Goal: Task Accomplishment & Management: Manage account settings

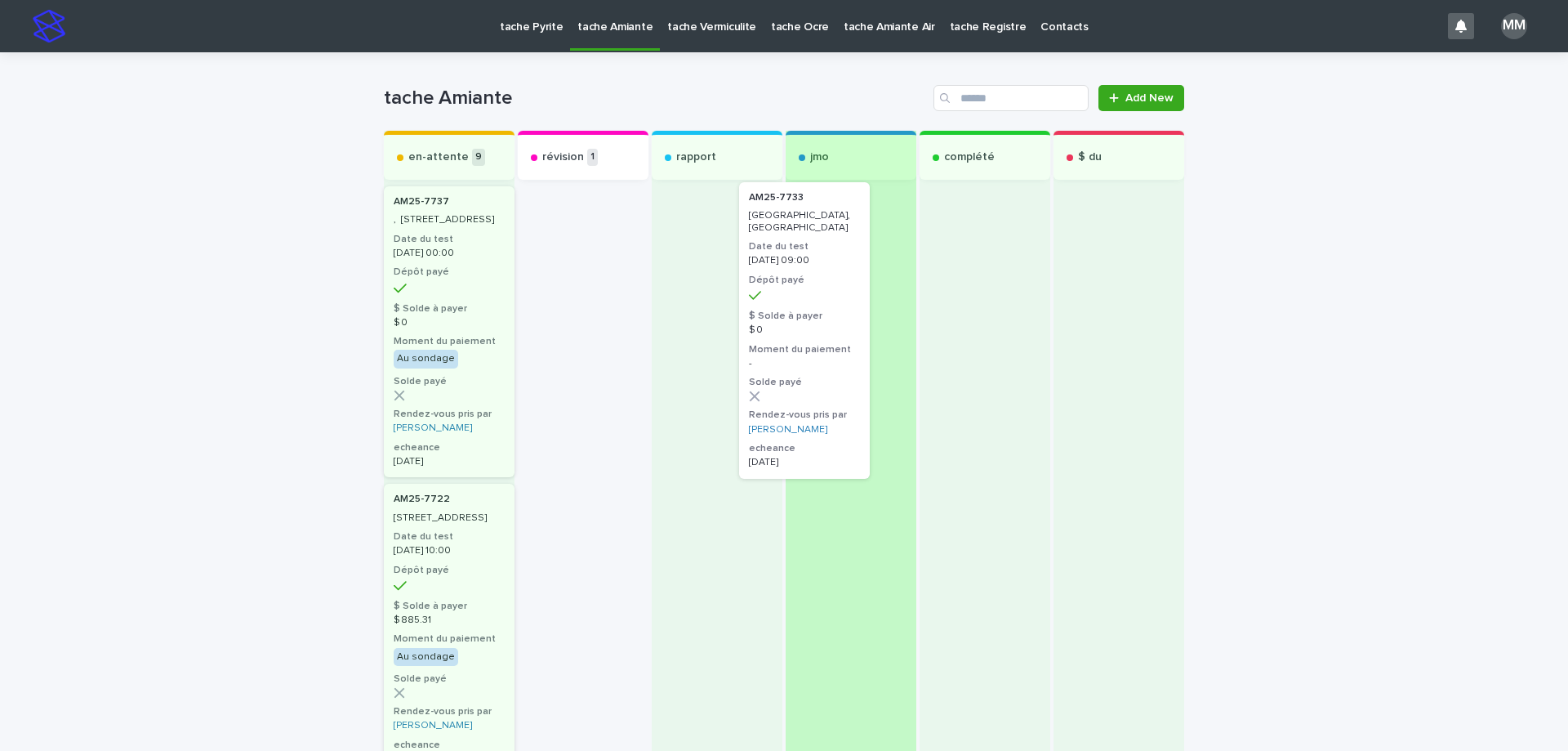
drag, startPoint x: 602, startPoint y: 238, endPoint x: 845, endPoint y: 239, distance: 243.0
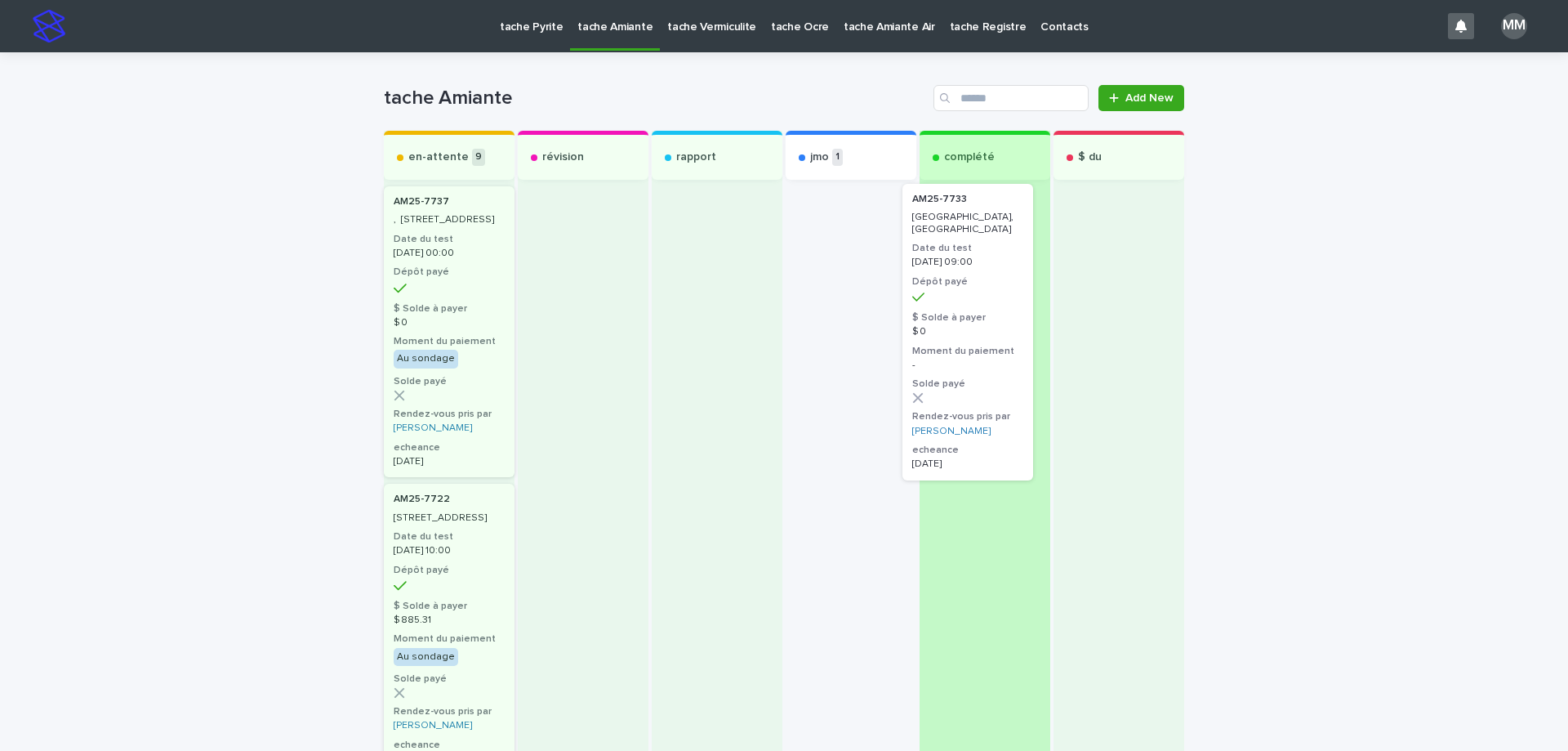
drag, startPoint x: 817, startPoint y: 260, endPoint x: 946, endPoint y: 258, distance: 129.0
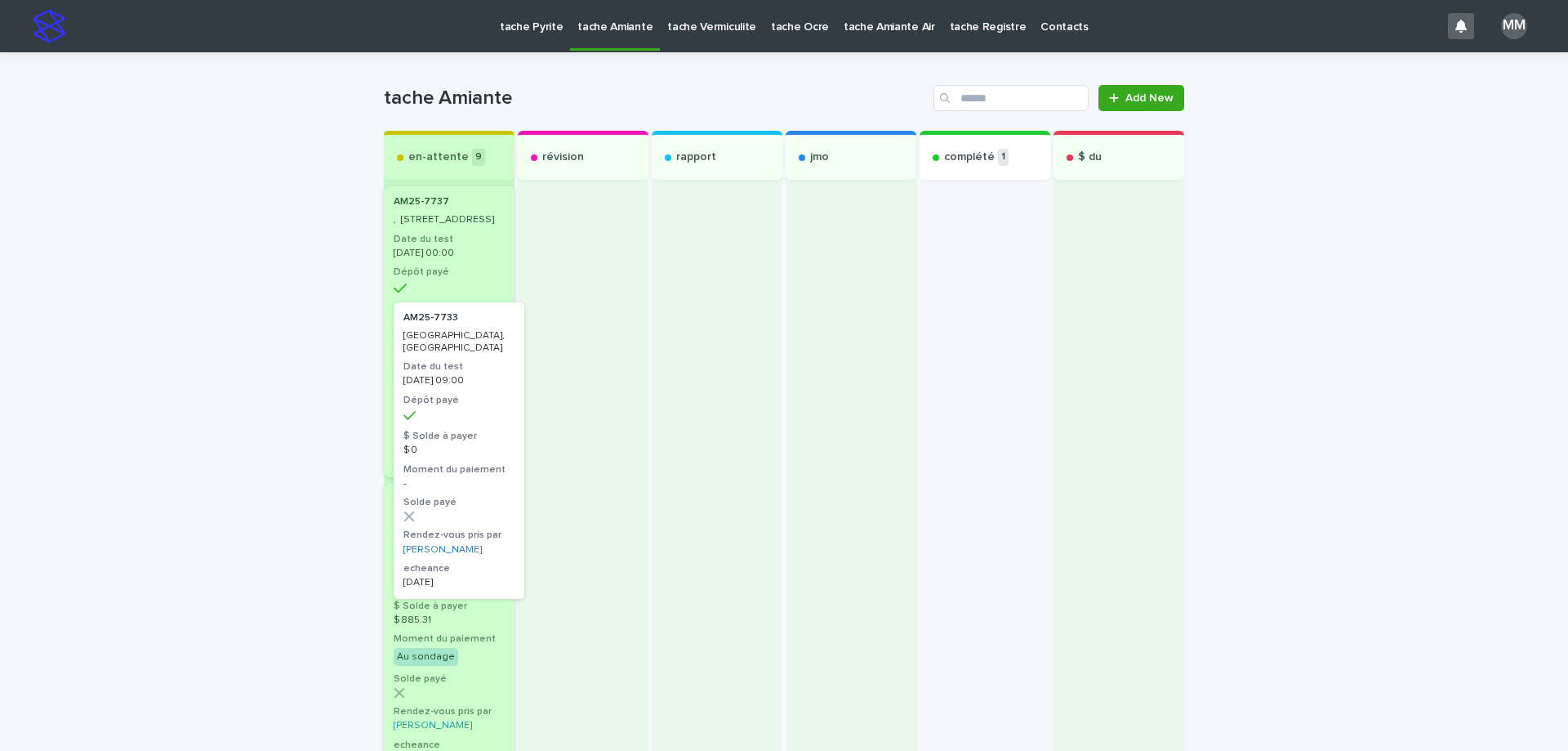
drag, startPoint x: 954, startPoint y: 268, endPoint x: 432, endPoint y: 392, distance: 536.5
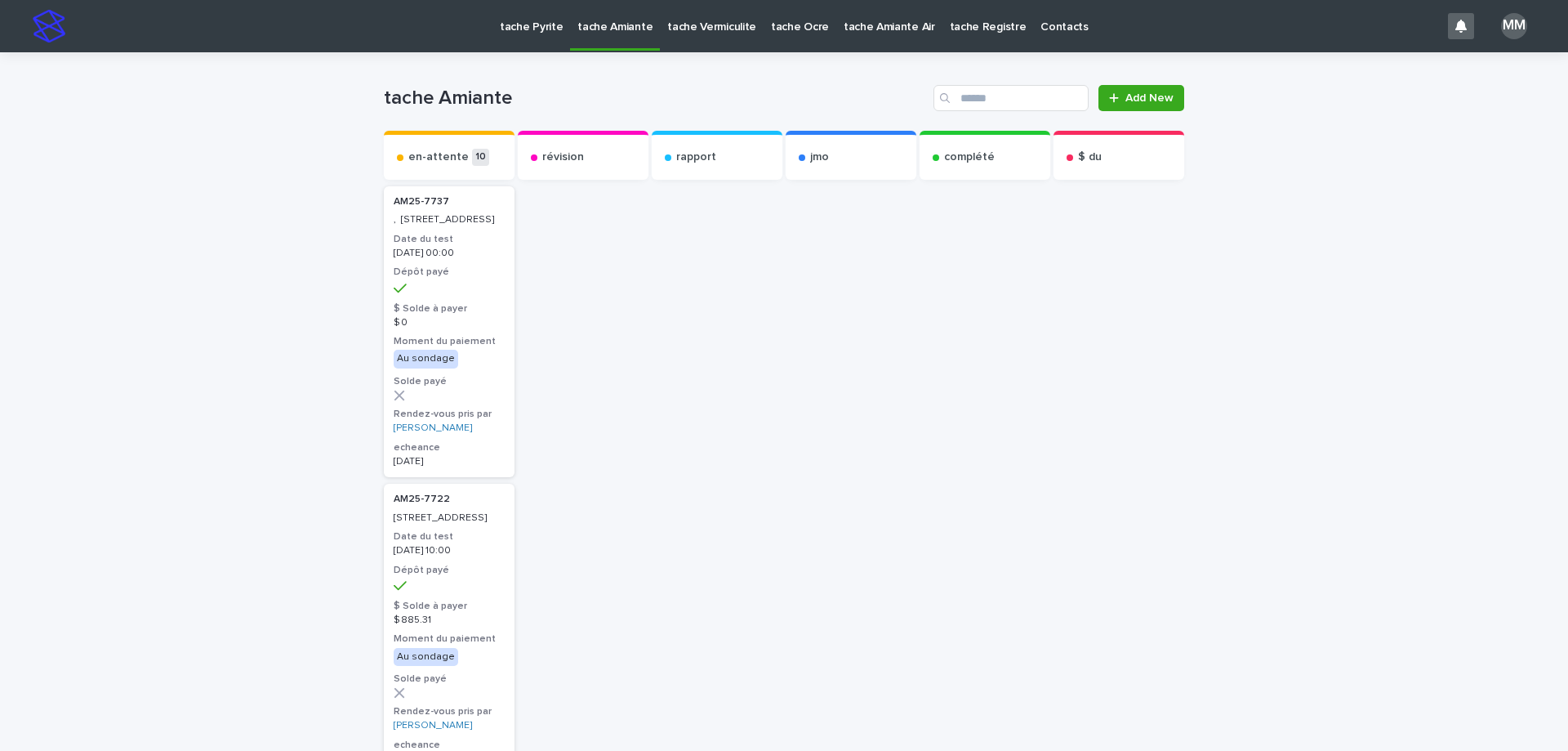
click at [710, 30] on p "tache Vermiculite" at bounding box center [711, 17] width 89 height 34
click at [620, 45] on link "tache Amiante" at bounding box center [614, 25] width 90 height 50
click at [523, 33] on p "tache Pyrite" at bounding box center [531, 17] width 63 height 34
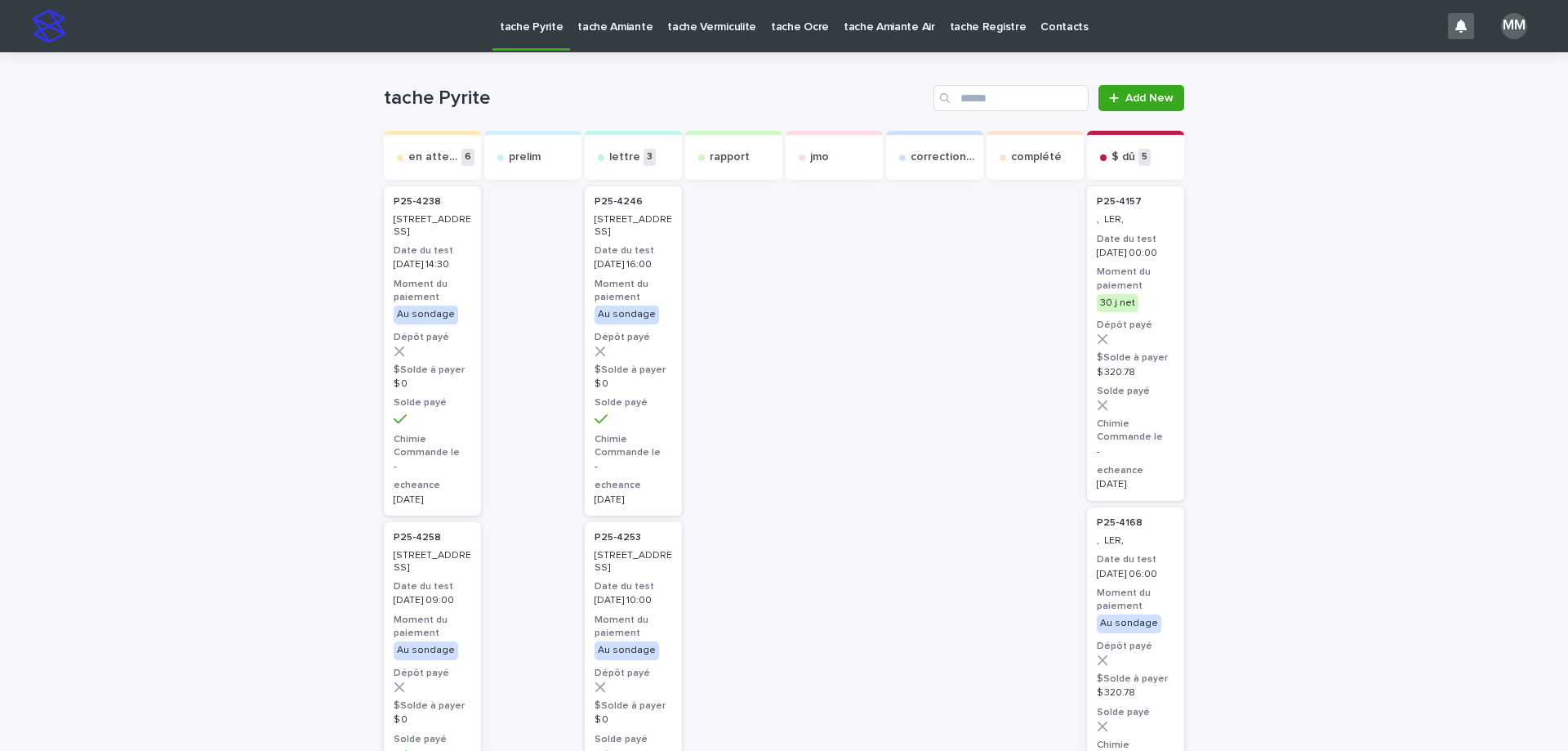
click at [604, 28] on p "tache Amiante" at bounding box center [615, 17] width 75 height 34
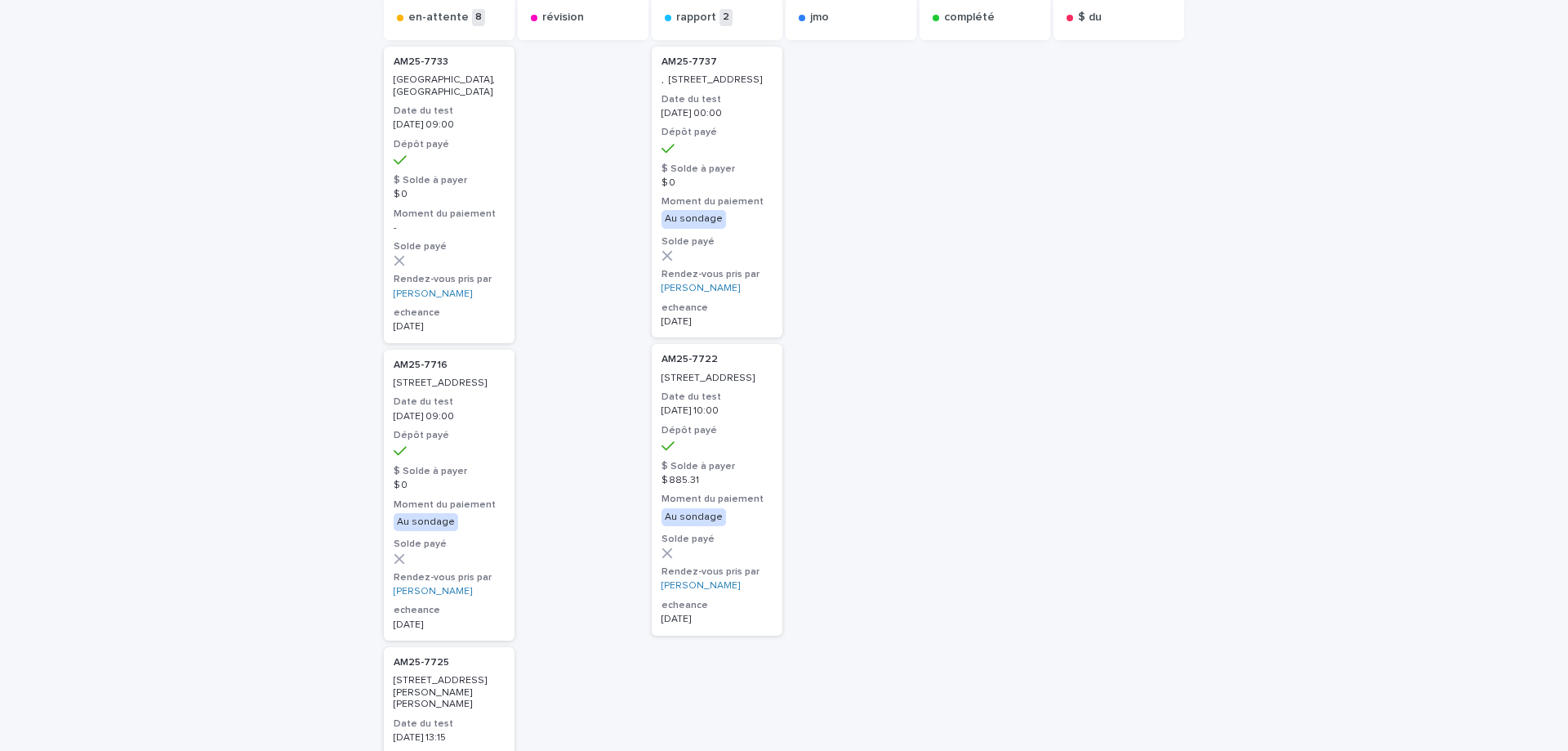
scroll to position [82, 0]
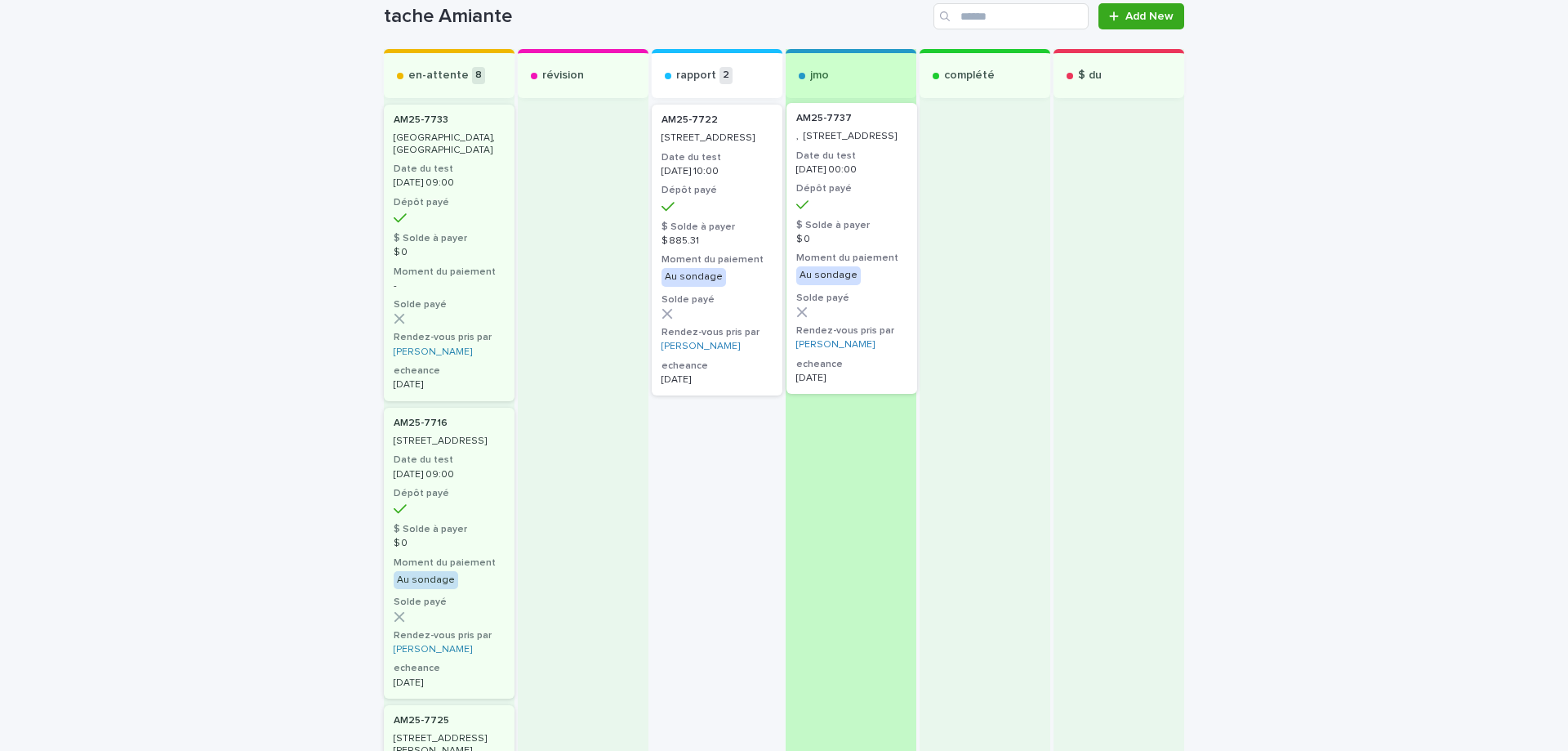
drag, startPoint x: 696, startPoint y: 187, endPoint x: 842, endPoint y: 188, distance: 146.0
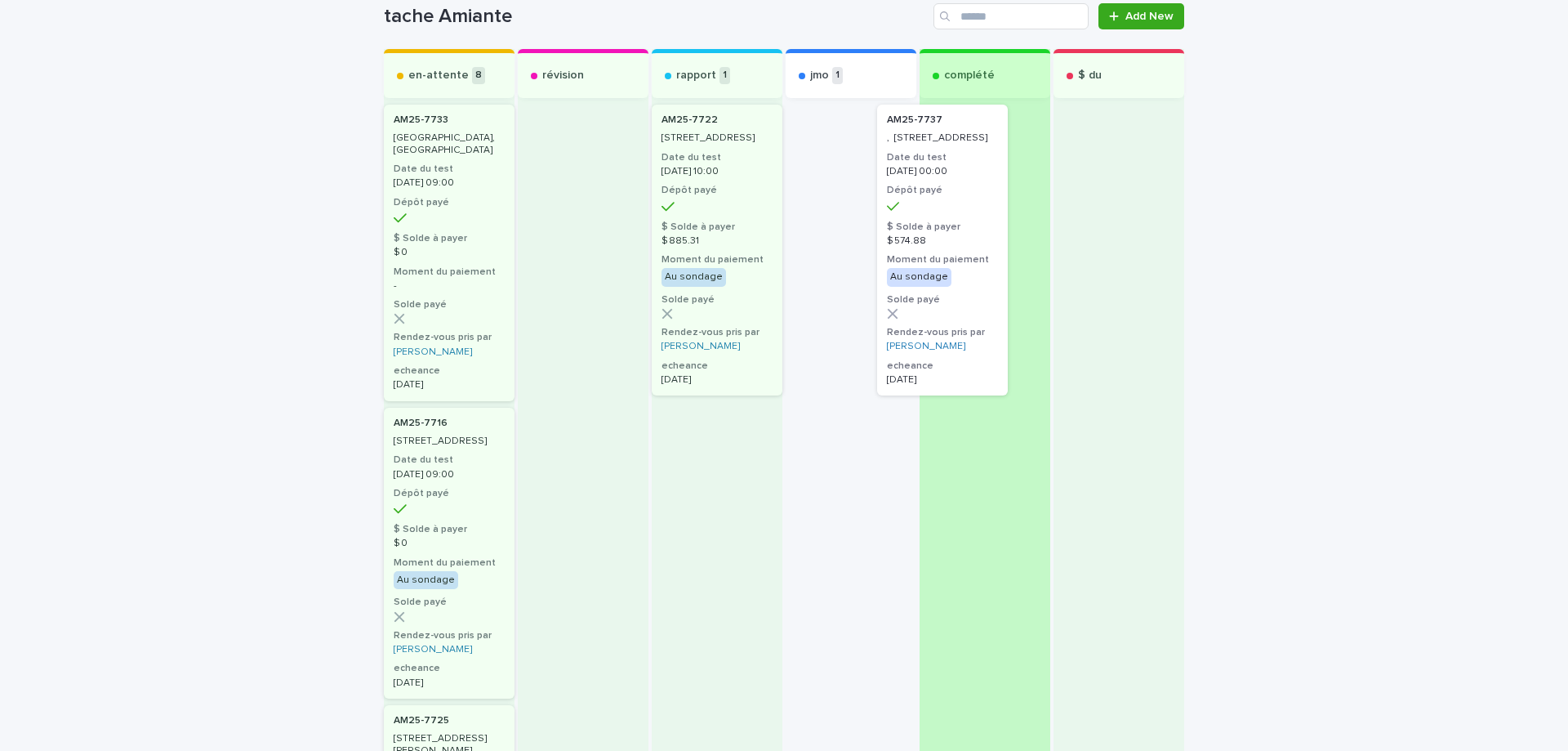
drag, startPoint x: 823, startPoint y: 162, endPoint x: 962, endPoint y: 156, distance: 139.1
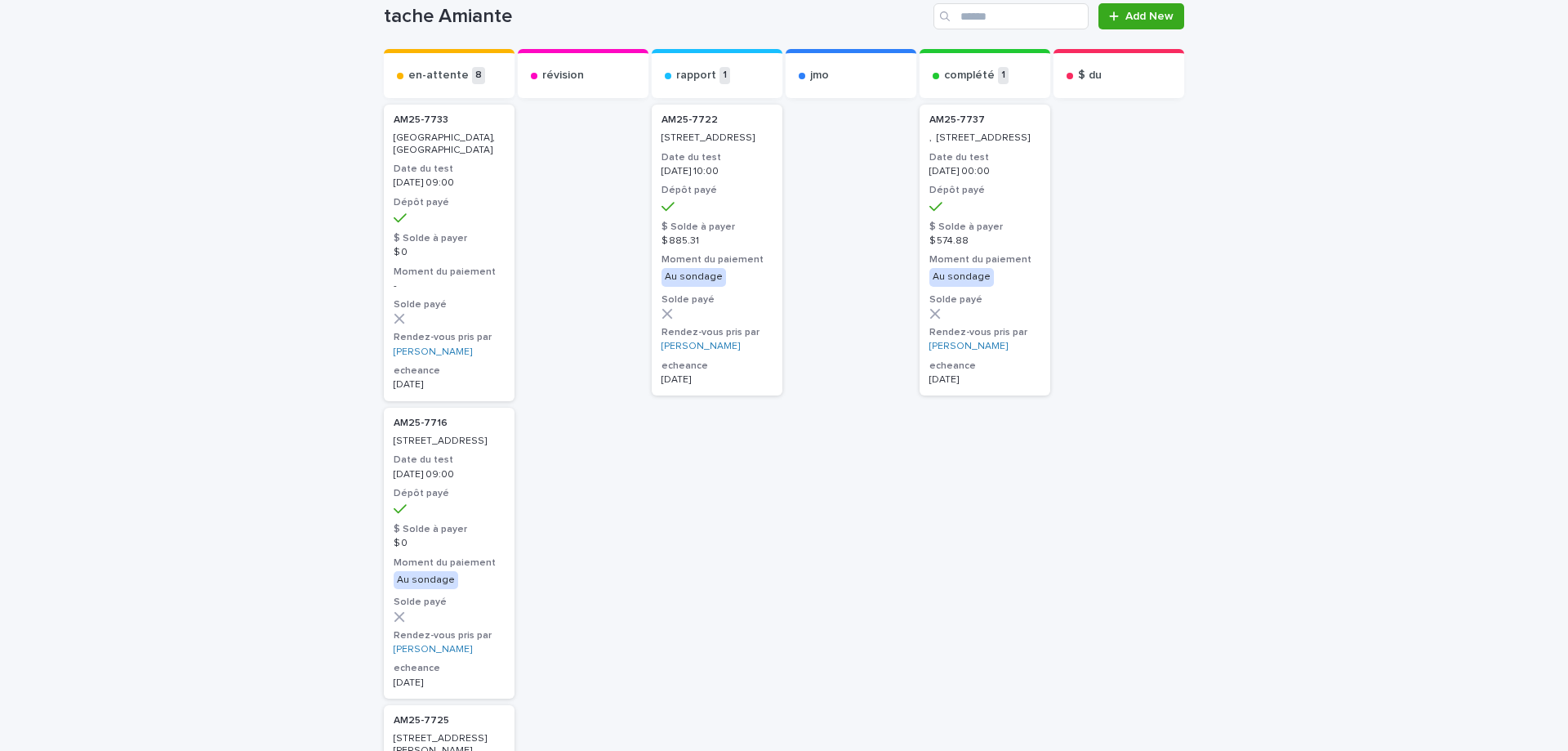
drag, startPoint x: 1208, startPoint y: 337, endPoint x: 1206, endPoint y: 324, distance: 13.2
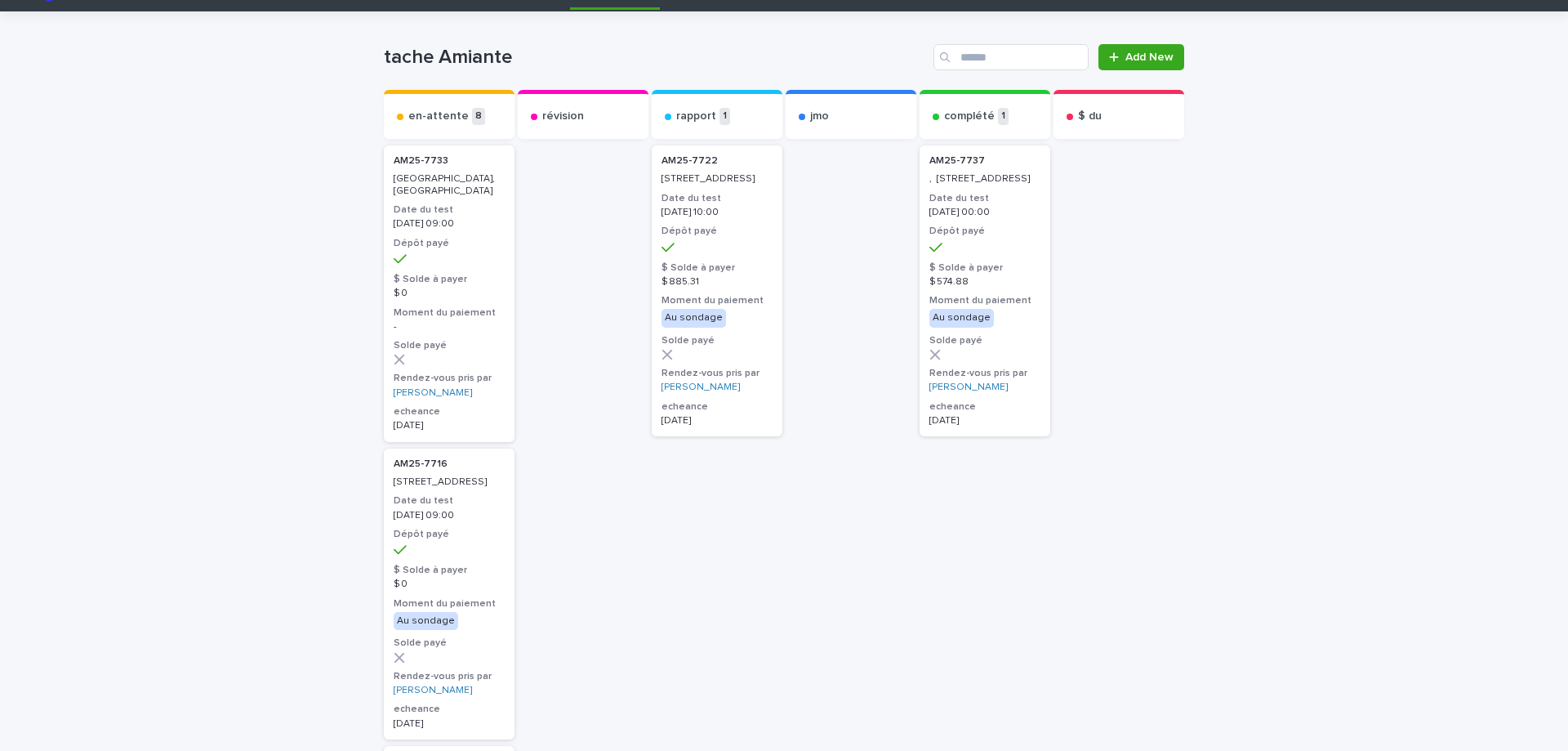
scroll to position [0, 0]
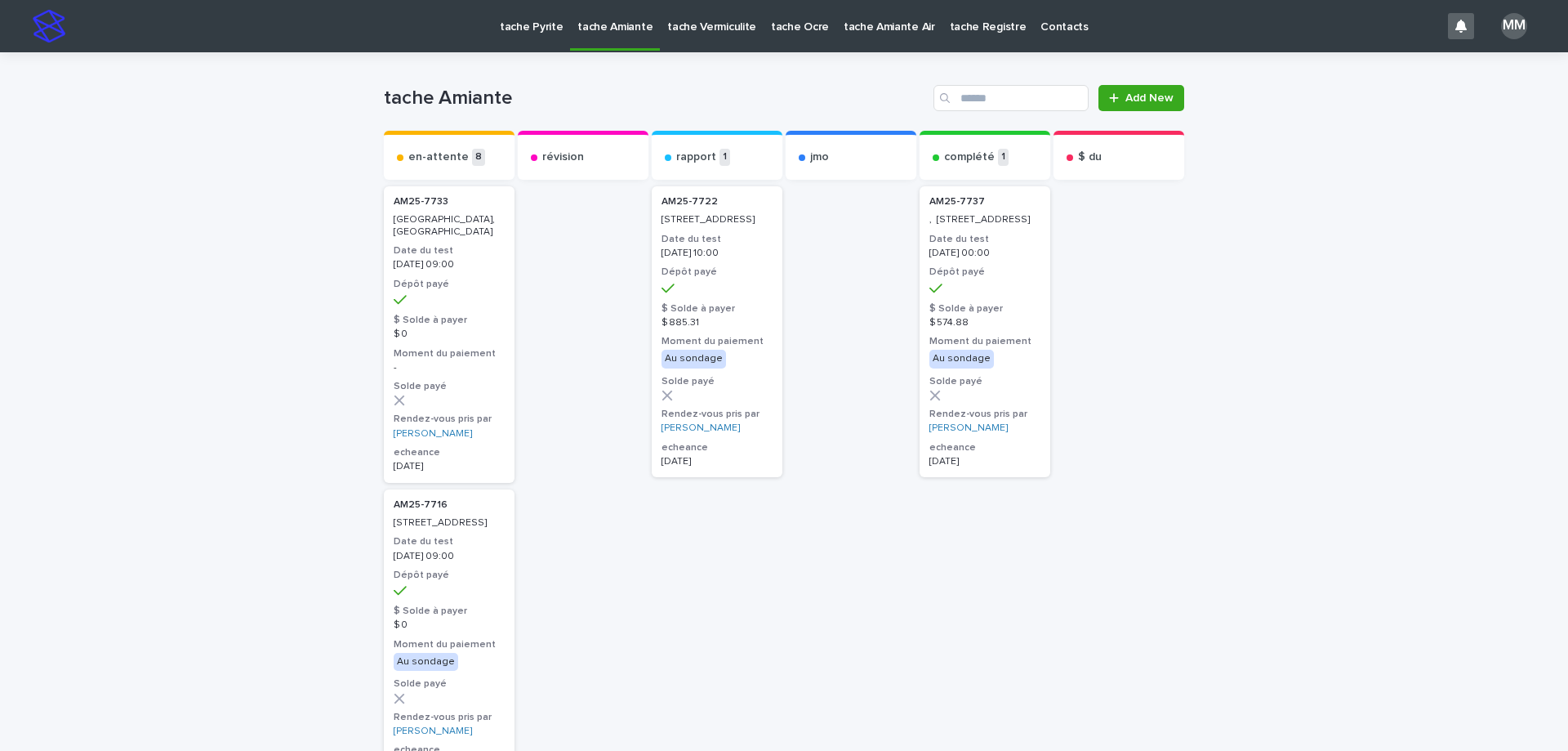
click at [708, 16] on p "tache Vermiculite" at bounding box center [711, 17] width 89 height 34
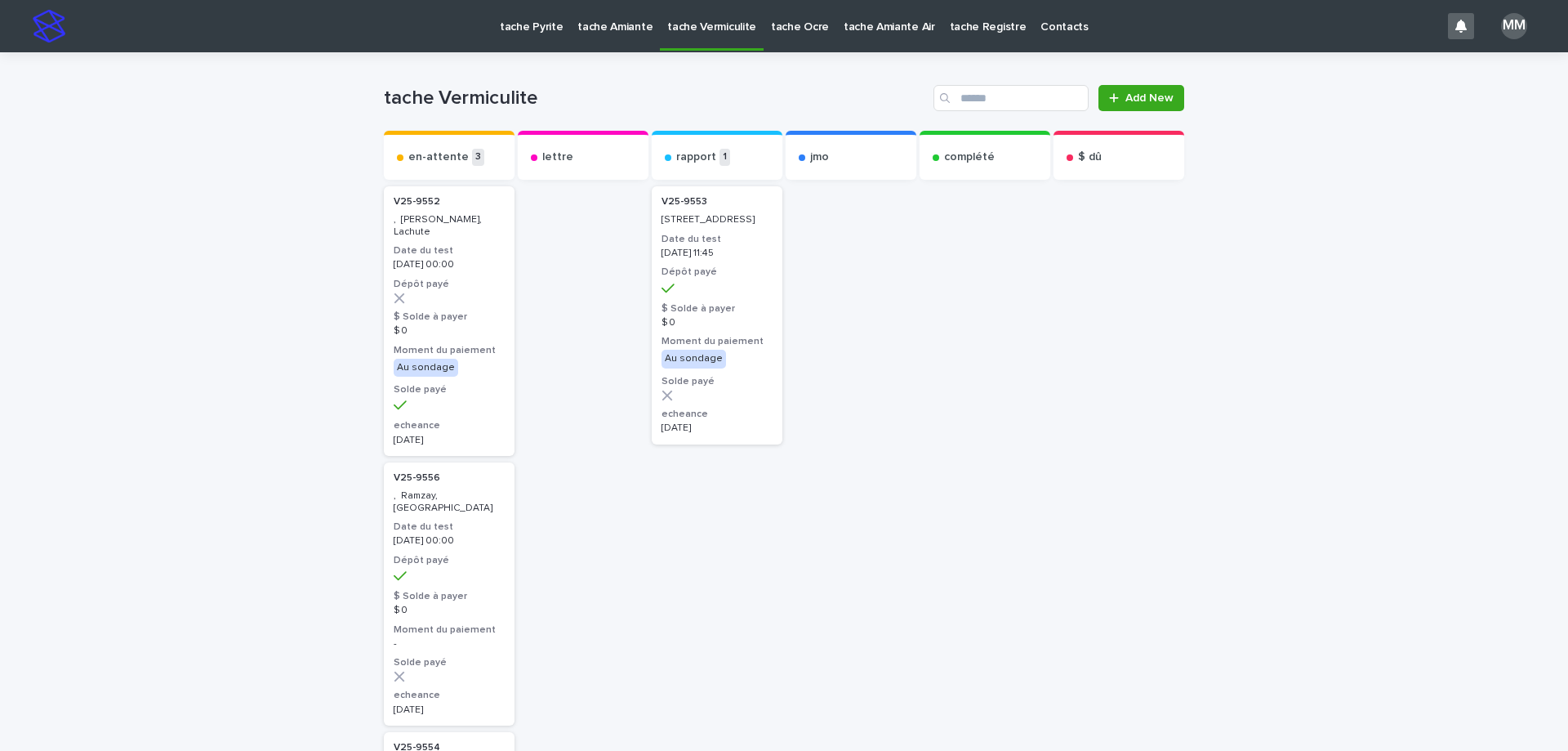
click at [596, 22] on p "tache Amiante" at bounding box center [615, 17] width 75 height 34
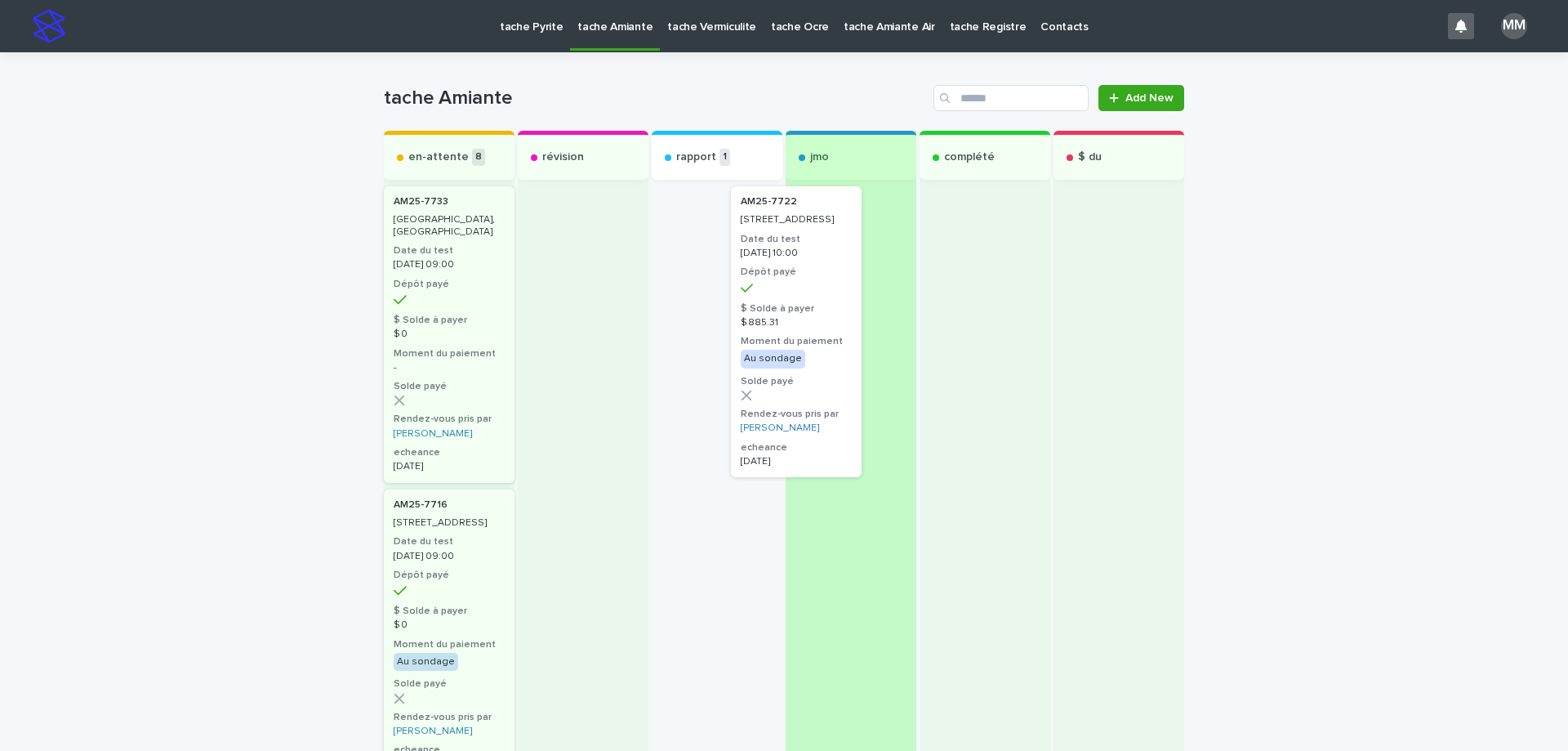
drag, startPoint x: 713, startPoint y: 351, endPoint x: 805, endPoint y: 351, distance: 92.0
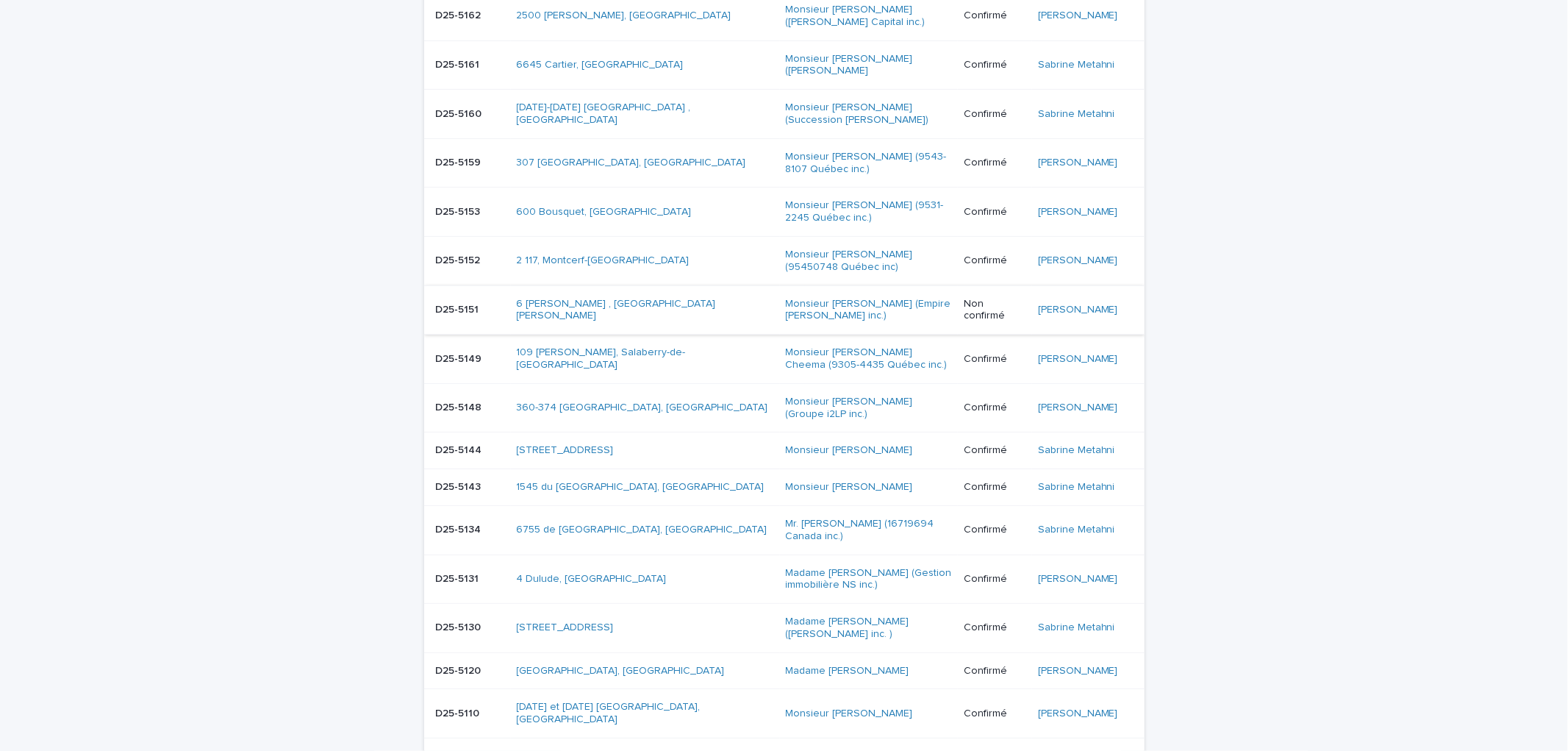
scroll to position [327, 0]
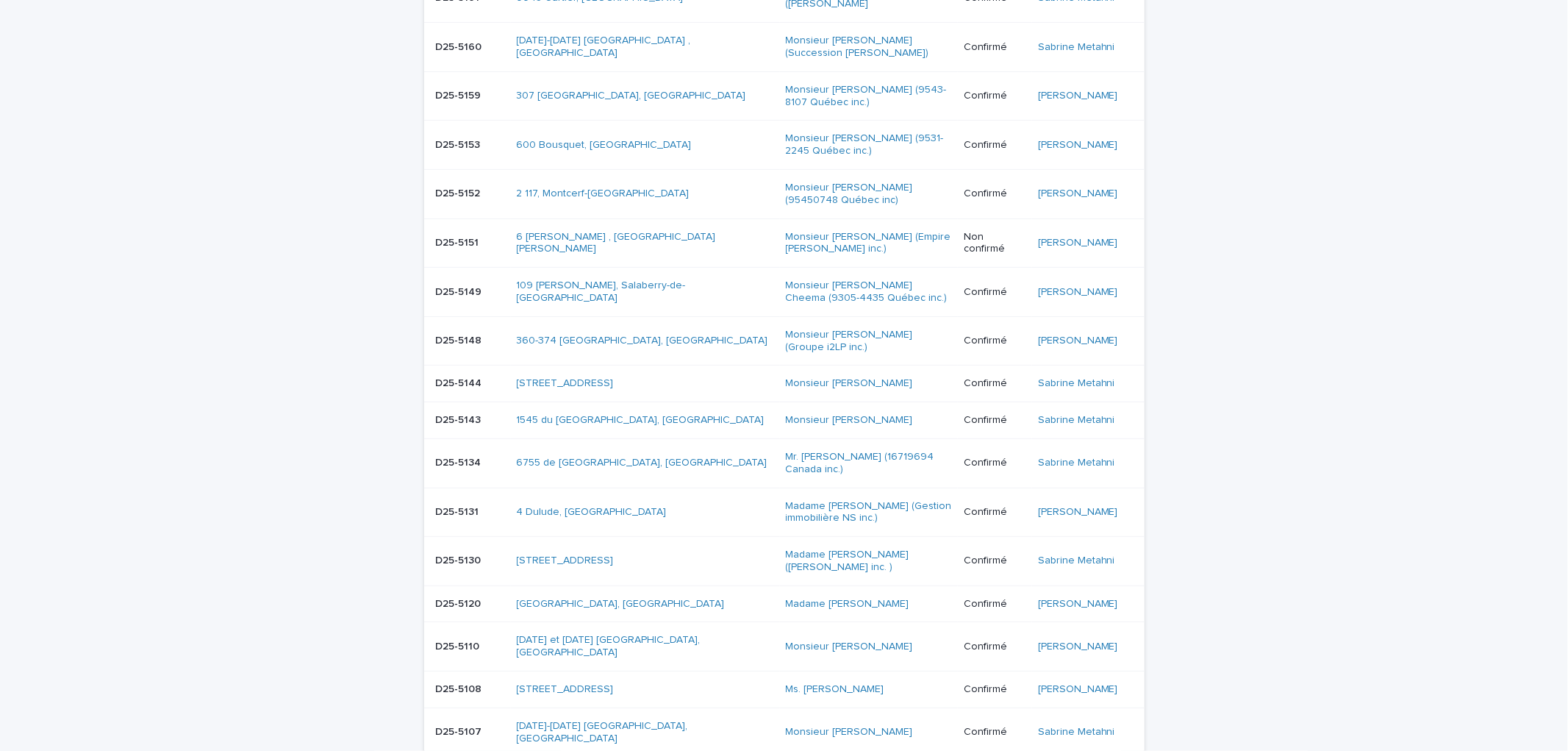
click at [459, 243] on p "D25-5151" at bounding box center [459, 242] width 46 height 16
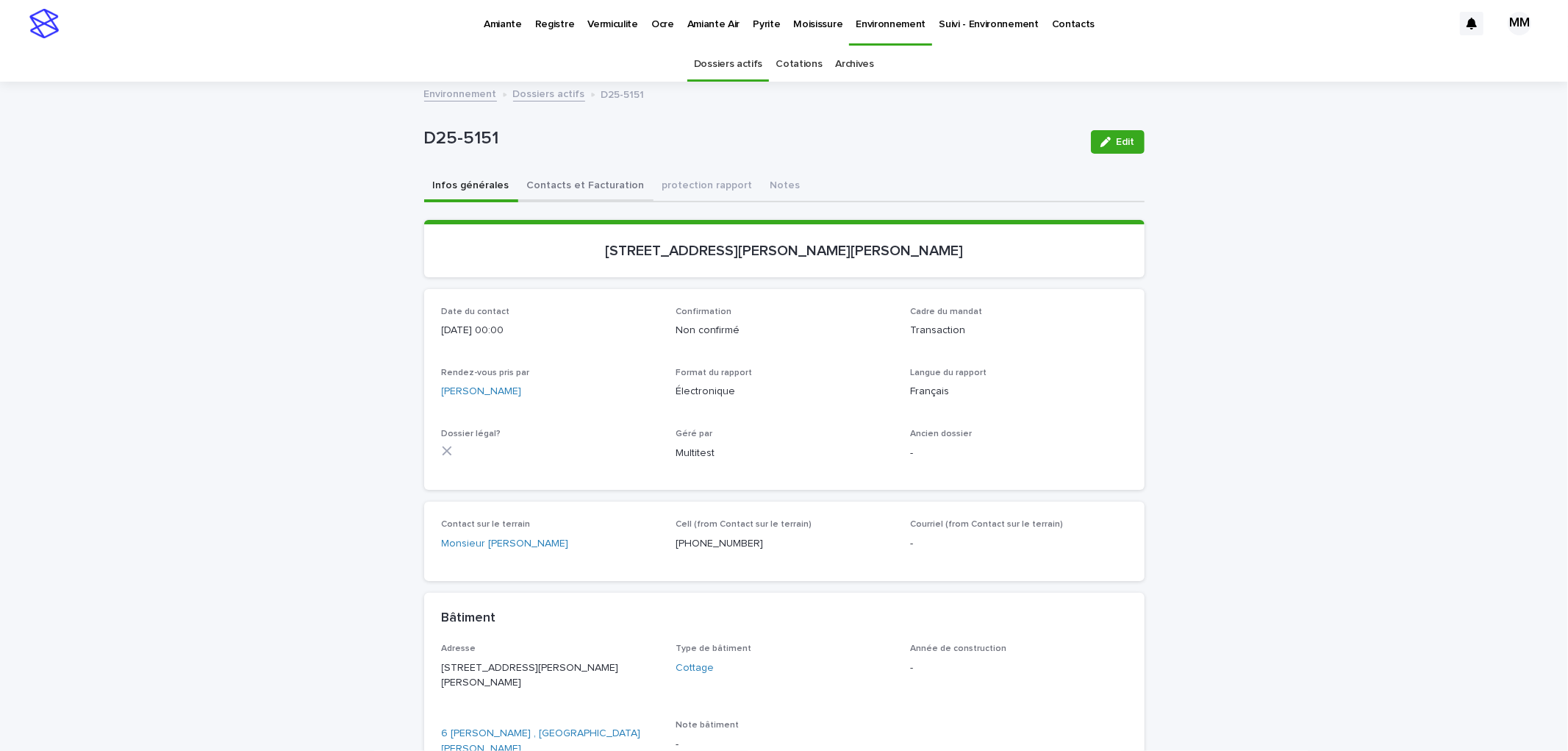
click at [579, 179] on button "Contacts et Facturation" at bounding box center [586, 186] width 135 height 31
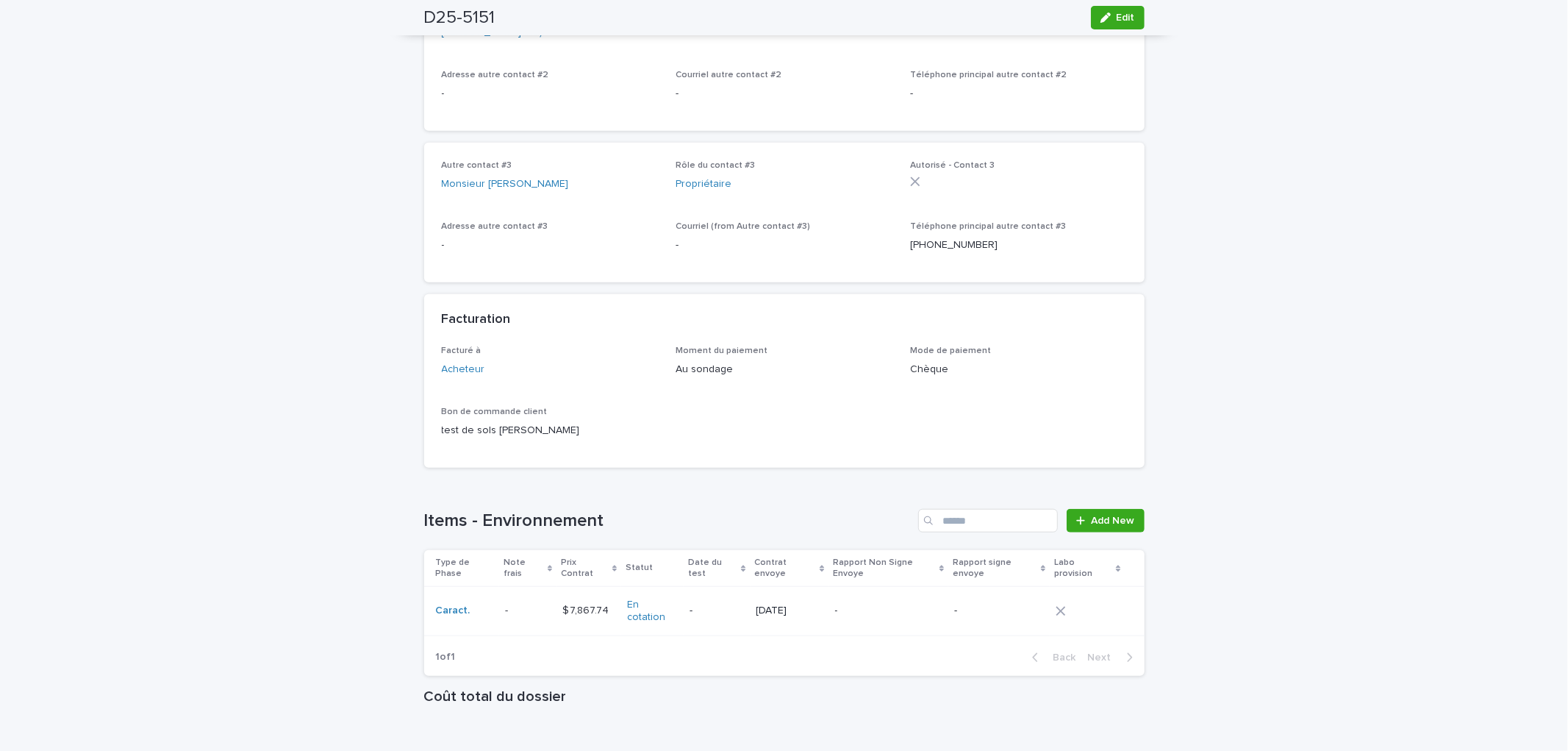
scroll to position [939, 0]
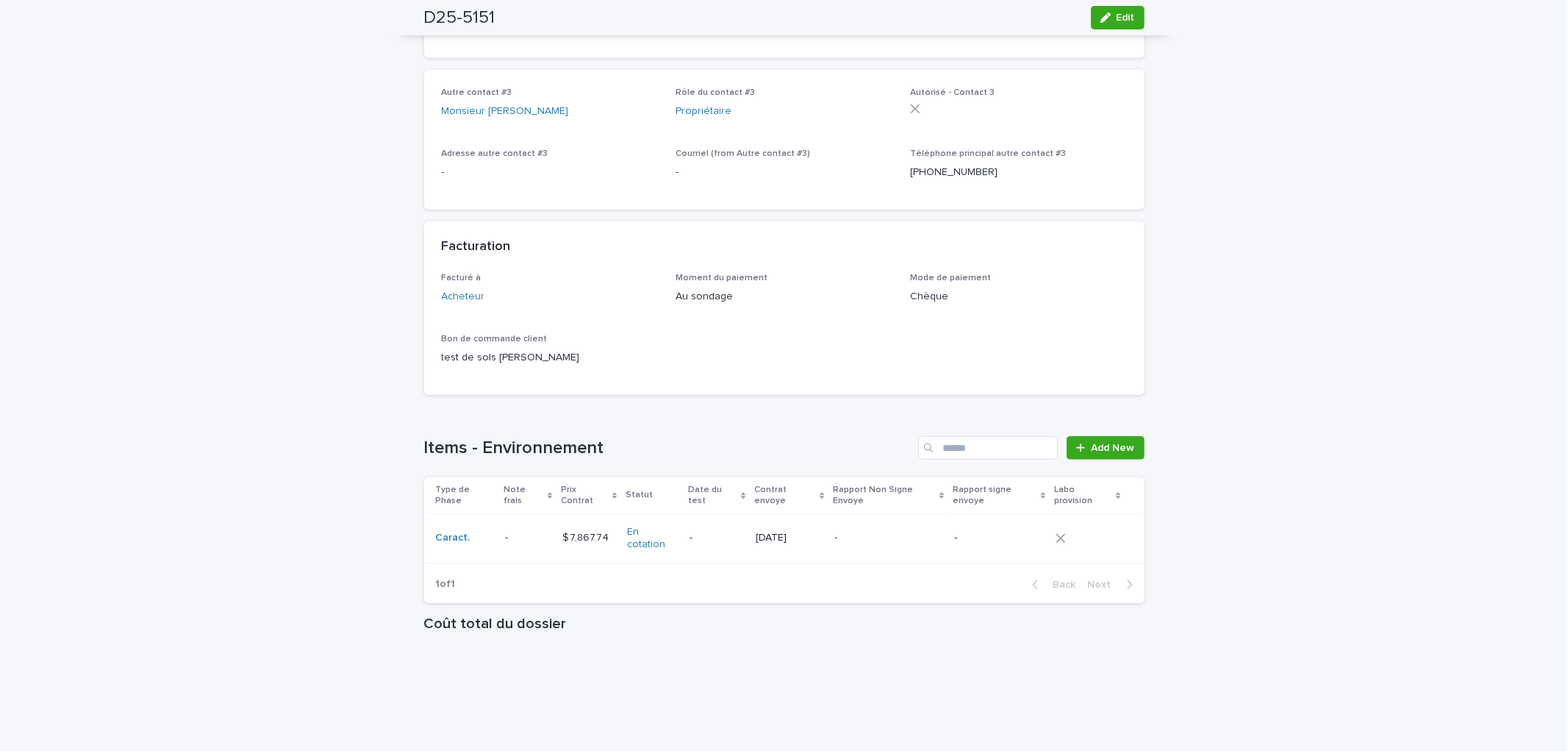
click at [899, 525] on div "-" at bounding box center [889, 537] width 108 height 24
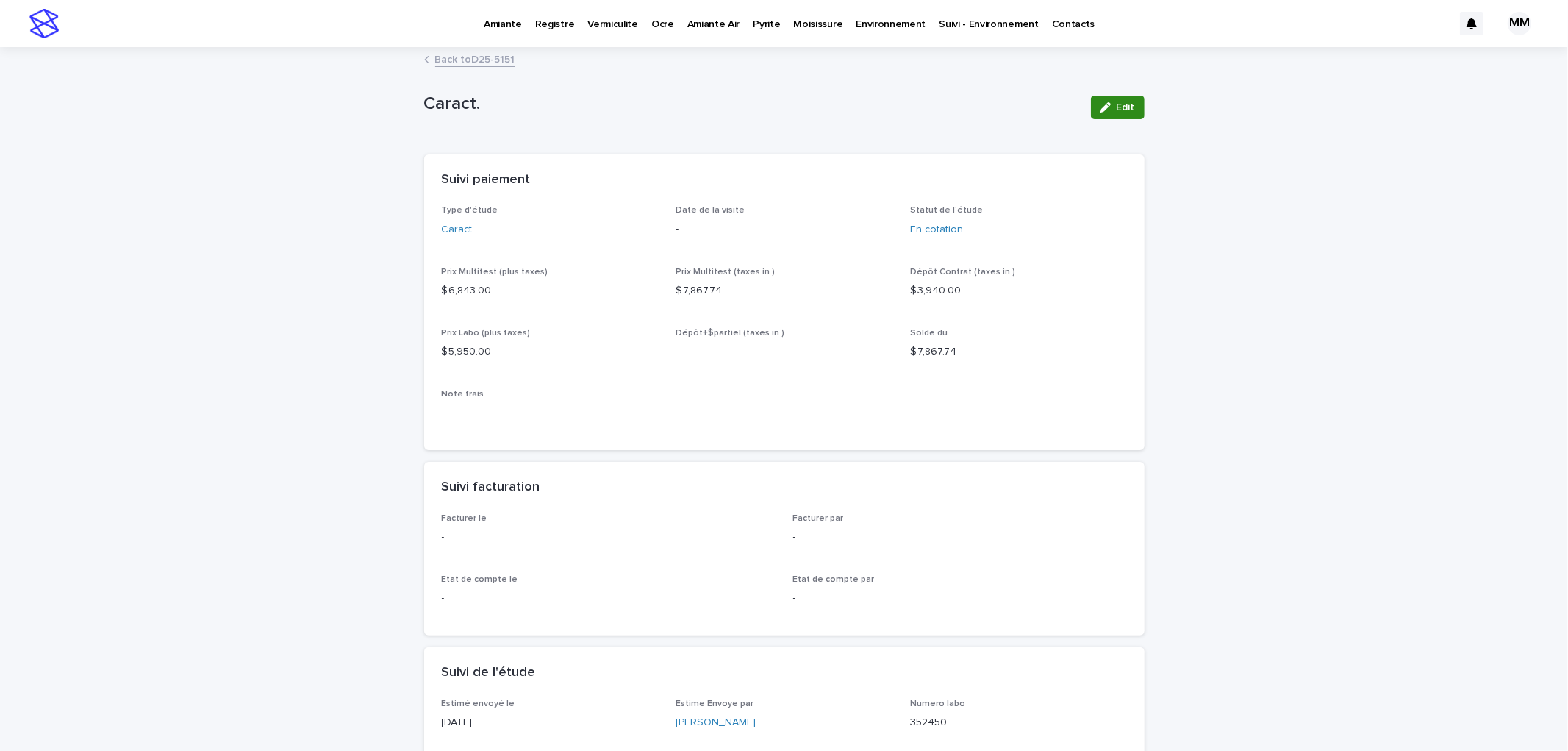
click at [1101, 110] on icon "button" at bounding box center [1105, 107] width 10 height 10
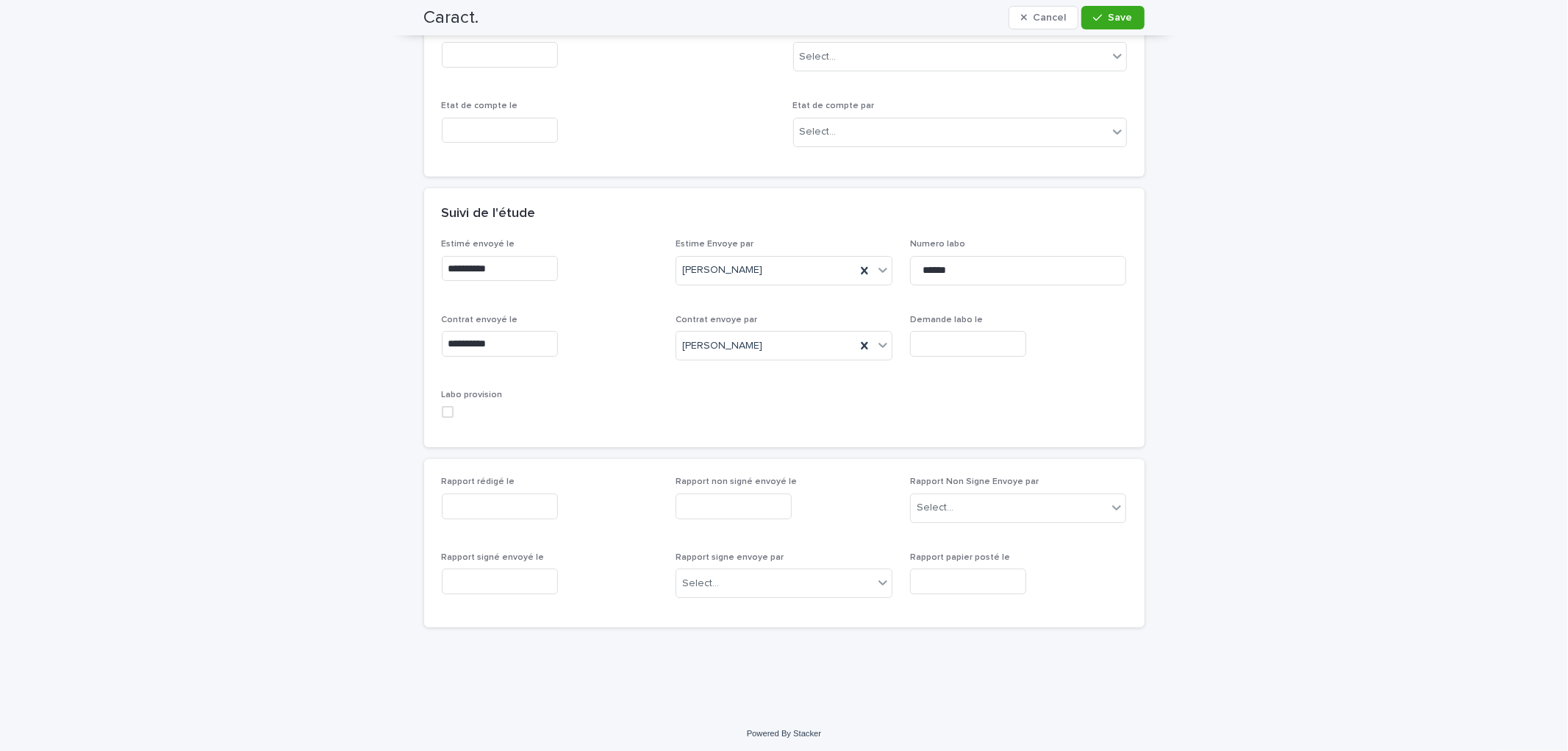
scroll to position [550, 0]
click at [913, 341] on input "text" at bounding box center [968, 340] width 116 height 26
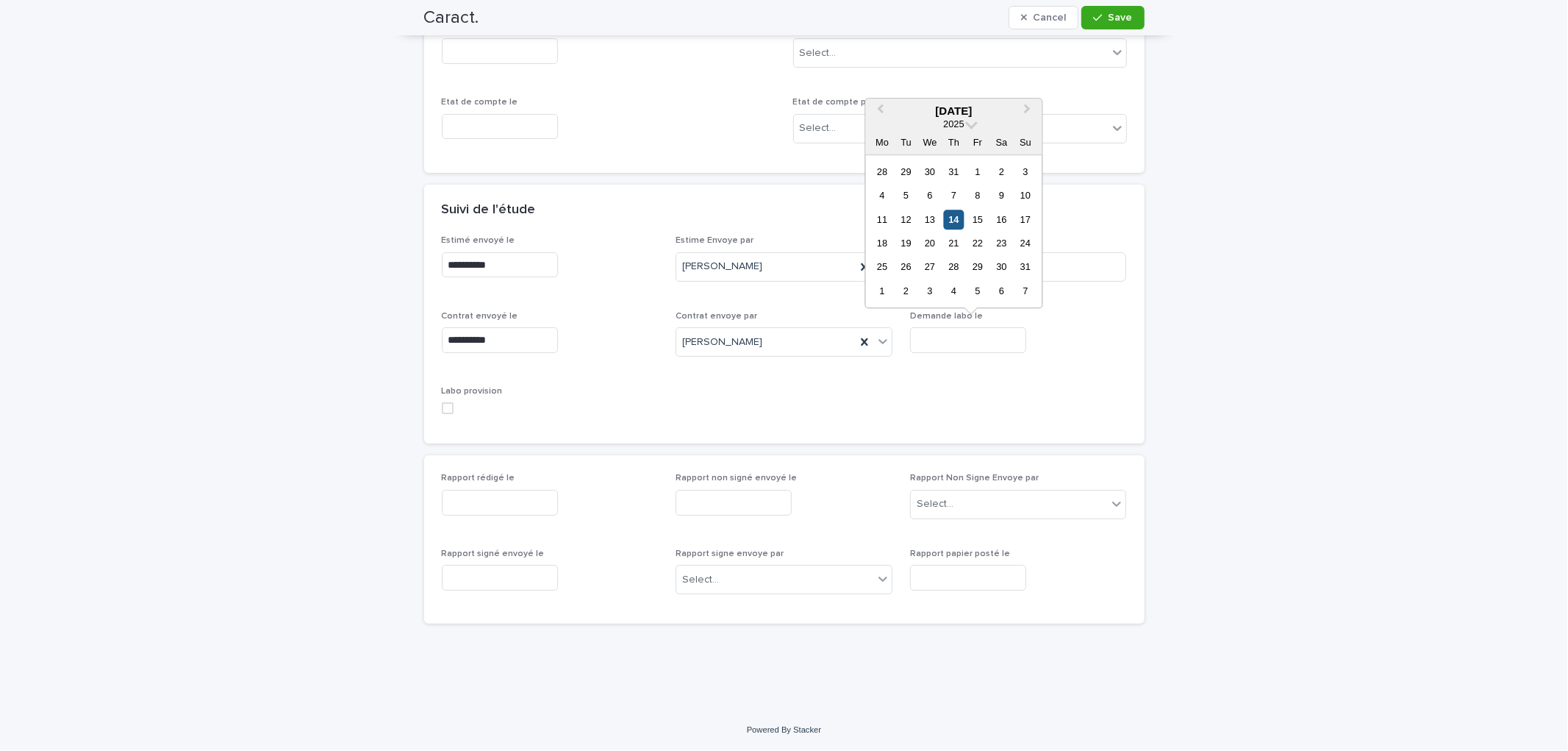
click at [946, 223] on div "14" at bounding box center [953, 219] width 20 height 20
type input "**********"
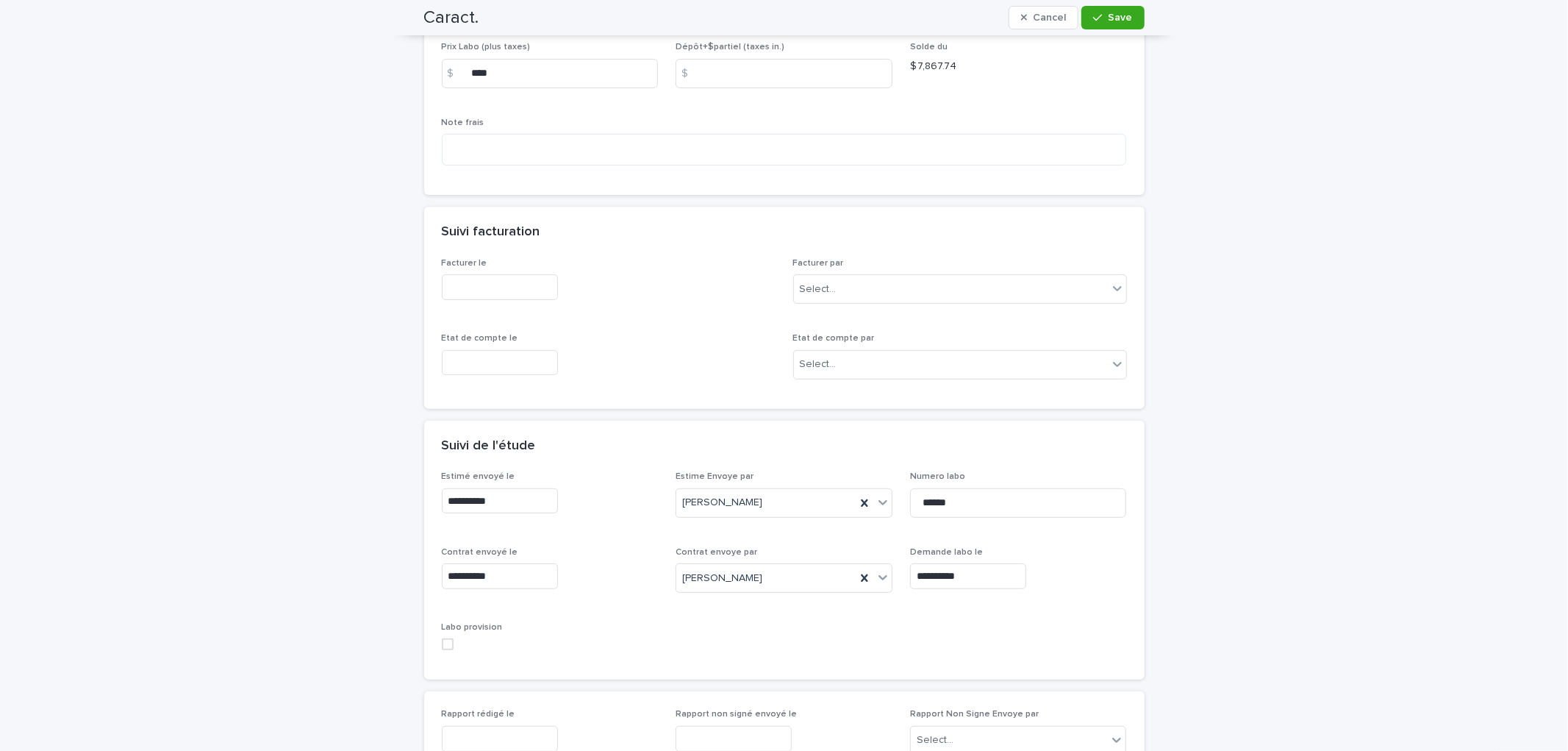
scroll to position [305, 0]
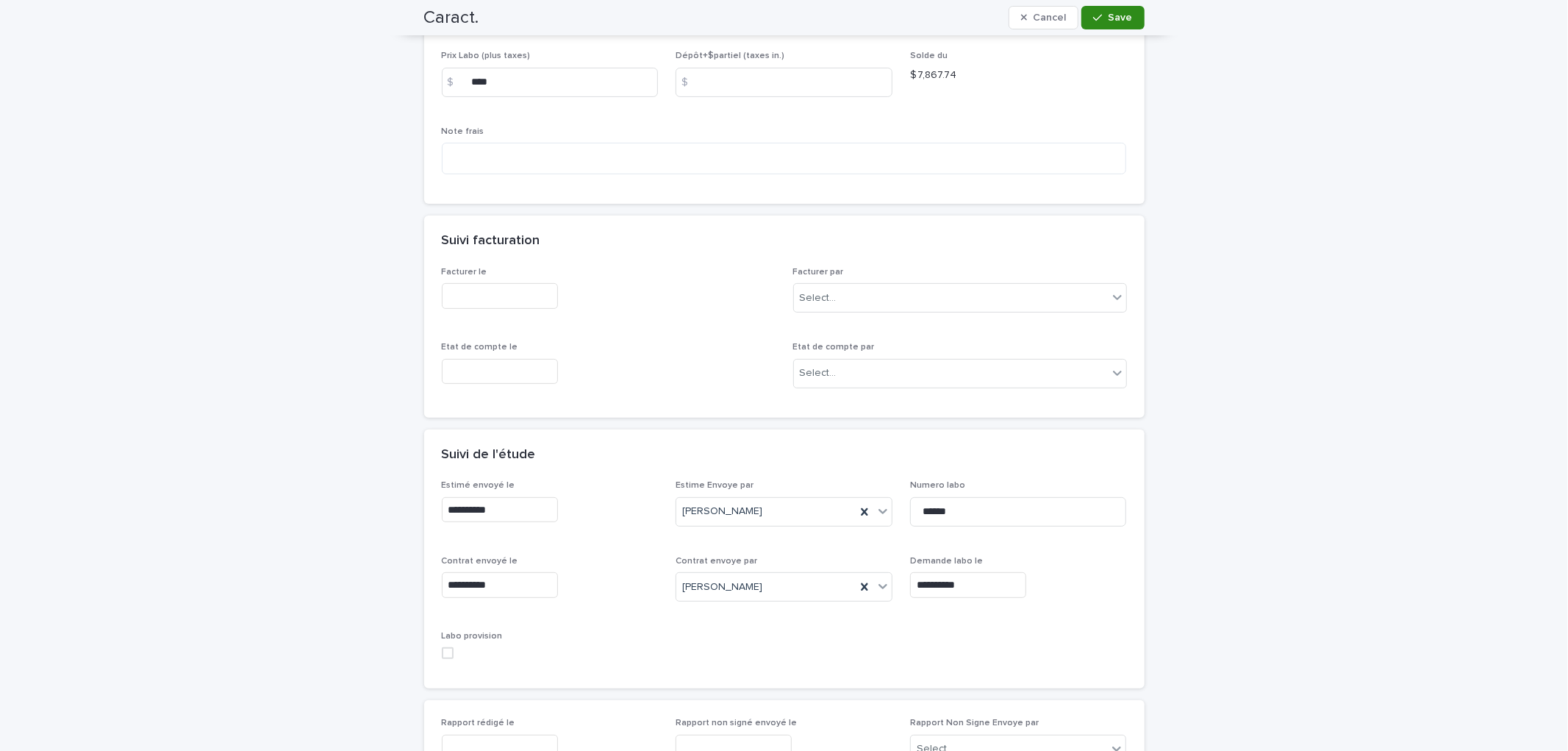
click at [1121, 16] on span "Save" at bounding box center [1120, 17] width 24 height 10
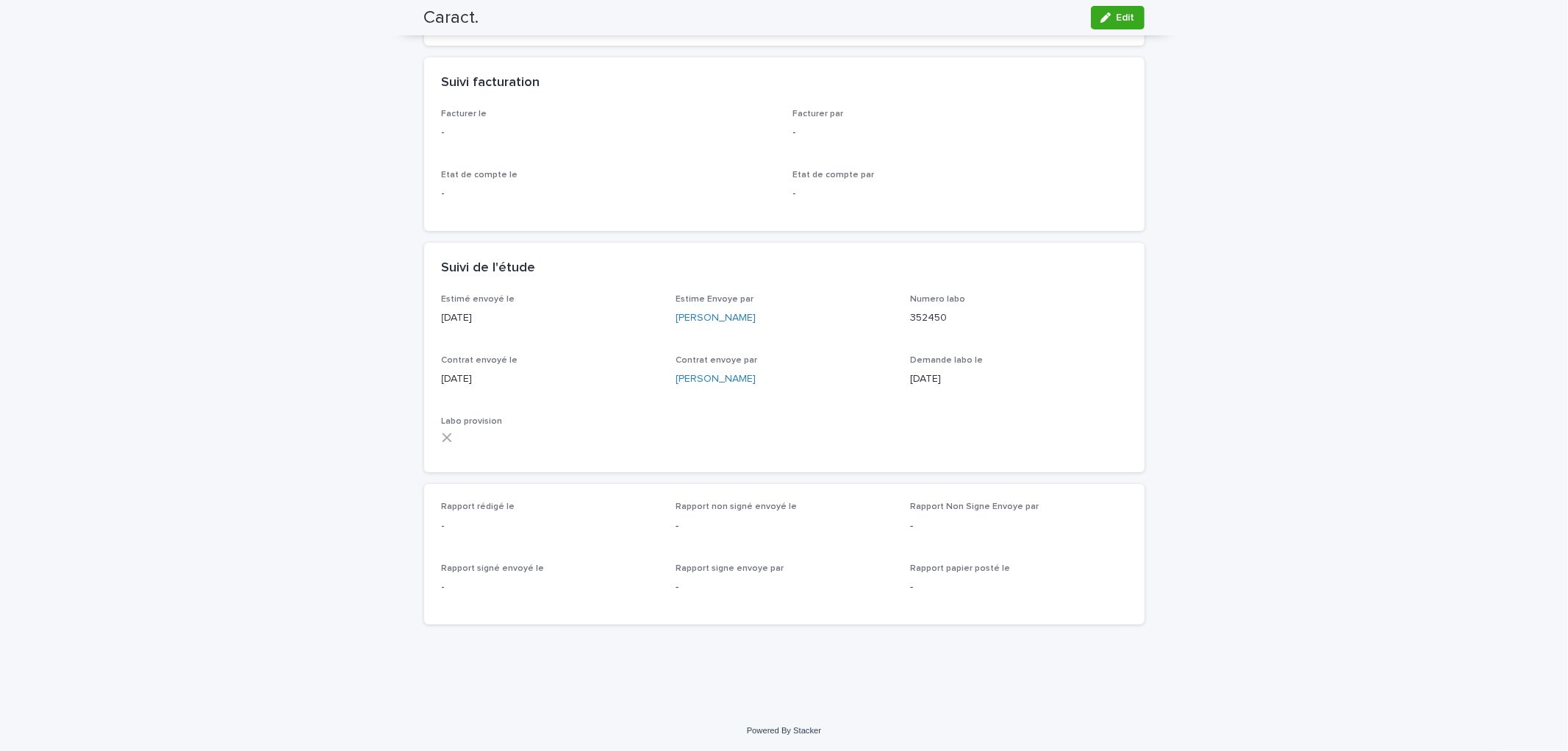
scroll to position [0, 0]
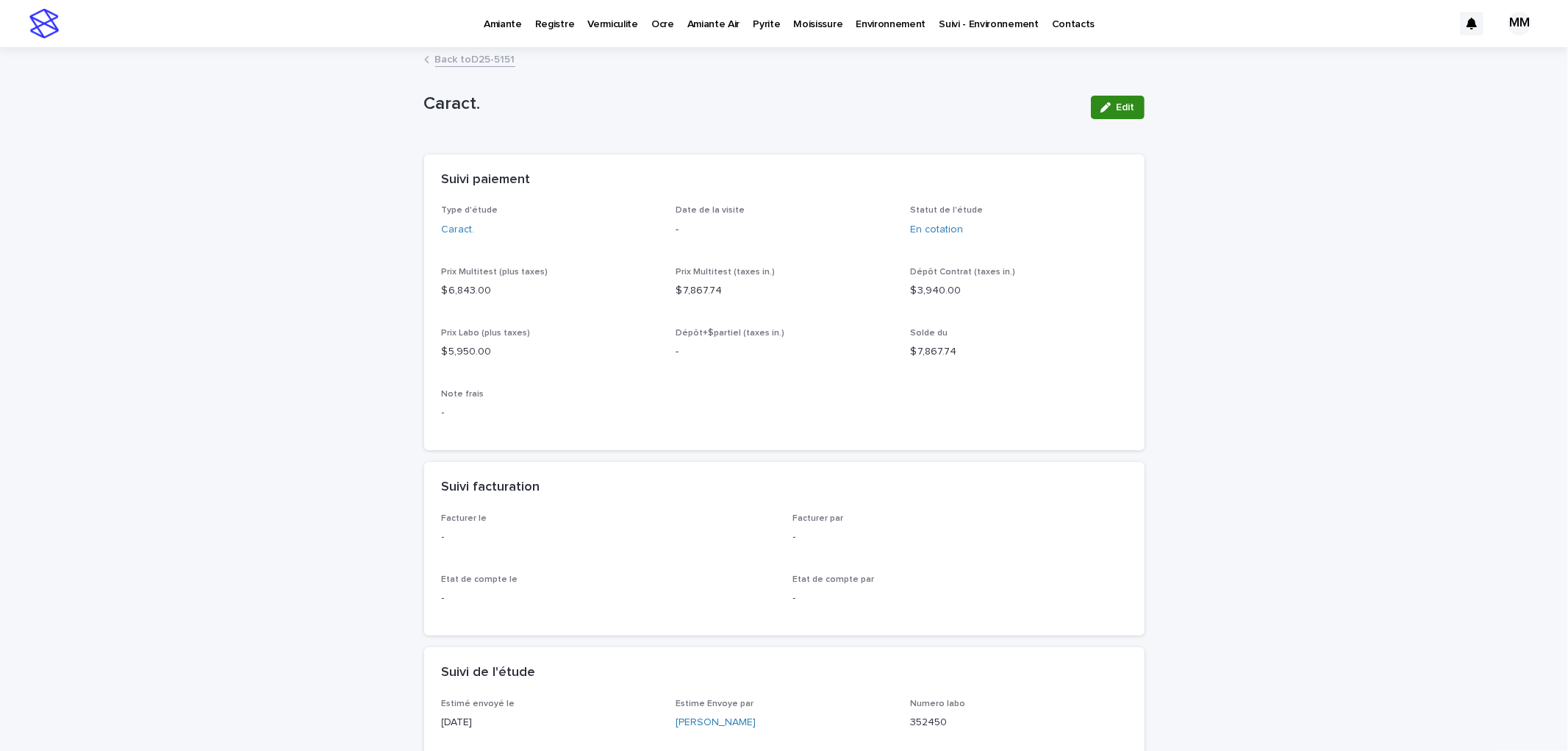
click at [1093, 111] on button "Edit" at bounding box center [1117, 107] width 54 height 23
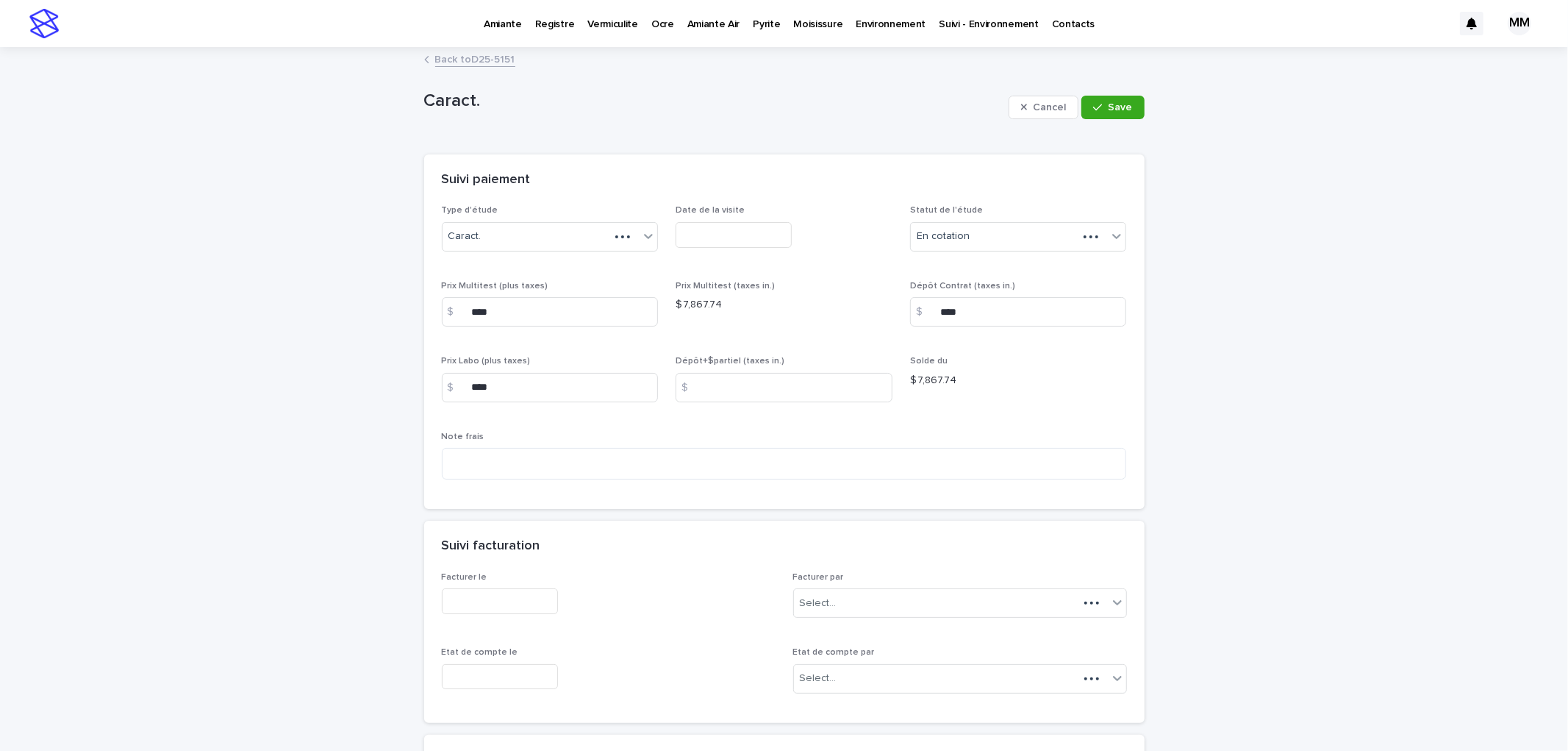
click at [968, 229] on div "En cotation" at bounding box center [994, 236] width 168 height 24
click at [957, 321] on div "‼ Signé" at bounding box center [1012, 316] width 215 height 26
click at [1101, 99] on button "Save" at bounding box center [1112, 107] width 63 height 23
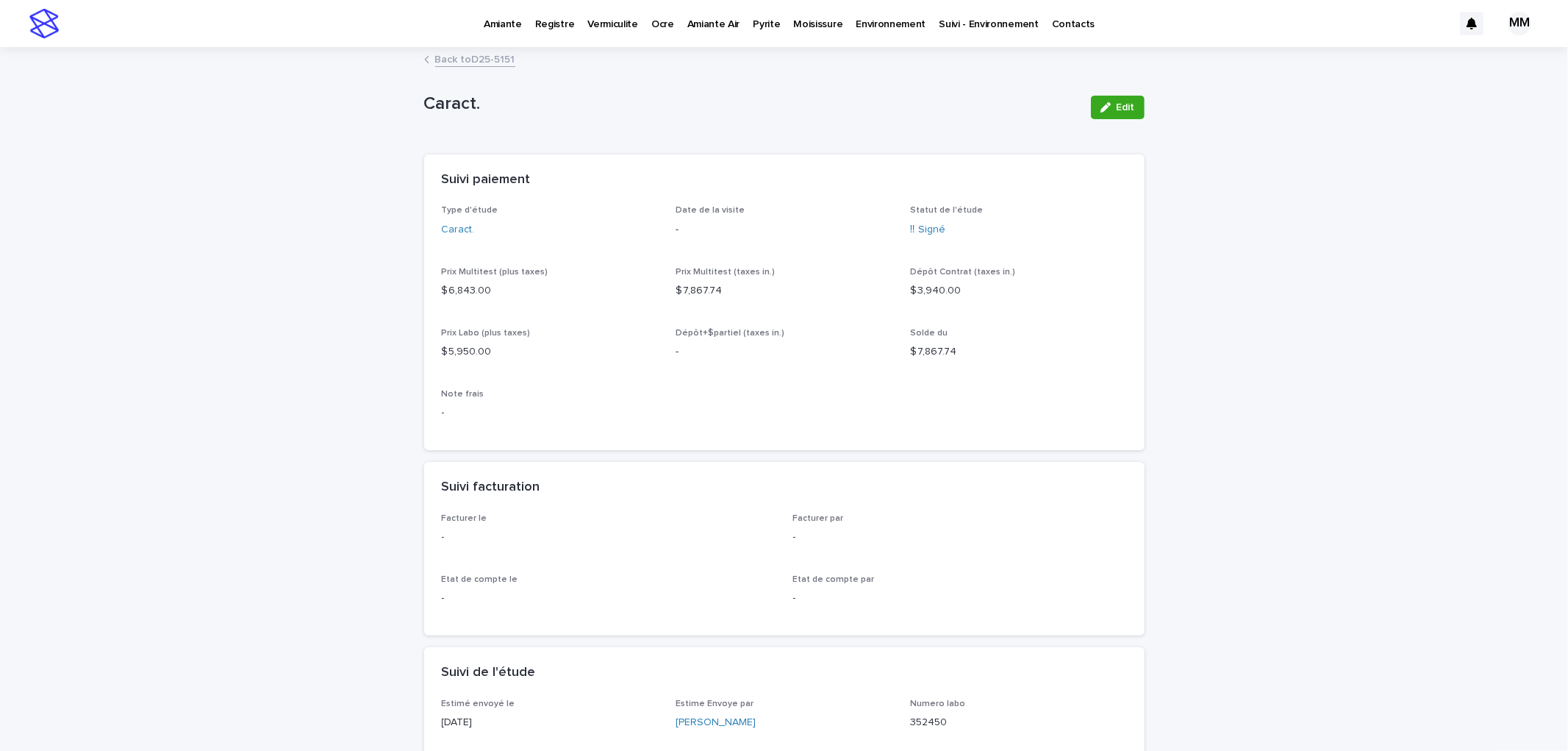
click at [463, 54] on link "Back to D25-5151" at bounding box center [475, 59] width 80 height 17
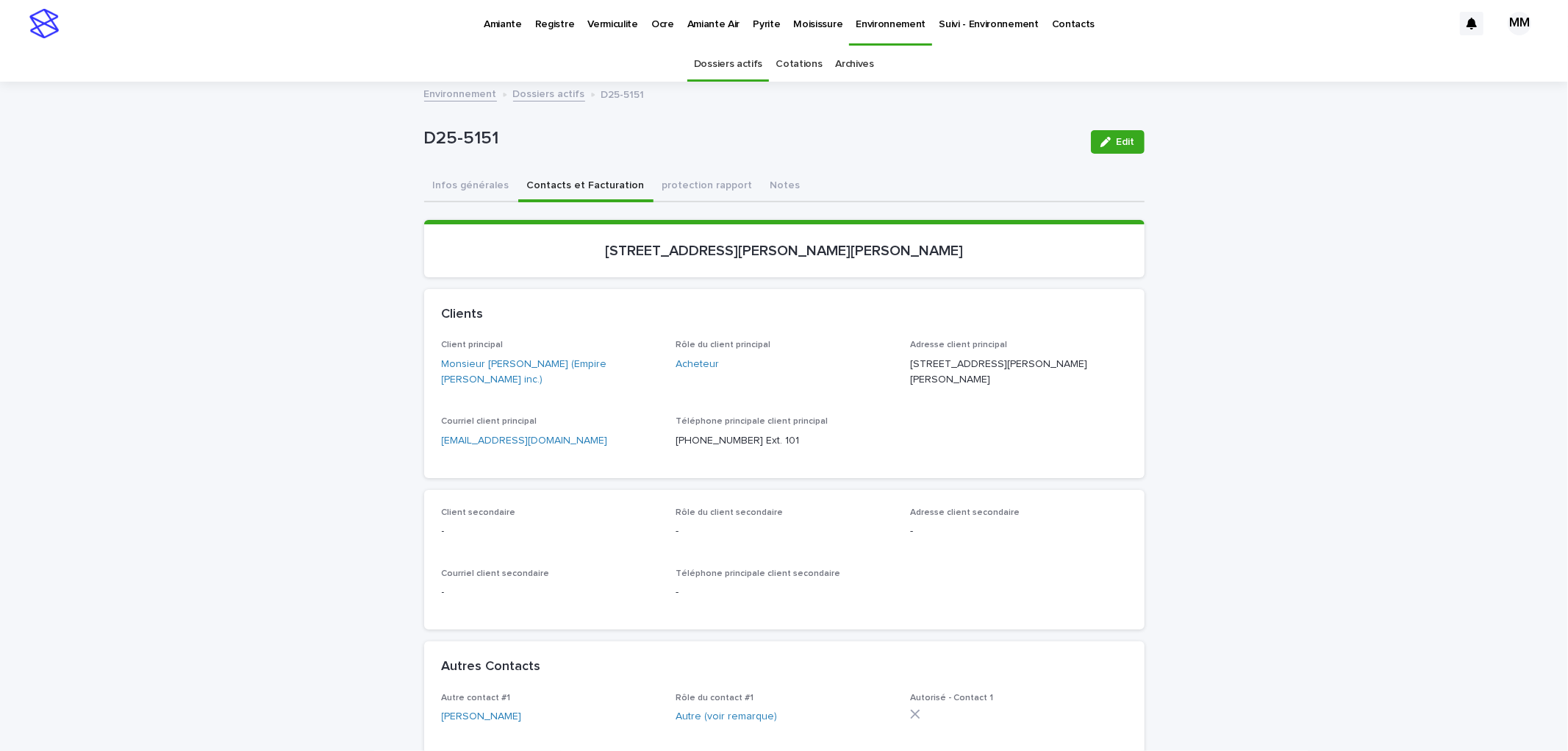
click at [467, 92] on link "Environnement" at bounding box center [460, 93] width 73 height 17
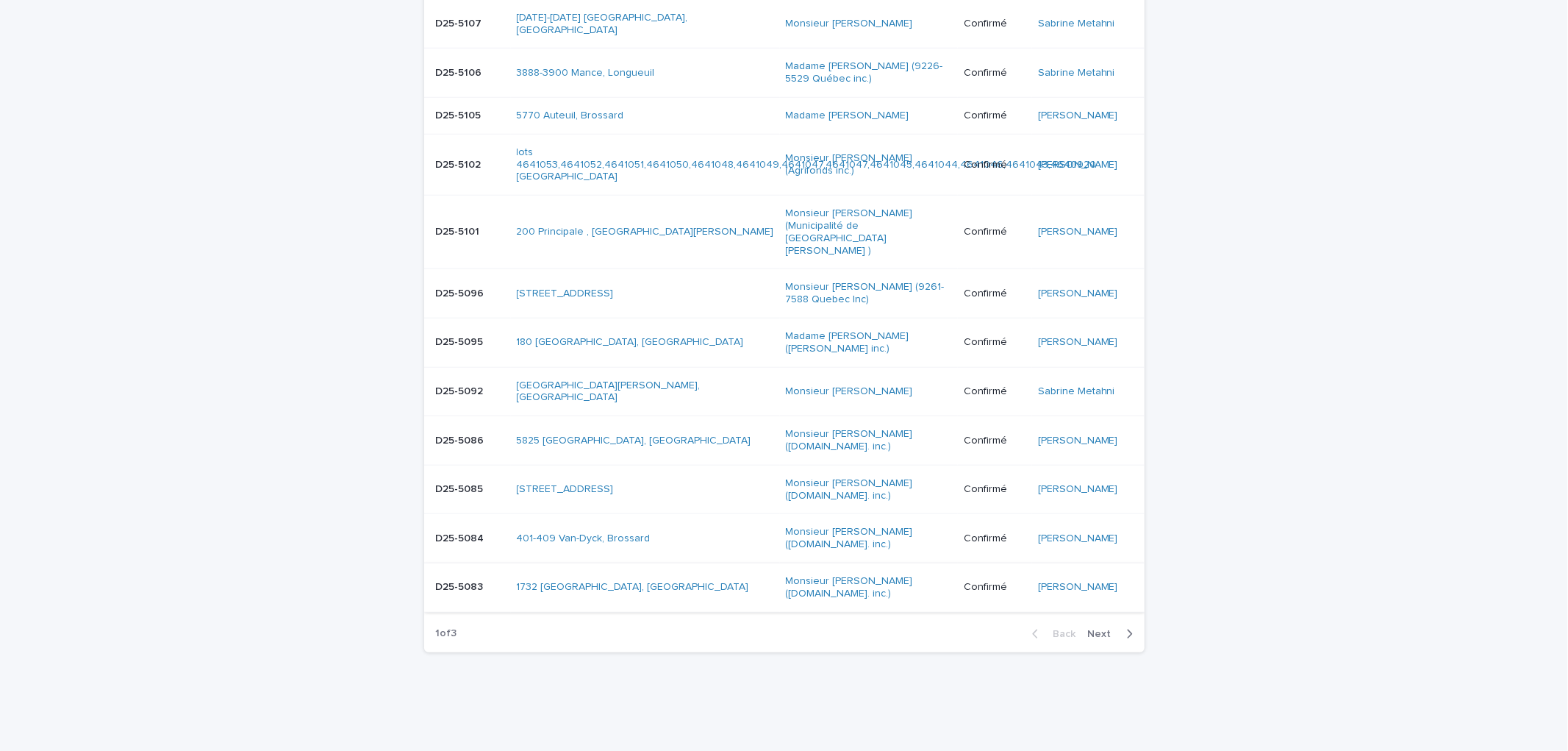
scroll to position [1100, 0]
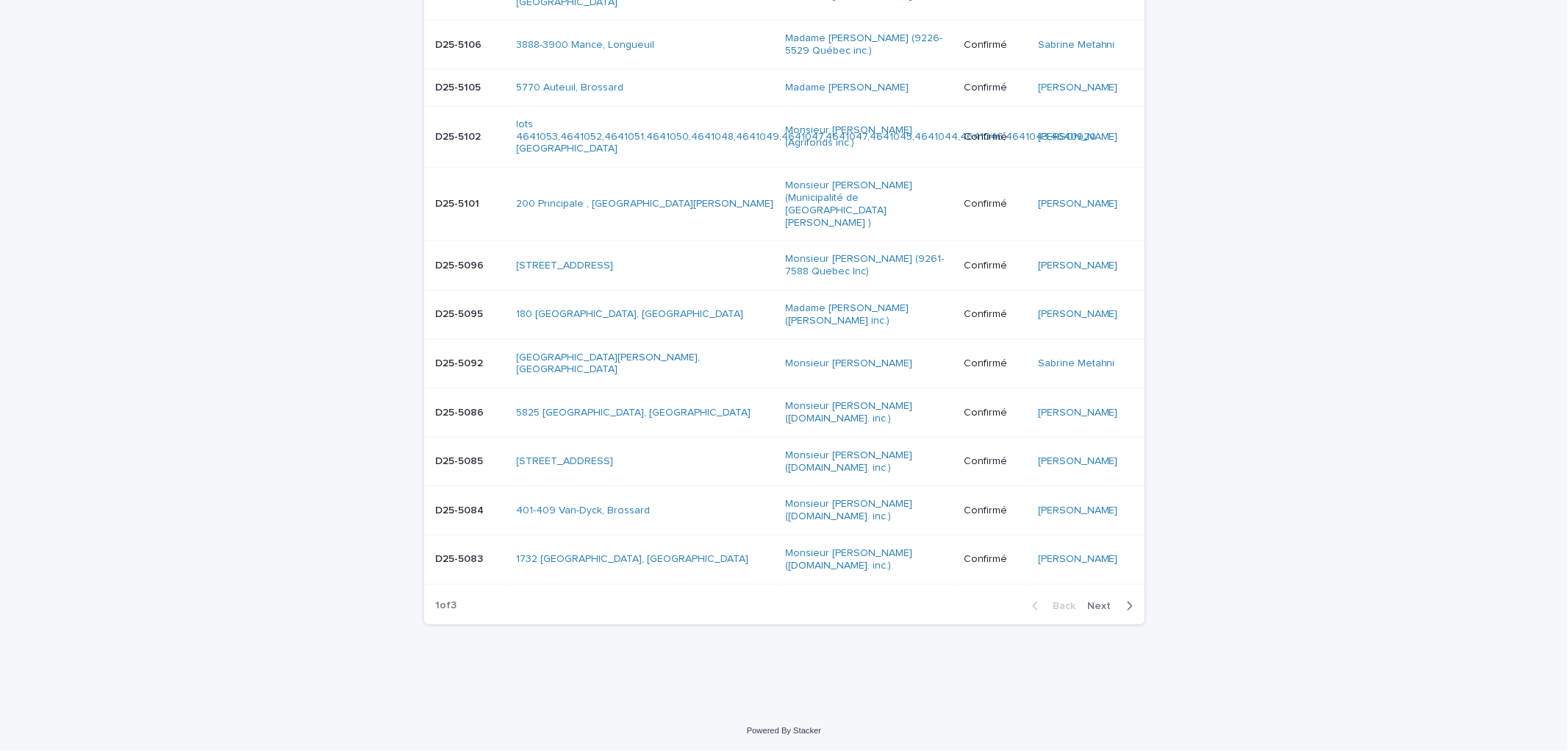
click at [1107, 601] on span "Next" at bounding box center [1104, 605] width 32 height 10
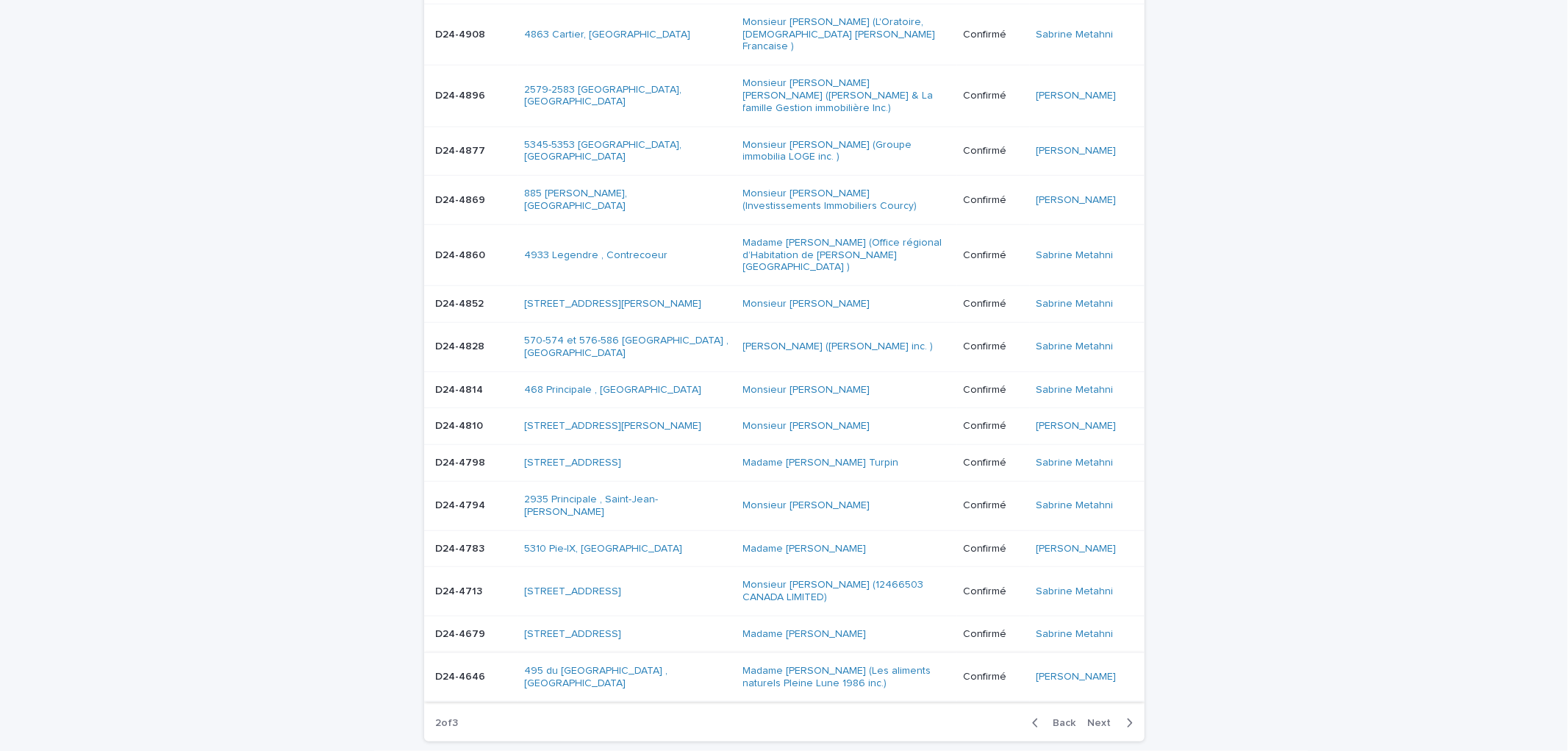
scroll to position [1013, 0]
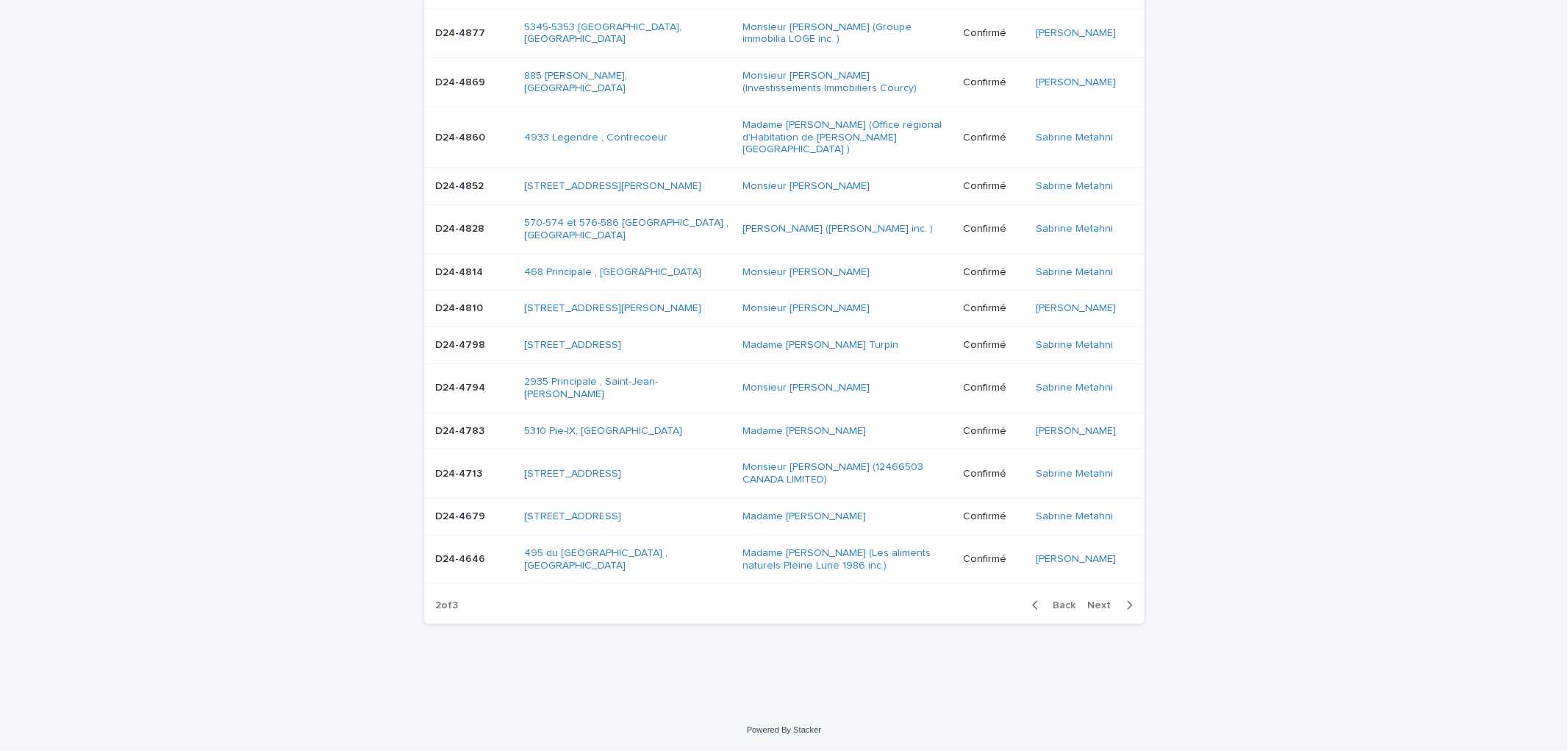
click at [1106, 605] on span "Next" at bounding box center [1104, 605] width 32 height 10
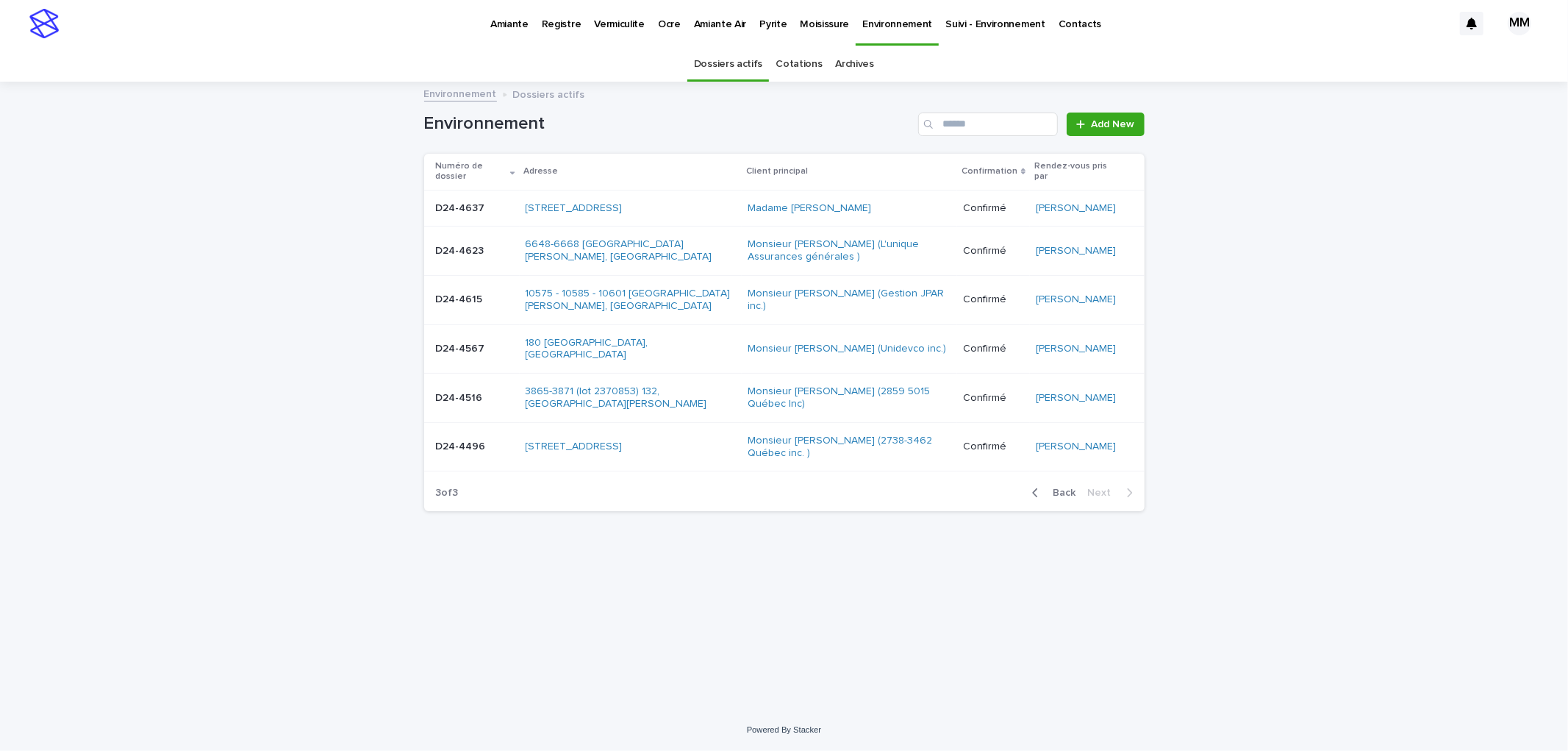
click at [838, 64] on link "Archives" at bounding box center [856, 64] width 39 height 34
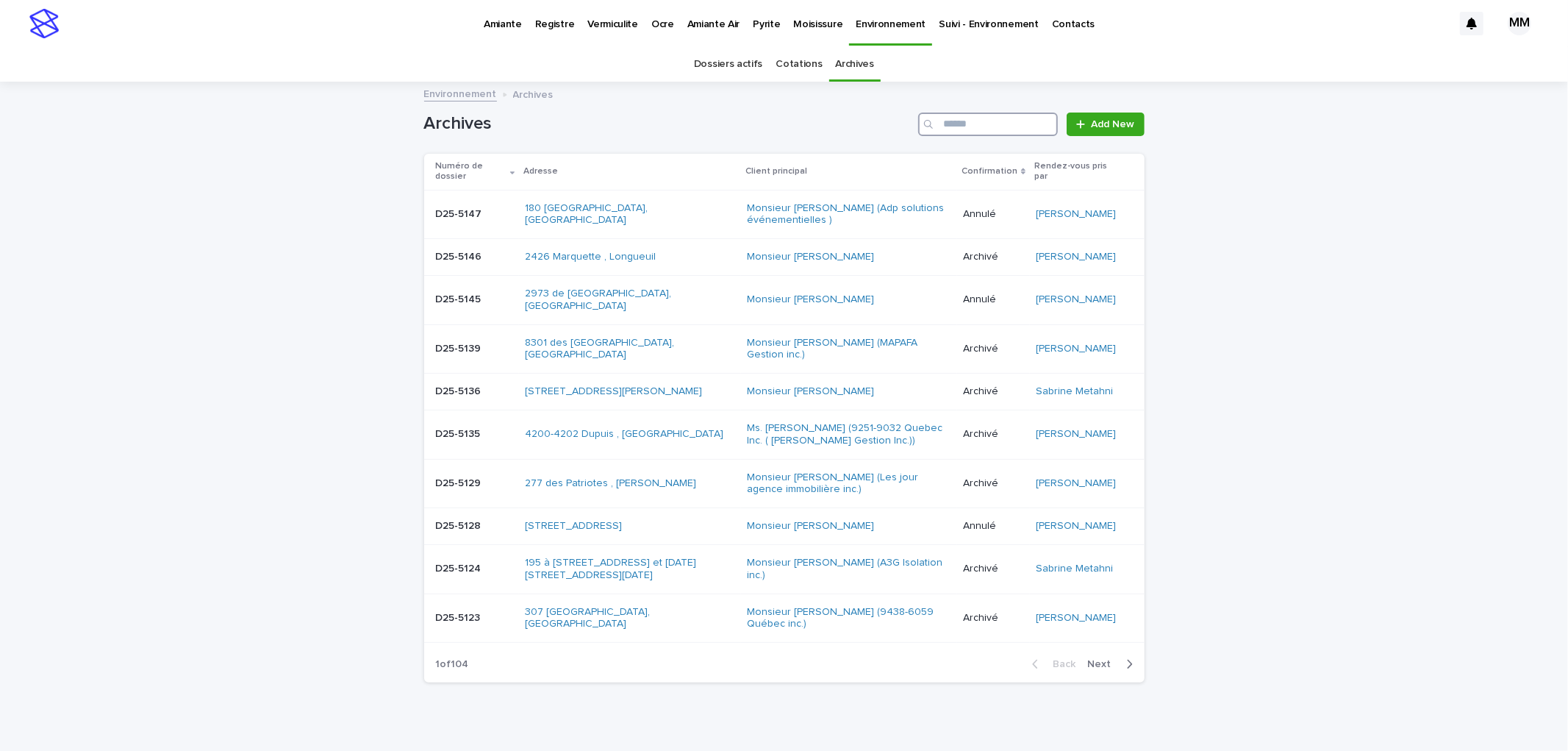
click at [996, 123] on input "Search" at bounding box center [988, 125] width 139 height 23
type input "********"
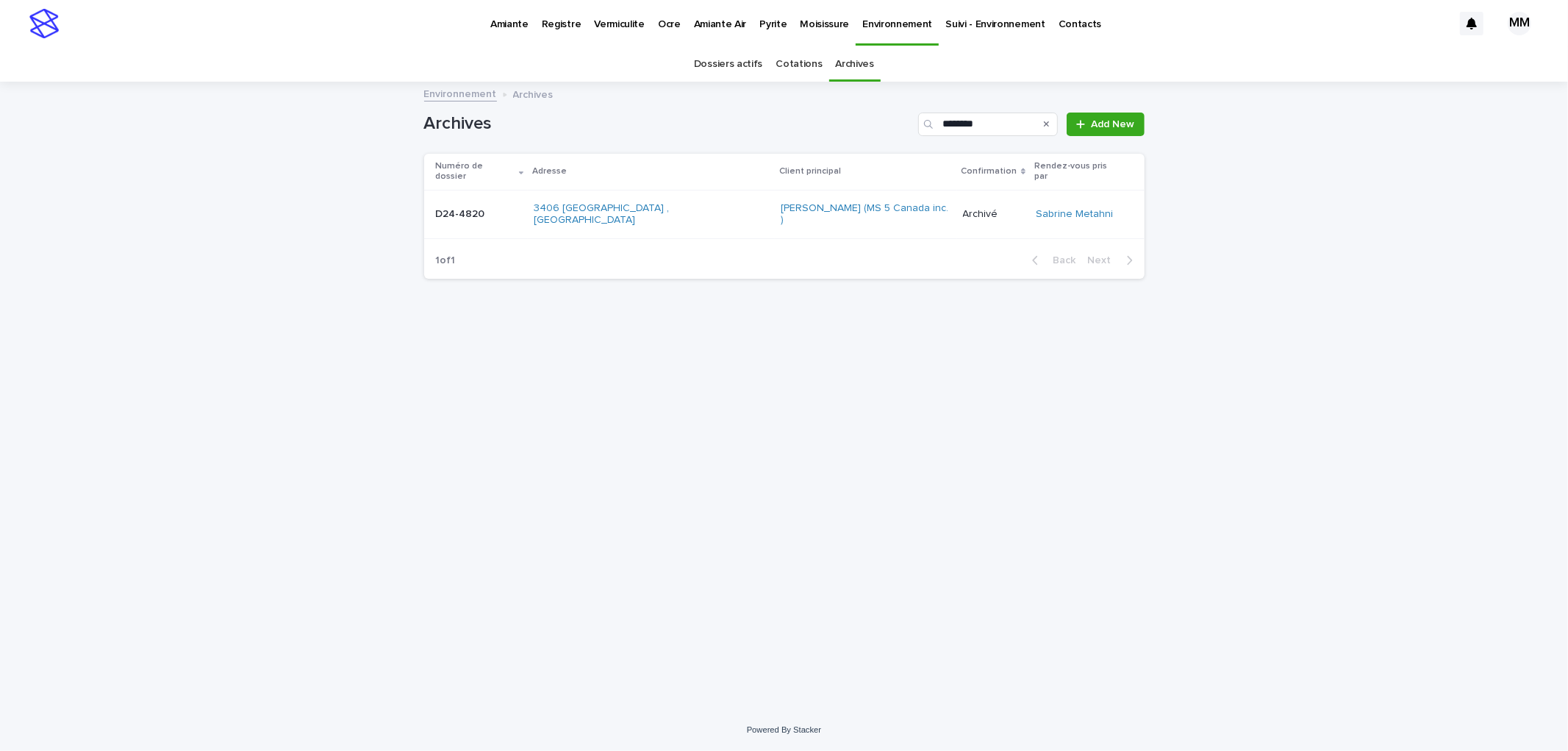
click at [515, 208] on p at bounding box center [479, 215] width 87 height 13
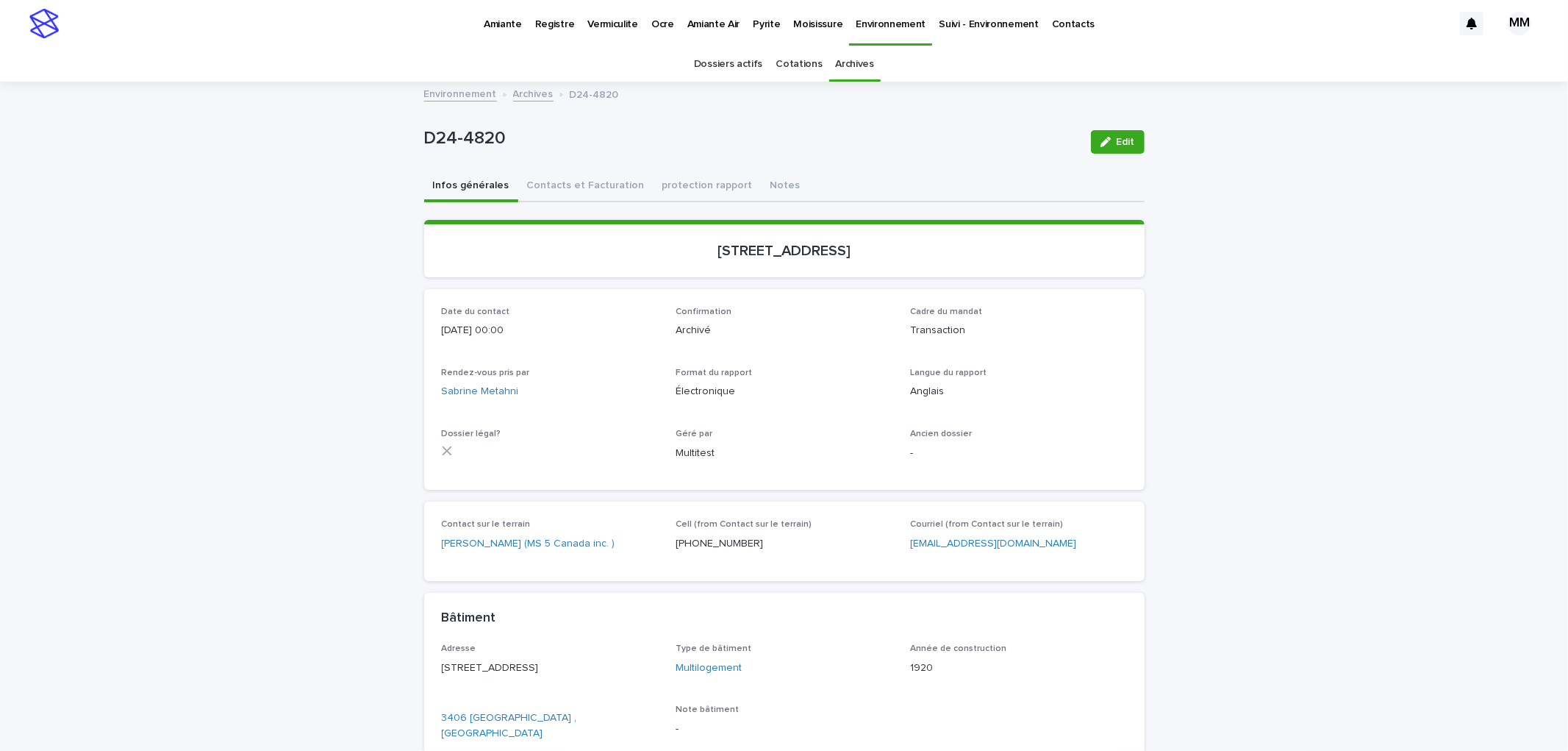
click at [450, 93] on link "Environnement" at bounding box center [460, 93] width 73 height 17
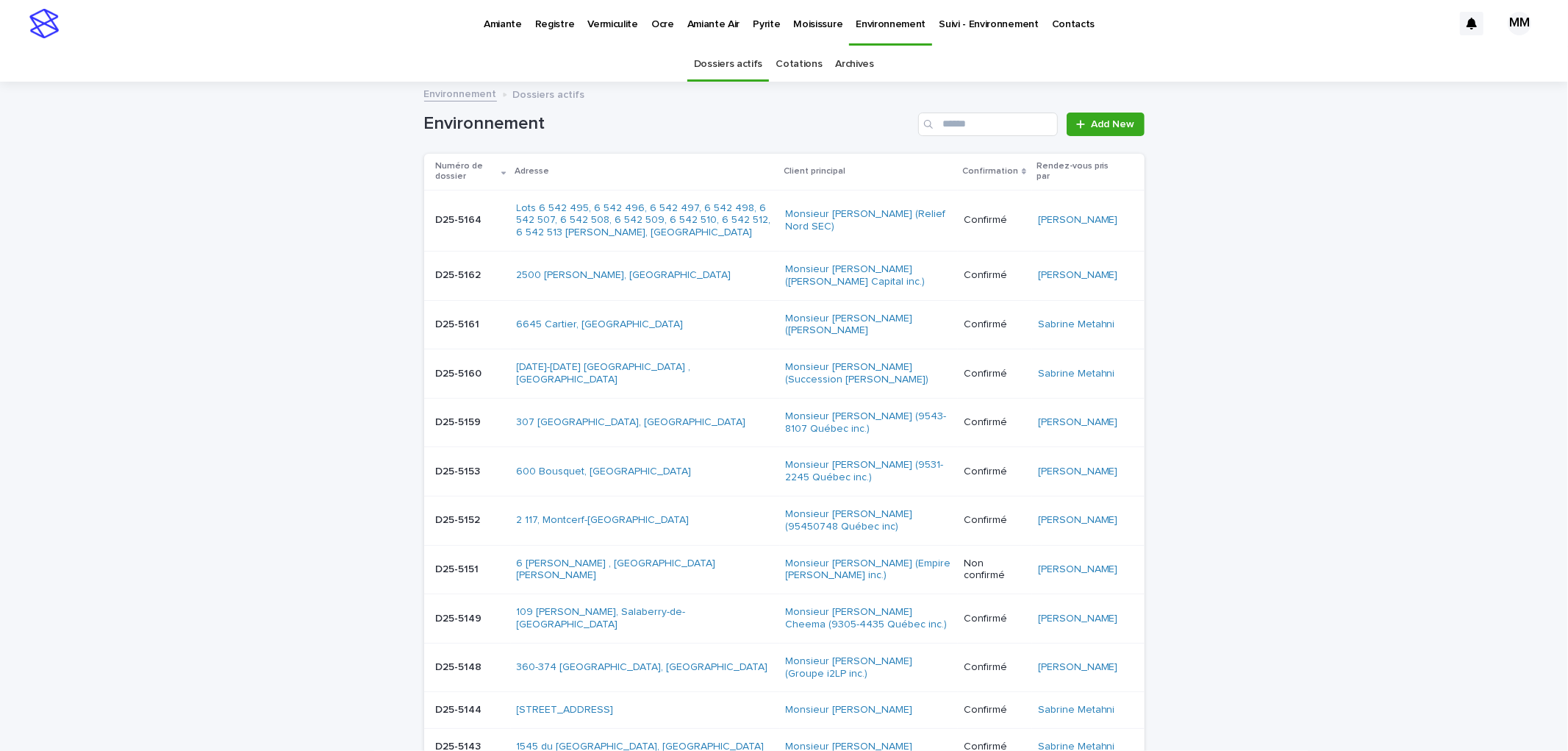
click at [762, 25] on p "Pyrite" at bounding box center [766, 15] width 27 height 31
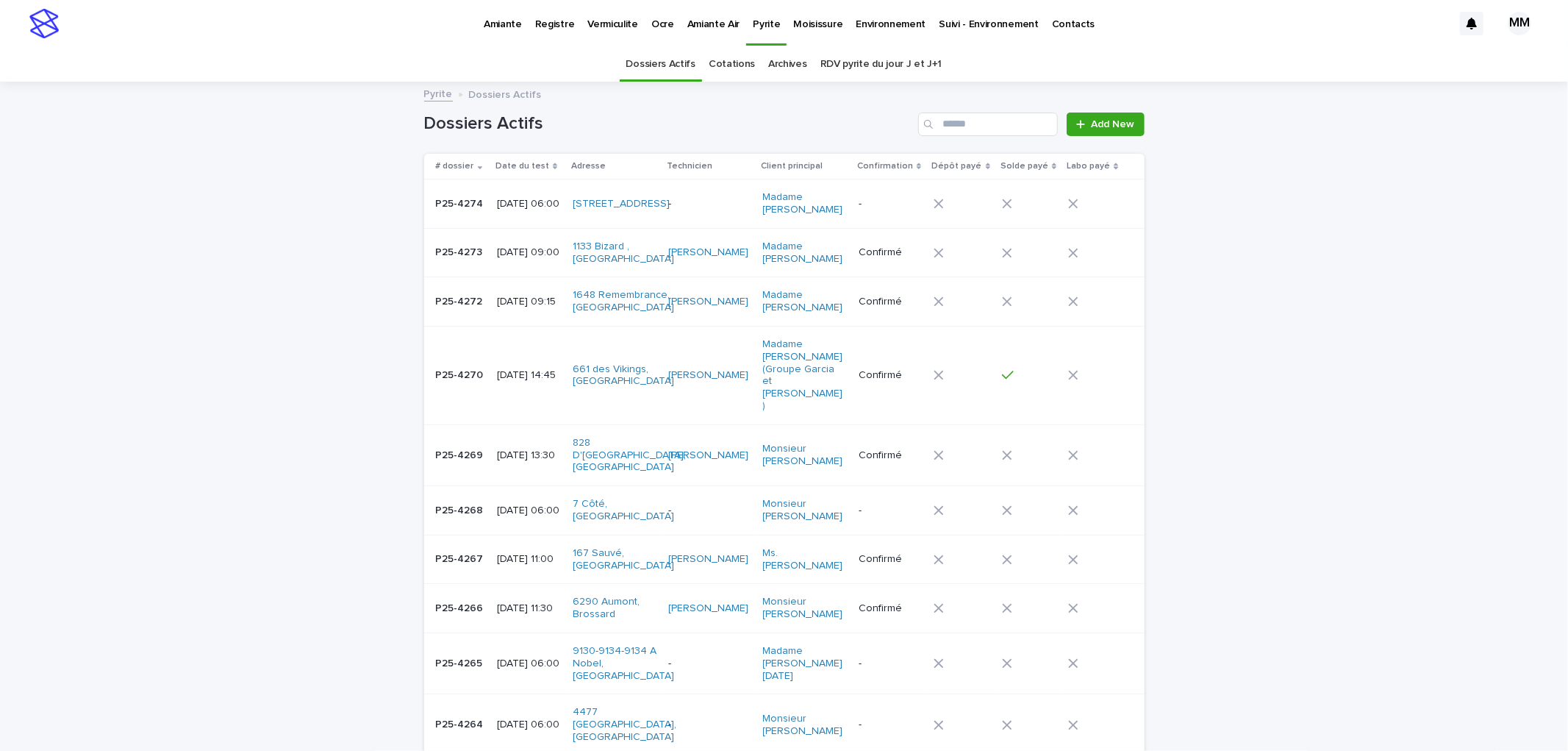
click at [856, 57] on link "RDV pyrite du jour J et J+1" at bounding box center [881, 64] width 122 height 34
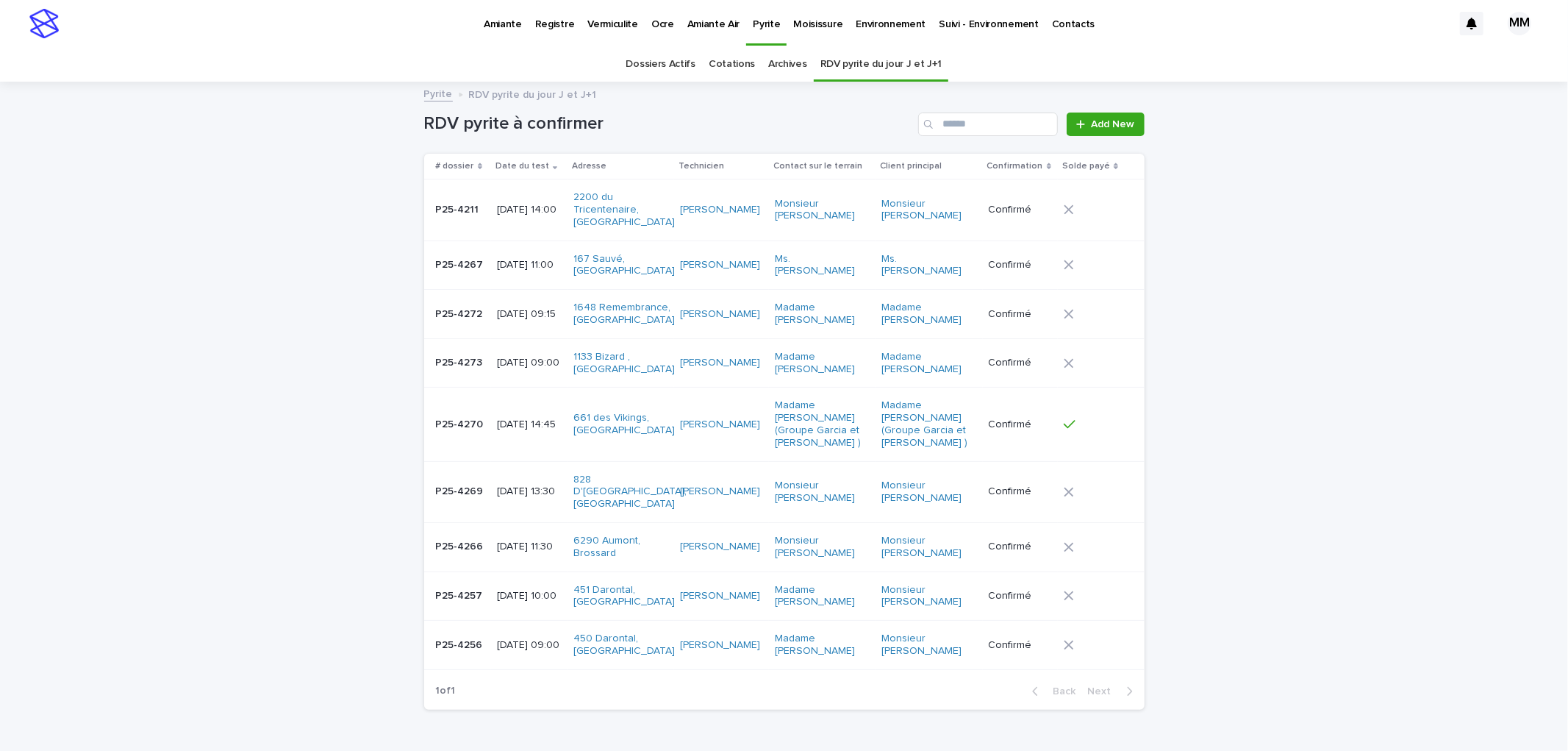
click at [516, 221] on div "[DATE] 14:00" at bounding box center [529, 210] width 65 height 24
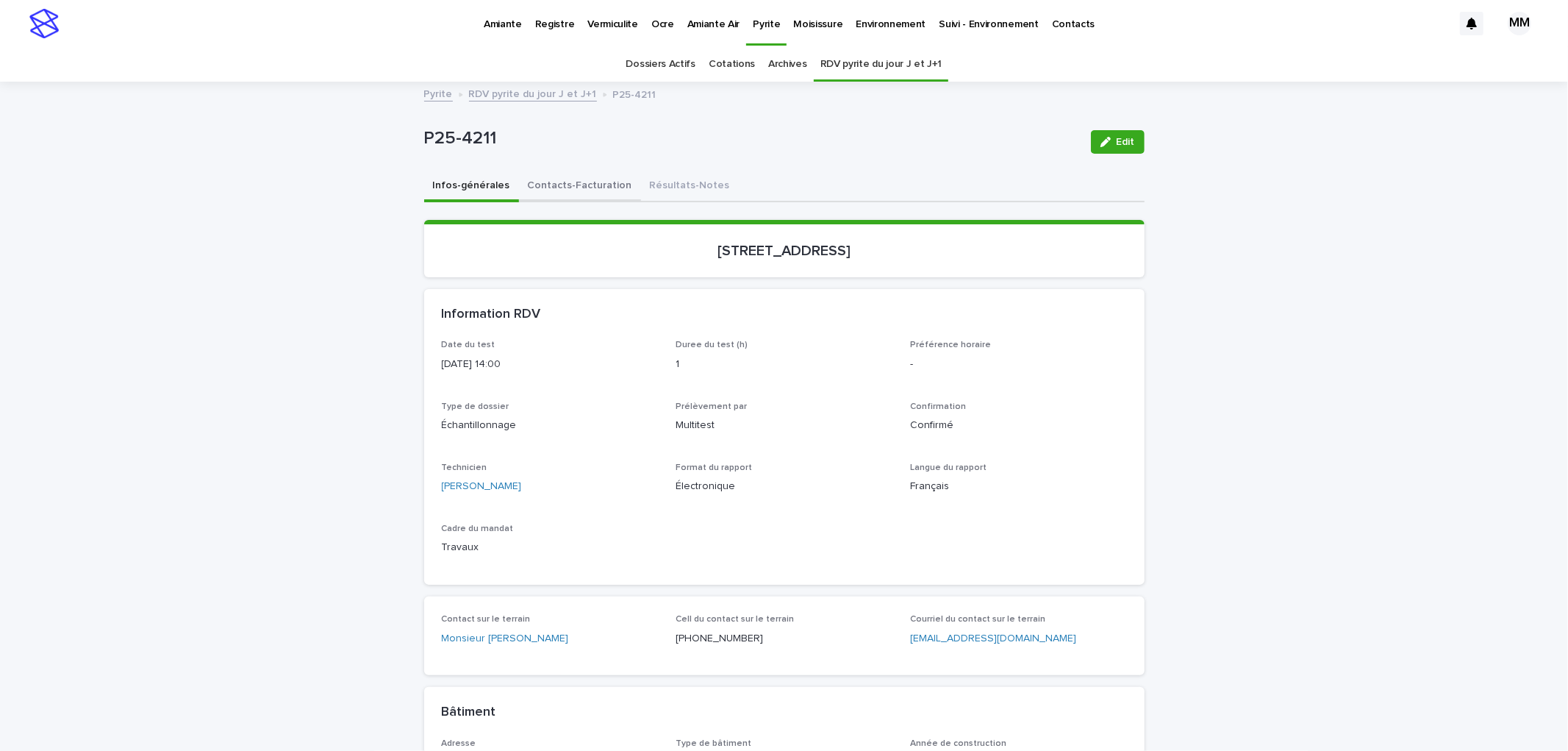
click at [581, 186] on button "Contacts-Facturation" at bounding box center [580, 186] width 122 height 31
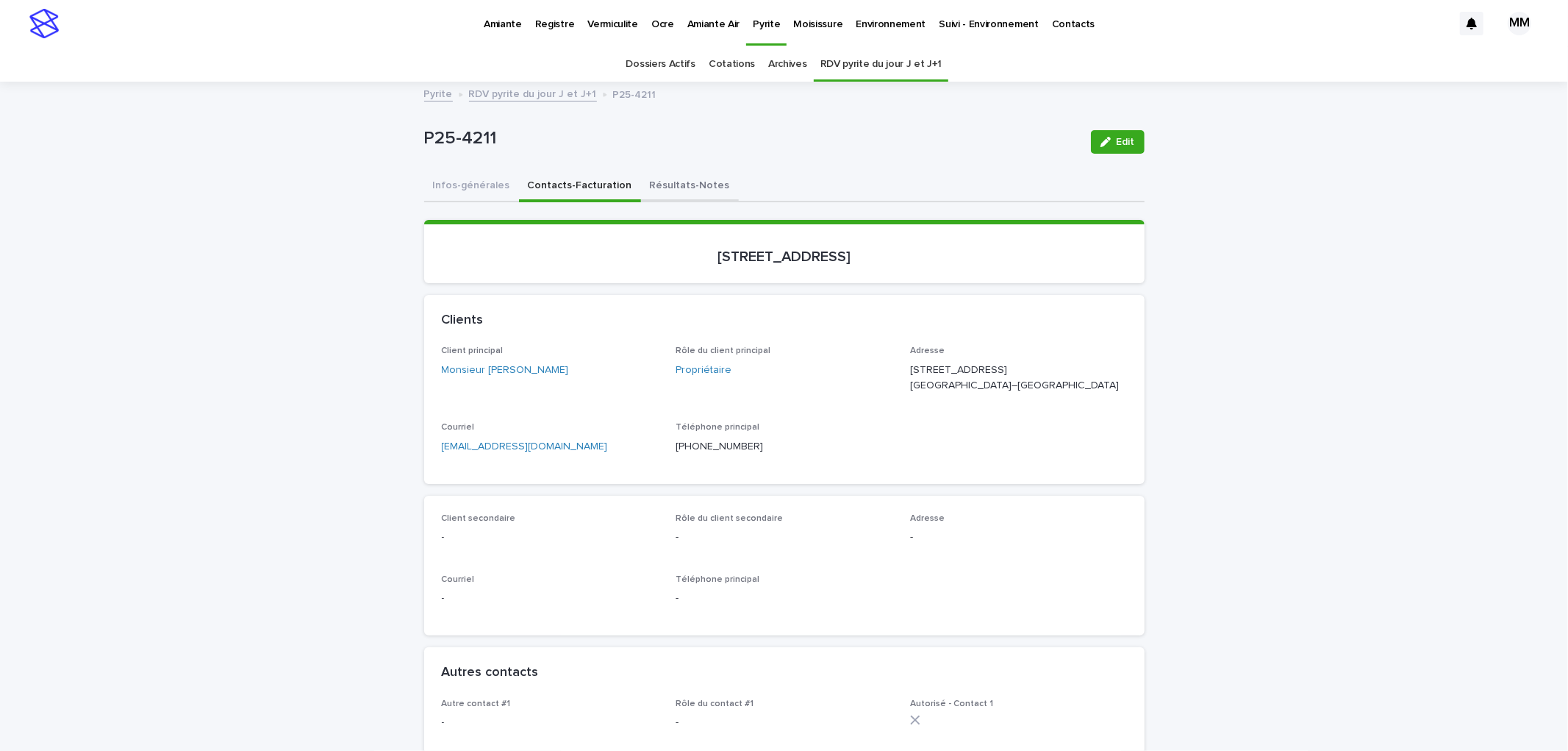
click at [662, 186] on button "Résultats-Notes" at bounding box center [690, 186] width 98 height 31
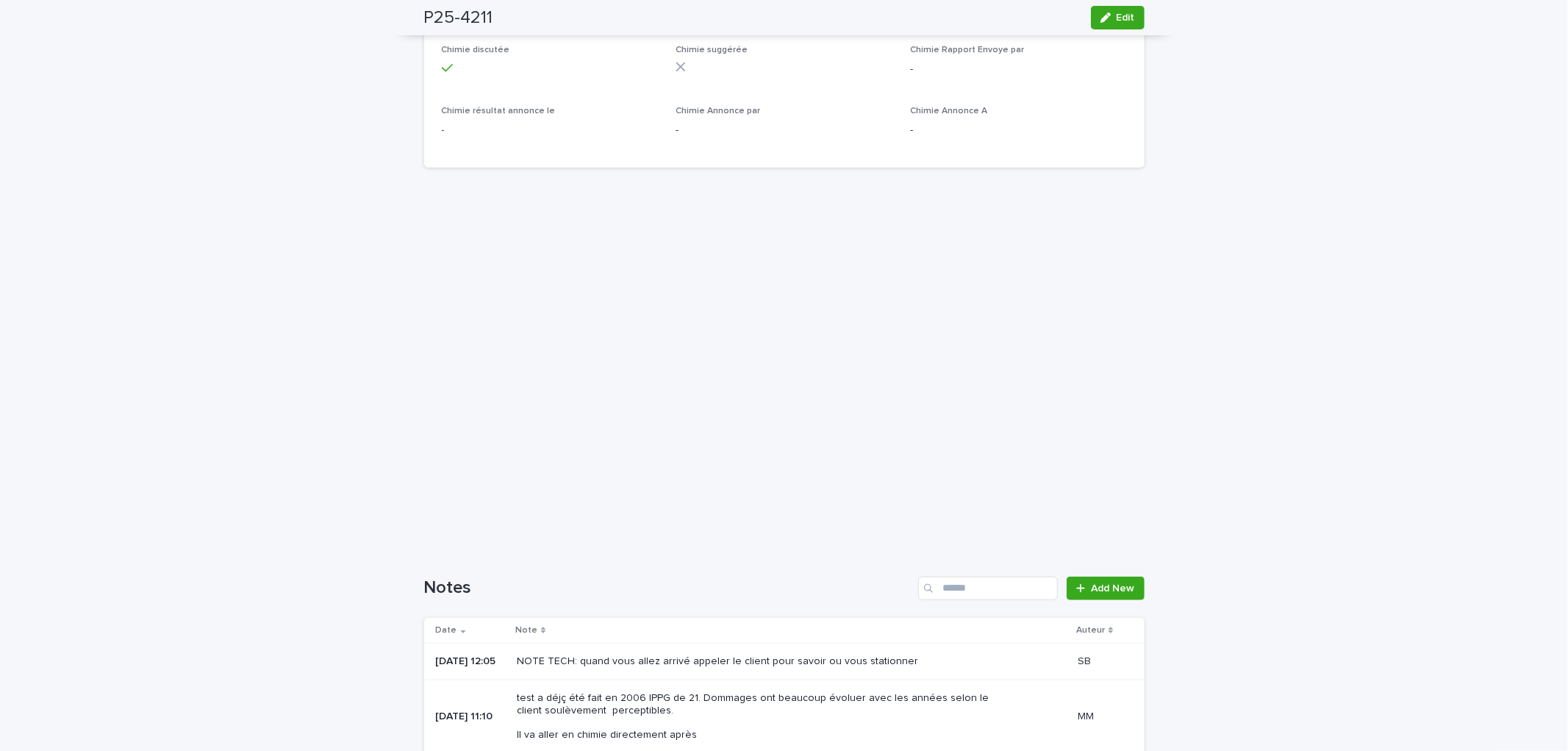
scroll to position [1054, 0]
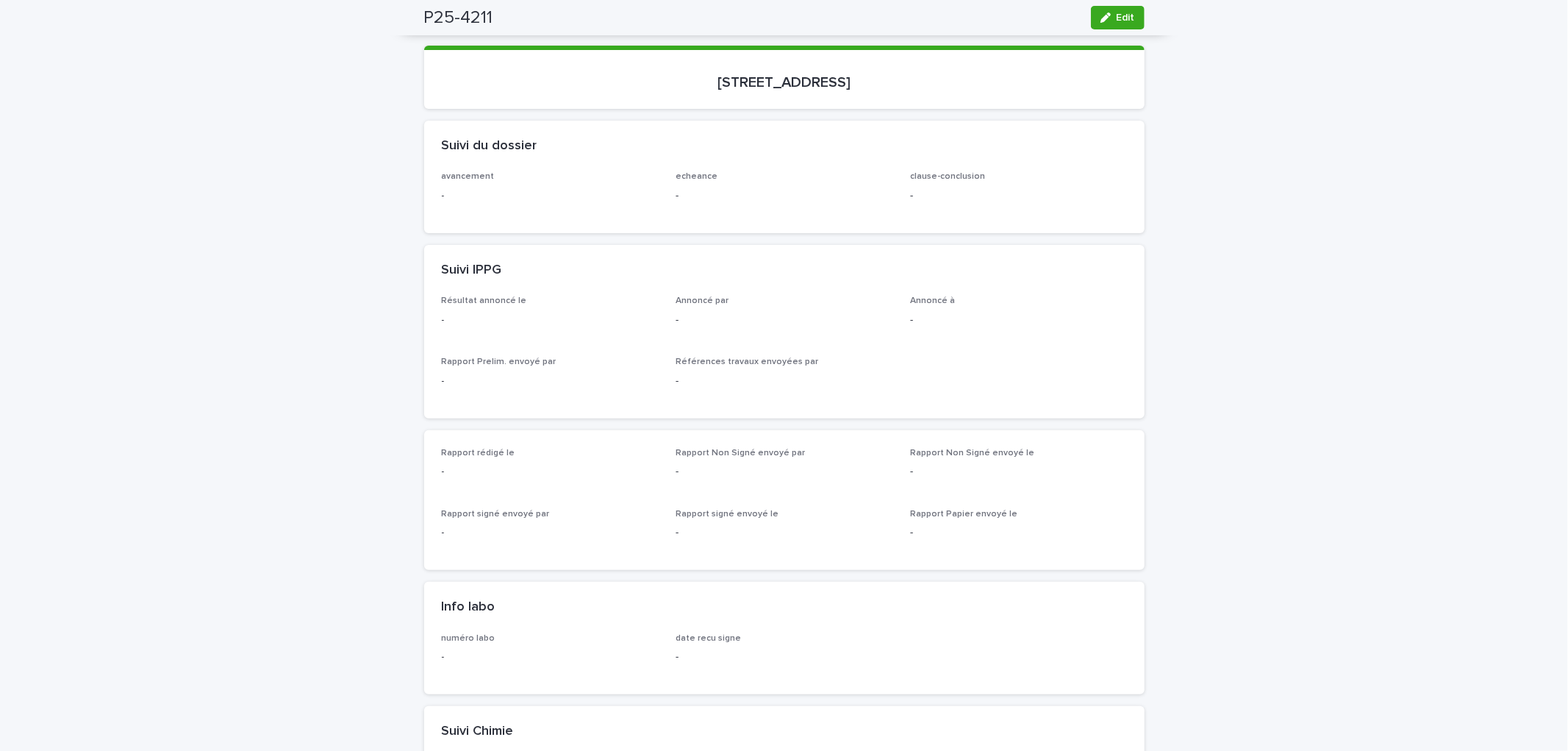
scroll to position [0, 0]
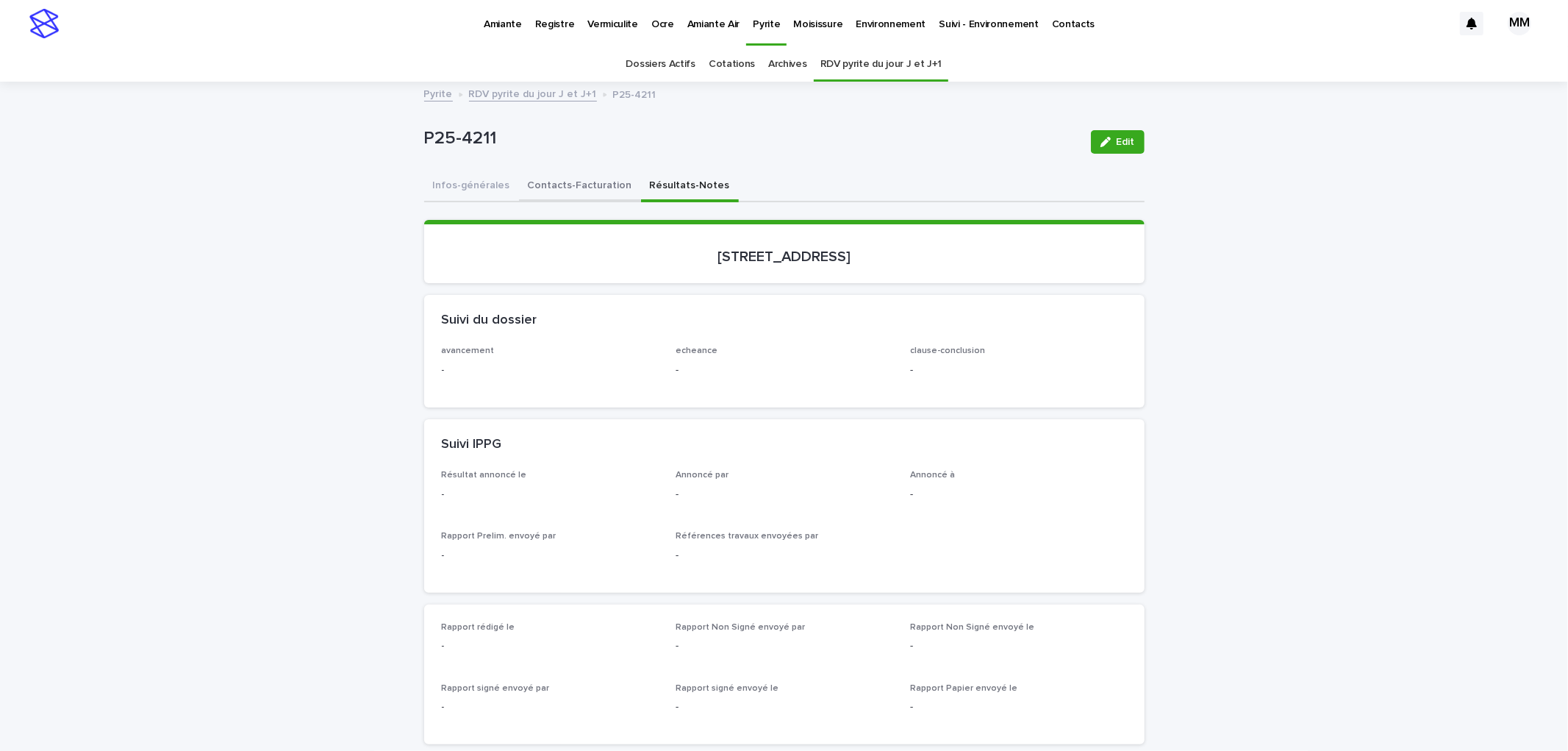
click at [578, 177] on button "Contacts-Facturation" at bounding box center [580, 186] width 122 height 31
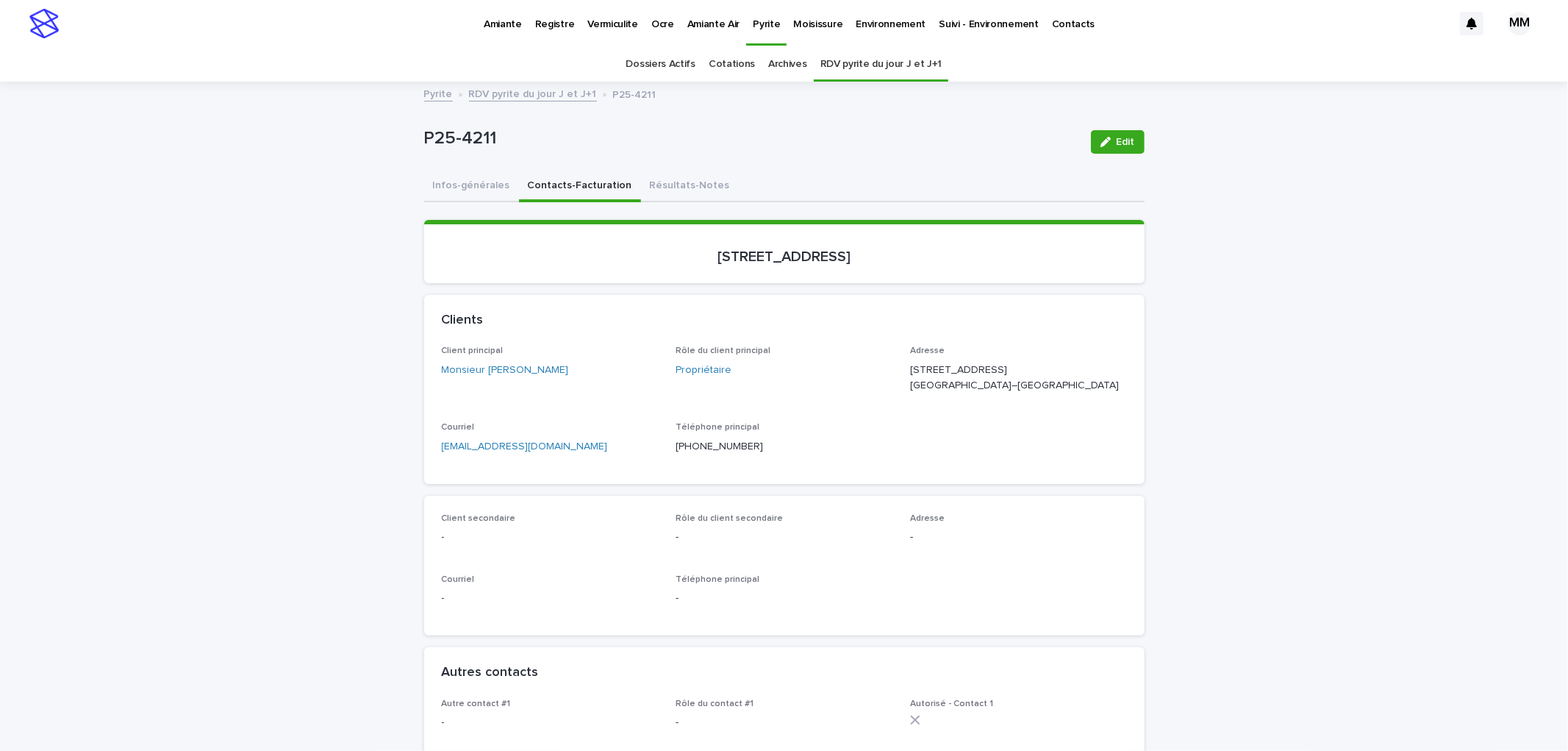
click at [467, 186] on button "Infos-générales" at bounding box center [471, 186] width 95 height 31
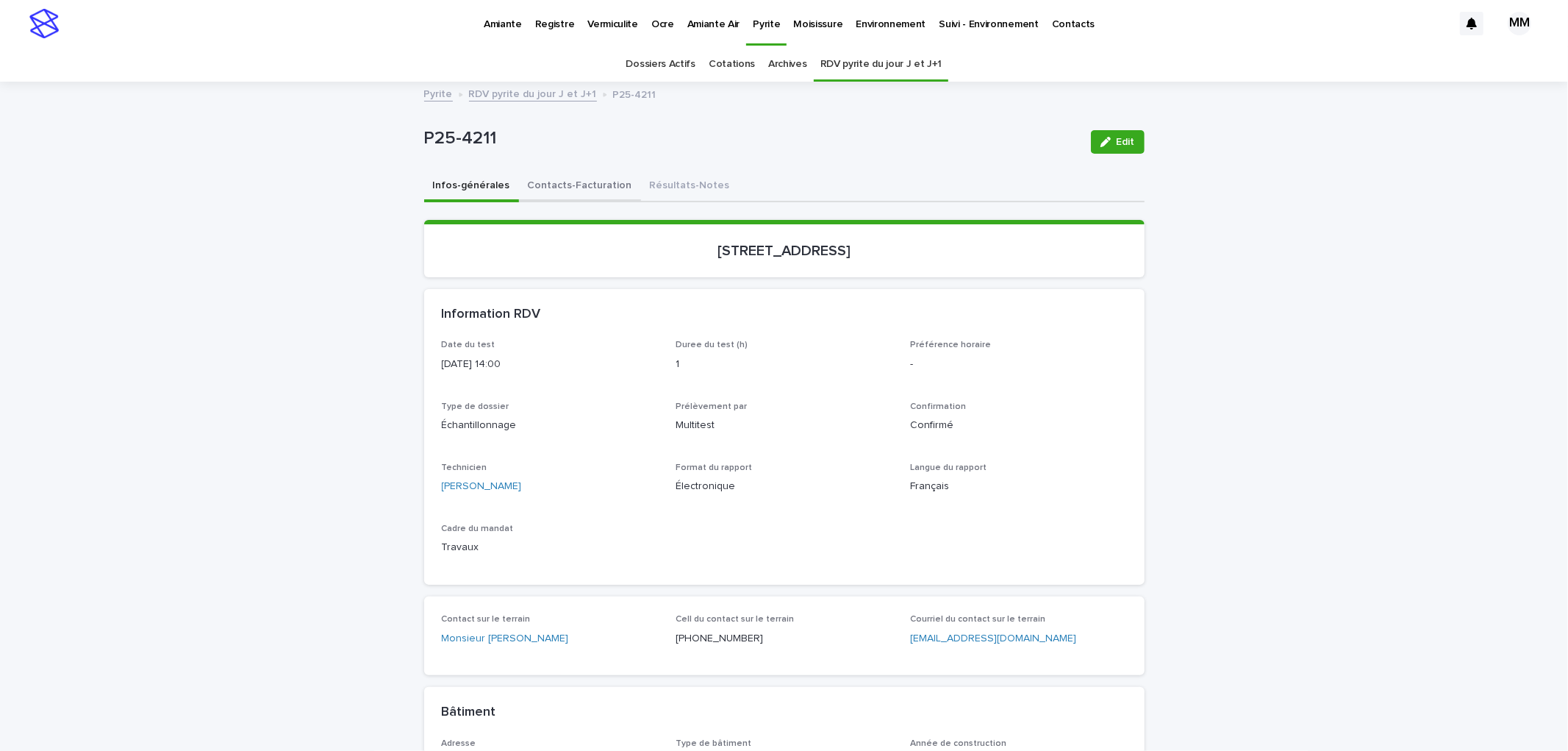
click at [557, 193] on button "Contacts-Facturation" at bounding box center [580, 186] width 122 height 31
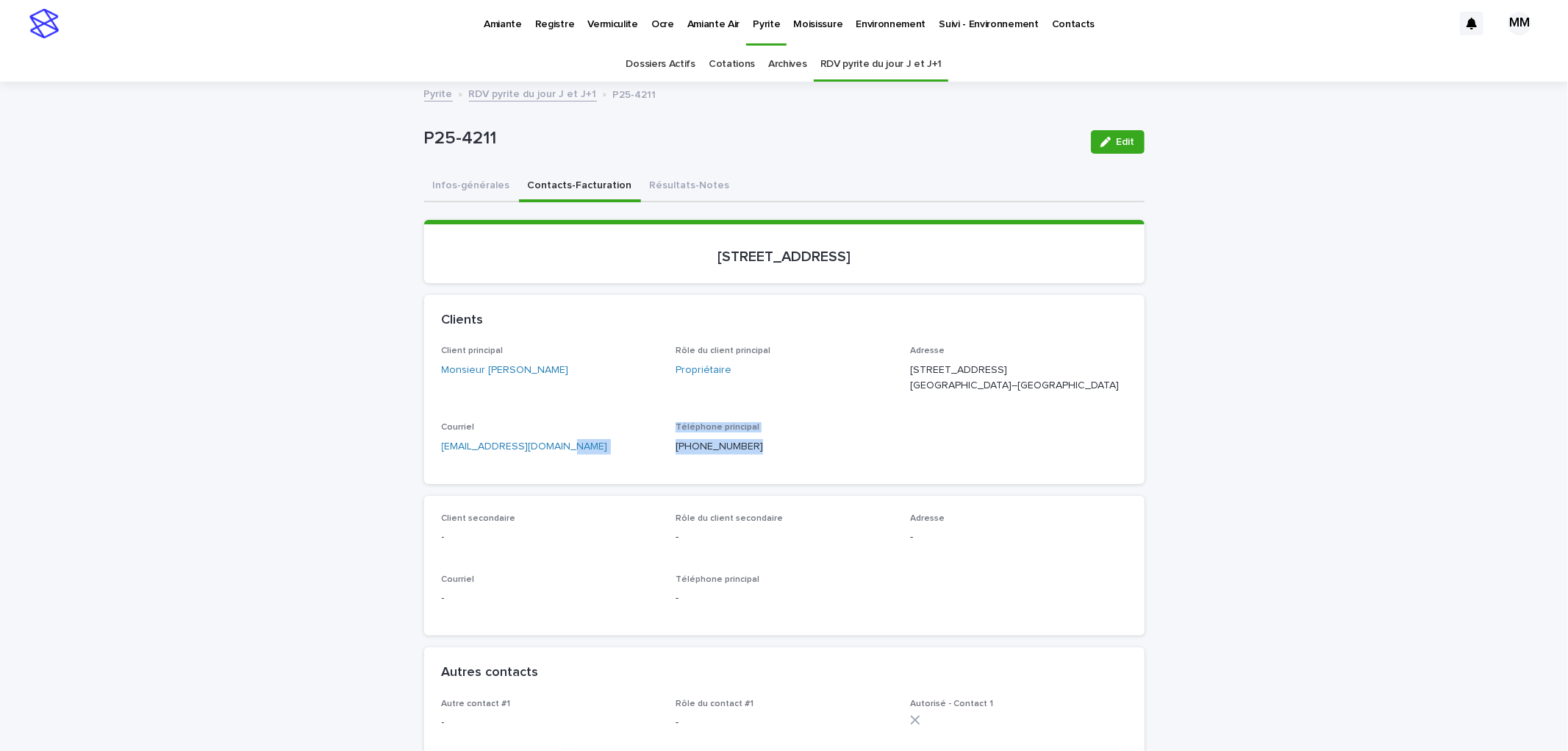
drag, startPoint x: 748, startPoint y: 460, endPoint x: 653, endPoint y: 466, distance: 95.2
click at [653, 465] on div "Client principal Monsieur [PERSON_NAME] Rôle du client principal Propriétaire A…" at bounding box center [784, 405] width 685 height 120
click at [740, 454] on p "[PHONE_NUMBER]" at bounding box center [784, 447] width 217 height 16
click at [711, 465] on div "Téléphone principal [PHONE_NUMBER]" at bounding box center [784, 443] width 217 height 43
drag, startPoint x: 741, startPoint y: 457, endPoint x: 658, endPoint y: 459, distance: 83.0
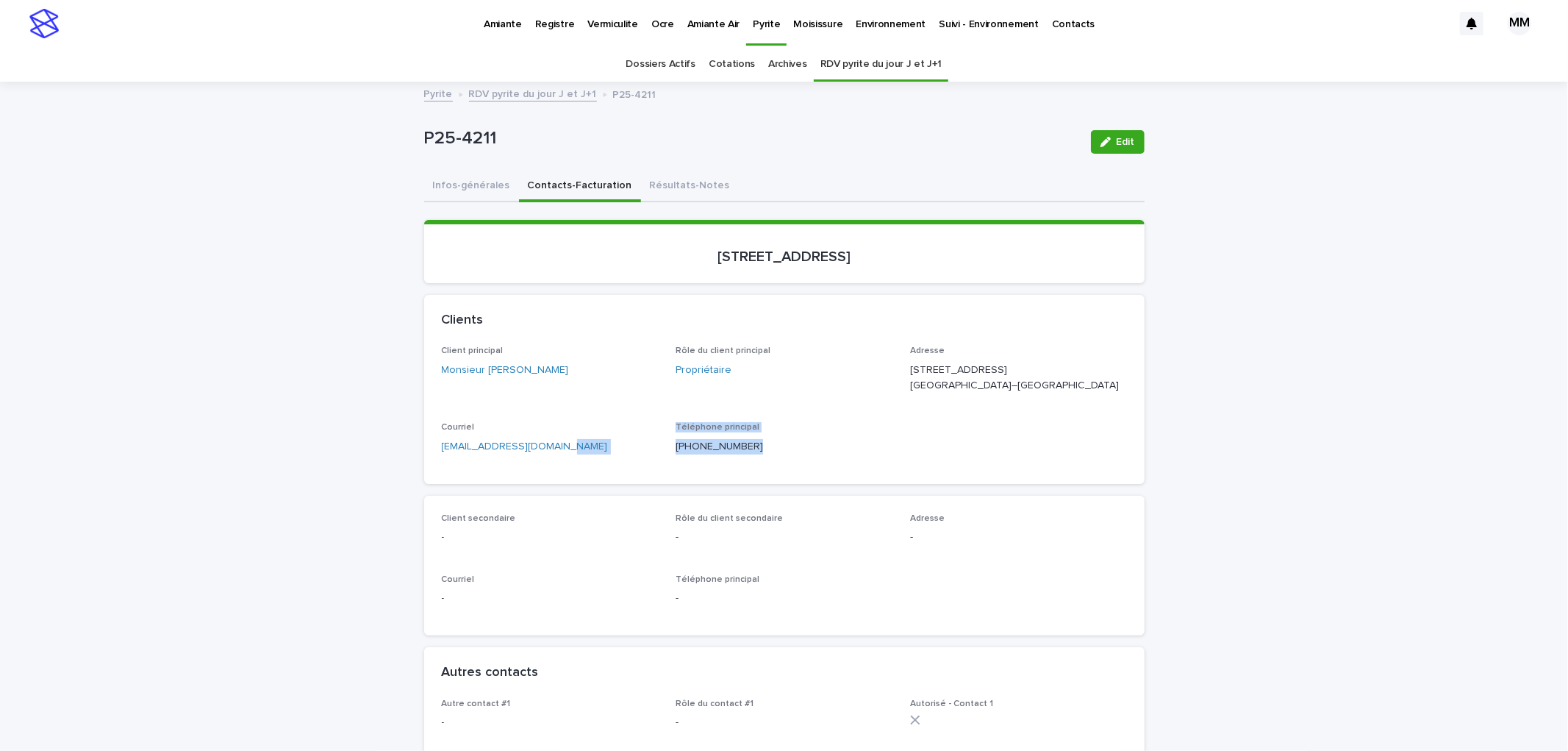
click at [658, 459] on div "Client principal Monsieur [PERSON_NAME] Rôle du client principal Propriétaire A…" at bounding box center [784, 405] width 685 height 120
drag, startPoint x: 680, startPoint y: 459, endPoint x: 760, endPoint y: 456, distance: 80.1
click at [768, 447] on div "Téléphone principal [PHONE_NUMBER]" at bounding box center [784, 443] width 217 height 43
click at [739, 454] on p "[PHONE_NUMBER]" at bounding box center [784, 447] width 217 height 16
drag, startPoint x: 704, startPoint y: 459, endPoint x: 655, endPoint y: 462, distance: 49.1
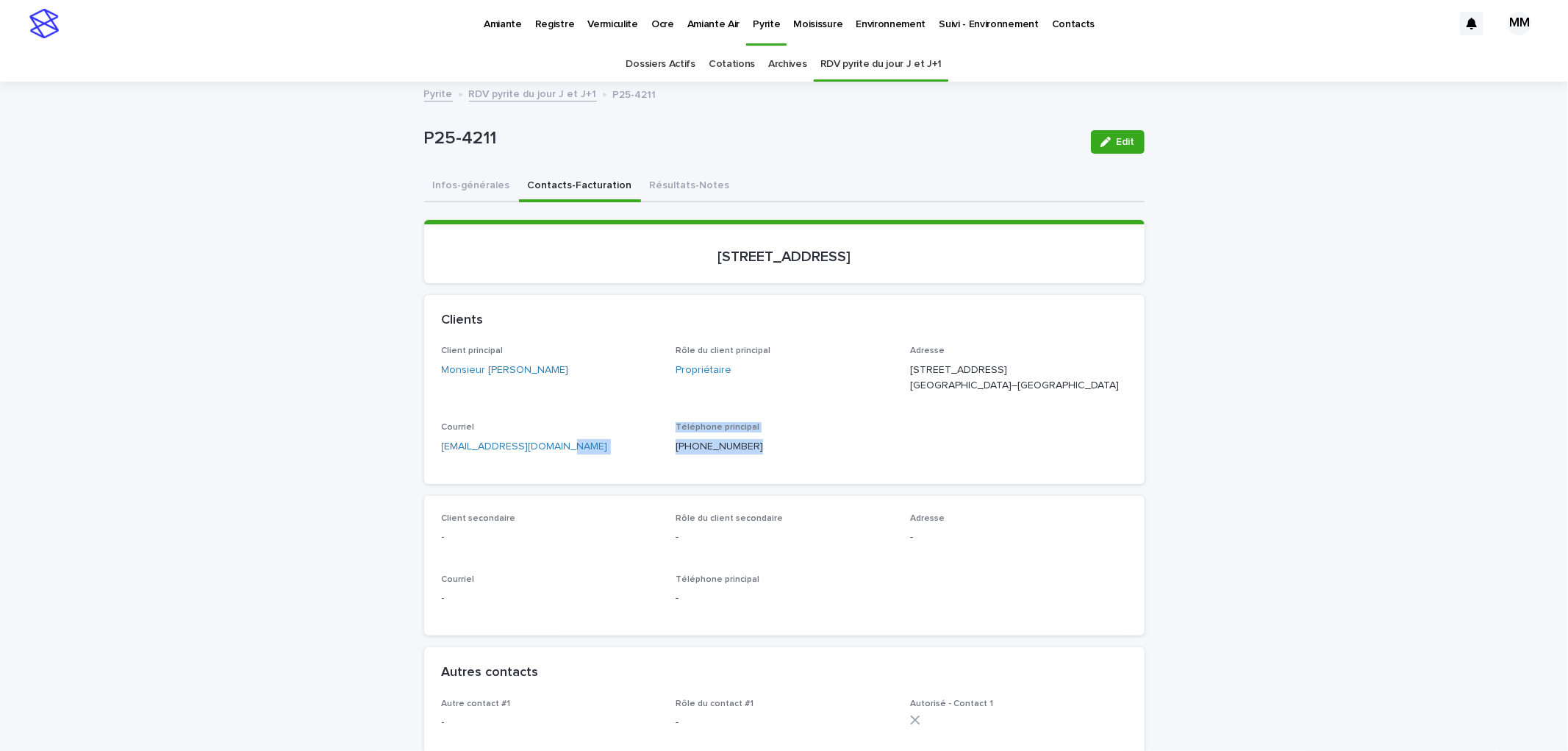
click at [655, 462] on div "Client principal Monsieur [PERSON_NAME] Rôle du client principal Propriétaire A…" at bounding box center [784, 405] width 685 height 120
drag, startPoint x: 743, startPoint y: 471, endPoint x: 752, endPoint y: 462, distance: 12.7
click at [744, 465] on div "Téléphone principal [PHONE_NUMBER]" at bounding box center [784, 443] width 217 height 43
click at [751, 454] on p "[PHONE_NUMBER]" at bounding box center [784, 447] width 217 height 16
drag, startPoint x: 773, startPoint y: 498, endPoint x: 761, endPoint y: 480, distance: 21.6
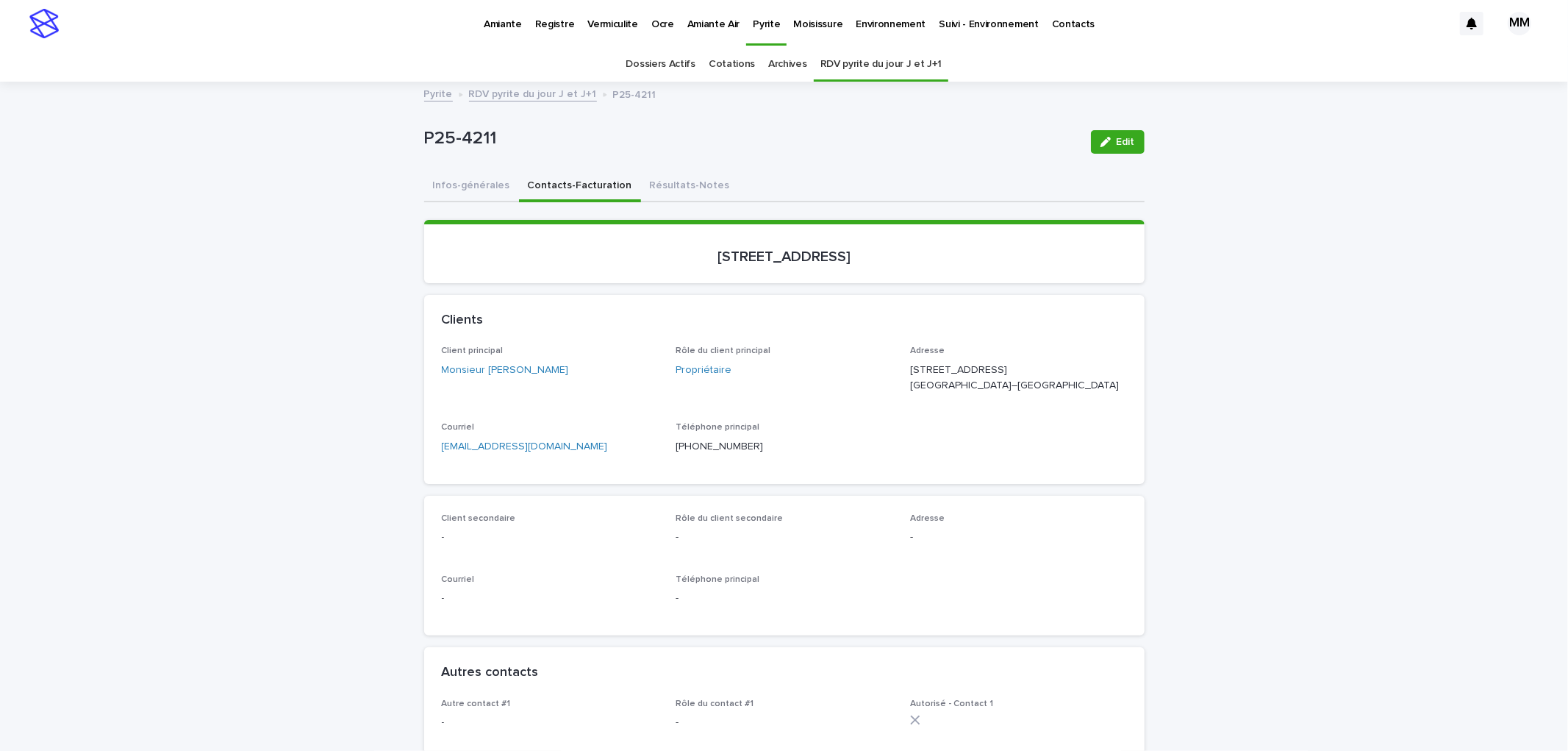
click at [748, 453] on p "[PHONE_NUMBER]" at bounding box center [784, 447] width 217 height 16
drag, startPoint x: 711, startPoint y: 458, endPoint x: 669, endPoint y: 461, distance: 42.1
click at [676, 454] on p "[PHONE_NUMBER]" at bounding box center [784, 447] width 217 height 16
copy p "[PHONE_NUMBER]"
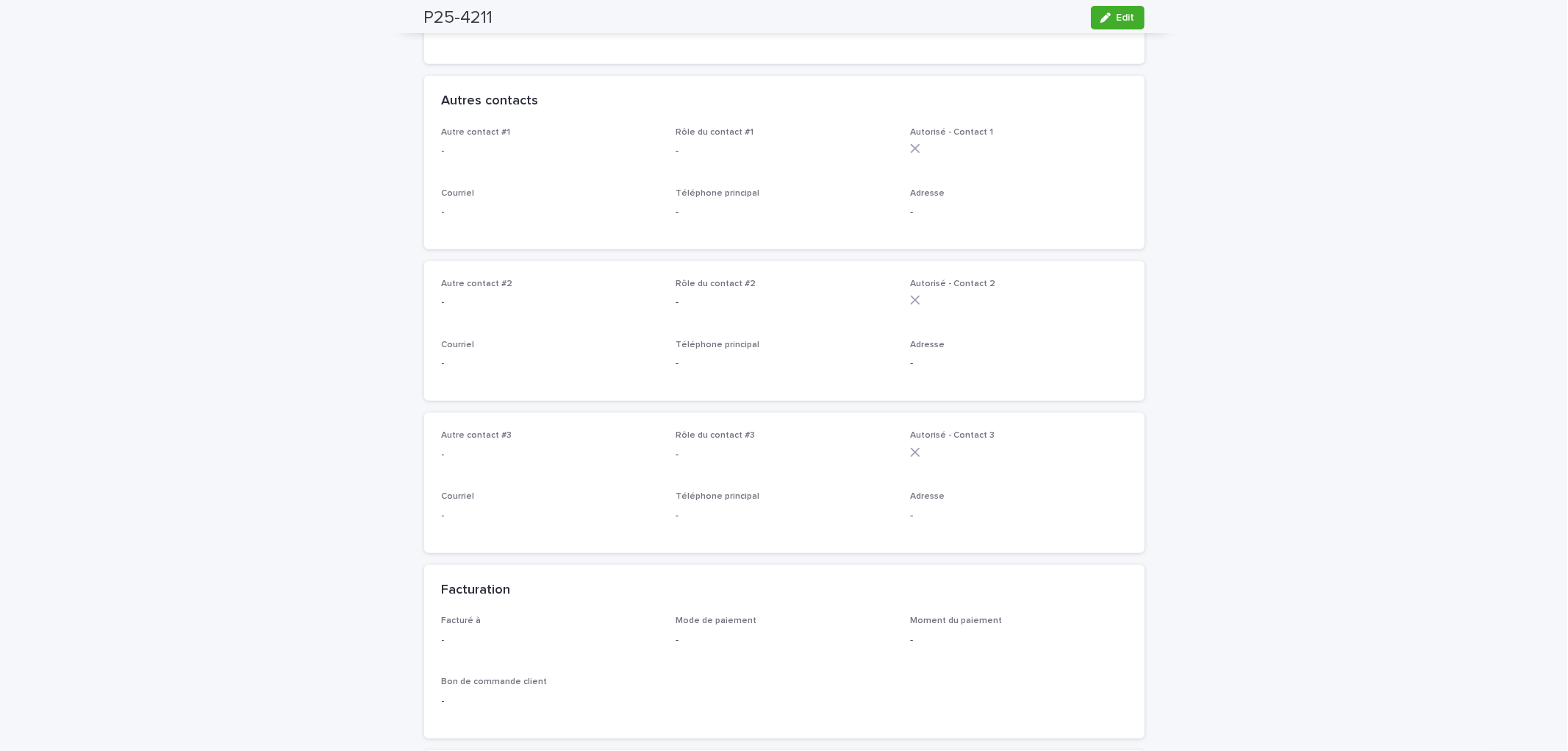
scroll to position [81, 0]
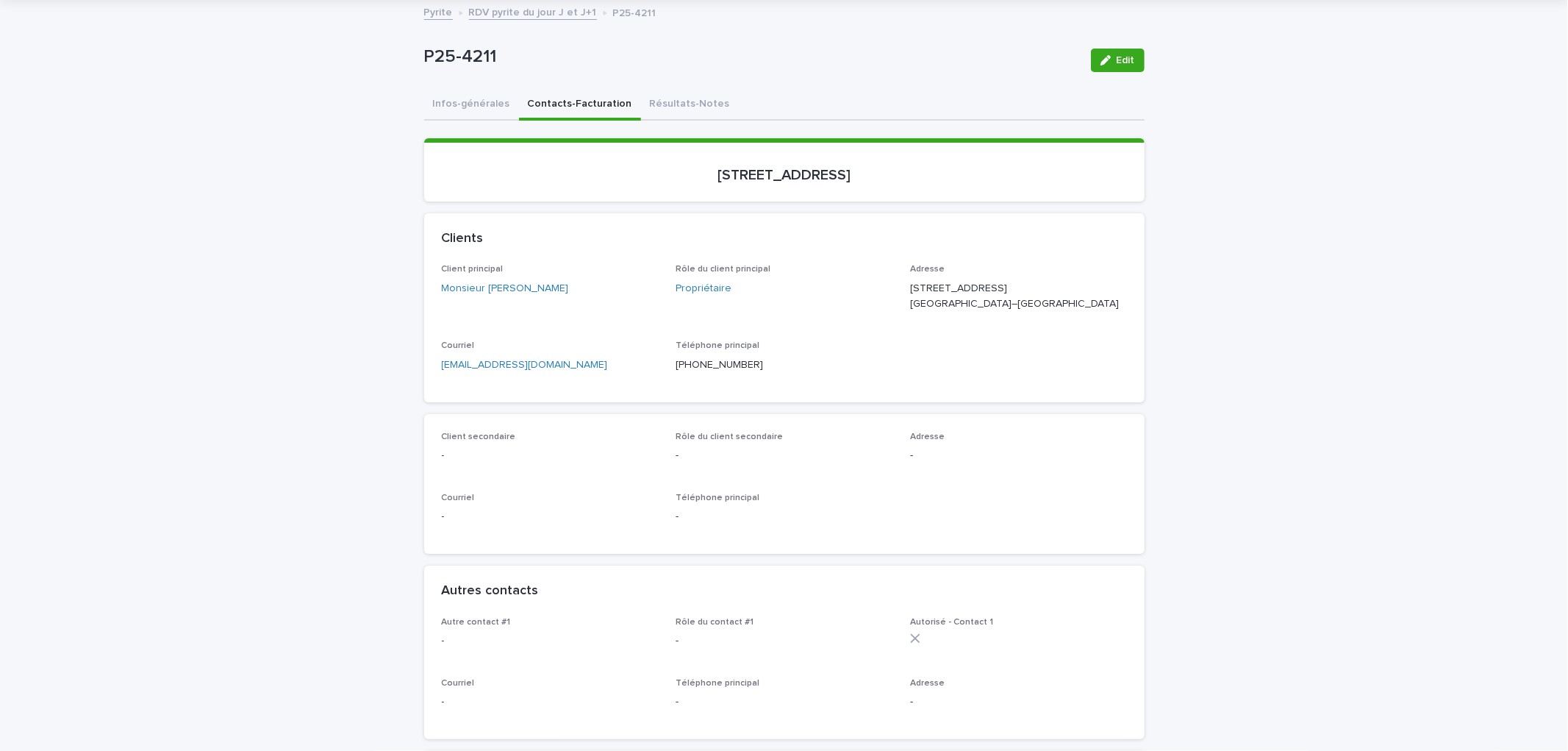
click at [1024, 307] on p "[STREET_ADDRESS] [GEOGRAPHIC_DATA]–[GEOGRAPHIC_DATA]" at bounding box center [1018, 296] width 217 height 31
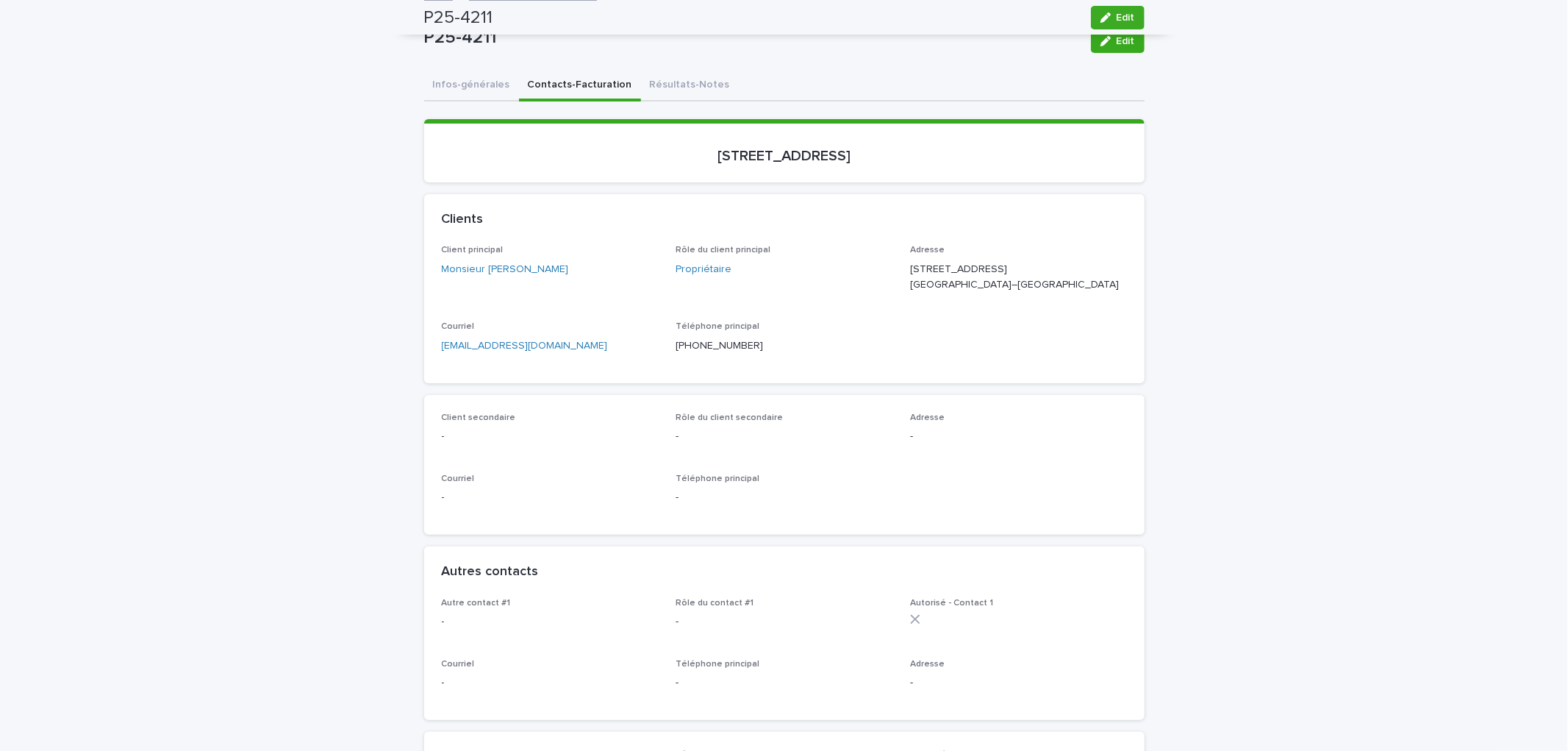
scroll to position [0, 0]
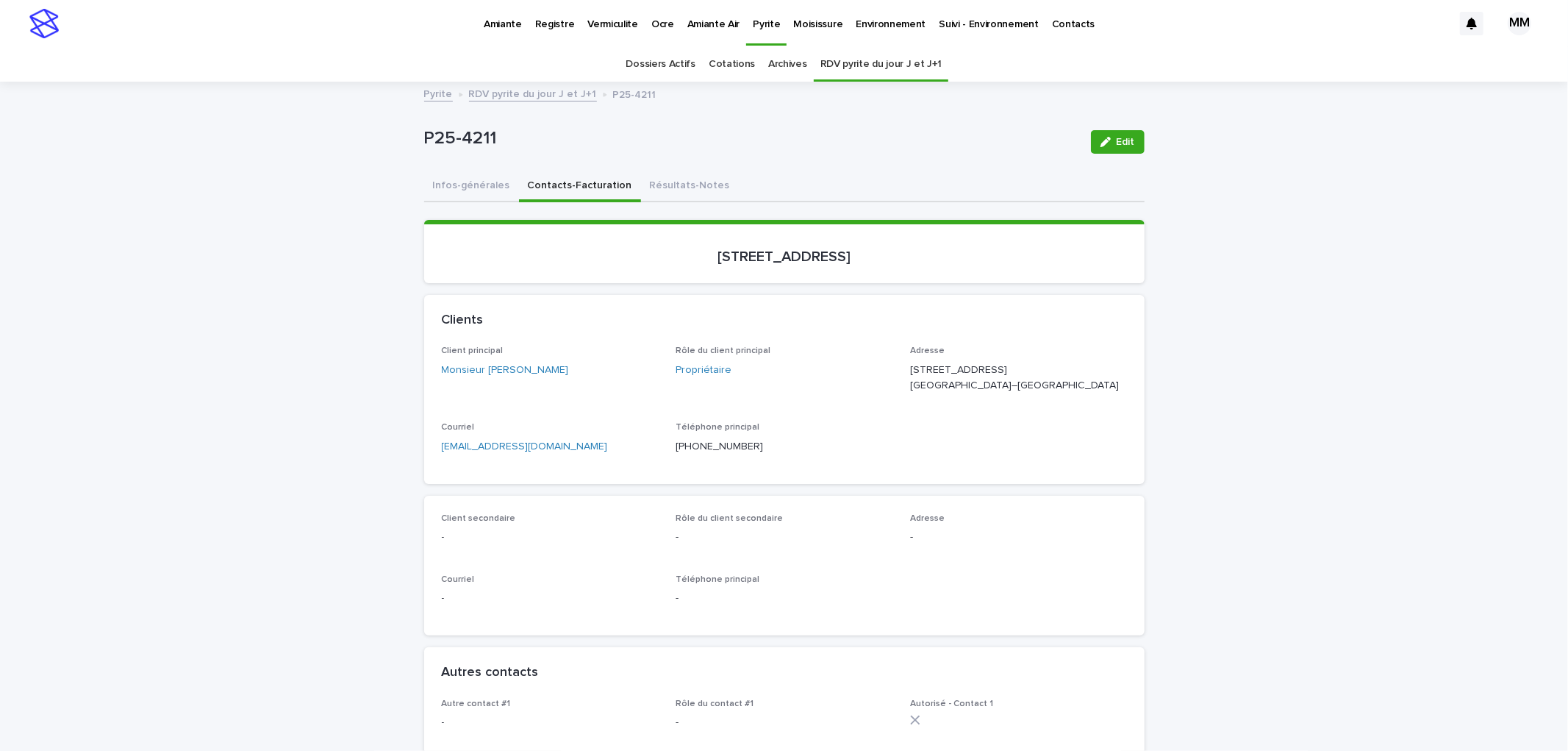
drag, startPoint x: 961, startPoint y: 253, endPoint x: 708, endPoint y: 251, distance: 253.0
click at [658, 251] on p "[STREET_ADDRESS]" at bounding box center [784, 256] width 685 height 18
drag, startPoint x: 708, startPoint y: 251, endPoint x: 720, endPoint y: 254, distance: 12.4
click at [712, 242] on div "[STREET_ADDRESS]" at bounding box center [784, 254] width 685 height 23
drag, startPoint x: 951, startPoint y: 252, endPoint x: 650, endPoint y: 260, distance: 301.1
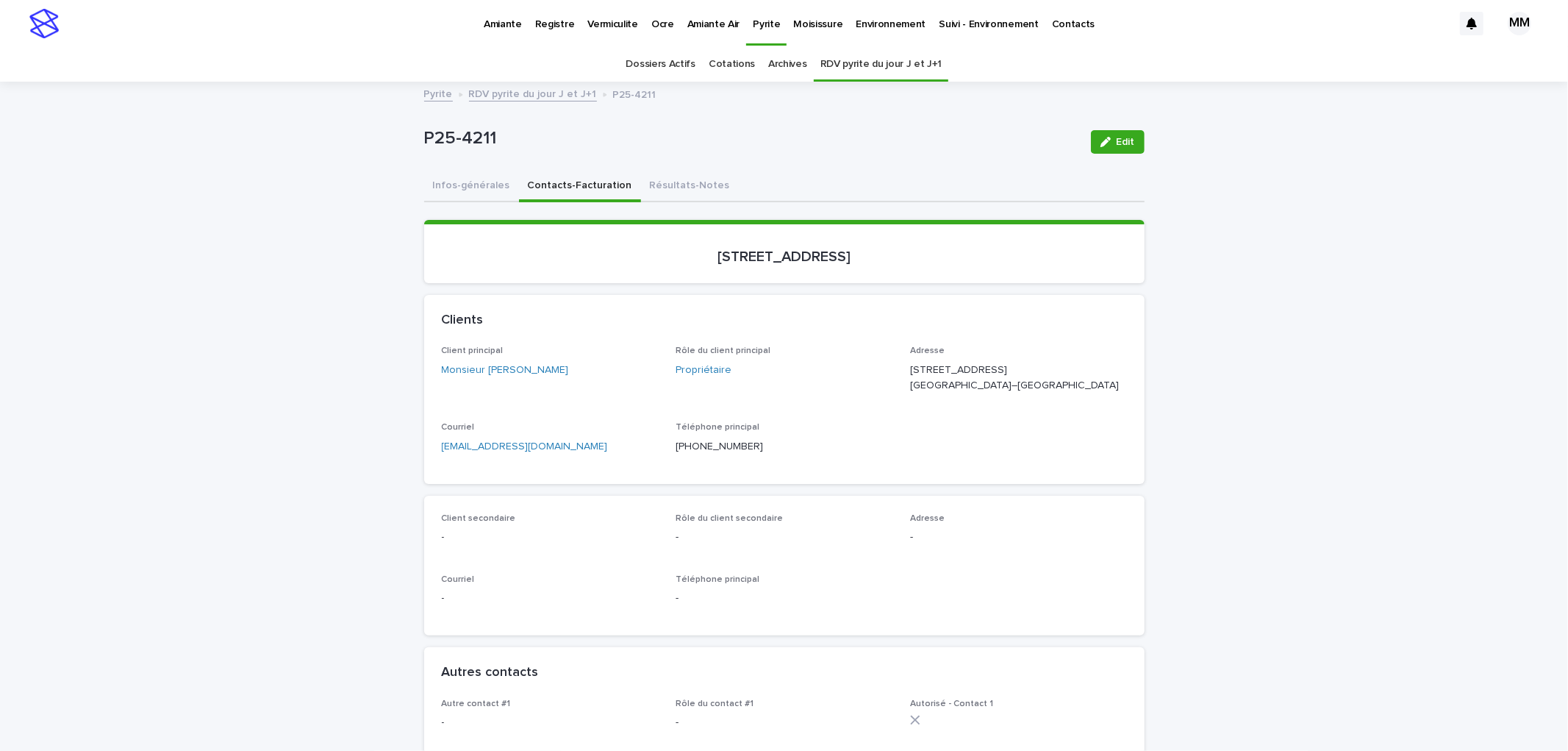
click at [650, 260] on p "[STREET_ADDRESS]" at bounding box center [784, 256] width 685 height 18
copy p "[STREET_ADDRESS]"
click at [665, 178] on button "Résultats-Notes" at bounding box center [690, 186] width 98 height 31
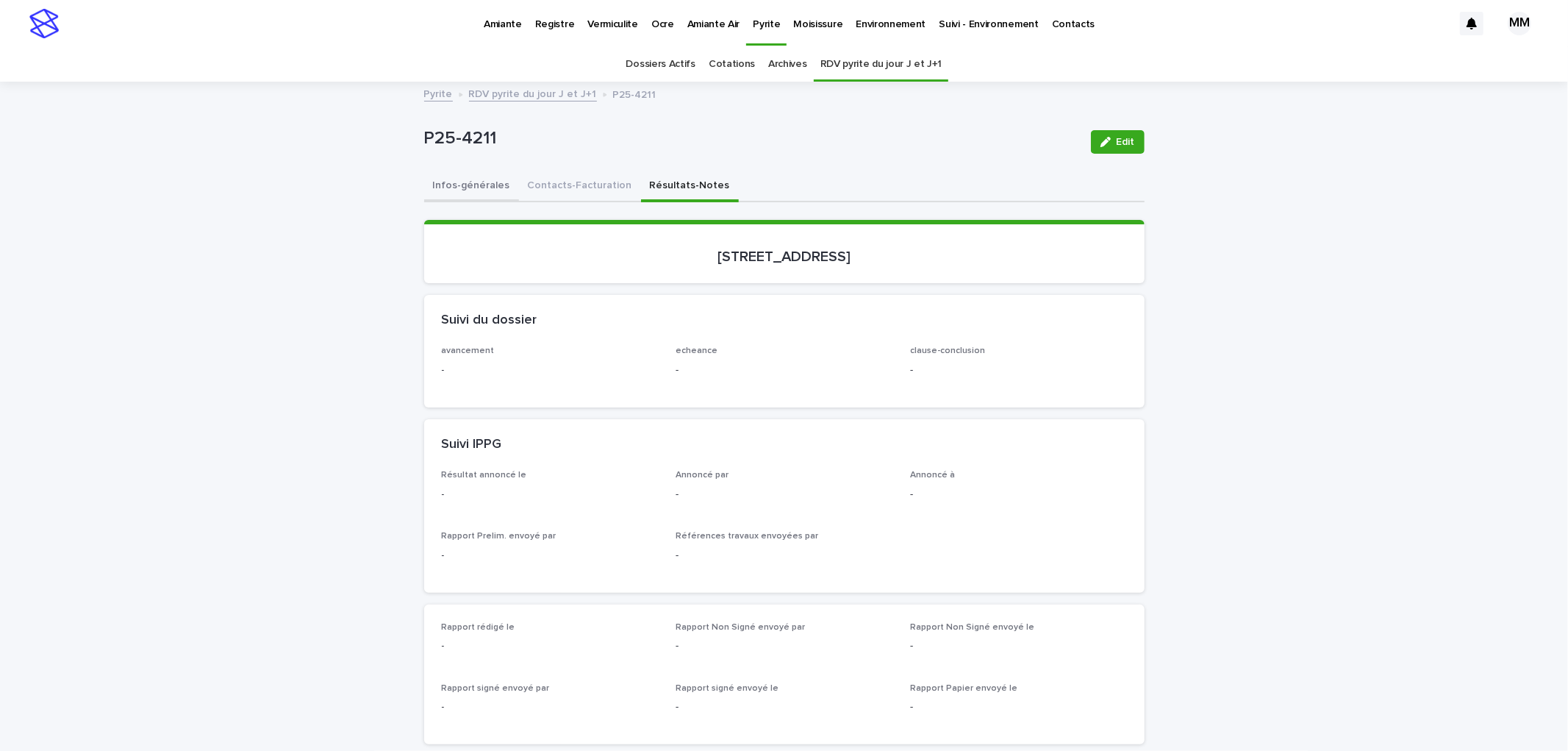
click at [457, 200] on button "Infos-générales" at bounding box center [471, 186] width 95 height 31
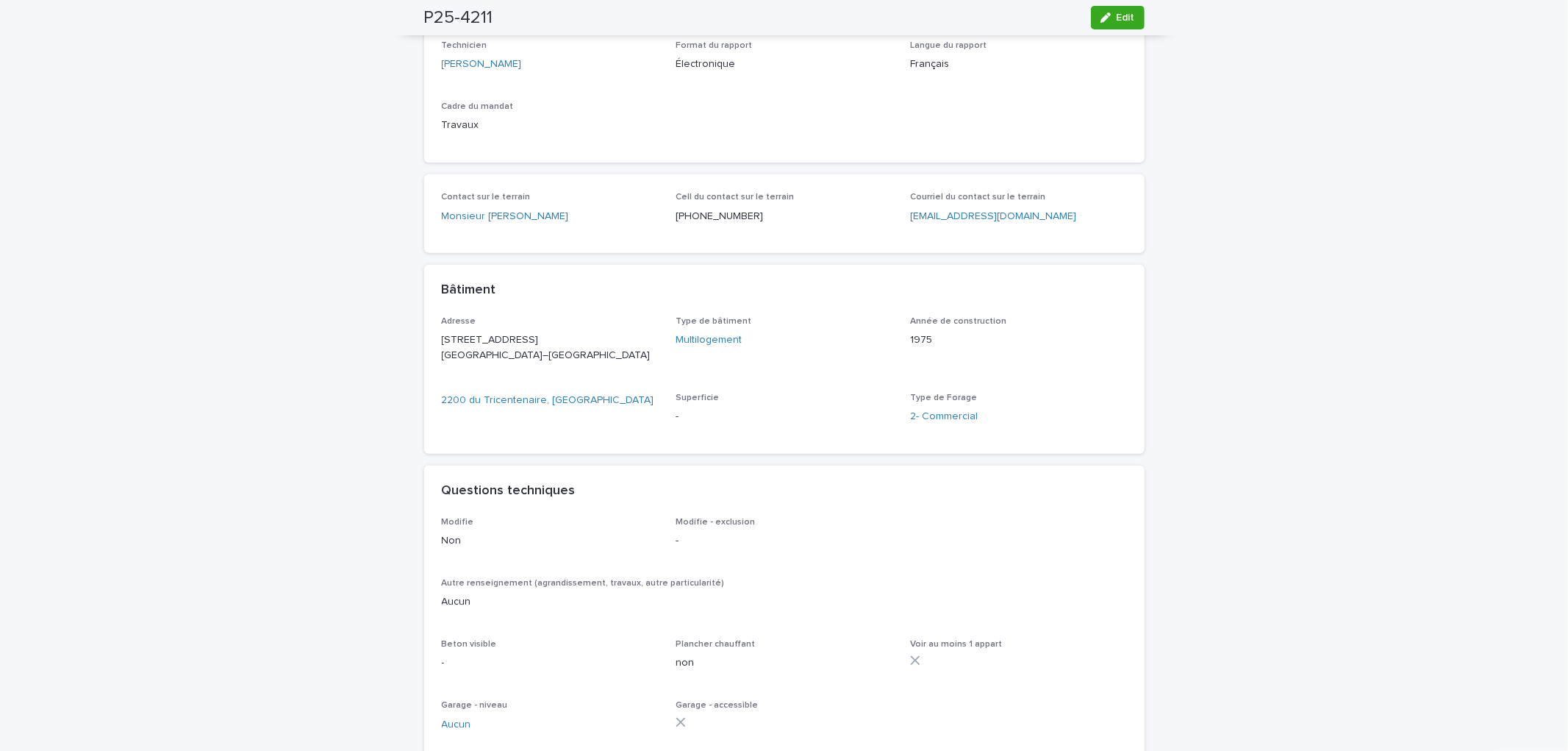
scroll to position [81, 0]
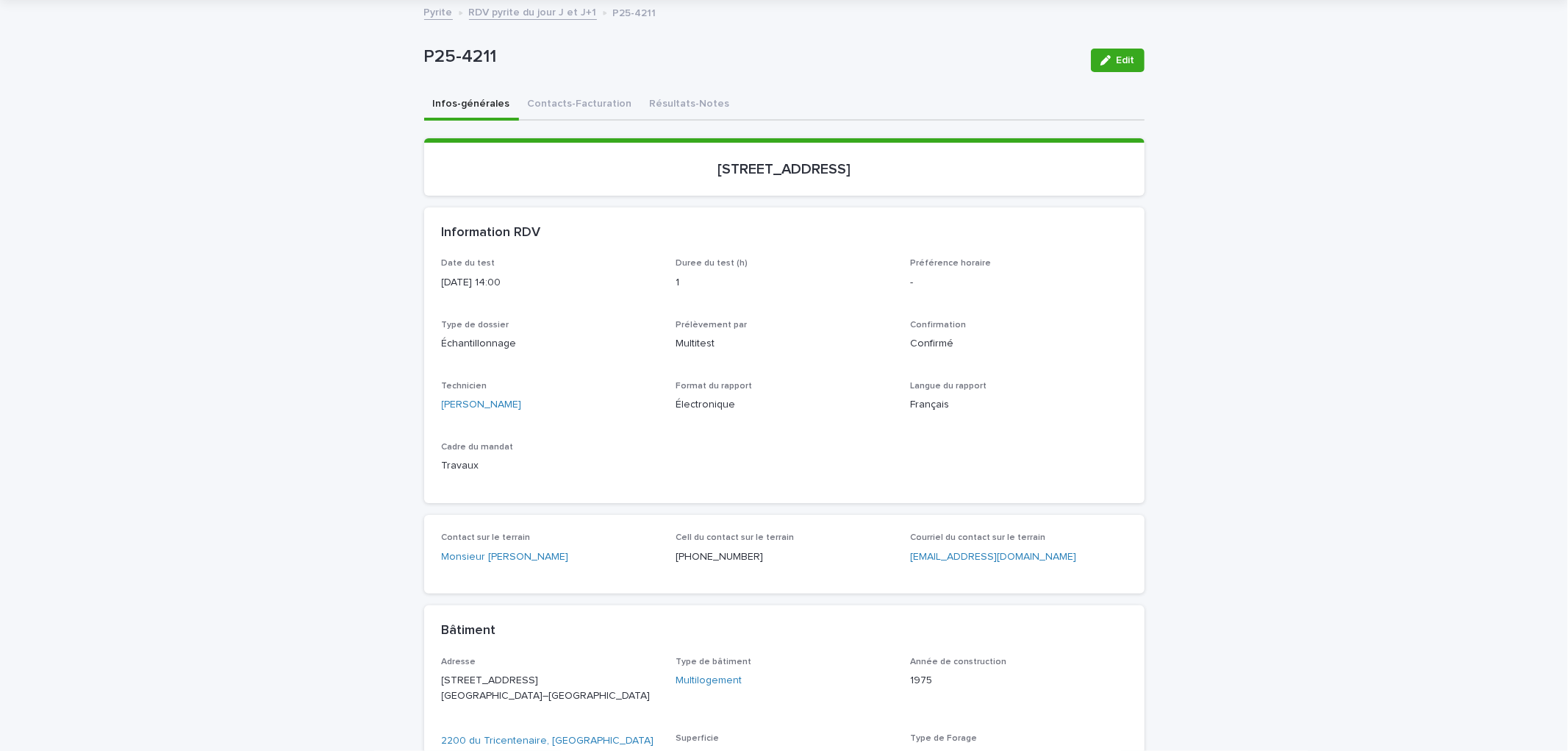
click at [562, 111] on button "Contacts-Facturation" at bounding box center [580, 105] width 122 height 31
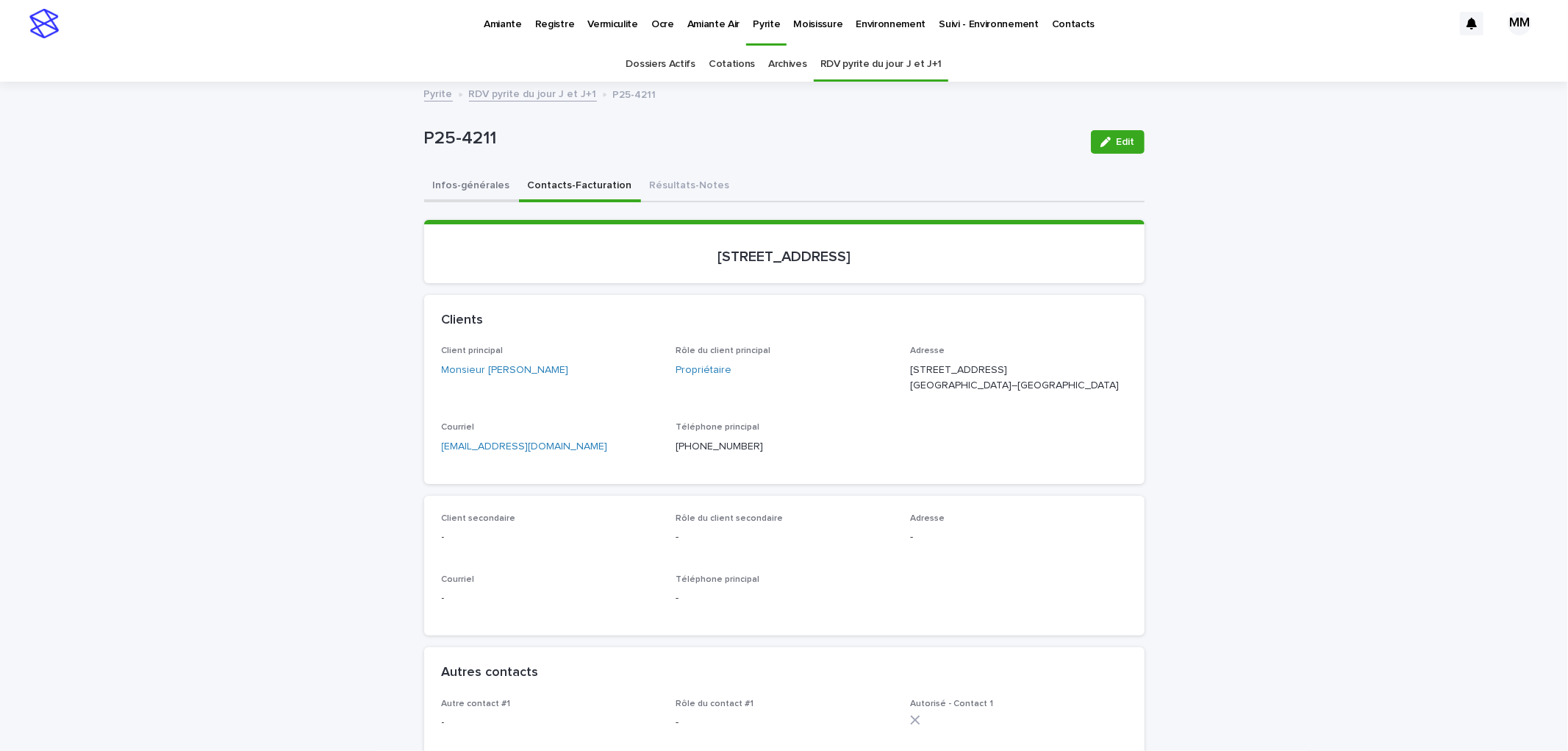
click at [470, 184] on button "Infos-générales" at bounding box center [471, 186] width 95 height 31
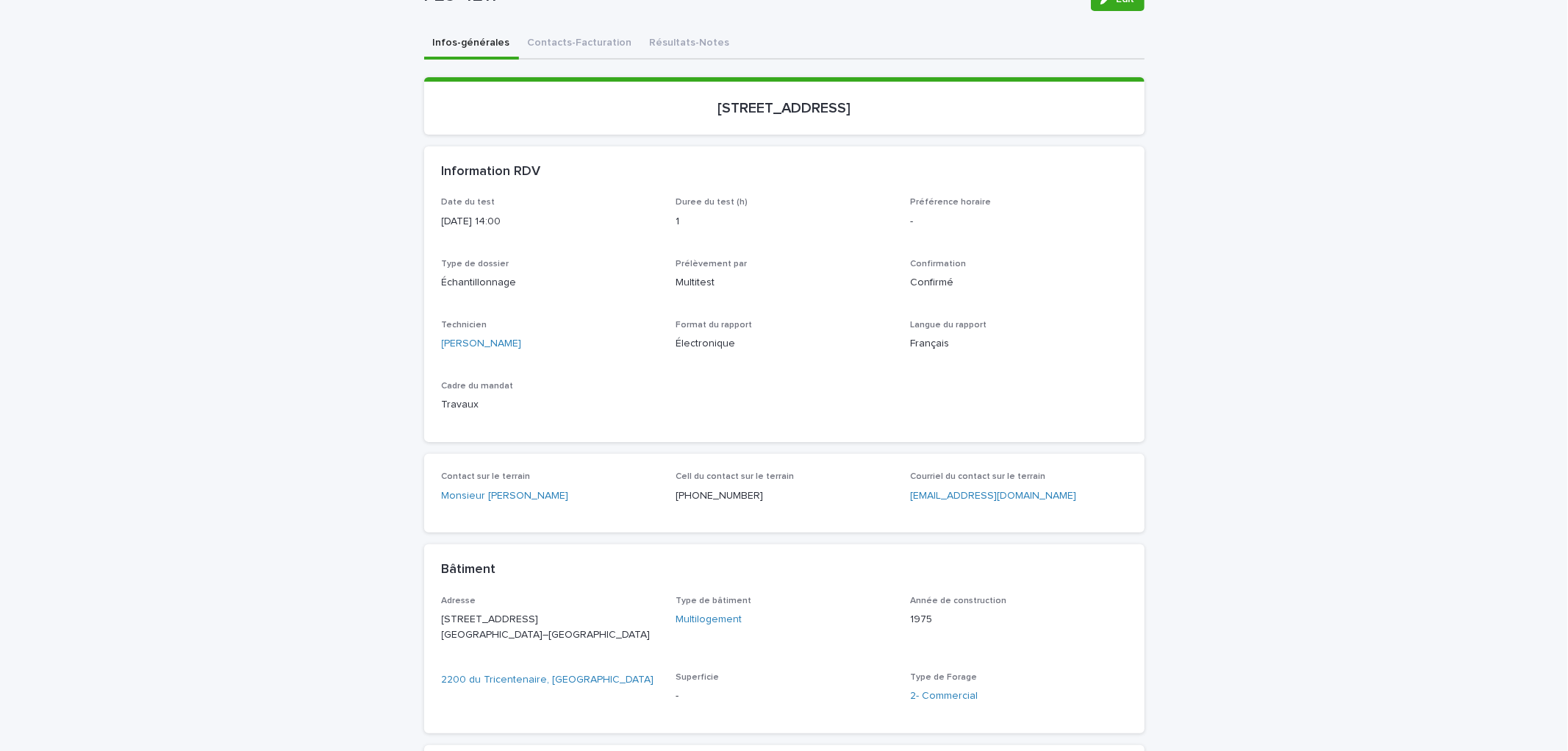
scroll to position [81, 0]
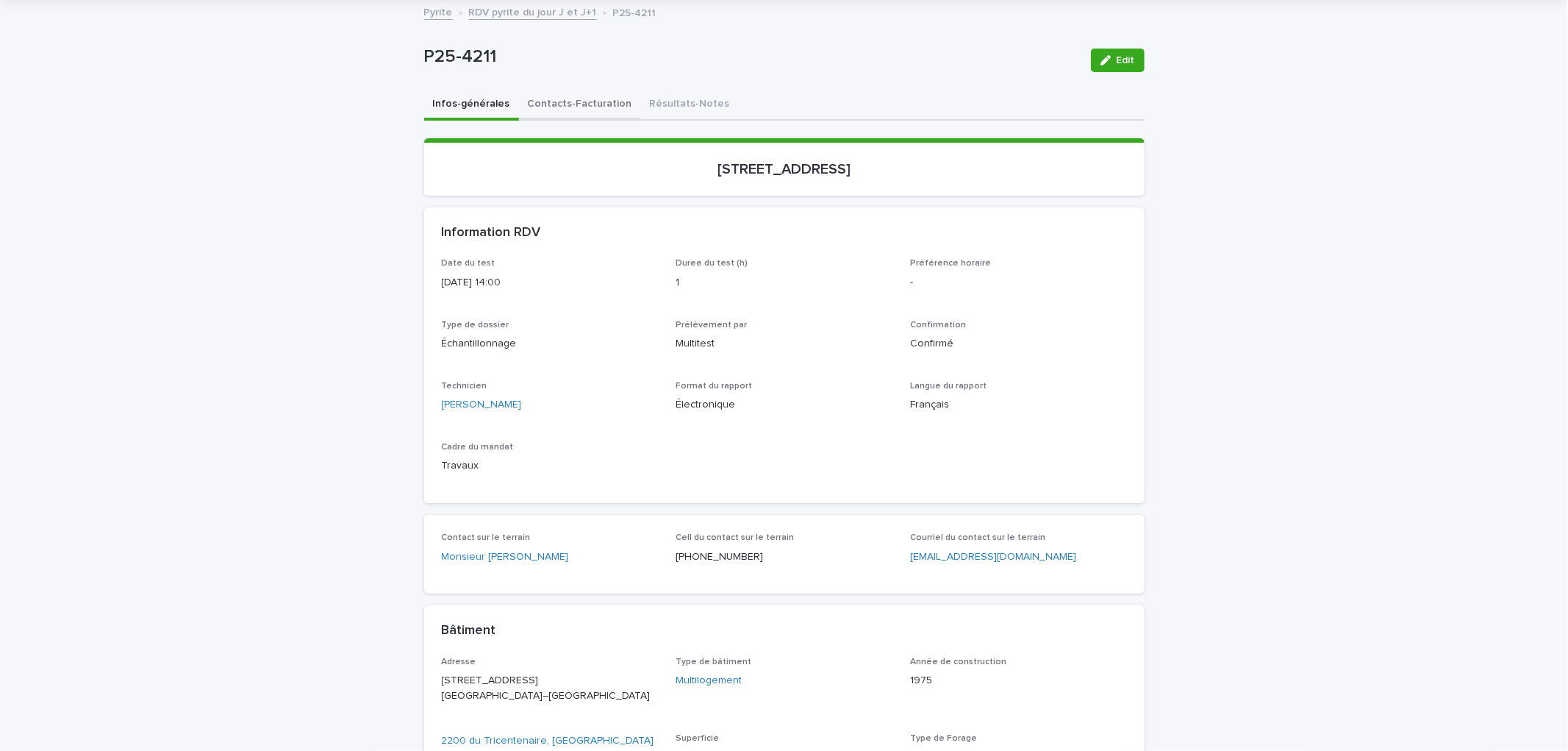
click at [536, 110] on button "Contacts-Facturation" at bounding box center [580, 105] width 122 height 31
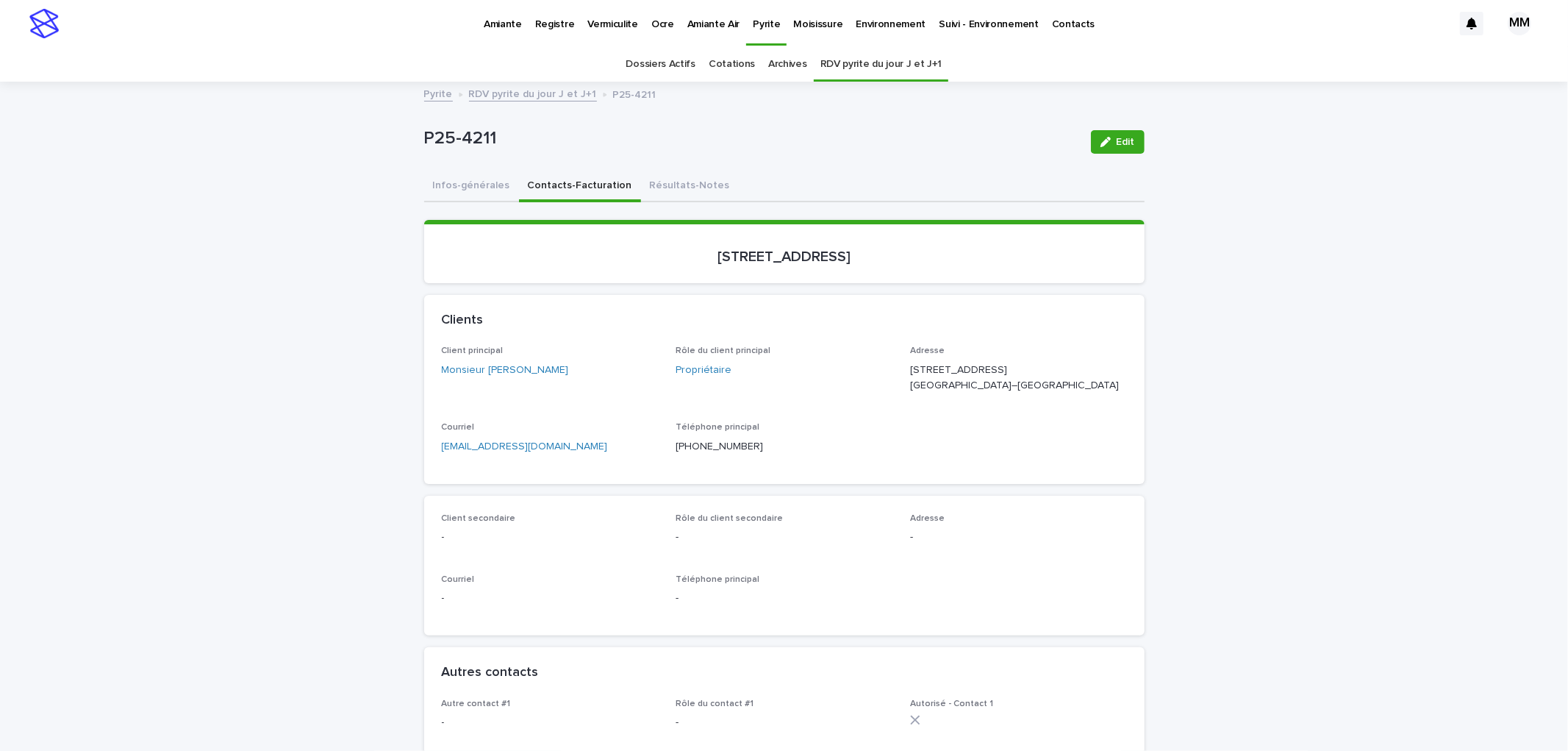
click at [856, 27] on p "Environnement" at bounding box center [890, 15] width 70 height 31
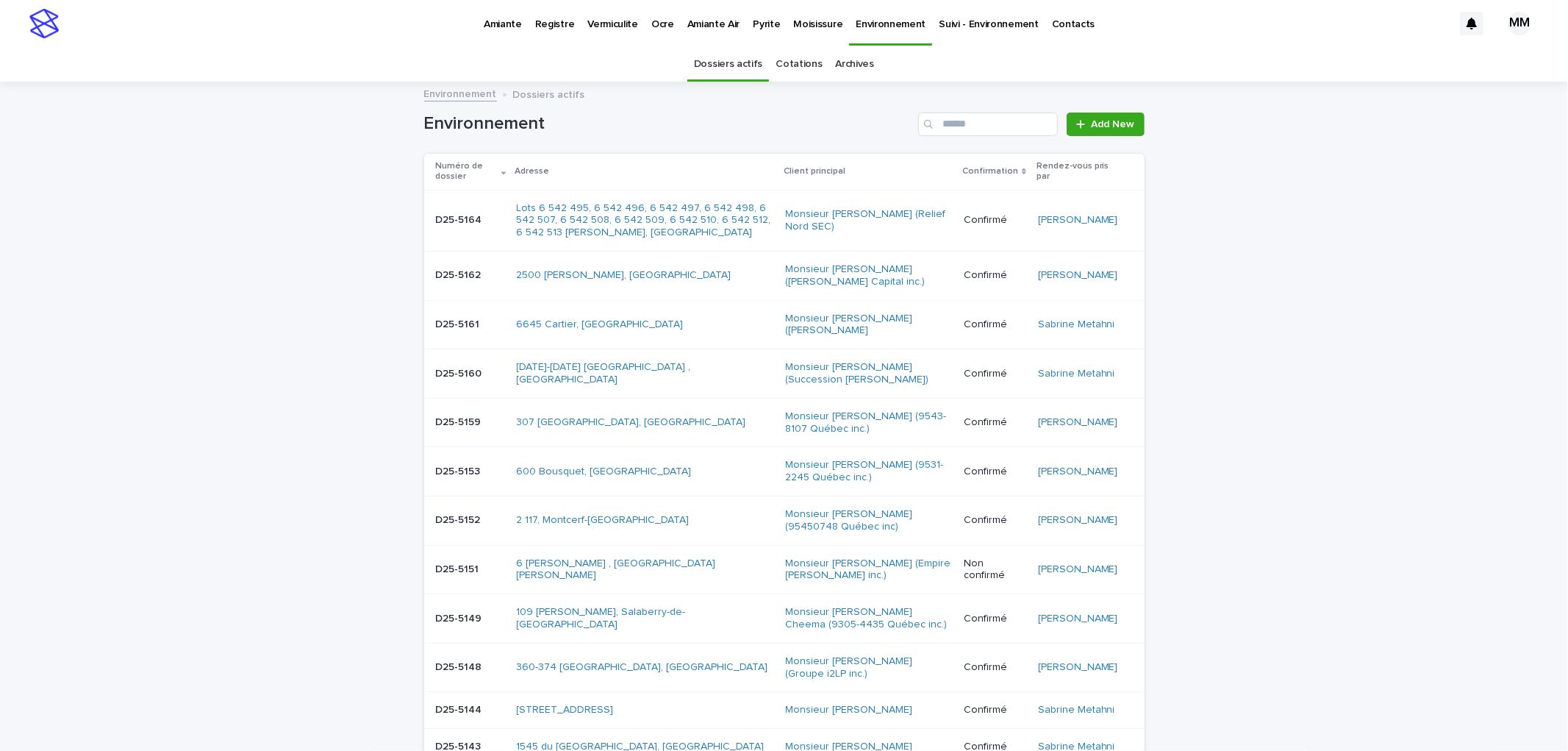
click at [799, 60] on link "Cotations" at bounding box center [798, 64] width 46 height 34
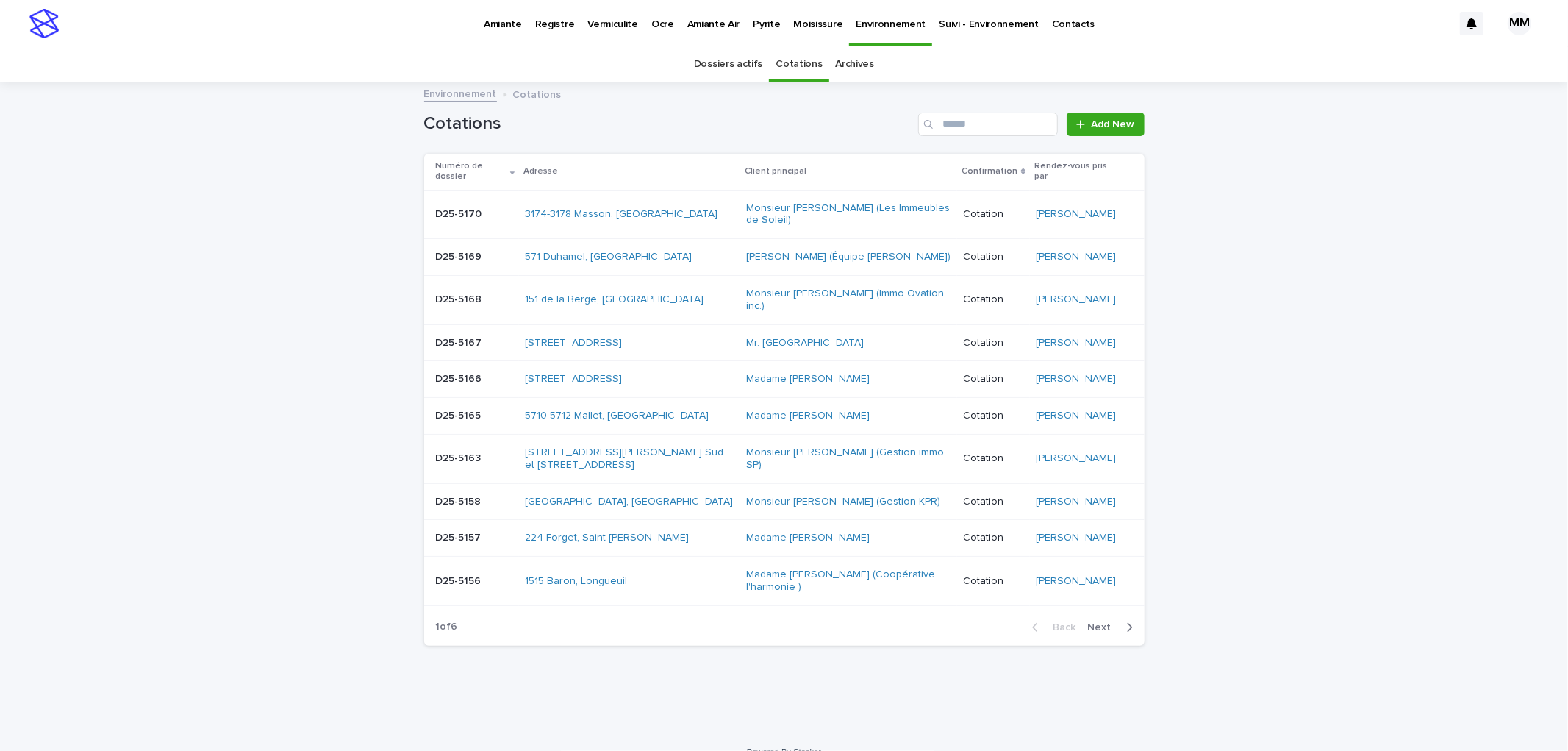
click at [836, 67] on link "Archives" at bounding box center [856, 64] width 39 height 34
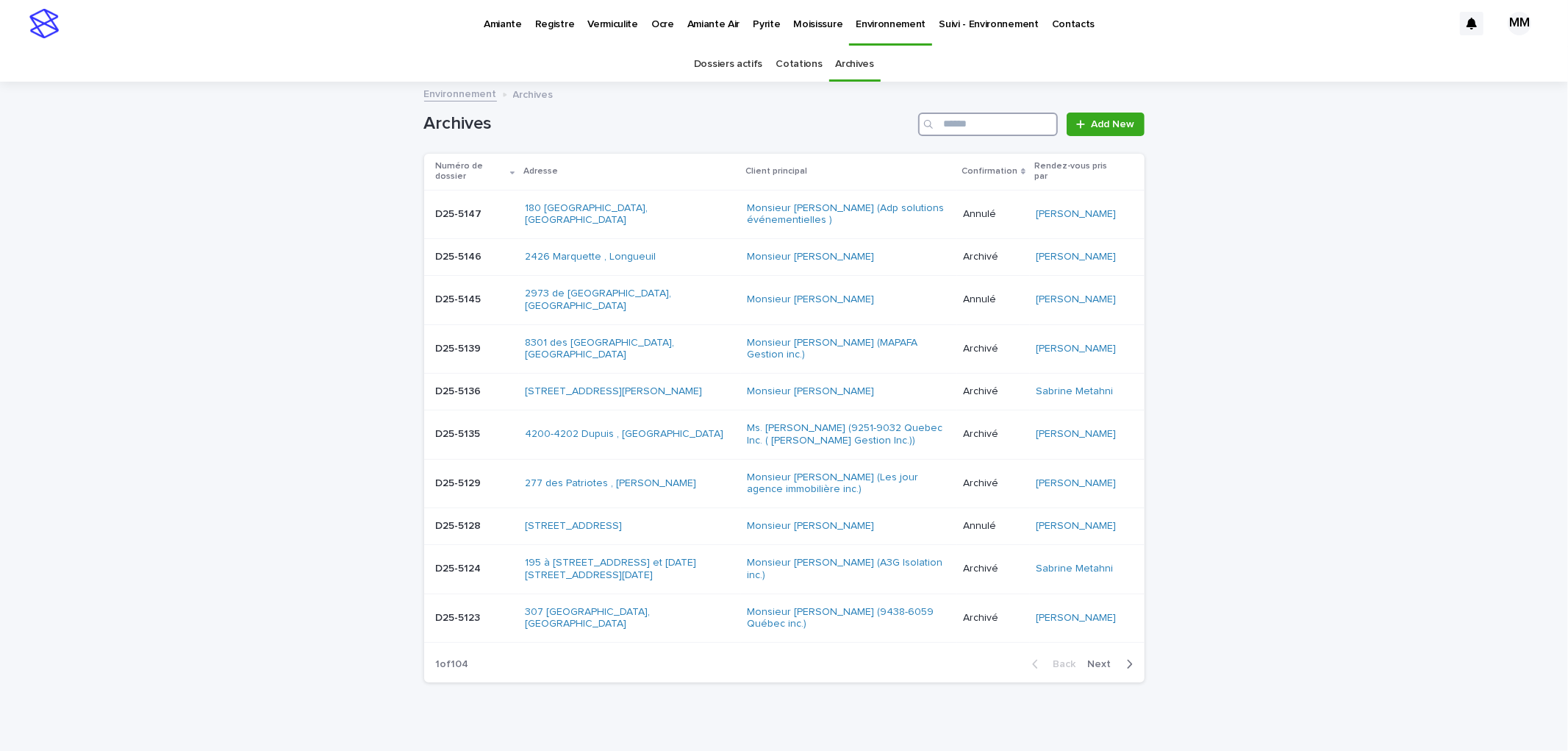
click at [969, 116] on input "Search" at bounding box center [988, 125] width 139 height 23
click at [966, 128] on input "Search" at bounding box center [988, 125] width 139 height 23
click at [784, 75] on link "Cotations" at bounding box center [798, 64] width 46 height 34
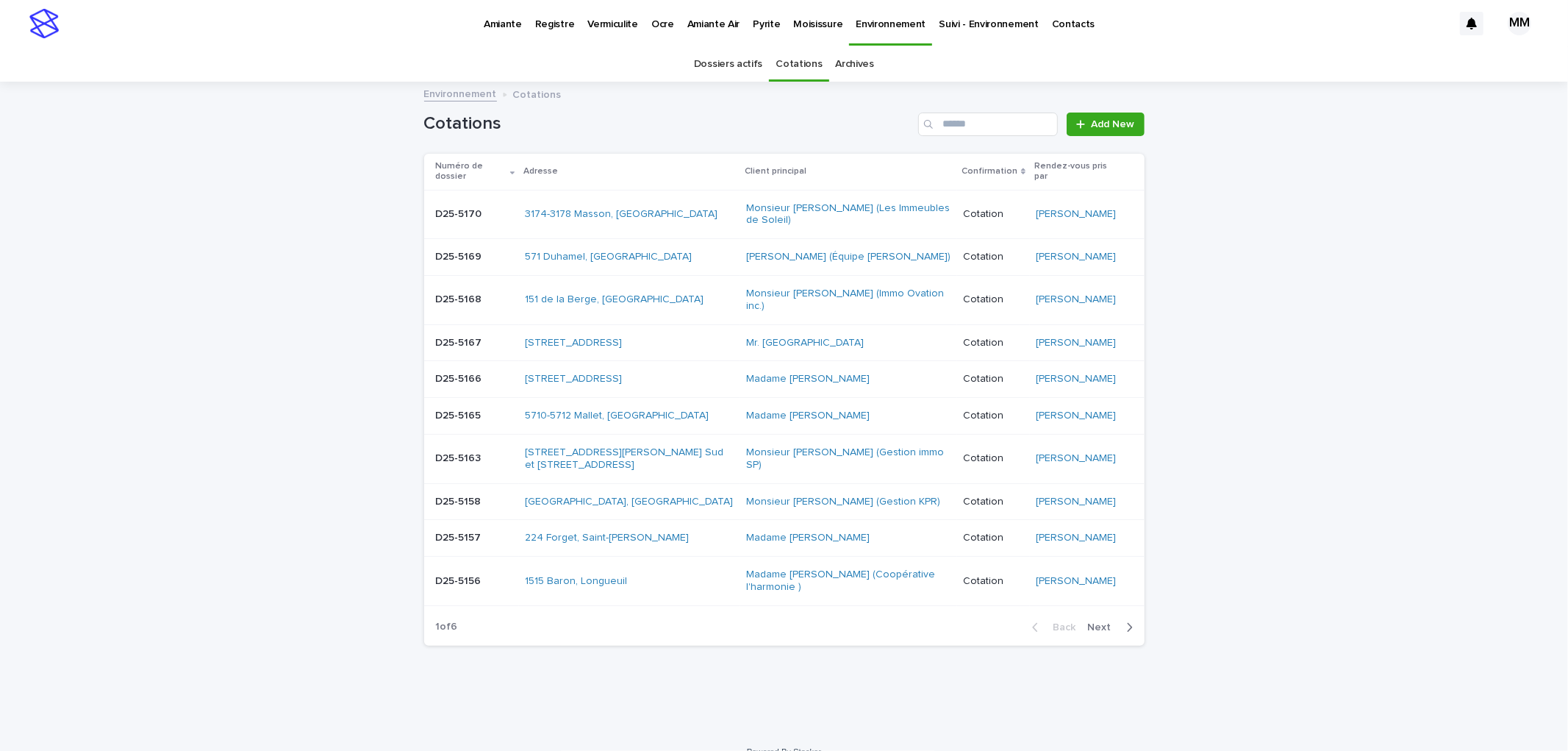
click at [1103, 632] on span "Next" at bounding box center [1104, 626] width 32 height 10
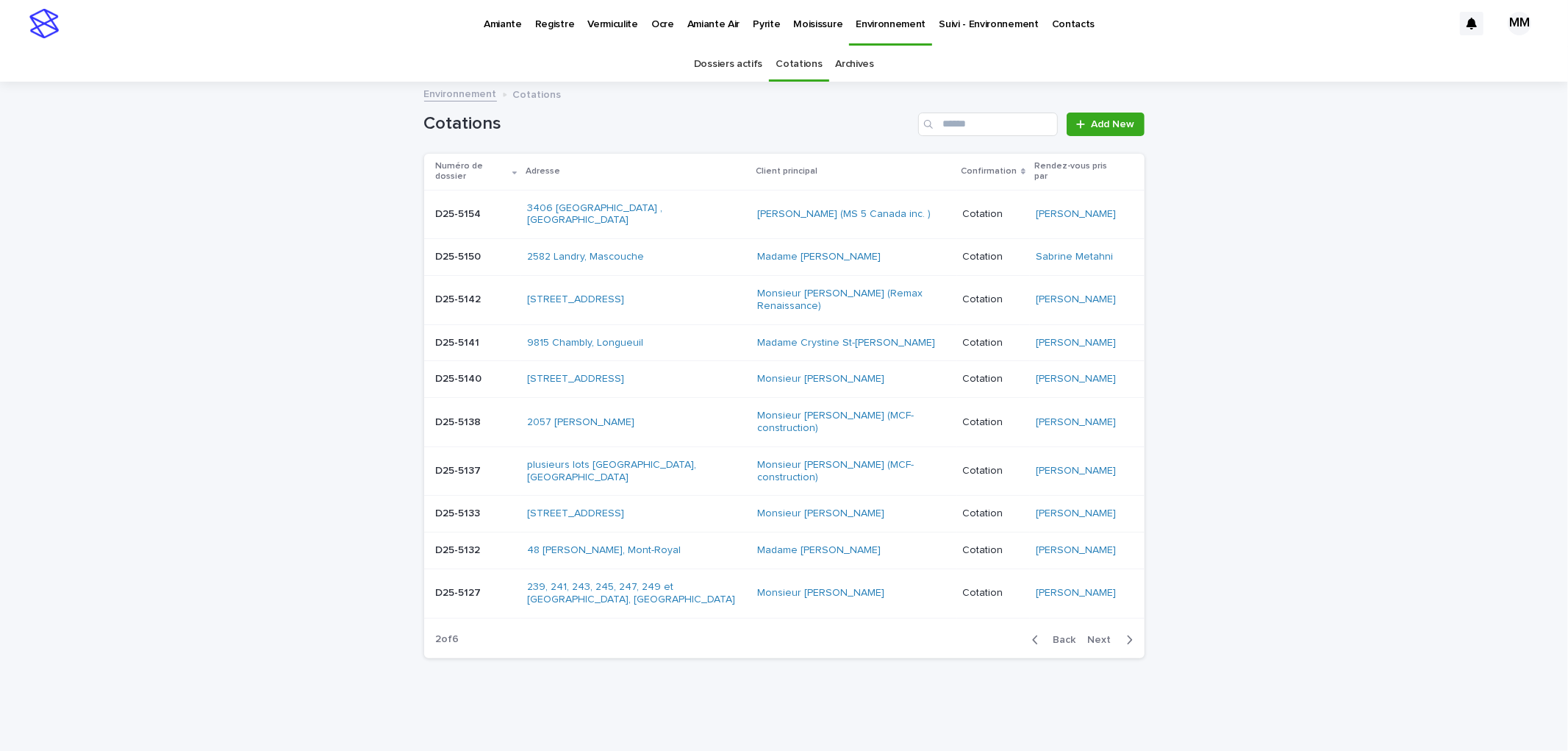
click at [470, 217] on p "D25-5154" at bounding box center [460, 213] width 49 height 16
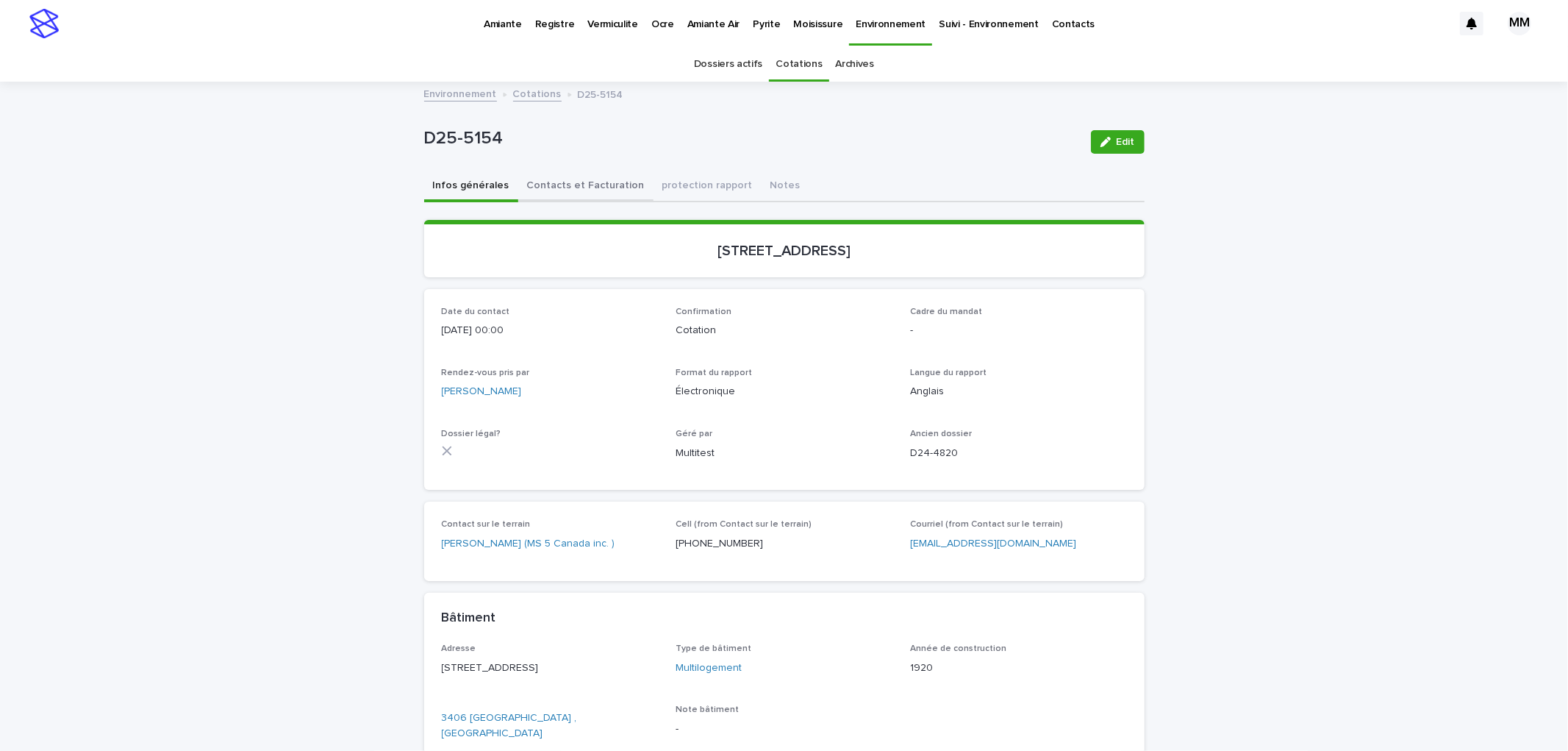
click at [557, 182] on button "Contacts et Facturation" at bounding box center [586, 186] width 135 height 31
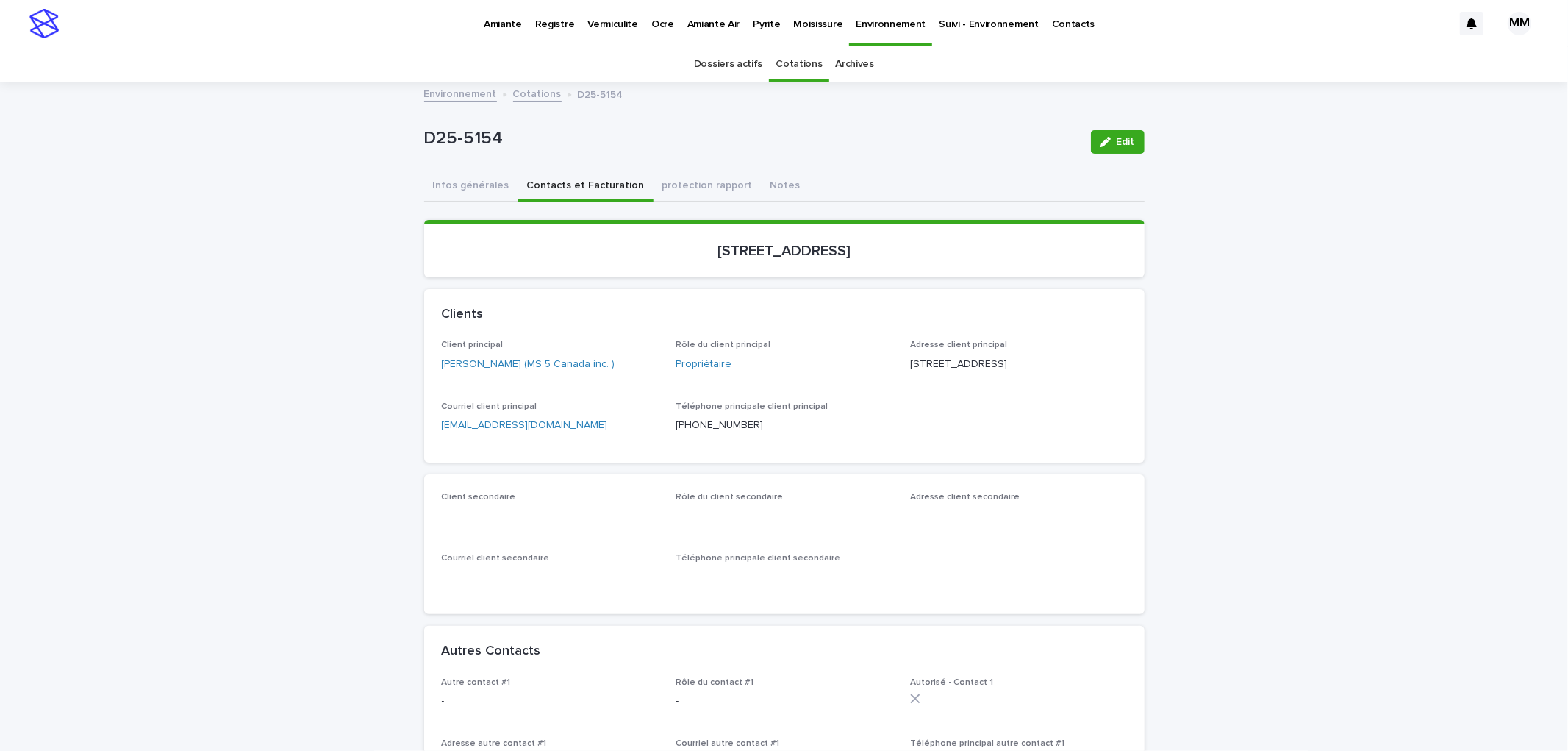
drag, startPoint x: 781, startPoint y: 252, endPoint x: 838, endPoint y: 251, distance: 57.0
click at [838, 251] on section "[STREET_ADDRESS]" at bounding box center [784, 248] width 720 height 57
click at [832, 271] on section "[STREET_ADDRESS]" at bounding box center [784, 248] width 720 height 57
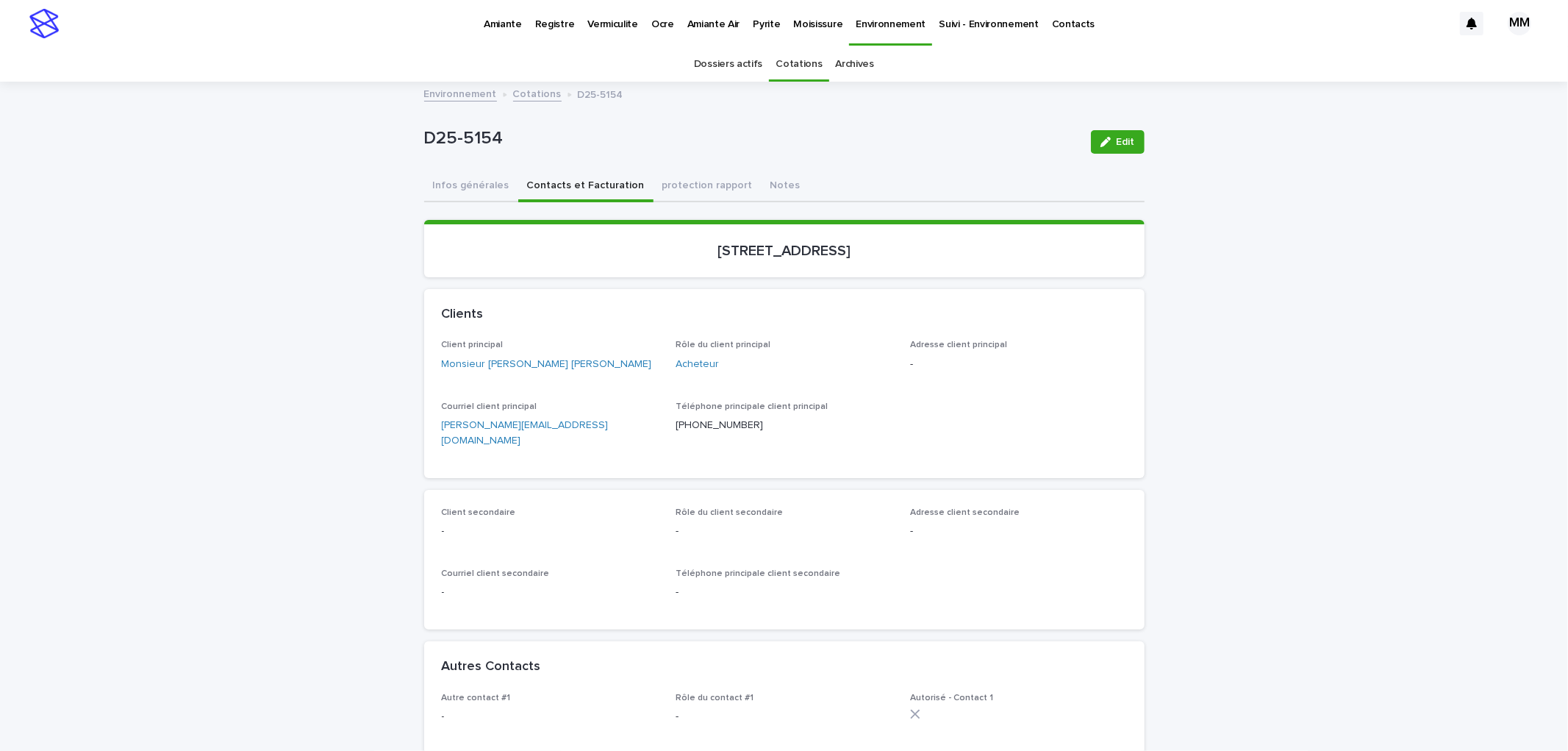
click at [445, 92] on link "Environnement" at bounding box center [460, 93] width 73 height 17
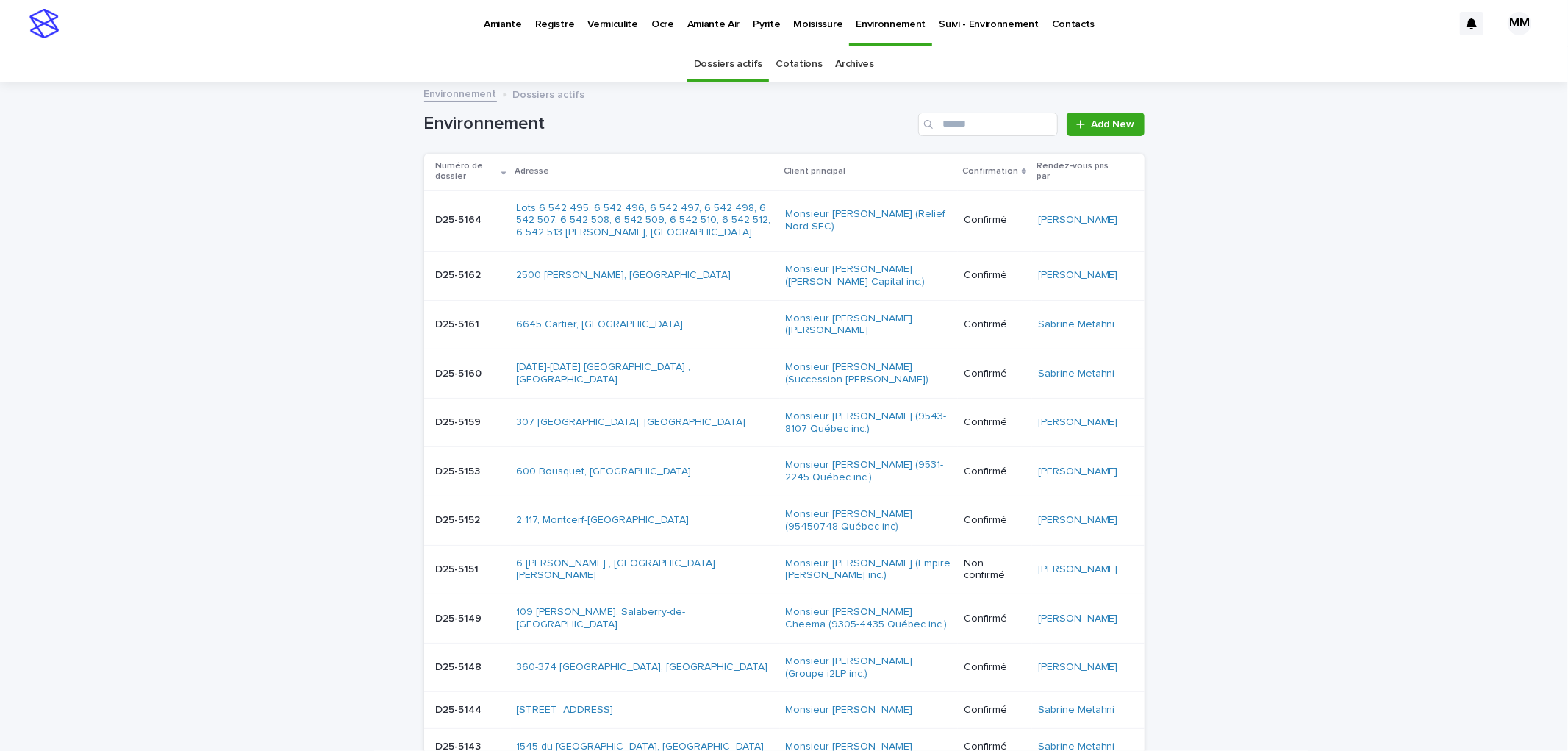
click at [517, 27] on p "Amiante" at bounding box center [503, 15] width 38 height 31
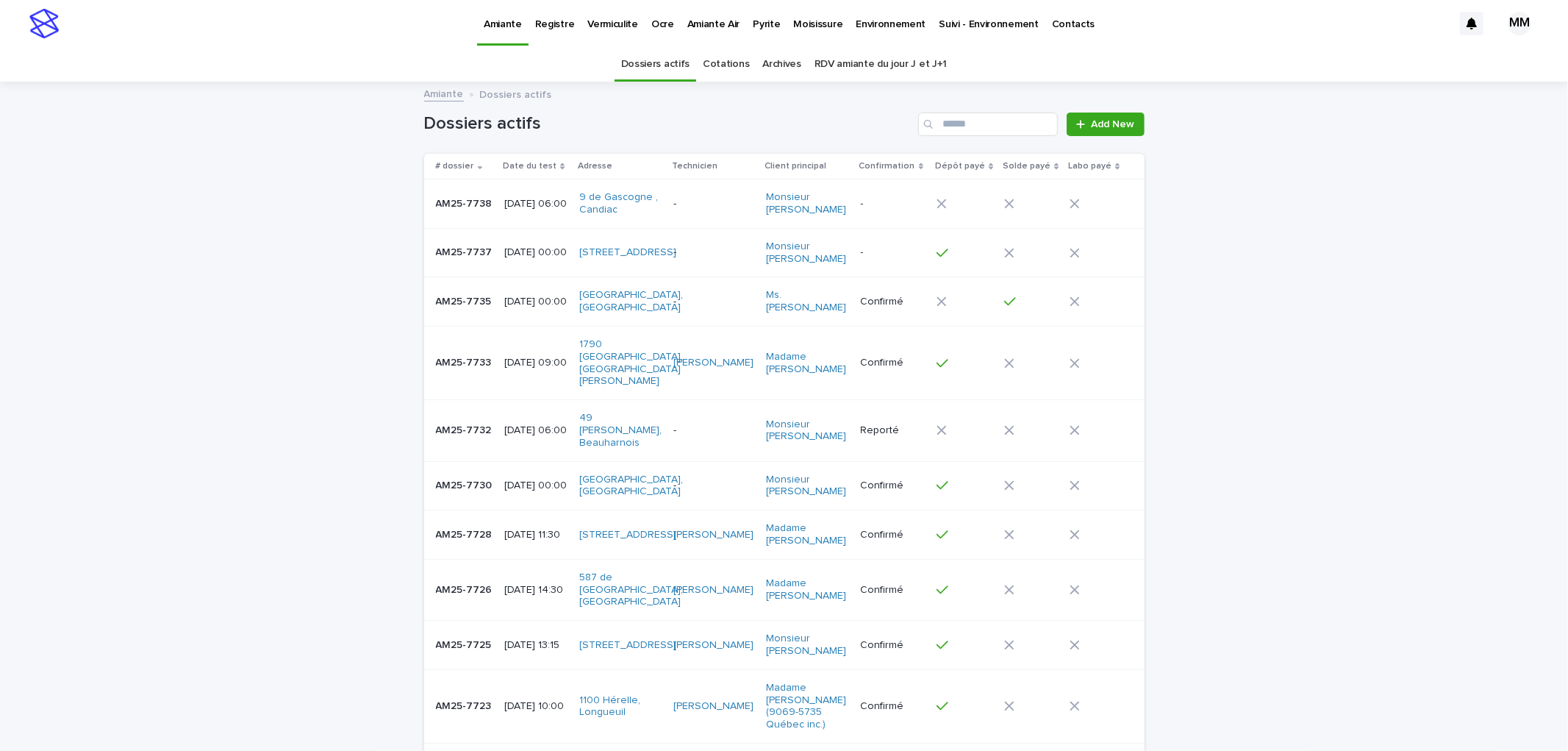
click at [474, 262] on div "AM25-7737 AM25-7737" at bounding box center [464, 252] width 57 height 24
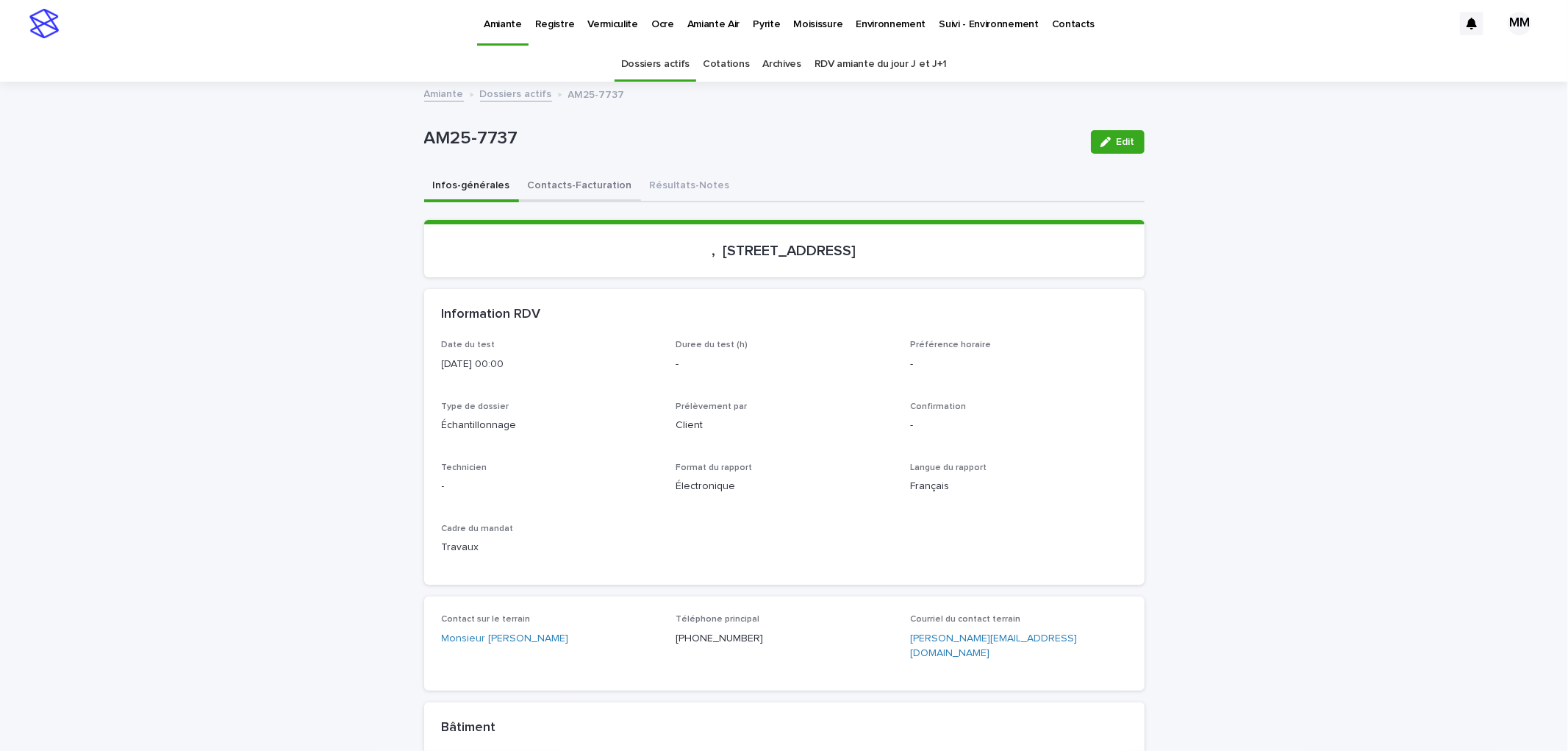
click at [559, 184] on button "Contacts-Facturation" at bounding box center [580, 186] width 122 height 31
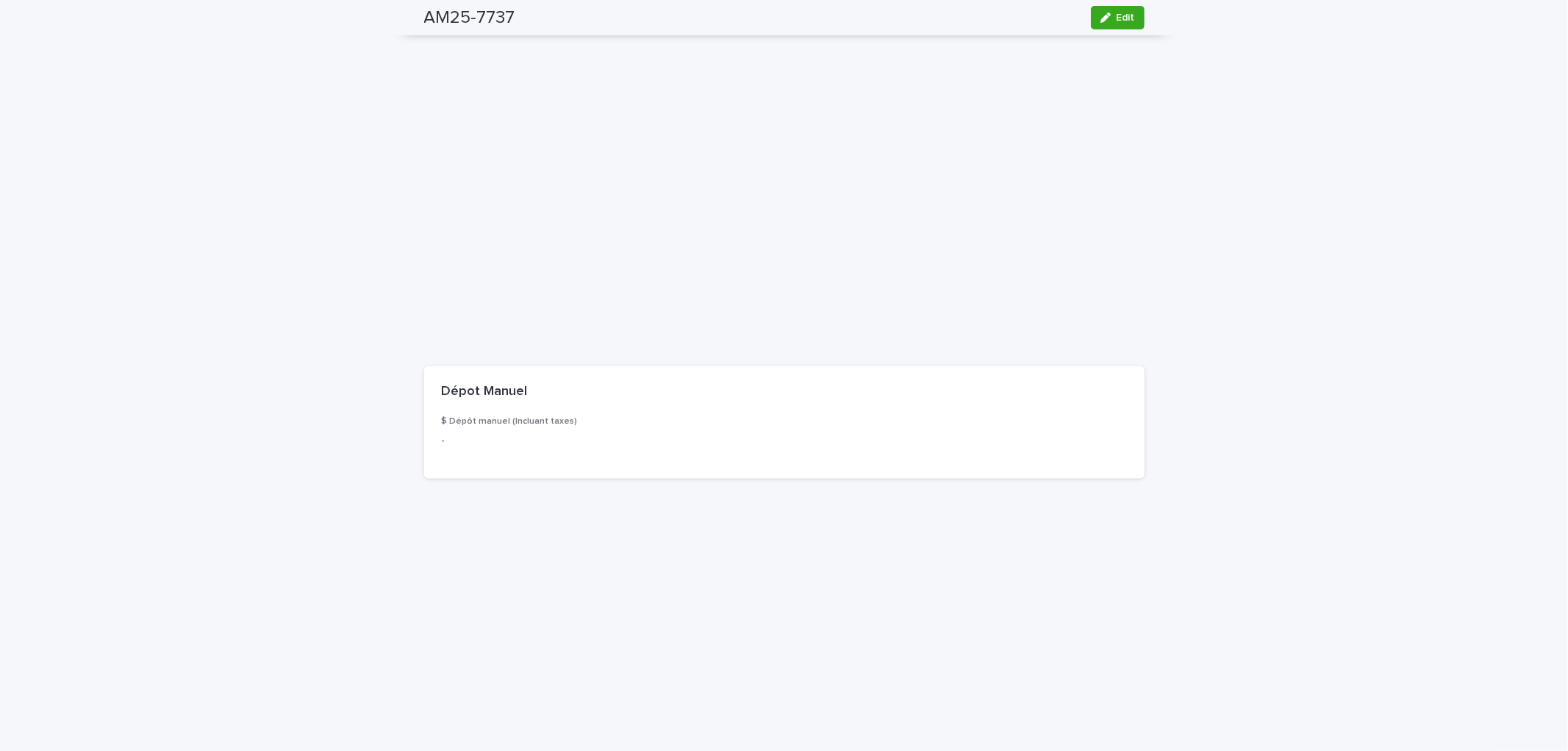
scroll to position [1607, 0]
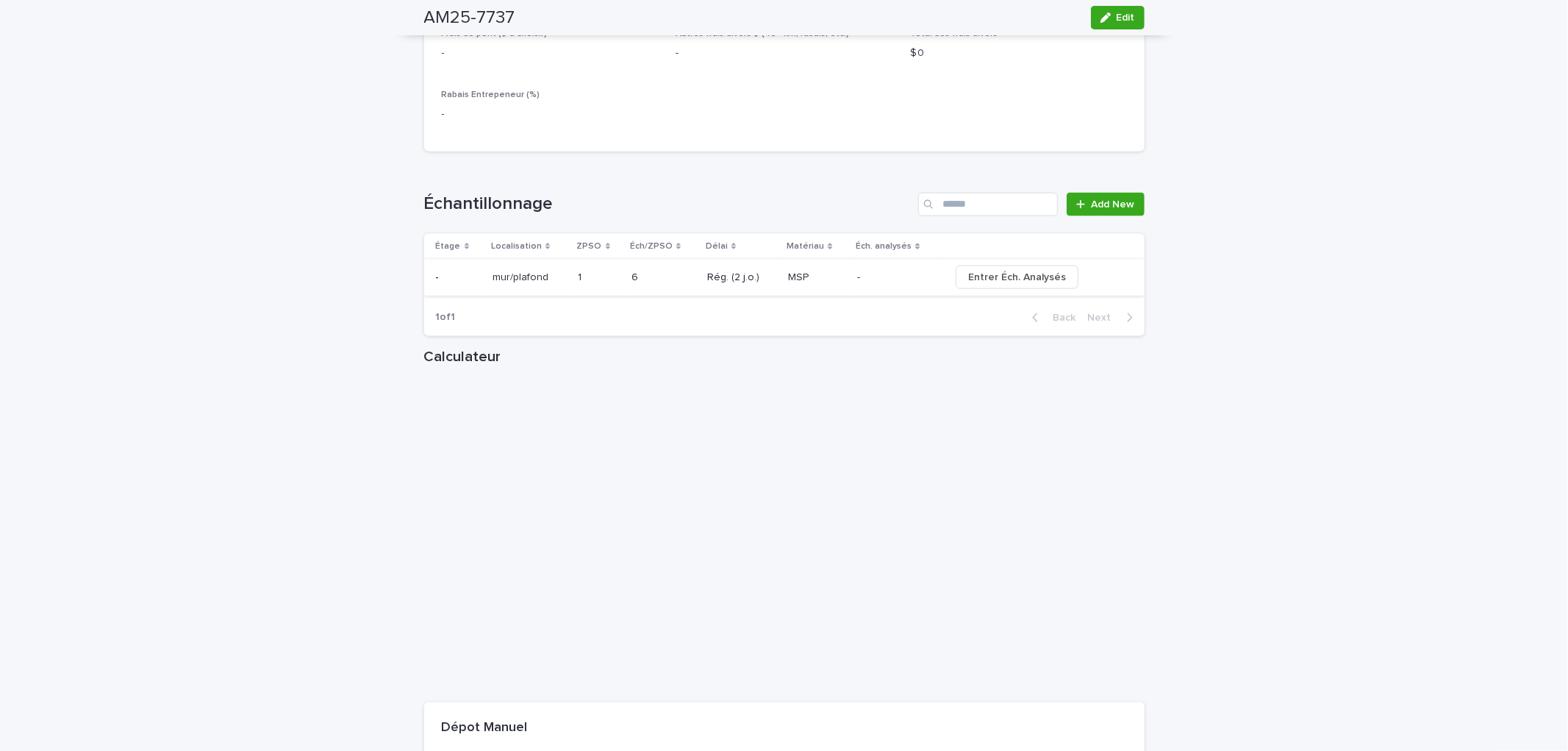
click at [1017, 278] on span "Entrer Éch. Analysés" at bounding box center [1017, 277] width 98 height 15
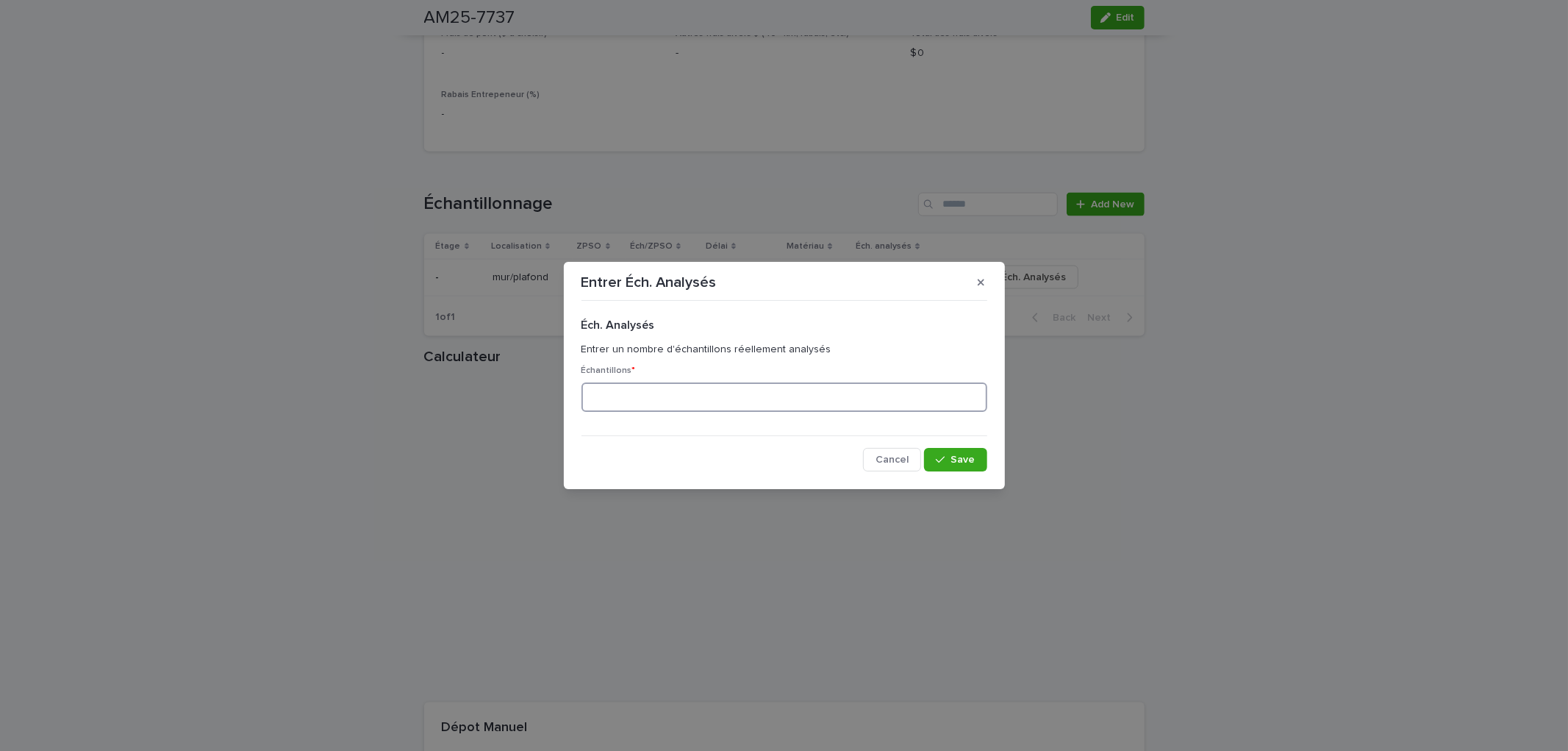
click at [664, 406] on input at bounding box center [784, 397] width 406 height 30
type input "*"
click at [953, 452] on button "Save" at bounding box center [955, 460] width 63 height 23
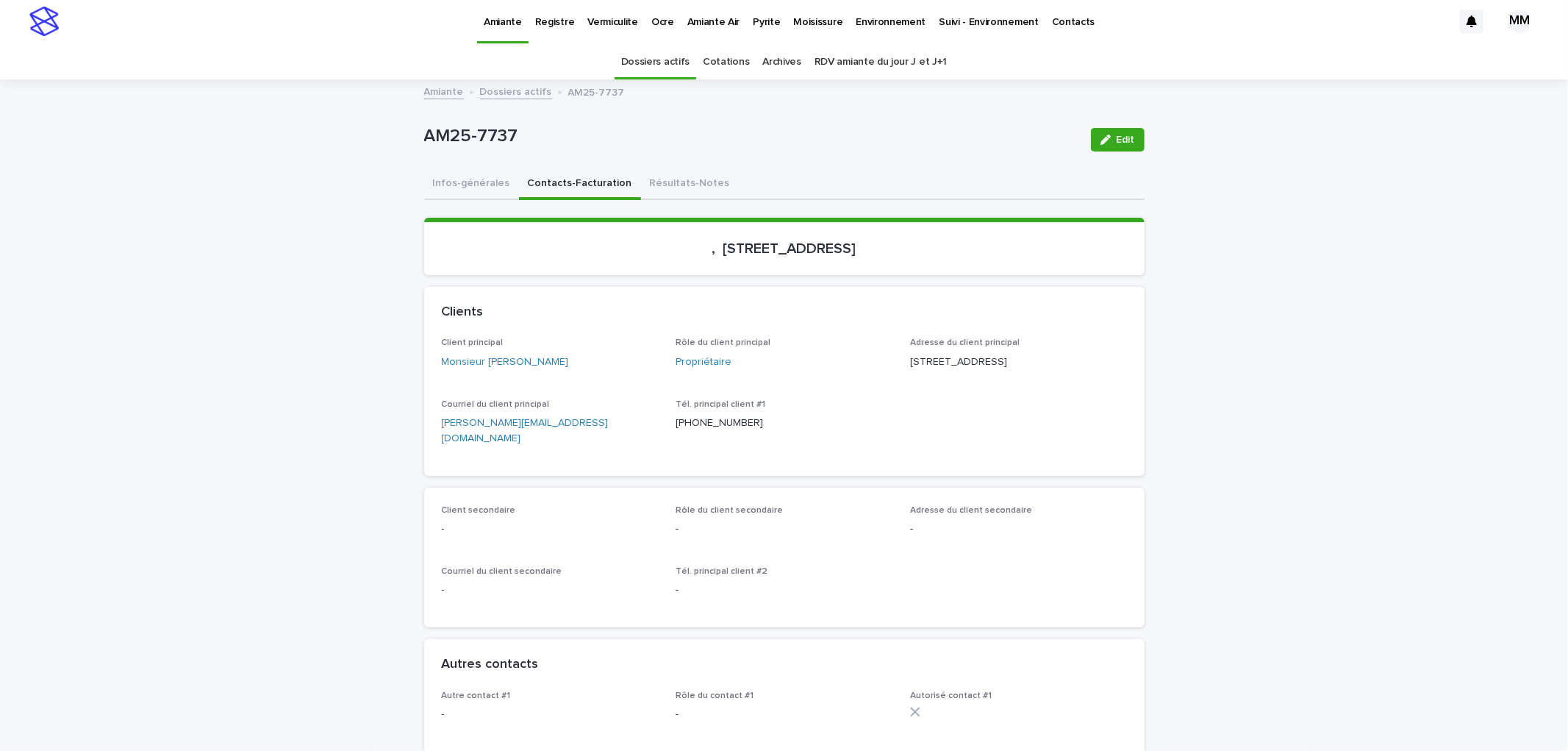
scroll to position [0, 0]
drag, startPoint x: 686, startPoint y: 187, endPoint x: 993, endPoint y: 165, distance: 307.8
click at [686, 186] on button "Résultats-Notes" at bounding box center [690, 186] width 98 height 31
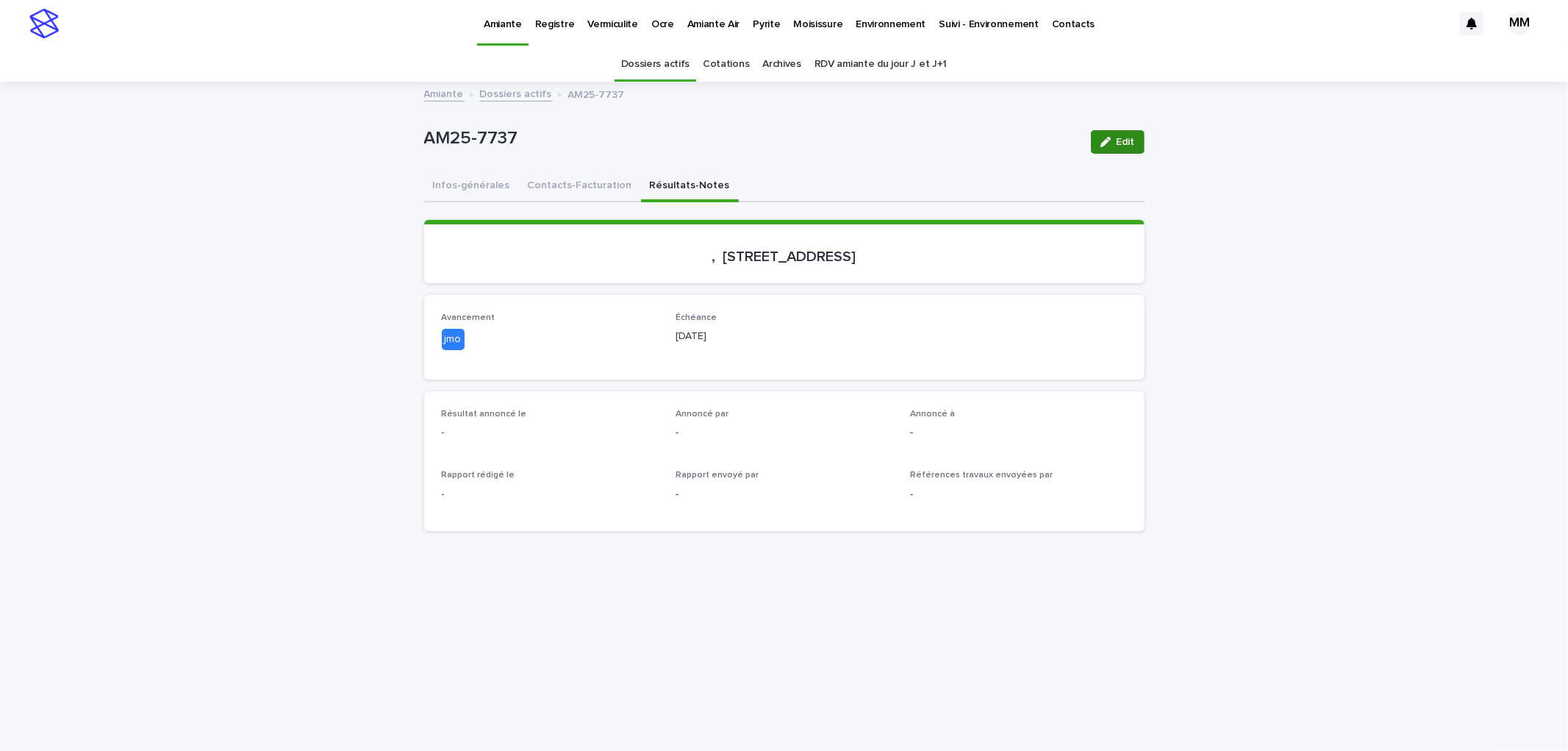
click at [1105, 150] on button "Edit" at bounding box center [1117, 142] width 54 height 23
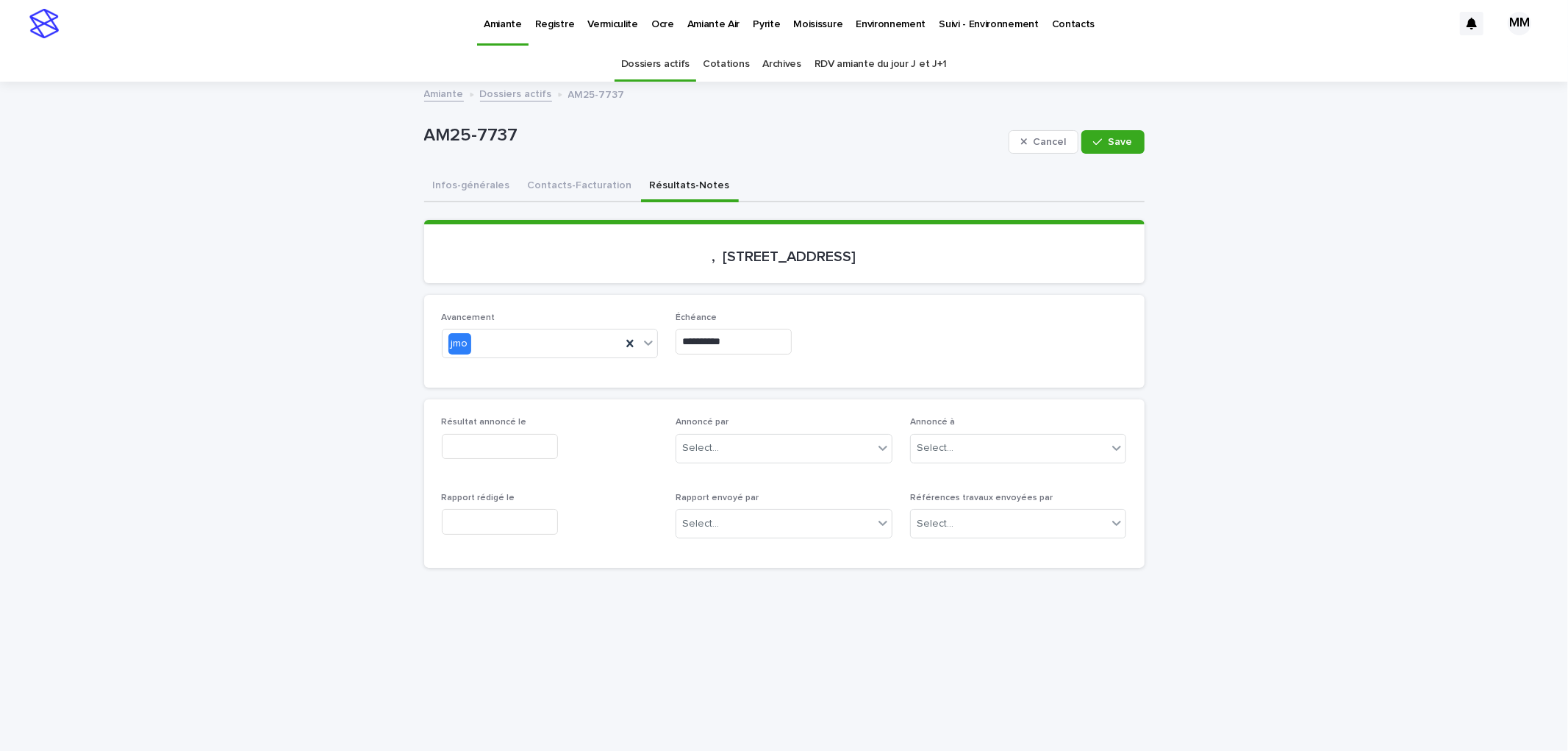
click at [496, 442] on input "text" at bounding box center [499, 446] width 116 height 26
click at [488, 313] on div "11 12 13 14 15 16 17" at bounding box center [485, 325] width 167 height 23
click at [488, 324] on div "14" at bounding box center [485, 324] width 20 height 20
type input "**********"
click at [500, 525] on input "text" at bounding box center [499, 522] width 116 height 26
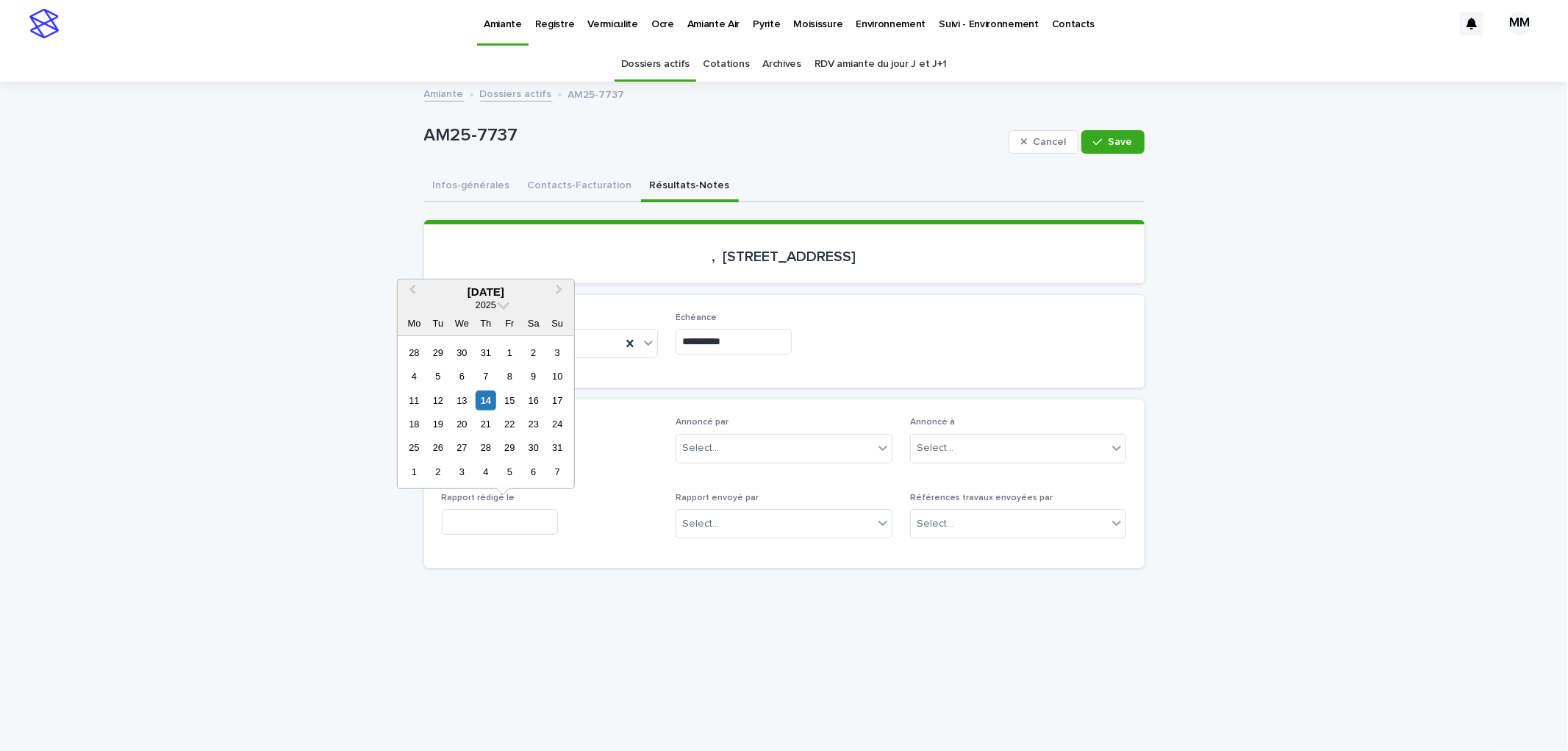
drag, startPoint x: 486, startPoint y: 405, endPoint x: 561, endPoint y: 373, distance: 81.5
click at [486, 405] on div "14" at bounding box center [485, 399] width 20 height 20
type input "**********"
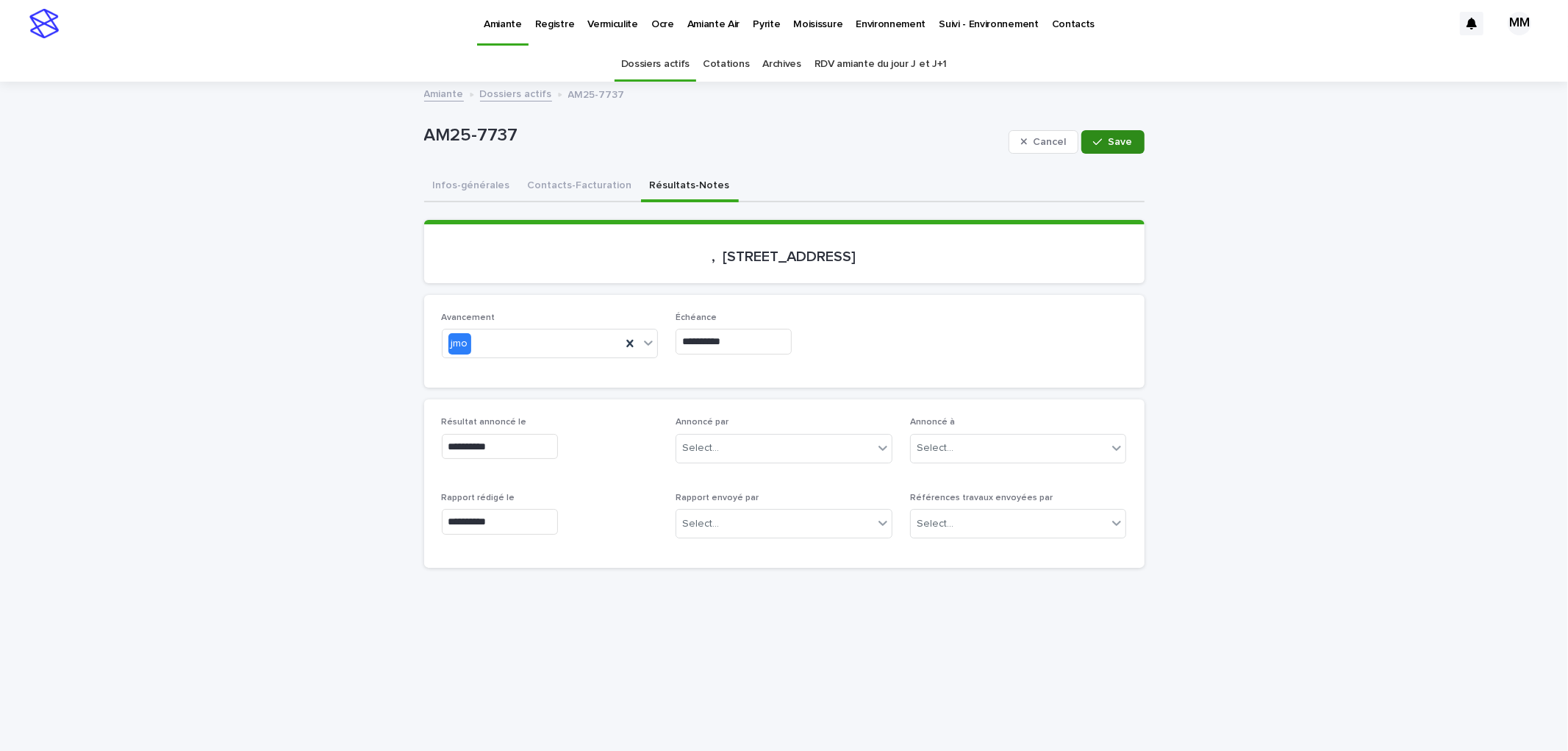
click at [1098, 143] on icon "button" at bounding box center [1097, 142] width 9 height 10
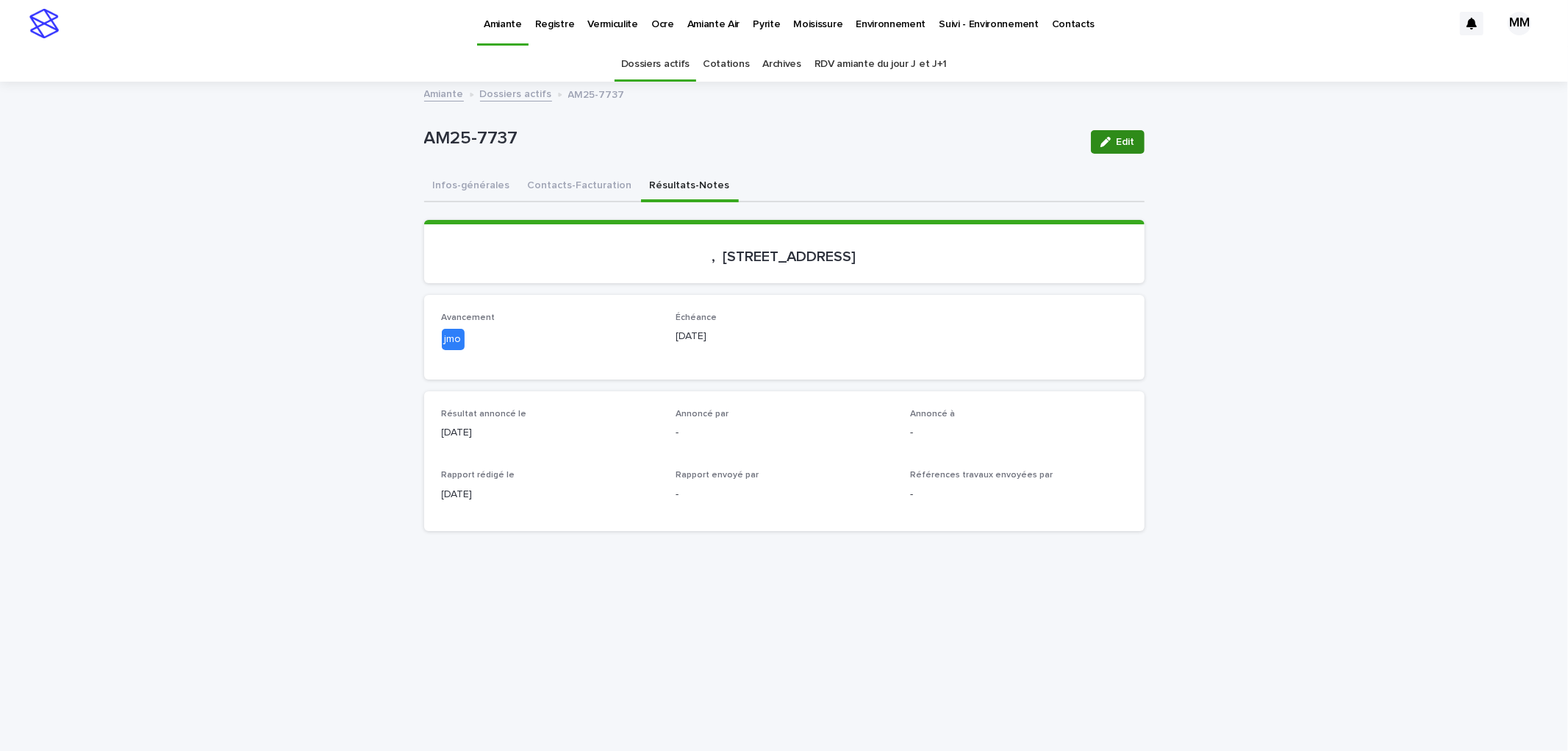
click at [1114, 147] on button "Edit" at bounding box center [1117, 142] width 54 height 23
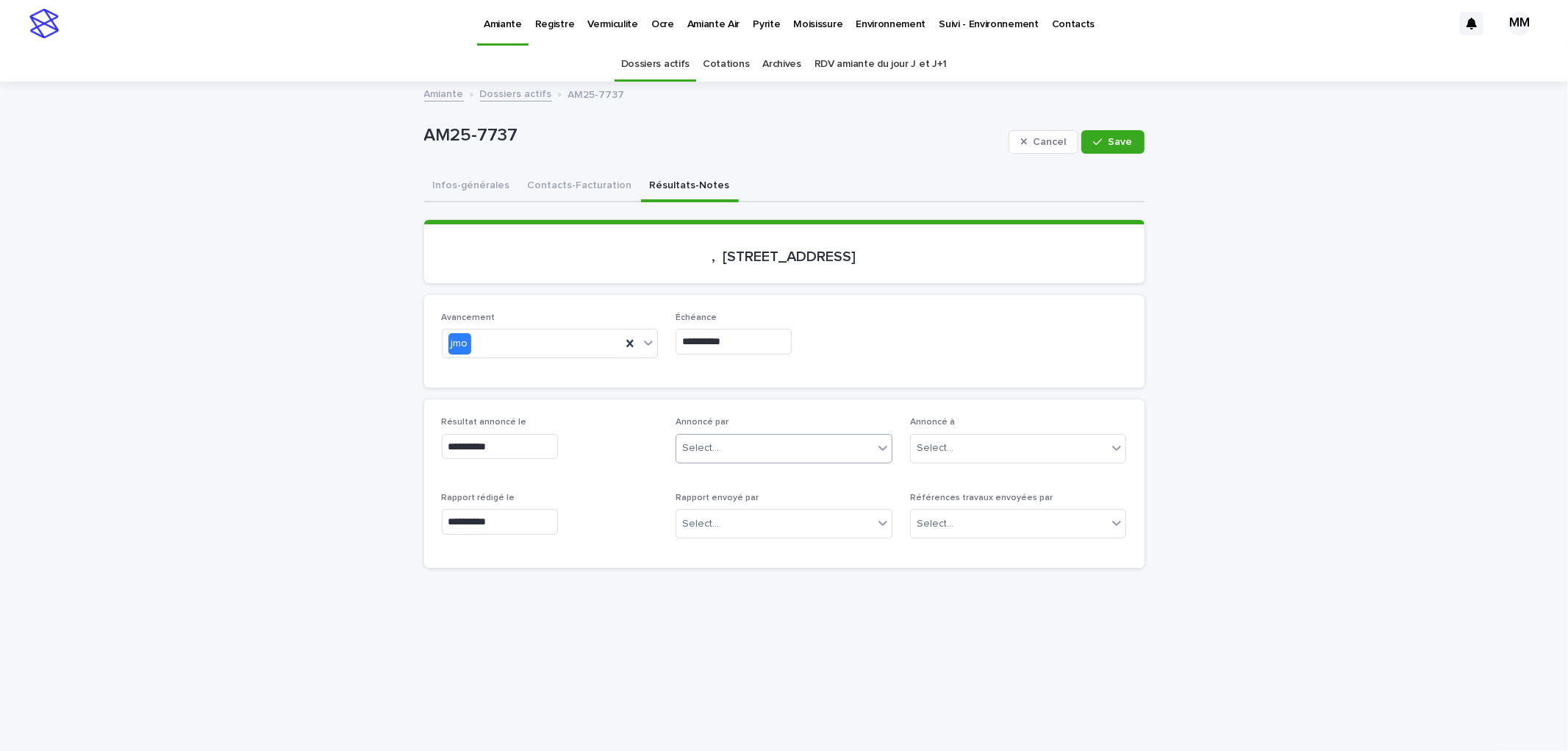
click at [720, 452] on div at bounding box center [721, 448] width 2 height 16
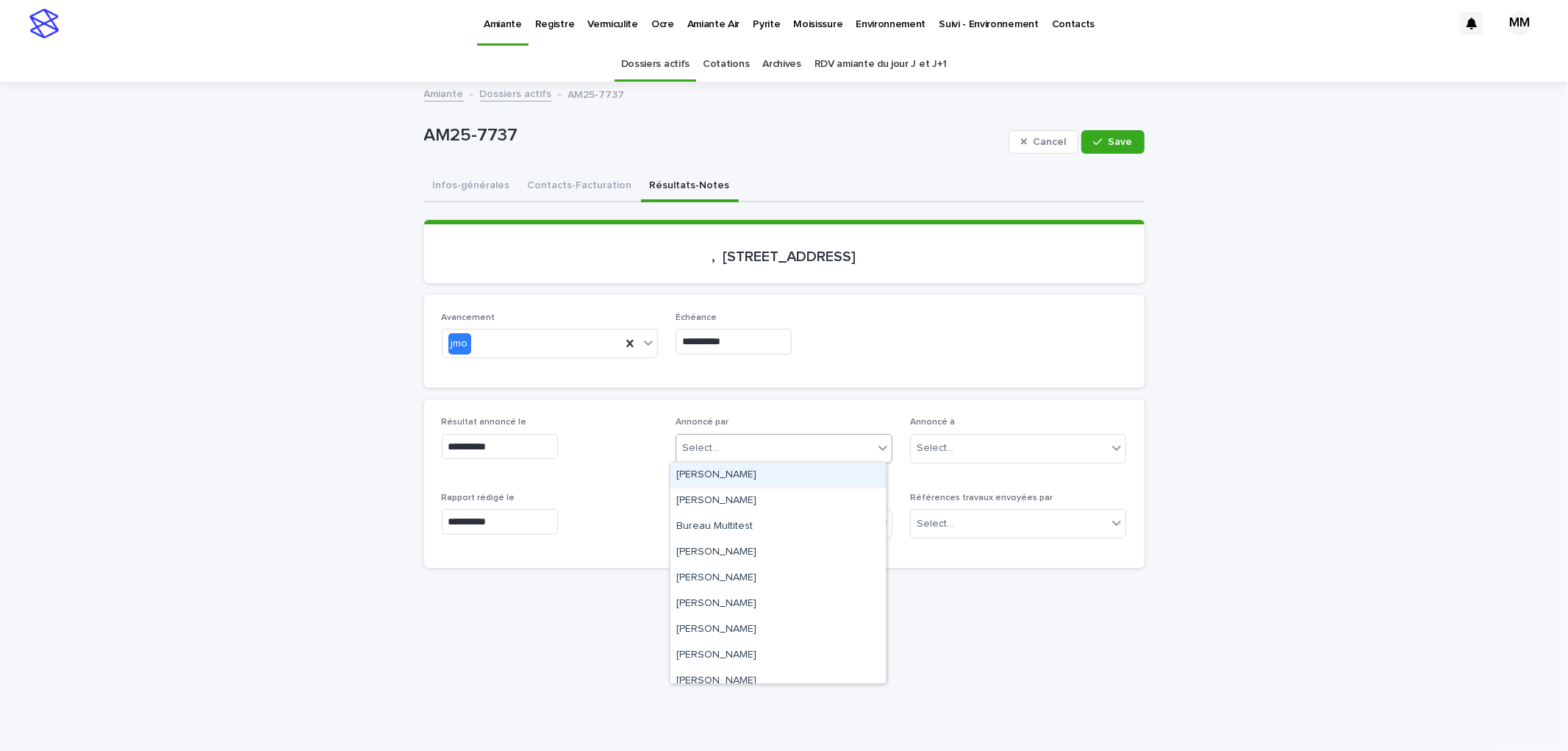
type input "*"
type input "**"
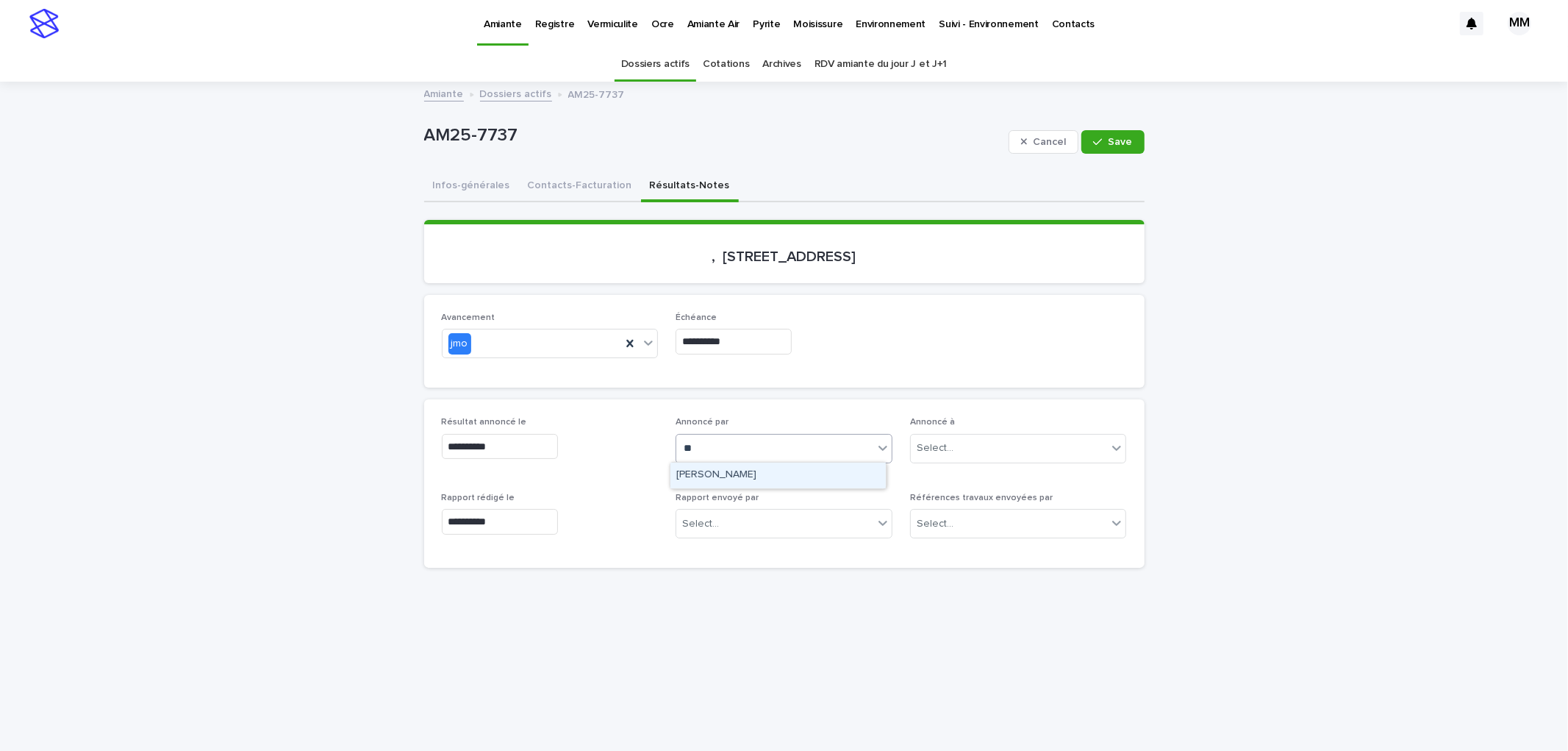
drag, startPoint x: 715, startPoint y: 473, endPoint x: 844, endPoint y: 443, distance: 132.4
click at [715, 471] on div "[PERSON_NAME]" at bounding box center [777, 475] width 215 height 26
click at [1119, 137] on span "Save" at bounding box center [1120, 142] width 24 height 10
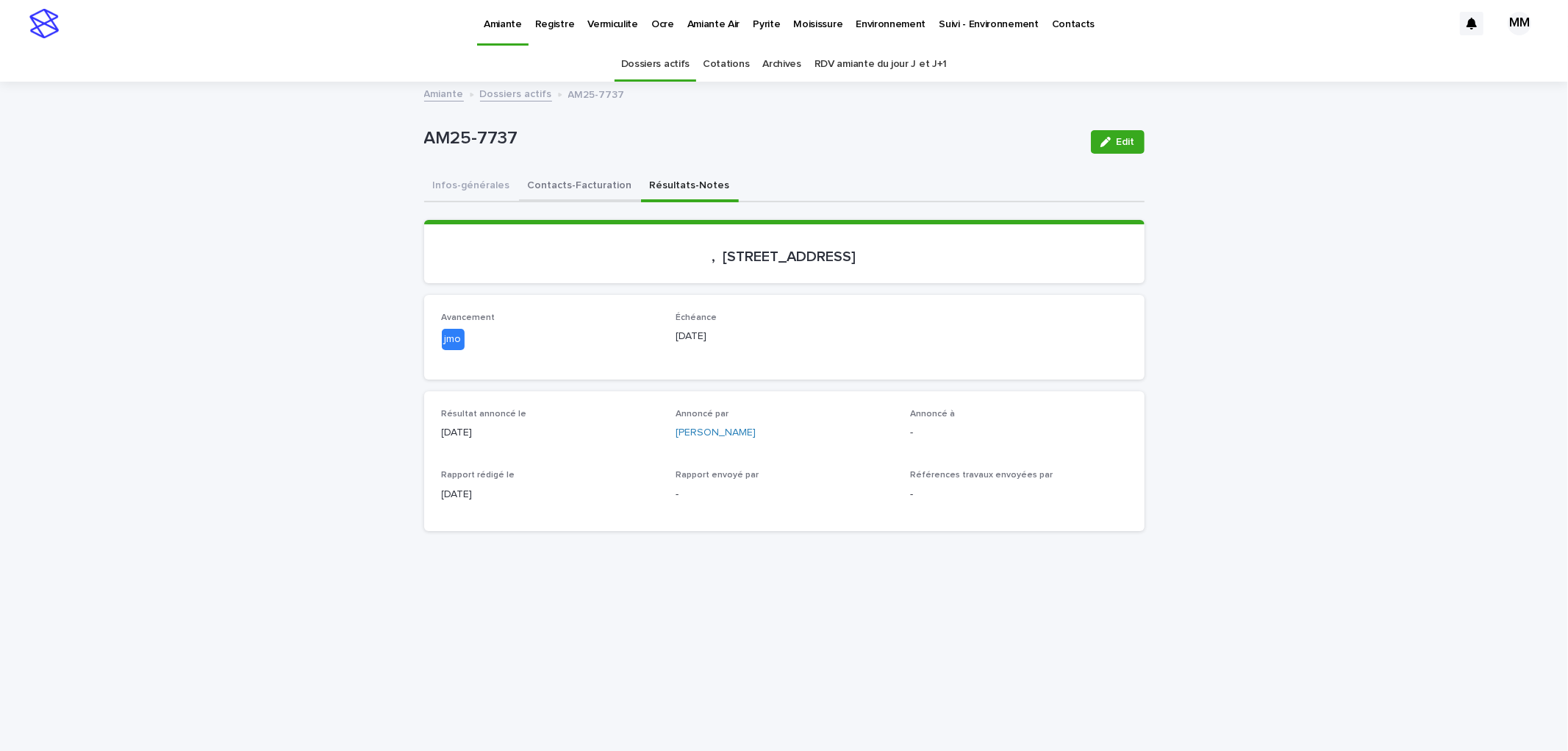
click at [584, 185] on button "Contacts-Facturation" at bounding box center [580, 186] width 122 height 31
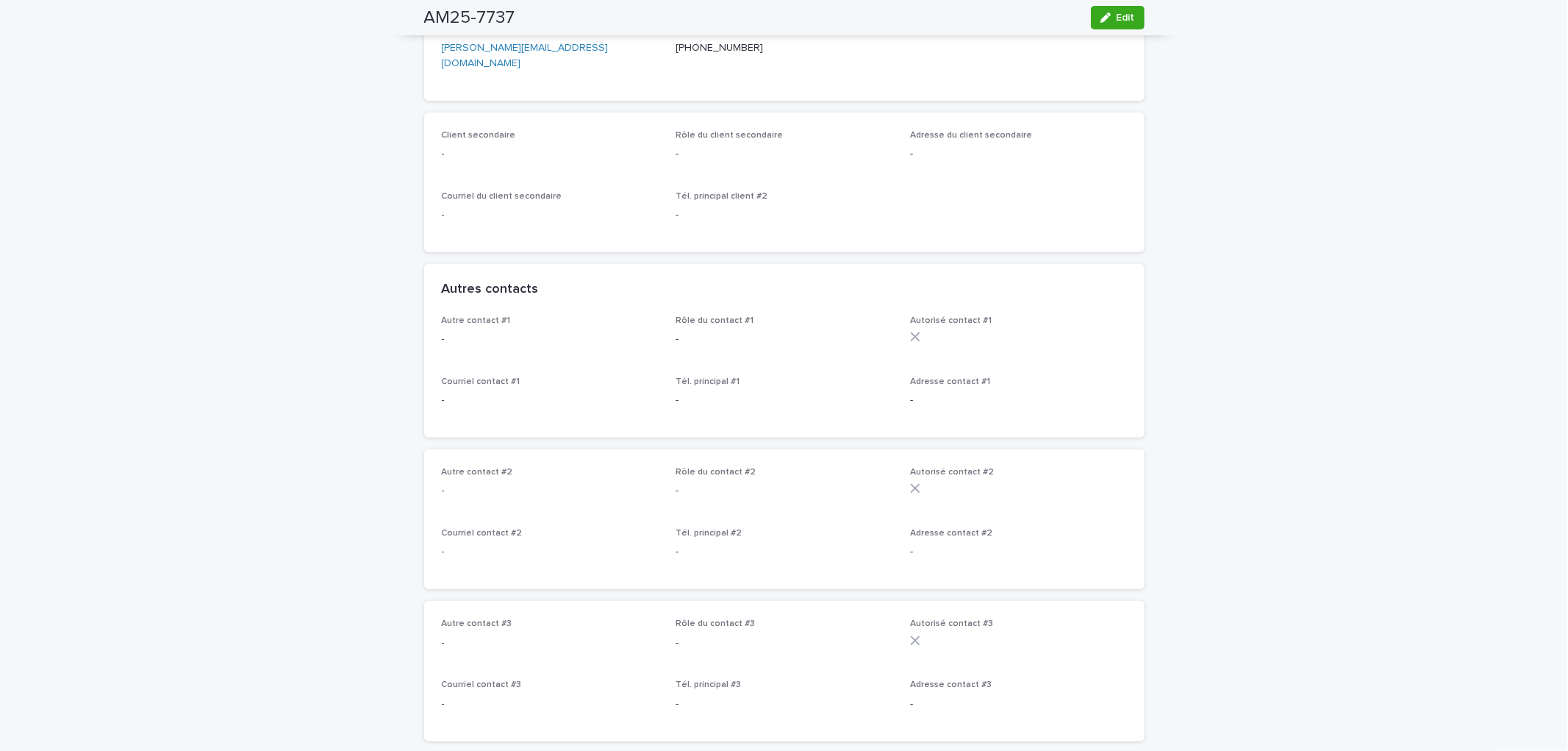
scroll to position [54, 0]
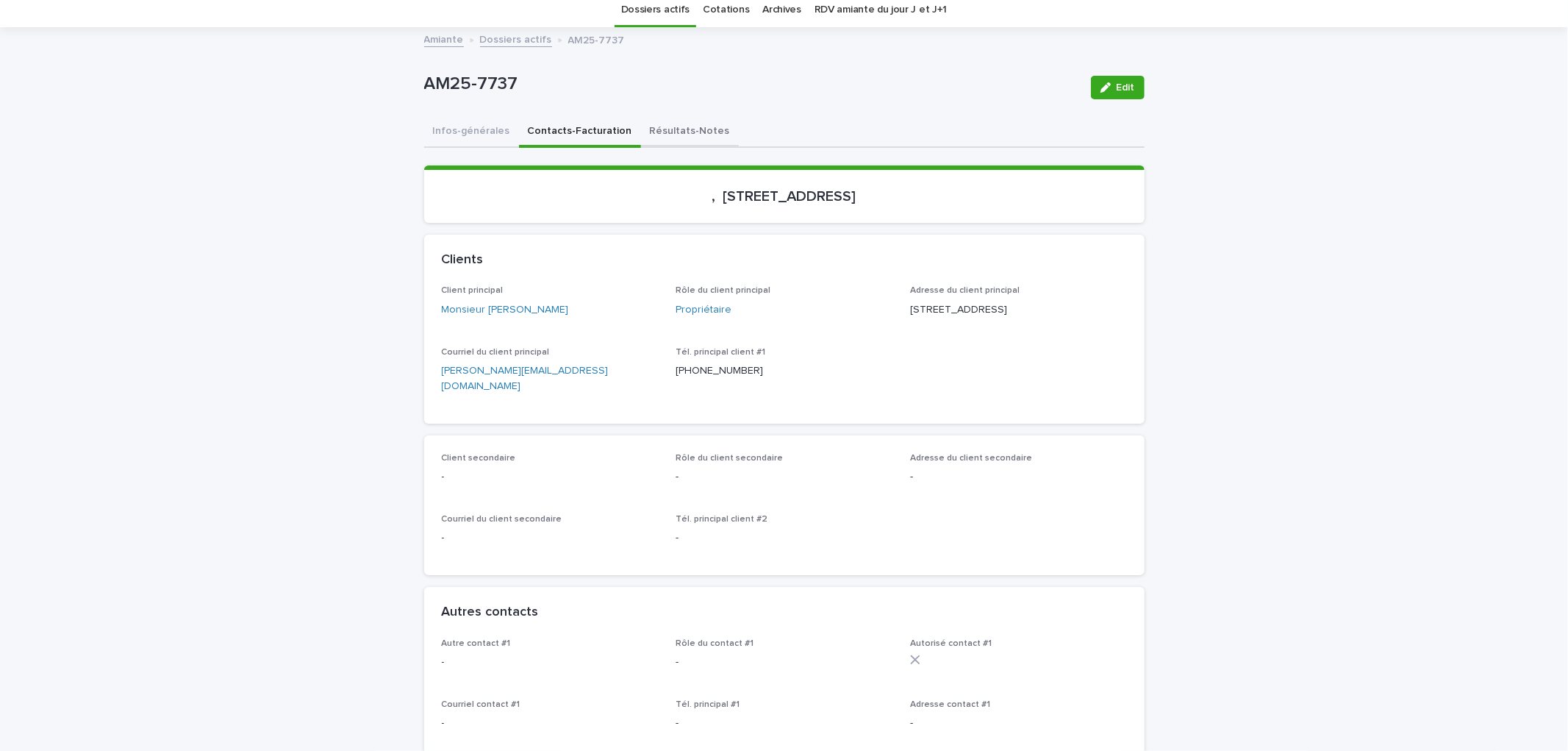
click at [652, 119] on button "Résultats-Notes" at bounding box center [690, 132] width 98 height 31
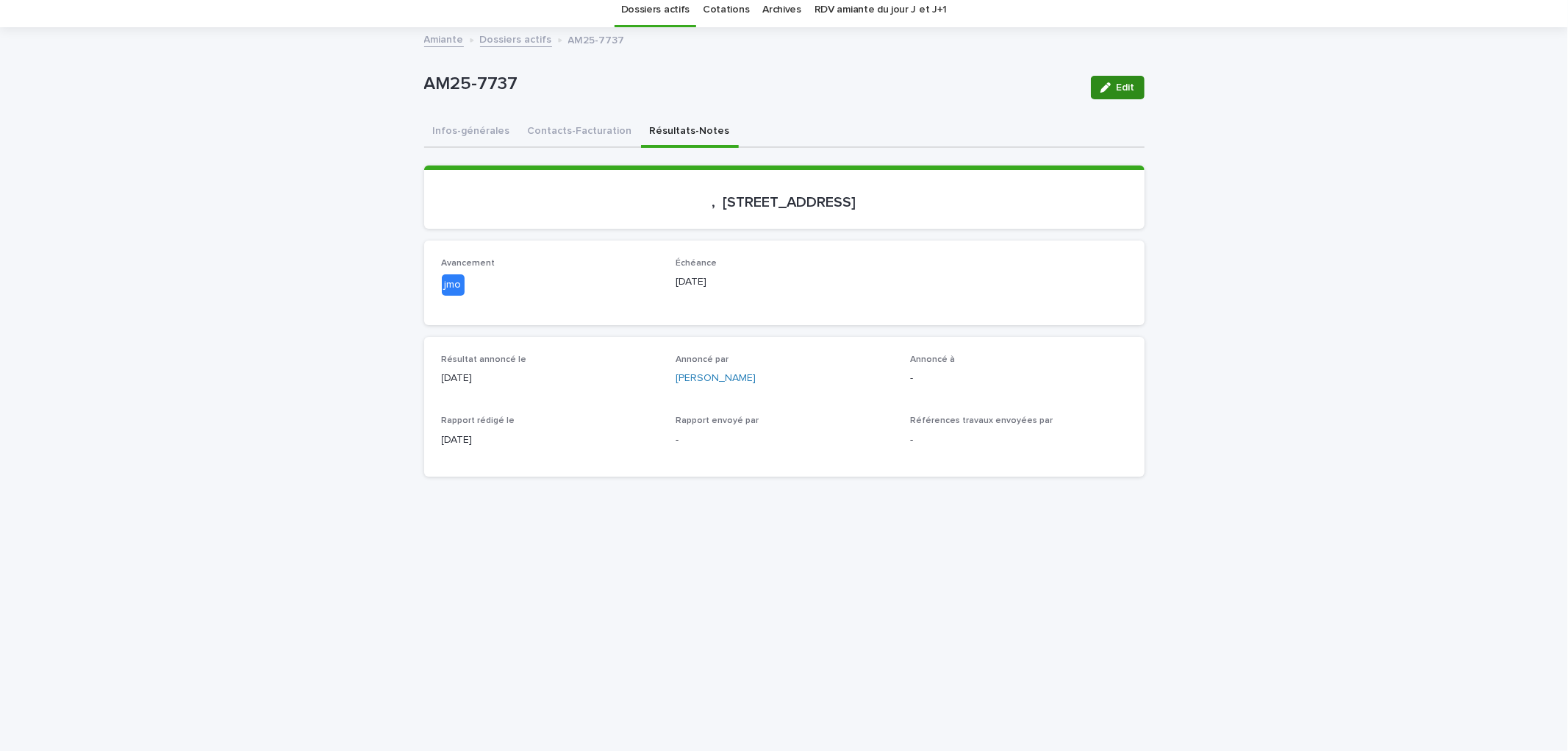
click at [1127, 90] on span "Edit" at bounding box center [1125, 87] width 18 height 10
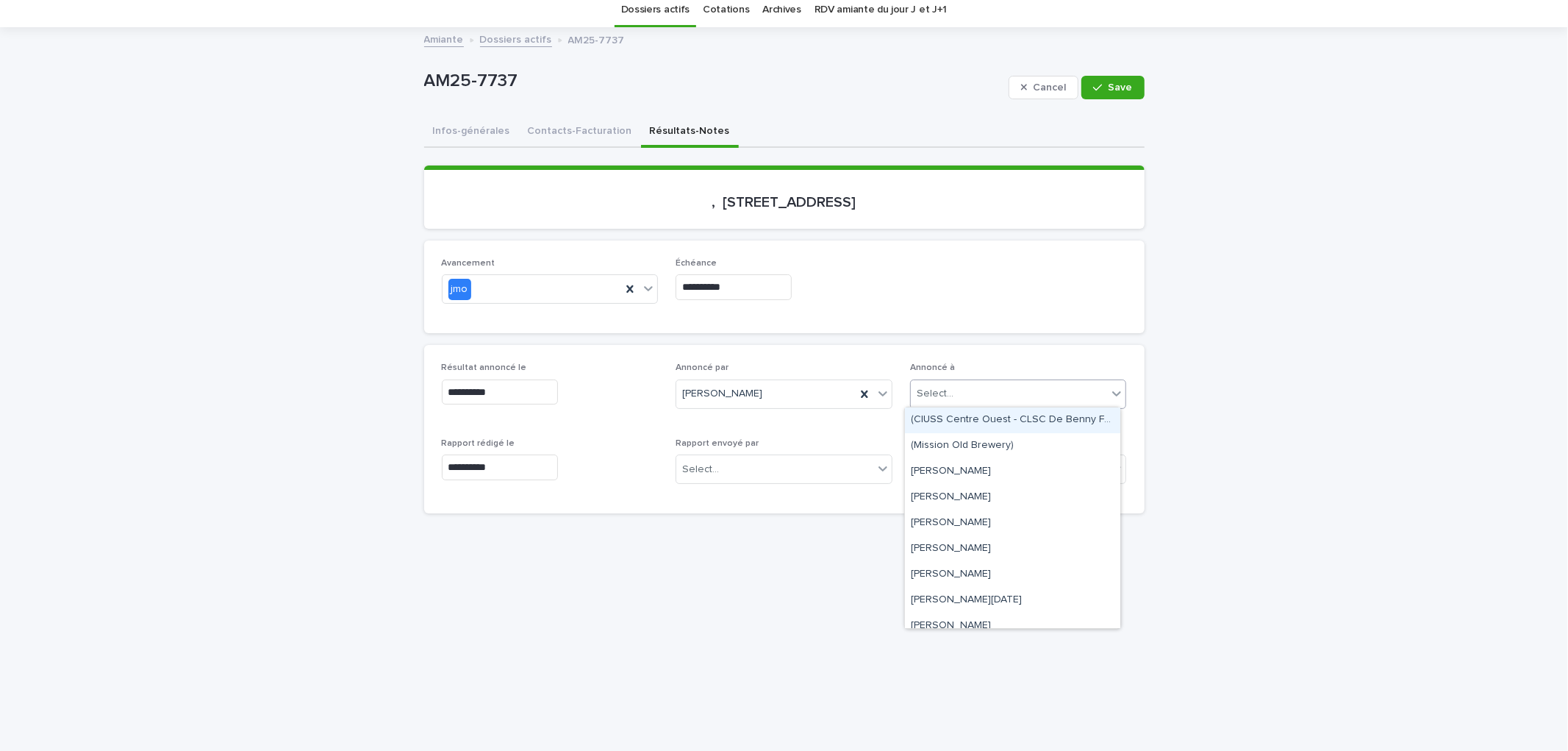
click at [958, 379] on div "Select..." at bounding box center [1018, 394] width 217 height 30
type input "*"
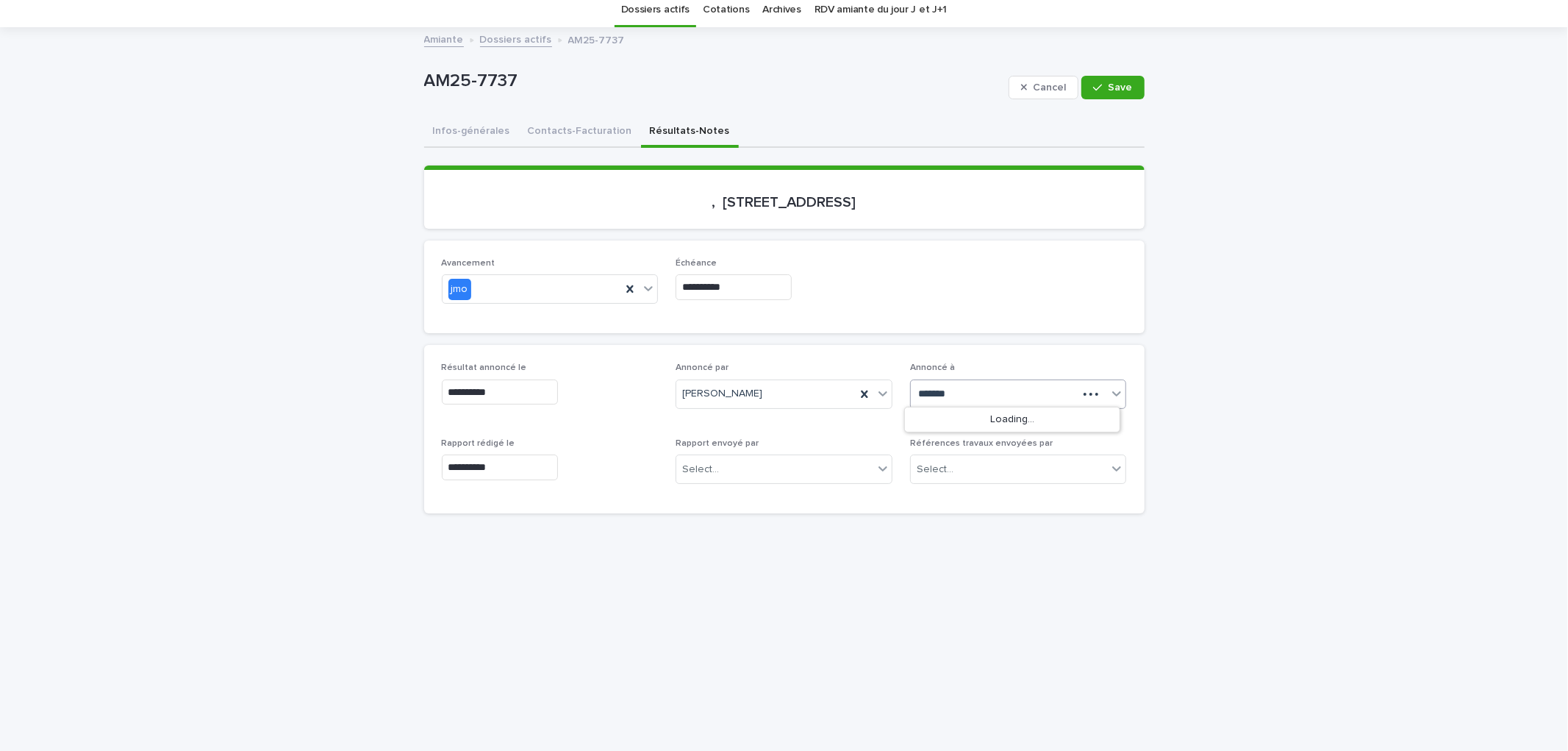
type input "********"
click at [1027, 412] on div "Monsieur [PERSON_NAME]" at bounding box center [1012, 420] width 215 height 26
drag, startPoint x: 1107, startPoint y: 78, endPoint x: 1134, endPoint y: 78, distance: 27.0
click at [1107, 78] on button "Save" at bounding box center [1112, 88] width 63 height 23
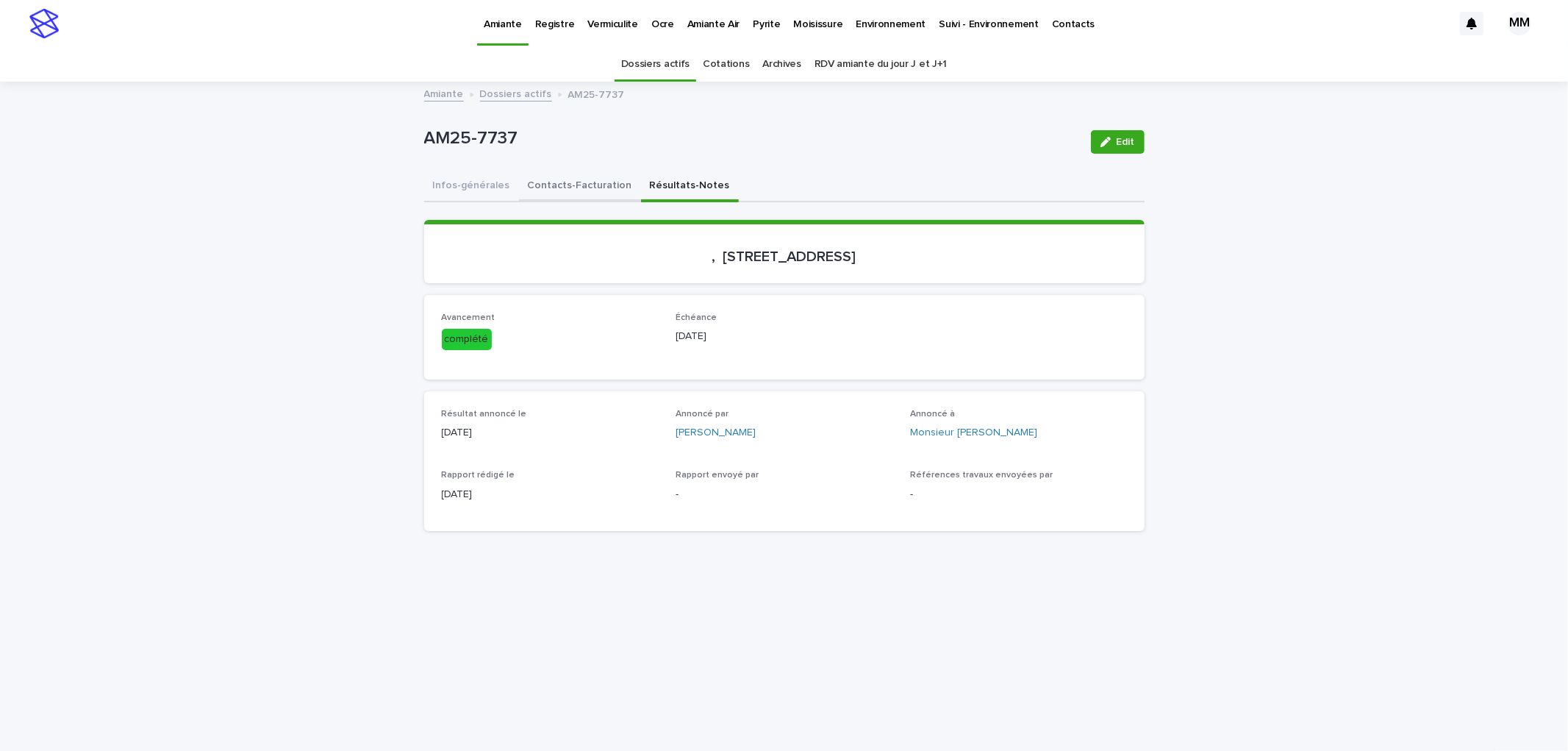
click at [560, 197] on button "Contacts-Facturation" at bounding box center [580, 186] width 122 height 31
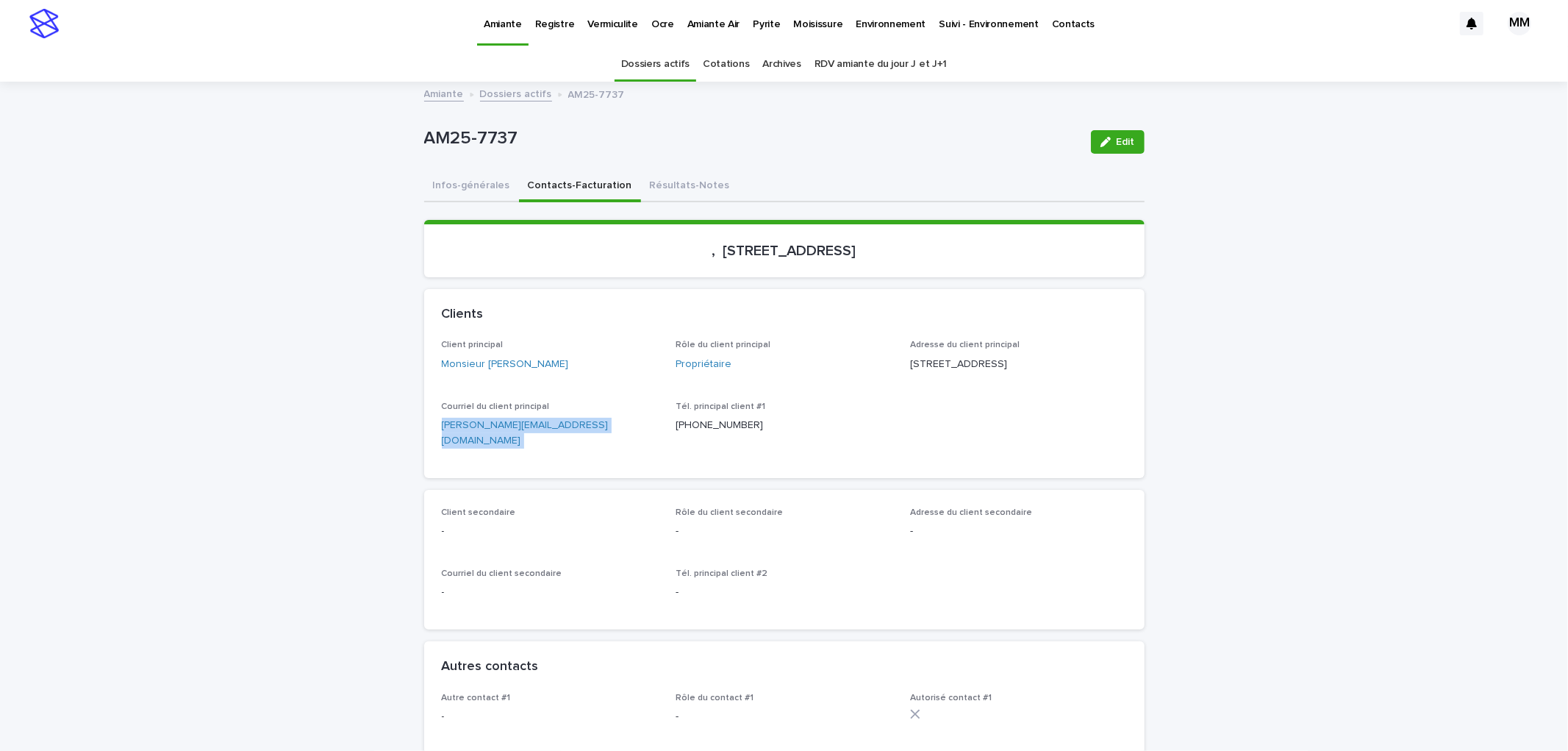
drag, startPoint x: 570, startPoint y: 446, endPoint x: 435, endPoint y: 446, distance: 135.0
click at [442, 446] on div "Courriel du client principal [PERSON_NAME][EMAIL_ADDRESS][DOMAIN_NAME]" at bounding box center [550, 431] width 217 height 59
copy p "[PERSON_NAME][EMAIL_ADDRESS][DOMAIN_NAME]"
click at [441, 186] on button "Infos-générales" at bounding box center [471, 186] width 95 height 31
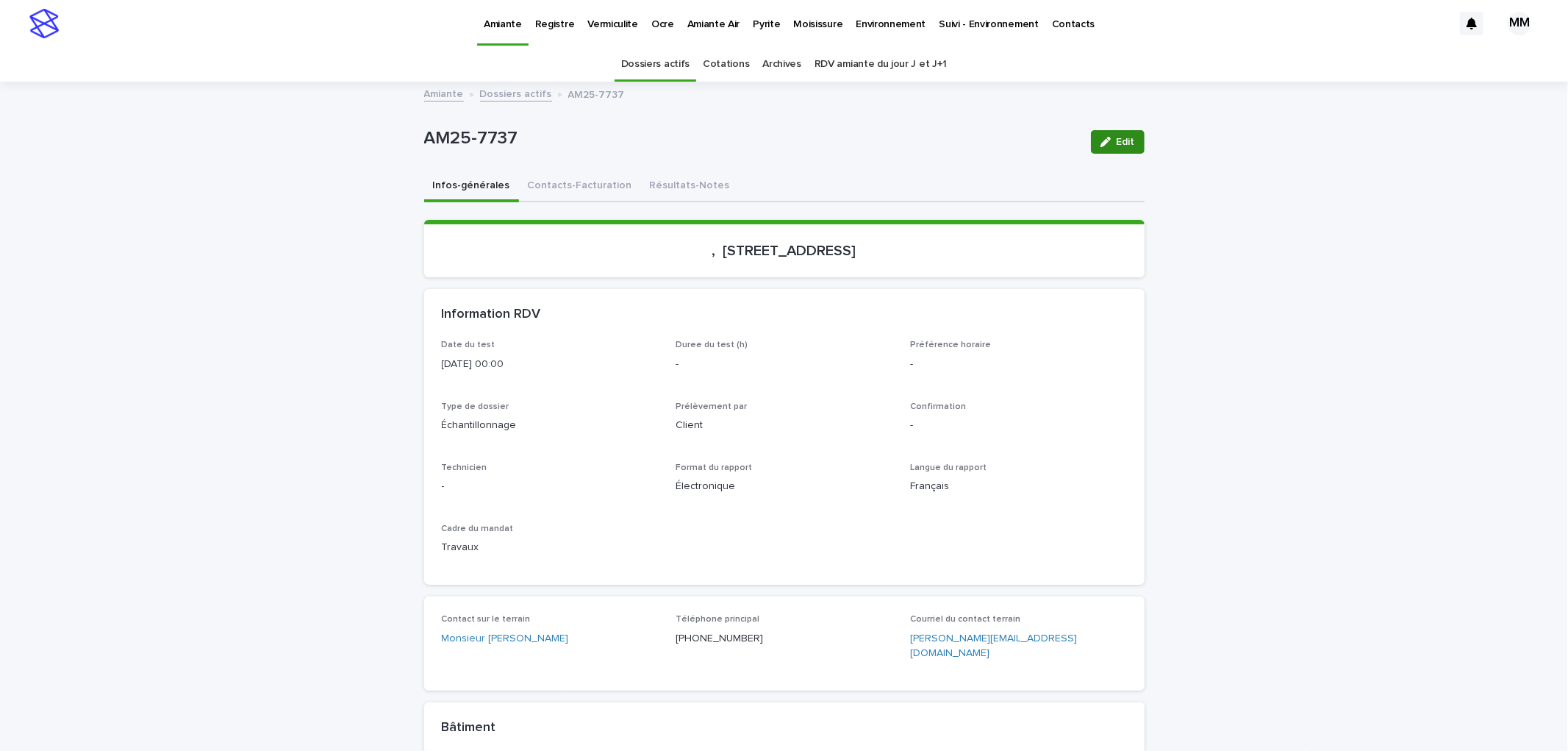
click at [1125, 150] on button "Edit" at bounding box center [1117, 142] width 54 height 23
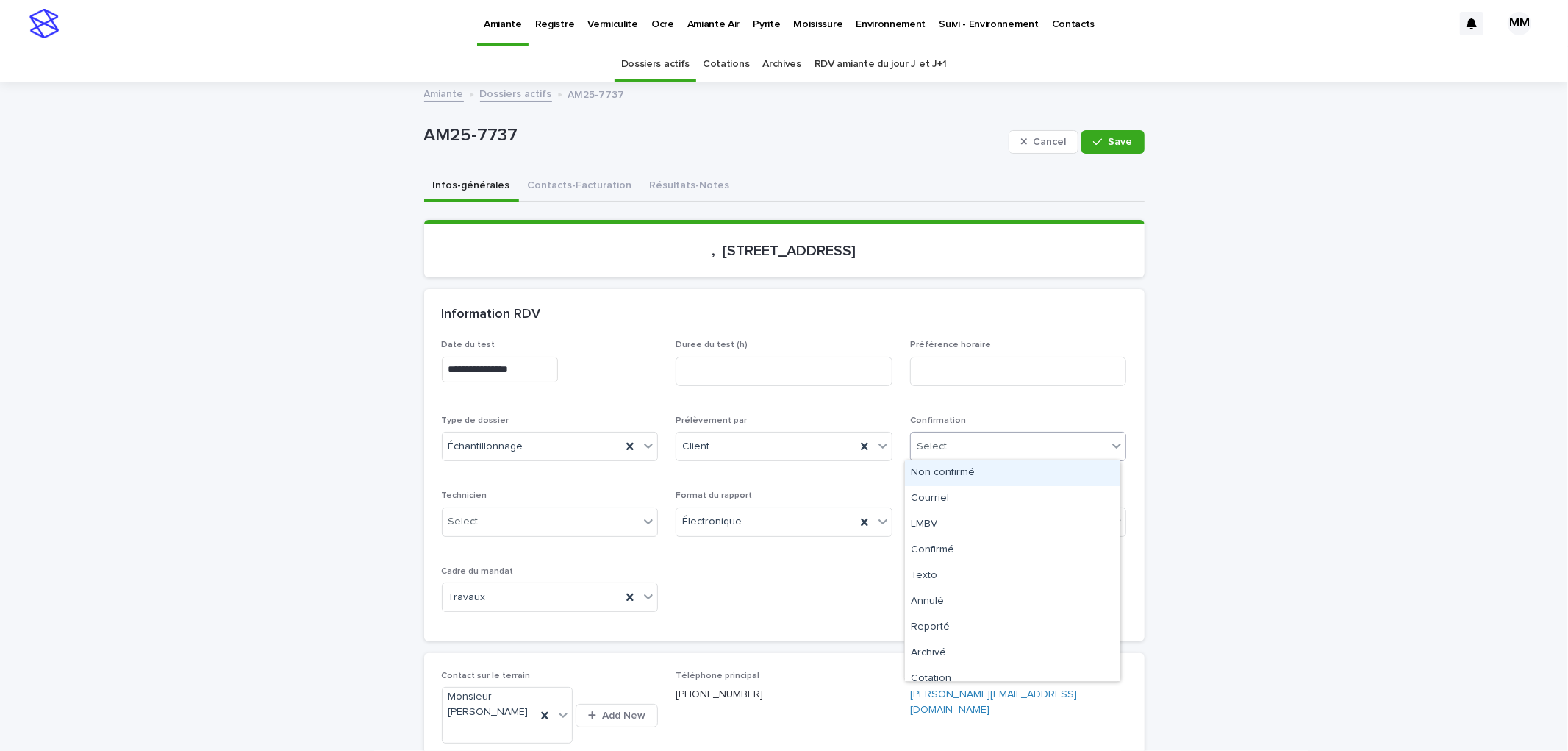
click at [985, 435] on div "Select..." at bounding box center [1009, 446] width 197 height 24
click at [979, 658] on div "Archivé" at bounding box center [1012, 653] width 215 height 26
click at [1123, 142] on span "Save" at bounding box center [1120, 142] width 24 height 10
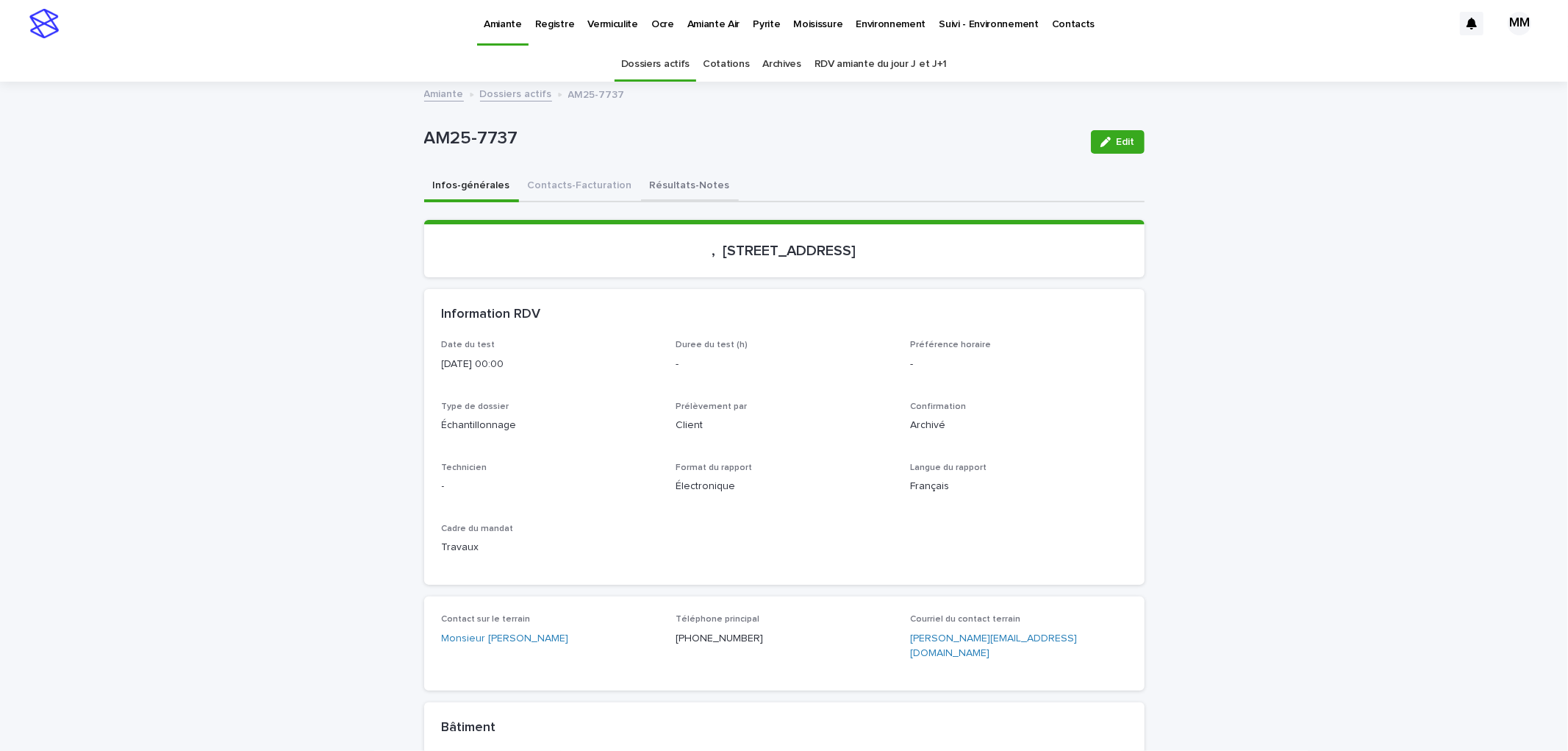
click at [669, 186] on button "Résultats-Notes" at bounding box center [690, 186] width 98 height 31
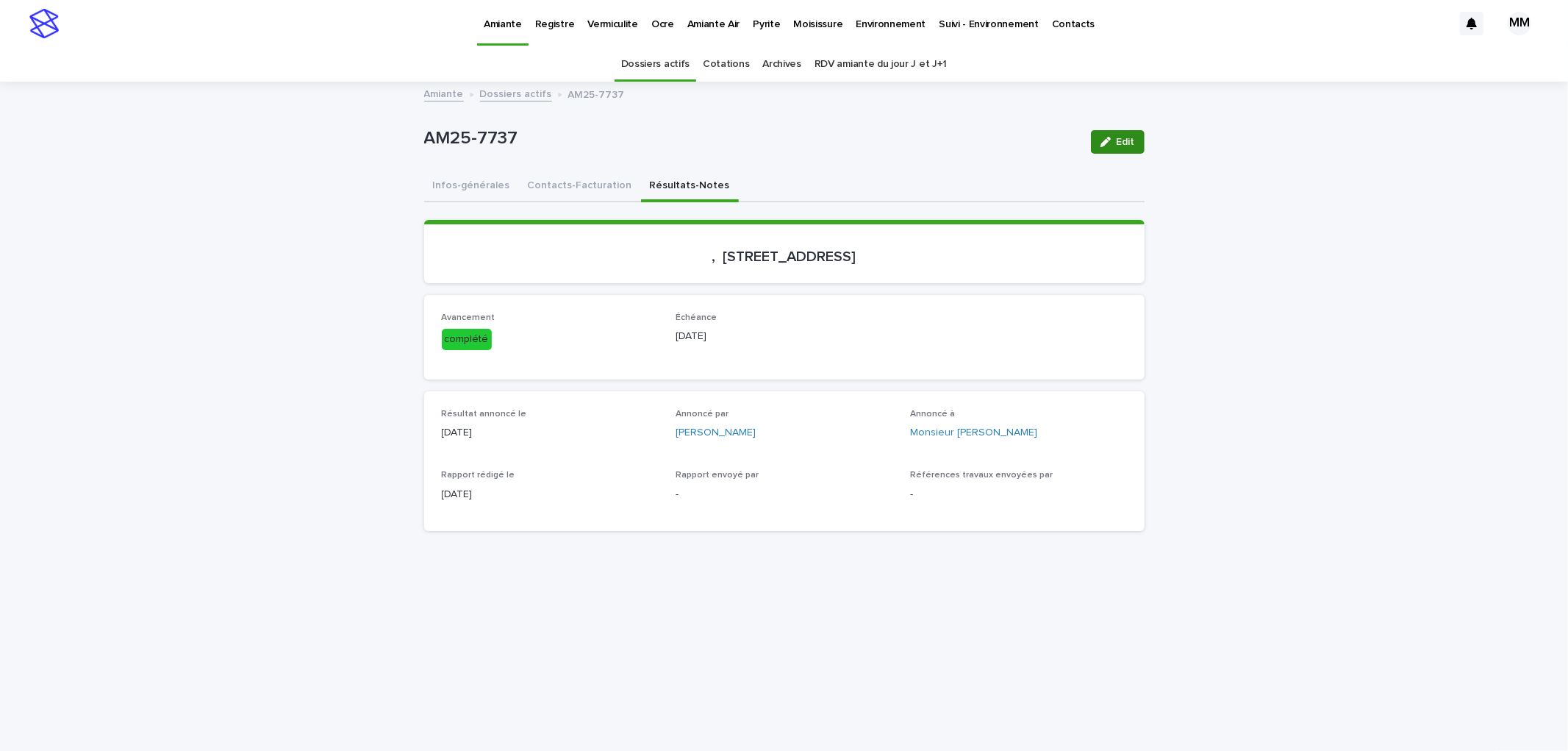
click at [1126, 150] on button "Edit" at bounding box center [1117, 142] width 54 height 23
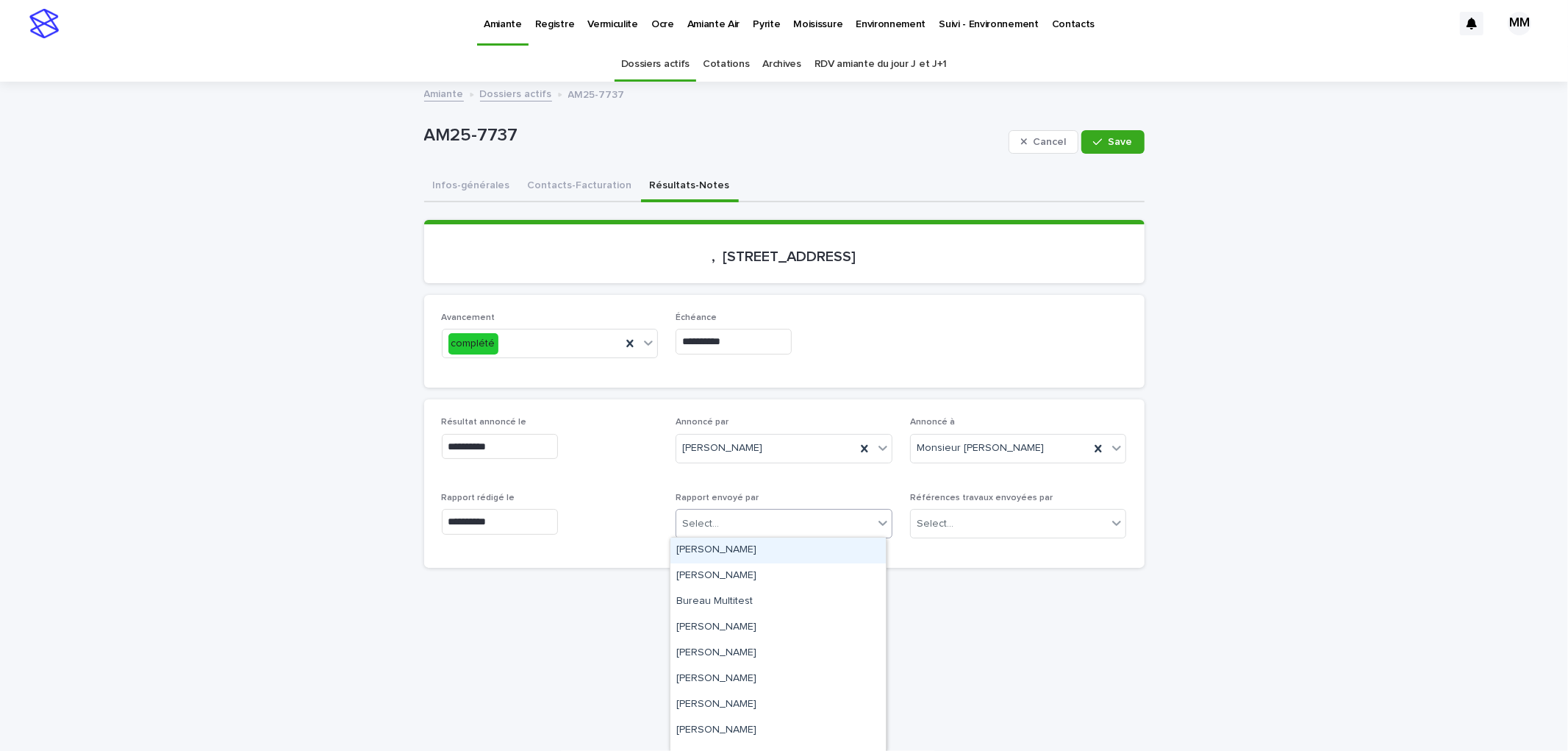
click at [724, 524] on div "Select..." at bounding box center [775, 524] width 197 height 24
type input "**"
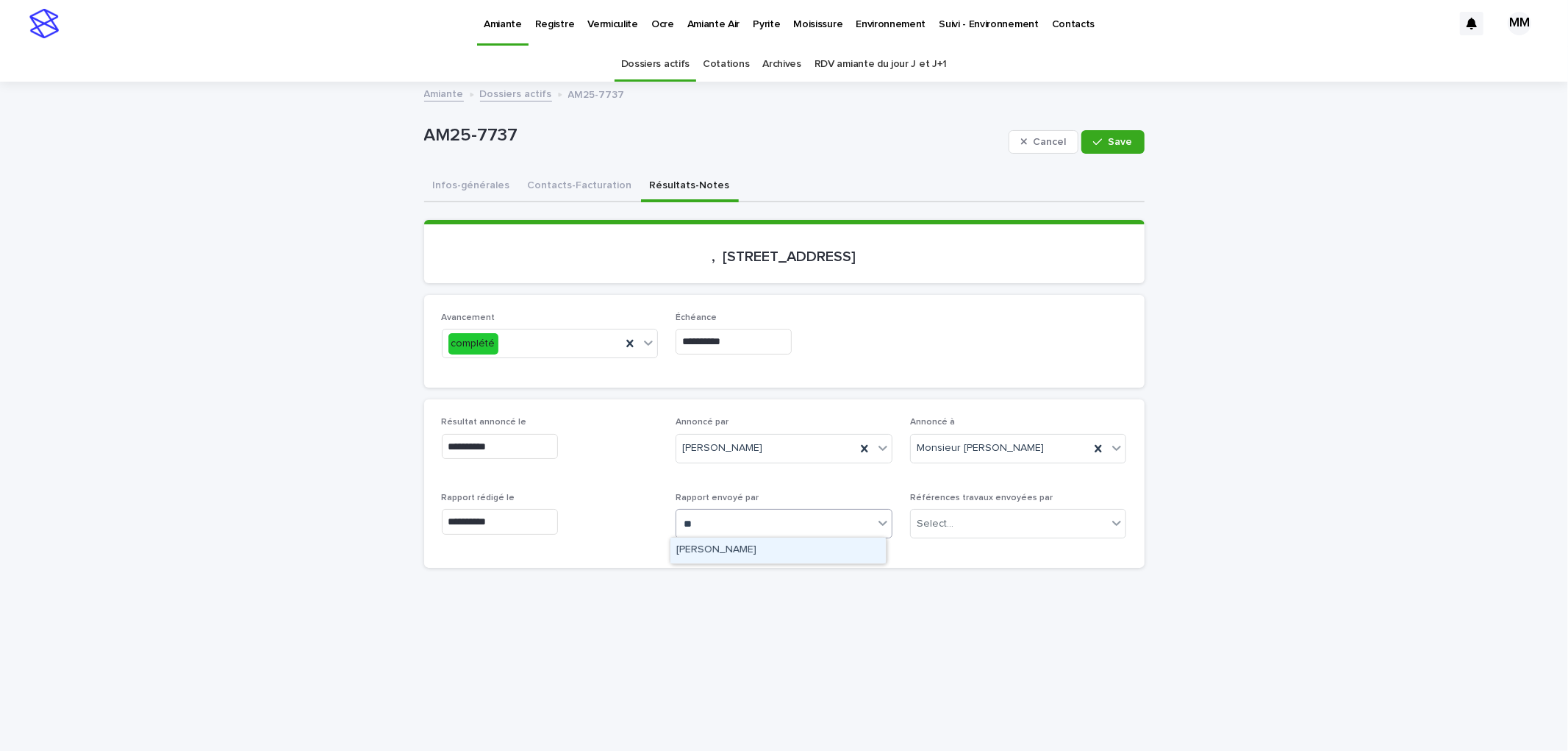
click at [750, 548] on div "[PERSON_NAME]" at bounding box center [777, 550] width 215 height 26
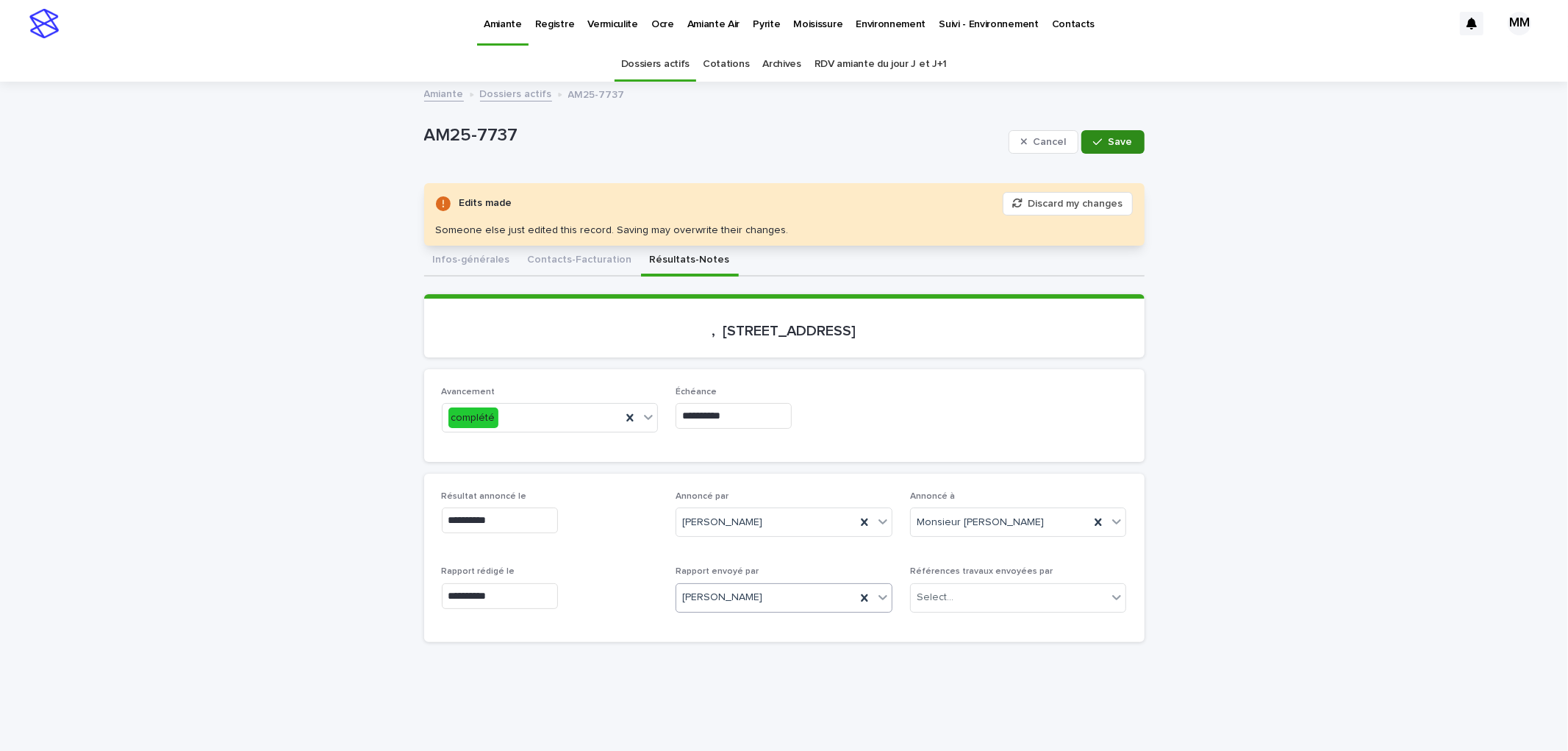
click at [1108, 139] on span "Save" at bounding box center [1120, 142] width 24 height 10
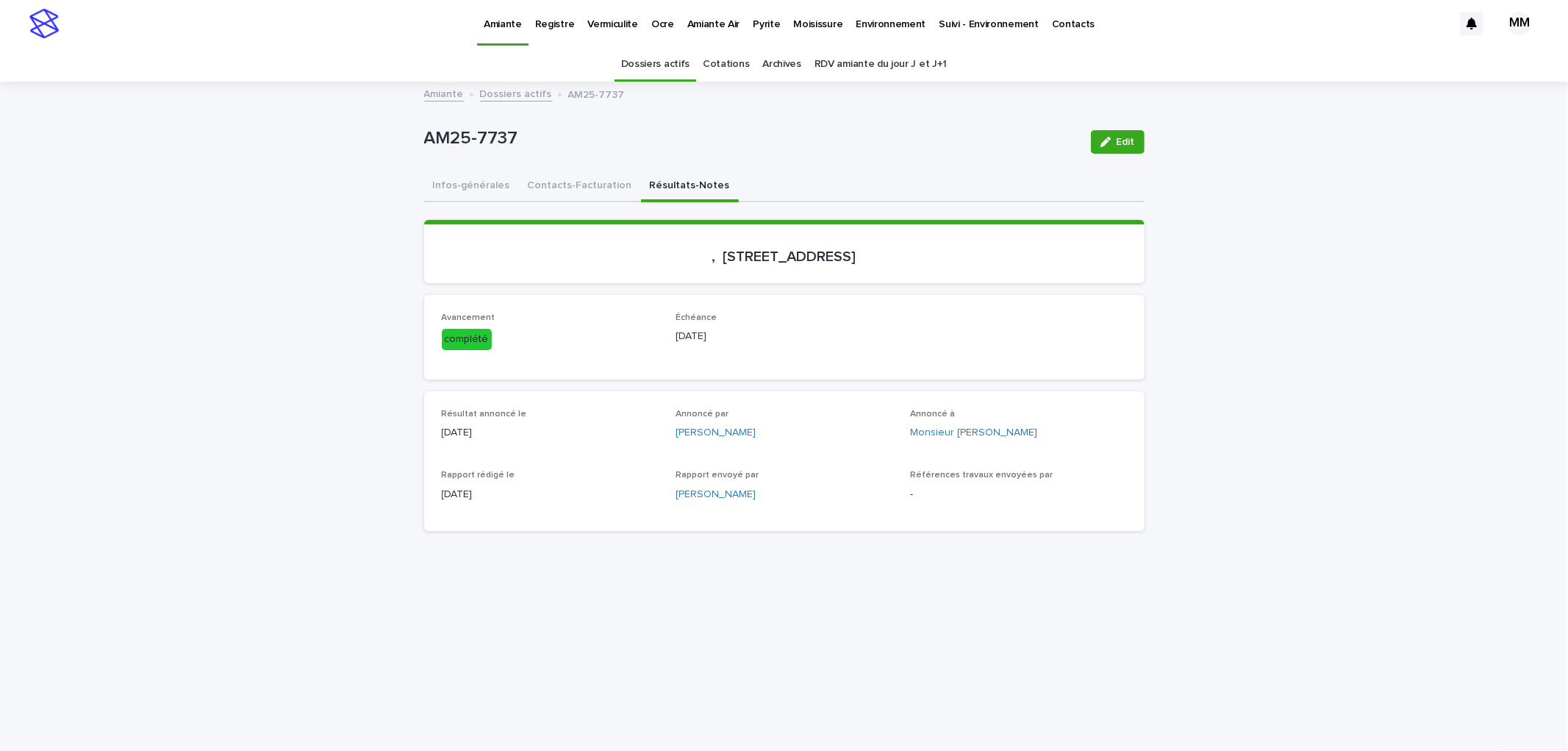
drag, startPoint x: 465, startPoint y: 178, endPoint x: 1099, endPoint y: 201, distance: 634.4
click at [466, 177] on button "Infos-générales" at bounding box center [471, 186] width 95 height 31
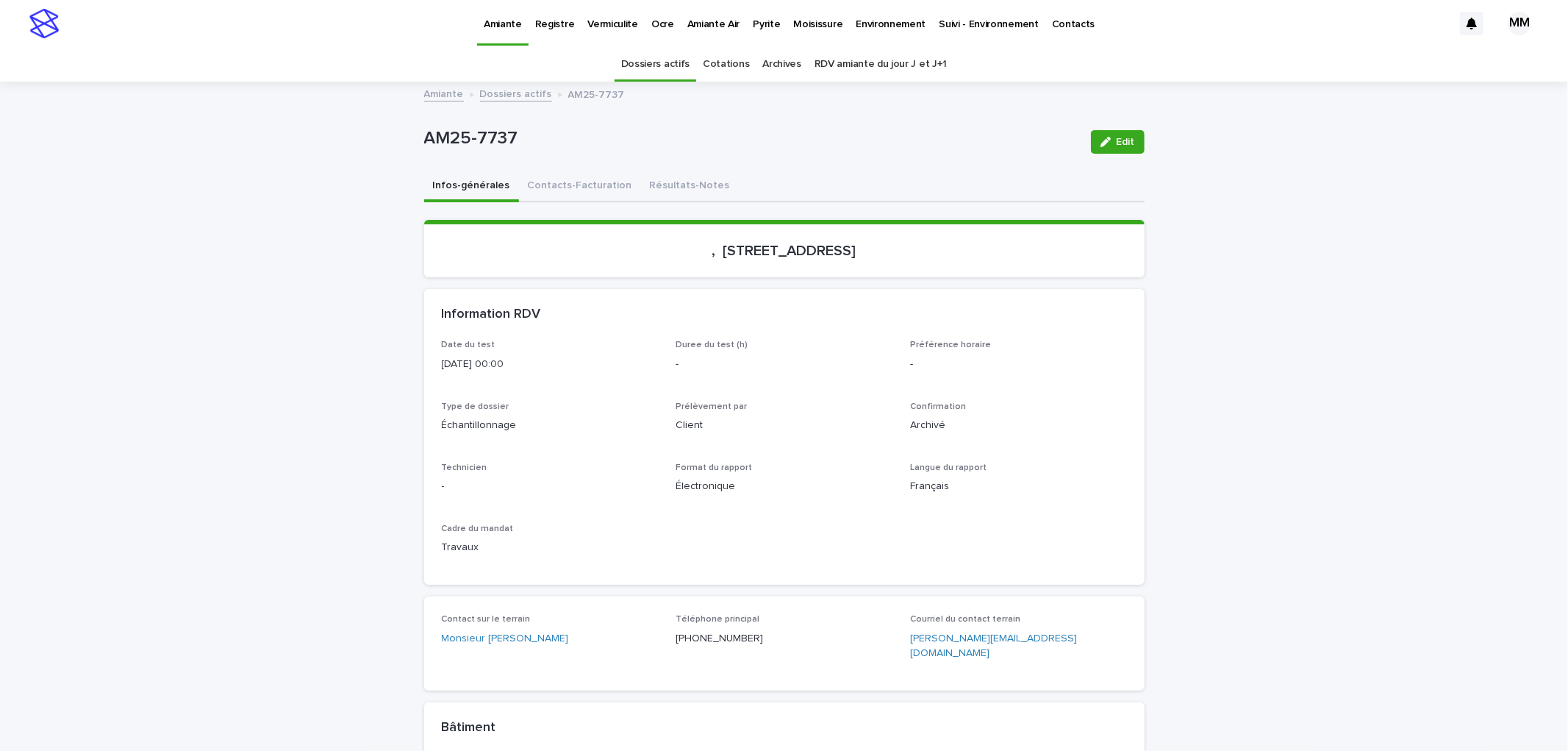
click at [428, 92] on link "Amiante" at bounding box center [444, 93] width 40 height 17
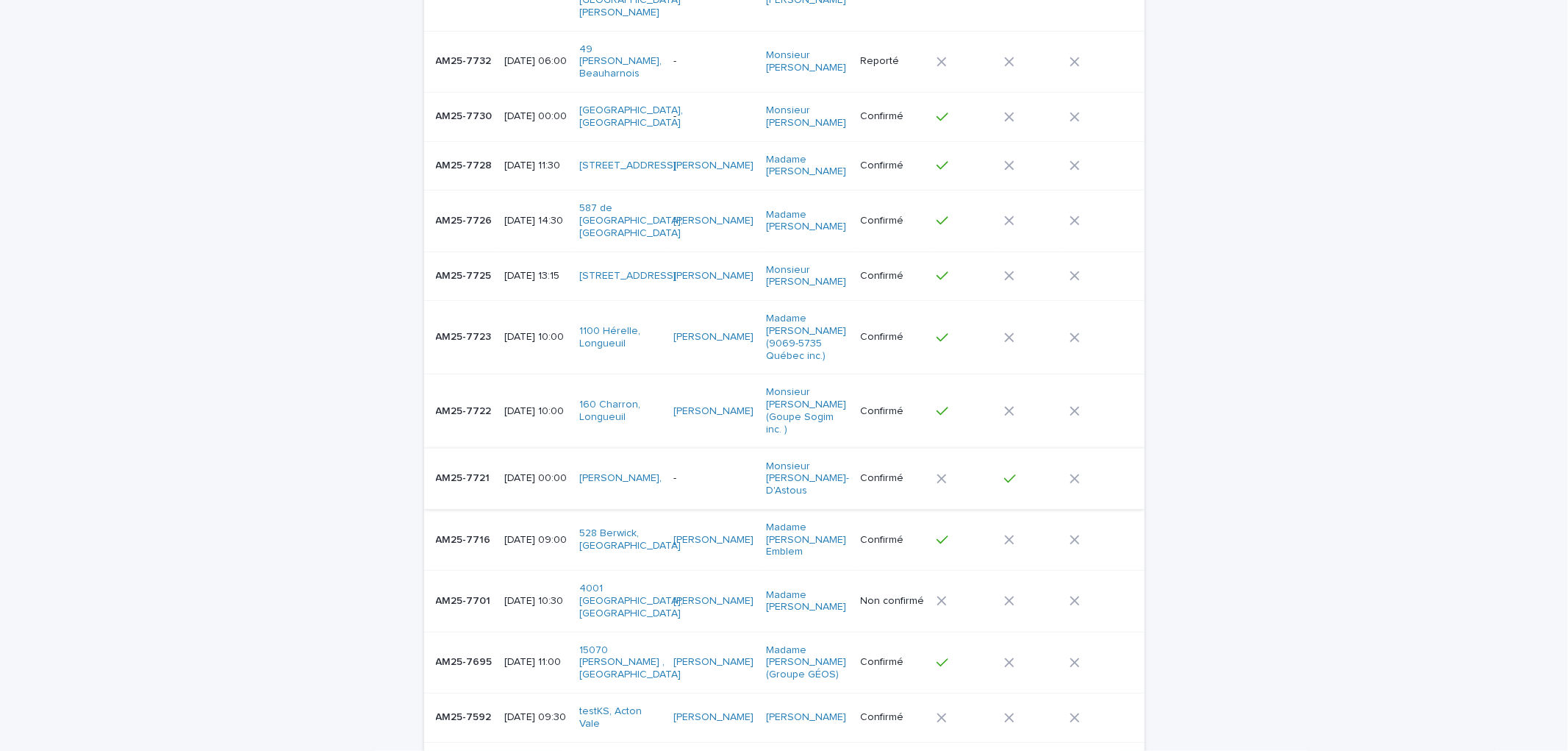
scroll to position [327, 0]
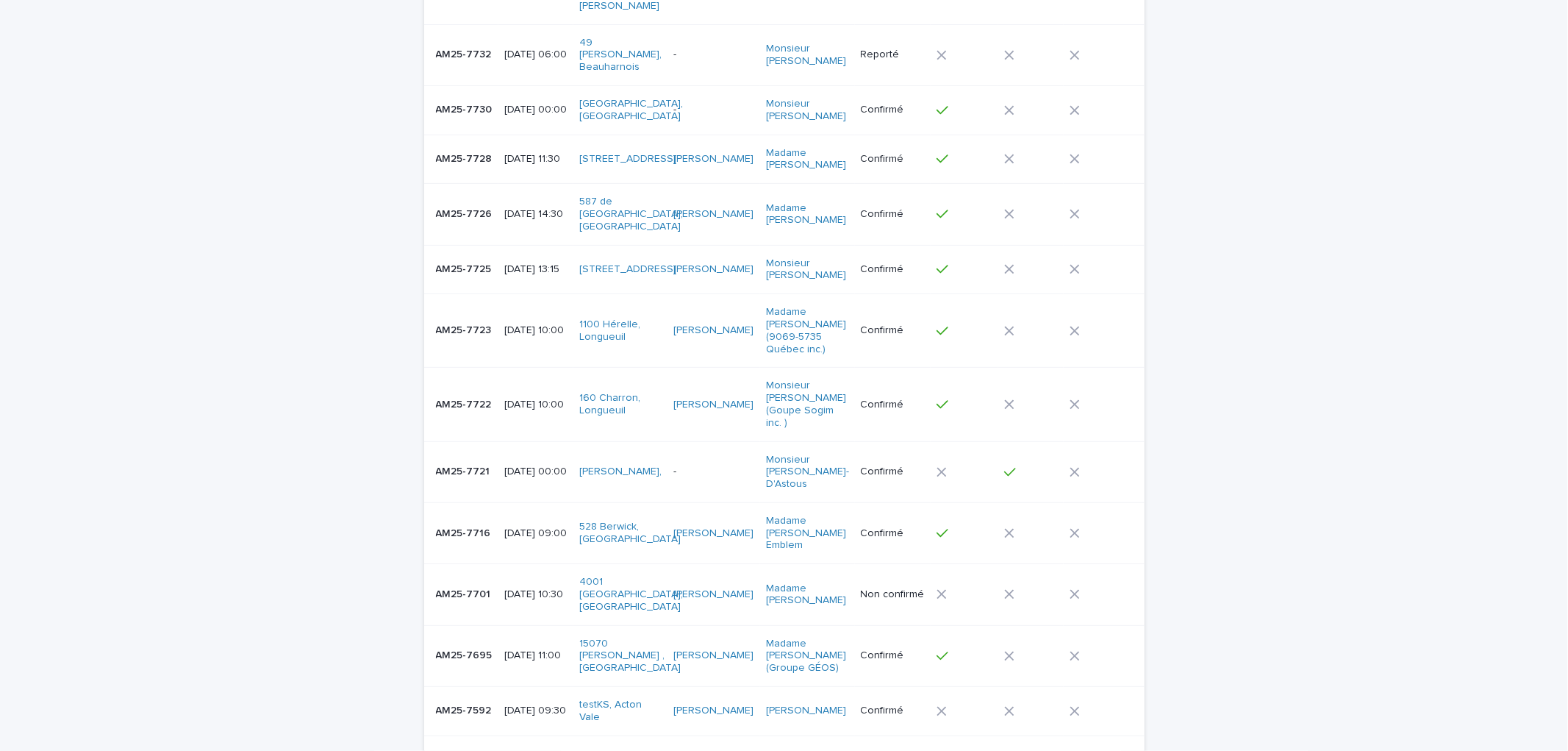
click at [478, 405] on div "AM25-7722 AM25-7722" at bounding box center [464, 404] width 57 height 24
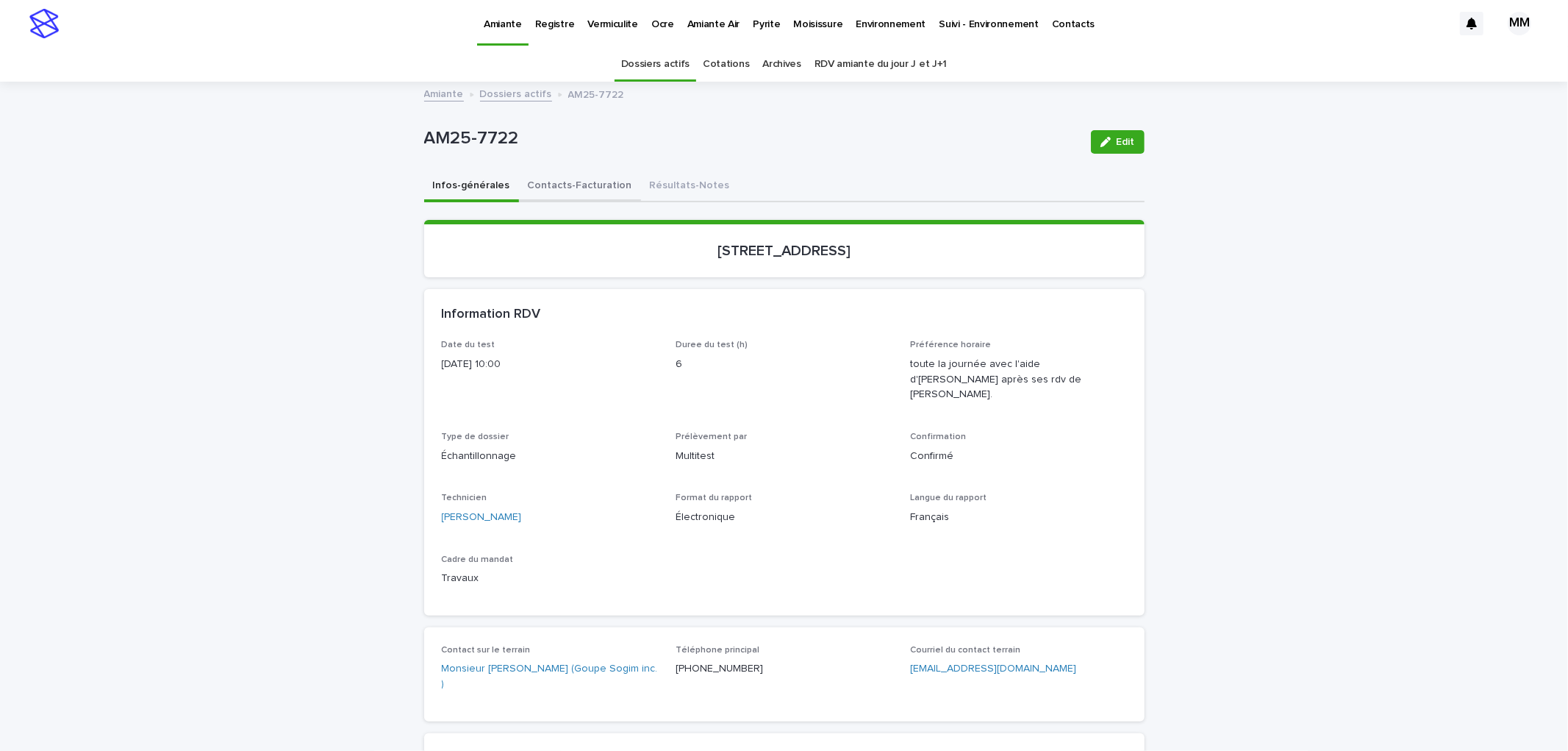
click at [544, 188] on button "Contacts-Facturation" at bounding box center [580, 186] width 122 height 31
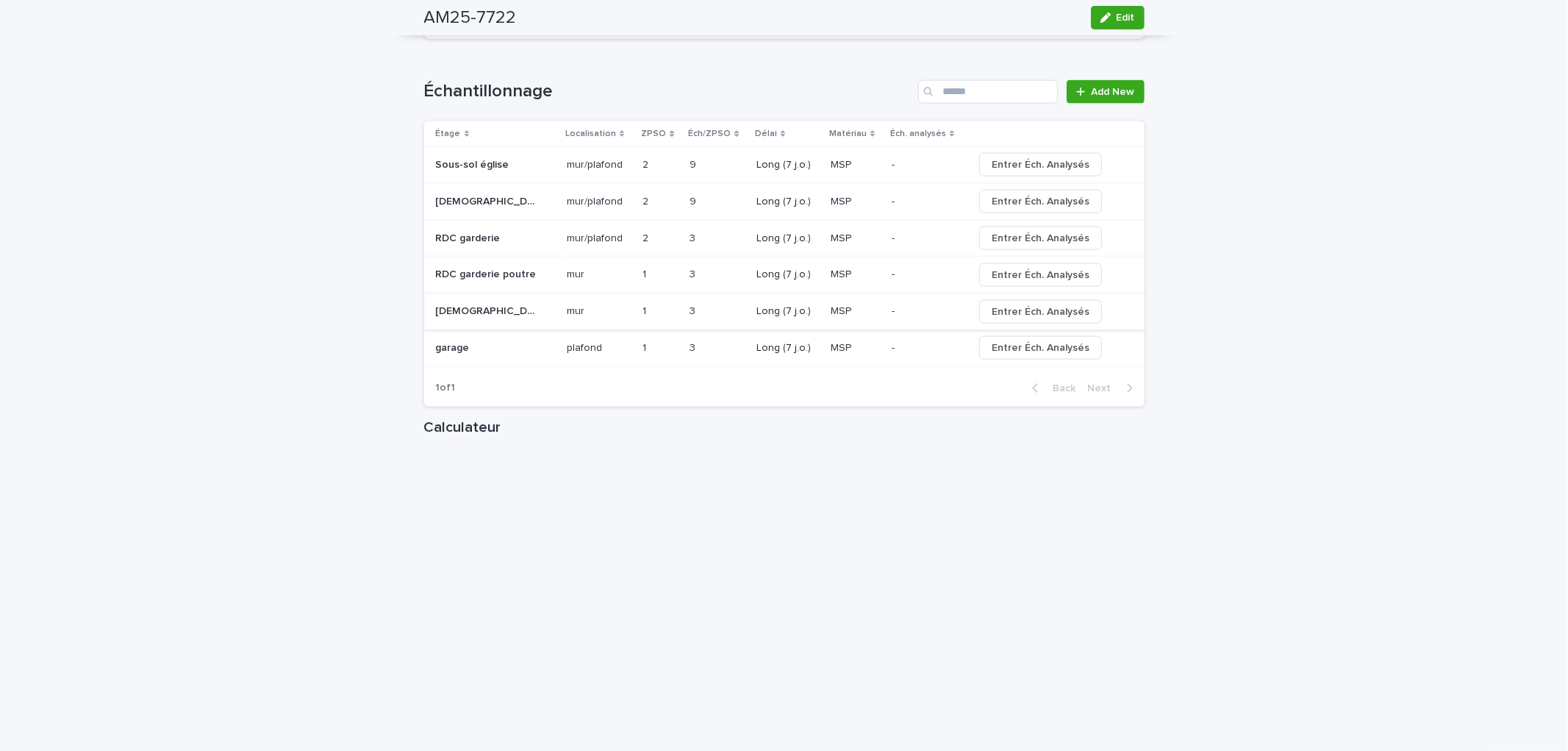
scroll to position [1634, 0]
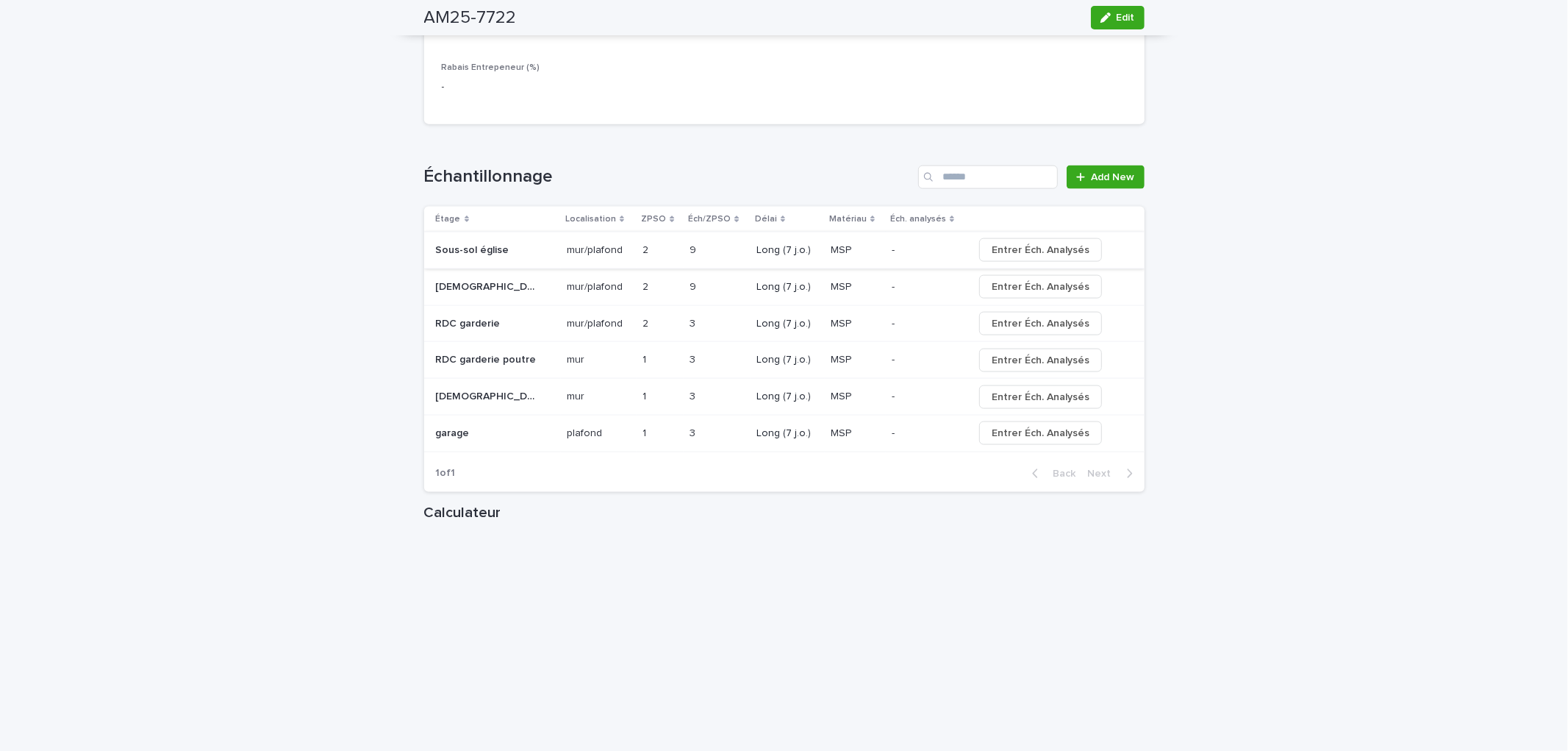
click at [1047, 247] on span "Entrer Éch. Analysés" at bounding box center [1040, 250] width 98 height 15
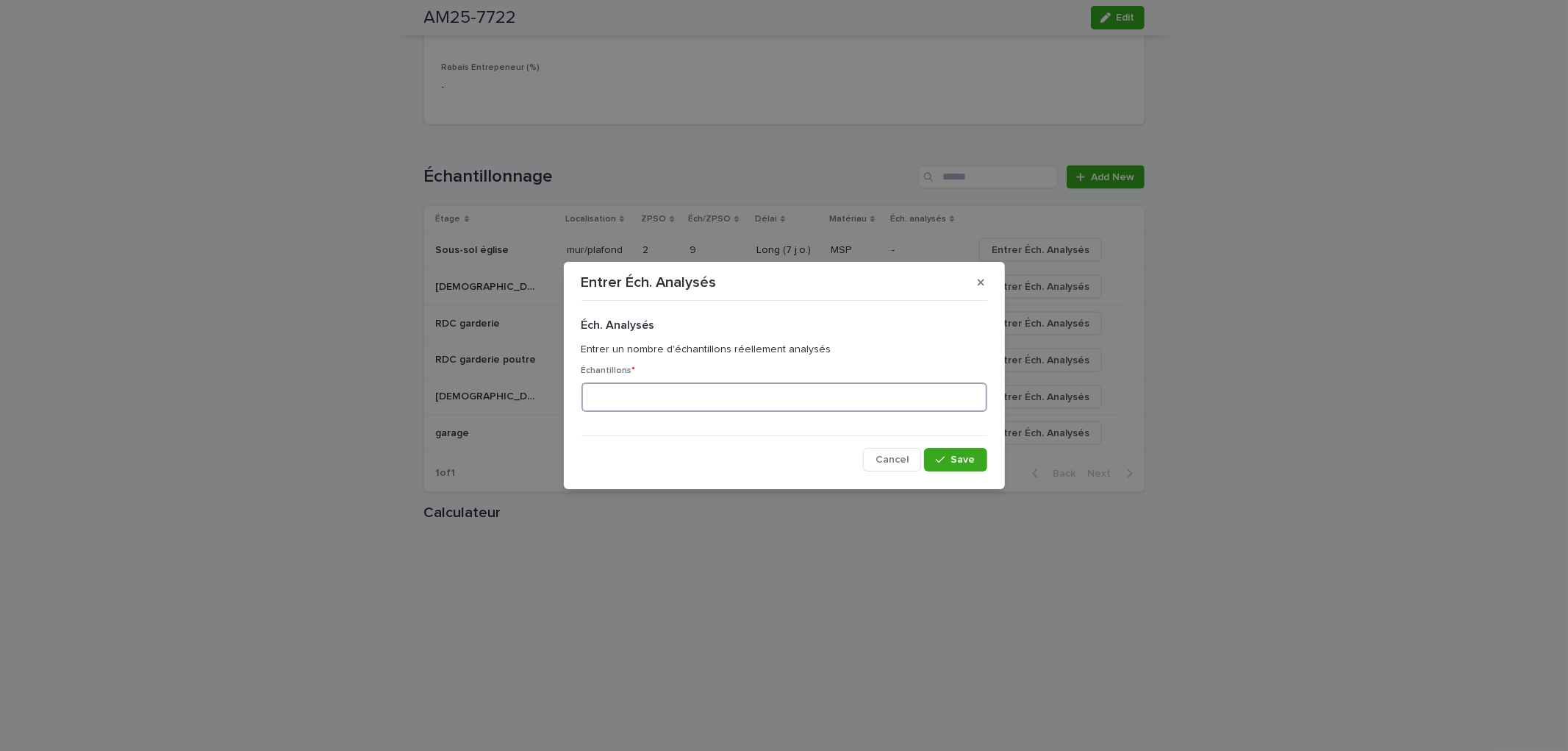
click at [717, 401] on input at bounding box center [784, 397] width 406 height 30
type input "*"
click at [975, 459] on span "Save" at bounding box center [963, 459] width 24 height 10
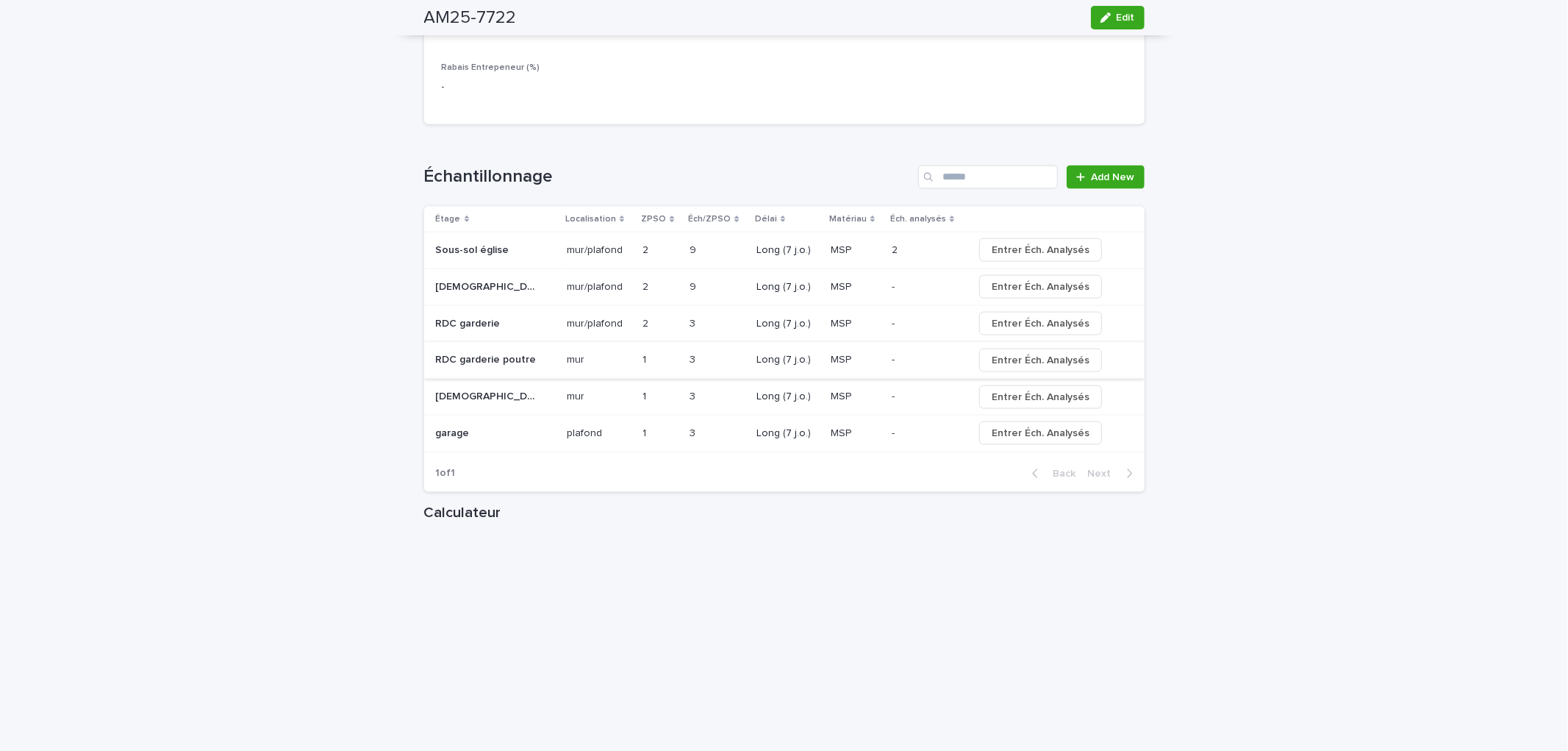
click at [1061, 358] on span "Entrer Éch. Analysés" at bounding box center [1040, 360] width 98 height 15
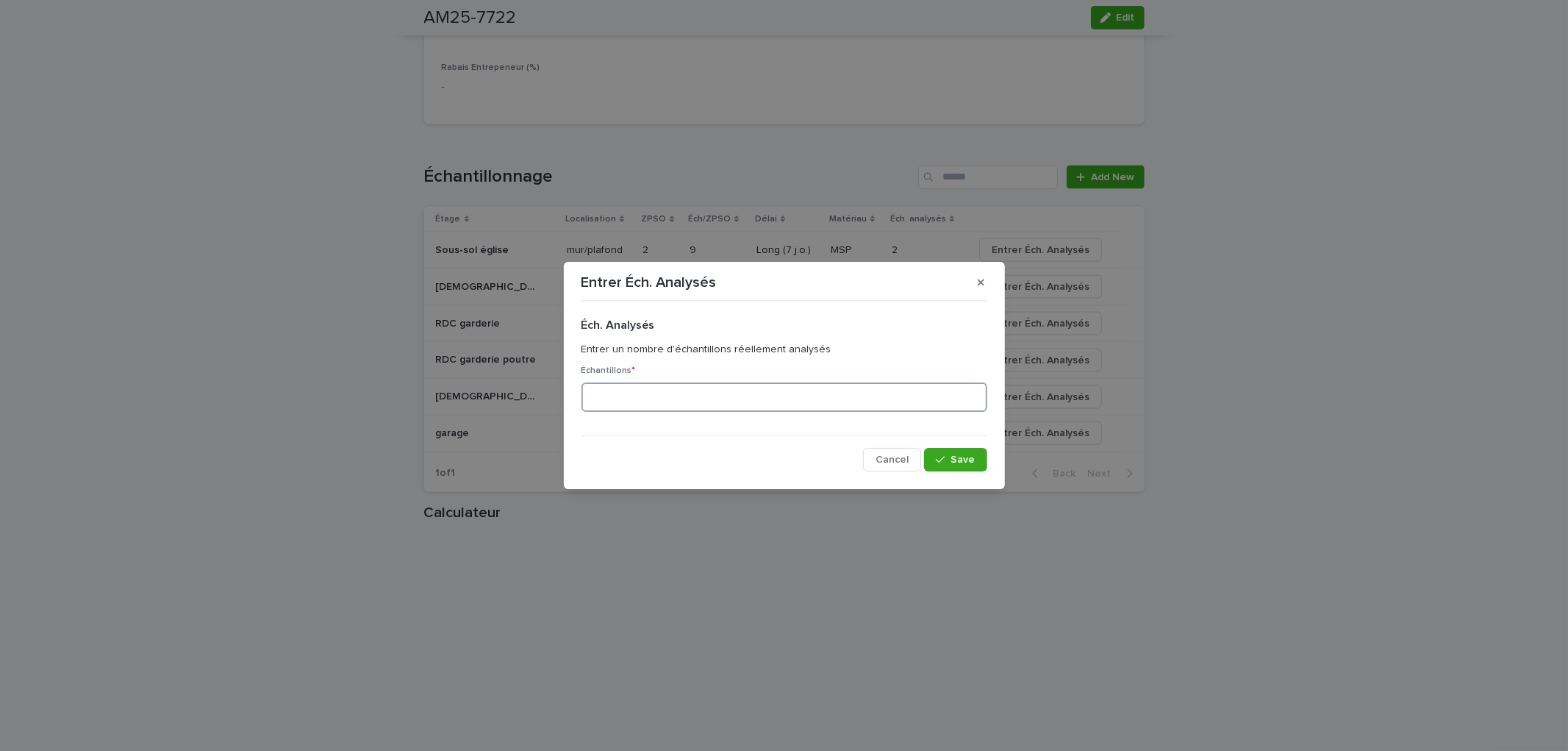
click at [714, 397] on input at bounding box center [784, 397] width 406 height 30
type input "*"
click at [958, 456] on span "Save" at bounding box center [963, 459] width 24 height 10
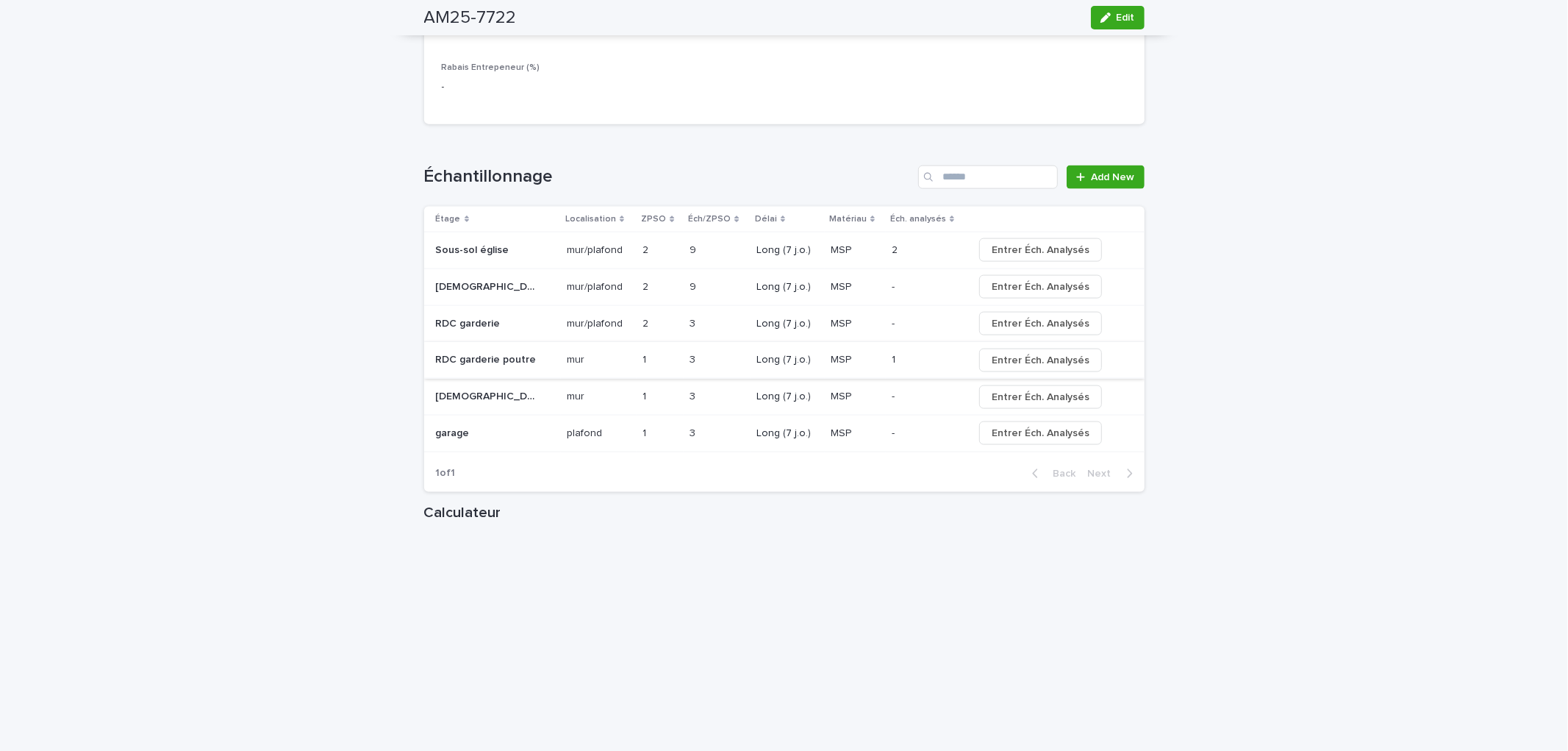
click at [1005, 356] on span "Entrer Éch. Analysés" at bounding box center [1040, 360] width 98 height 15
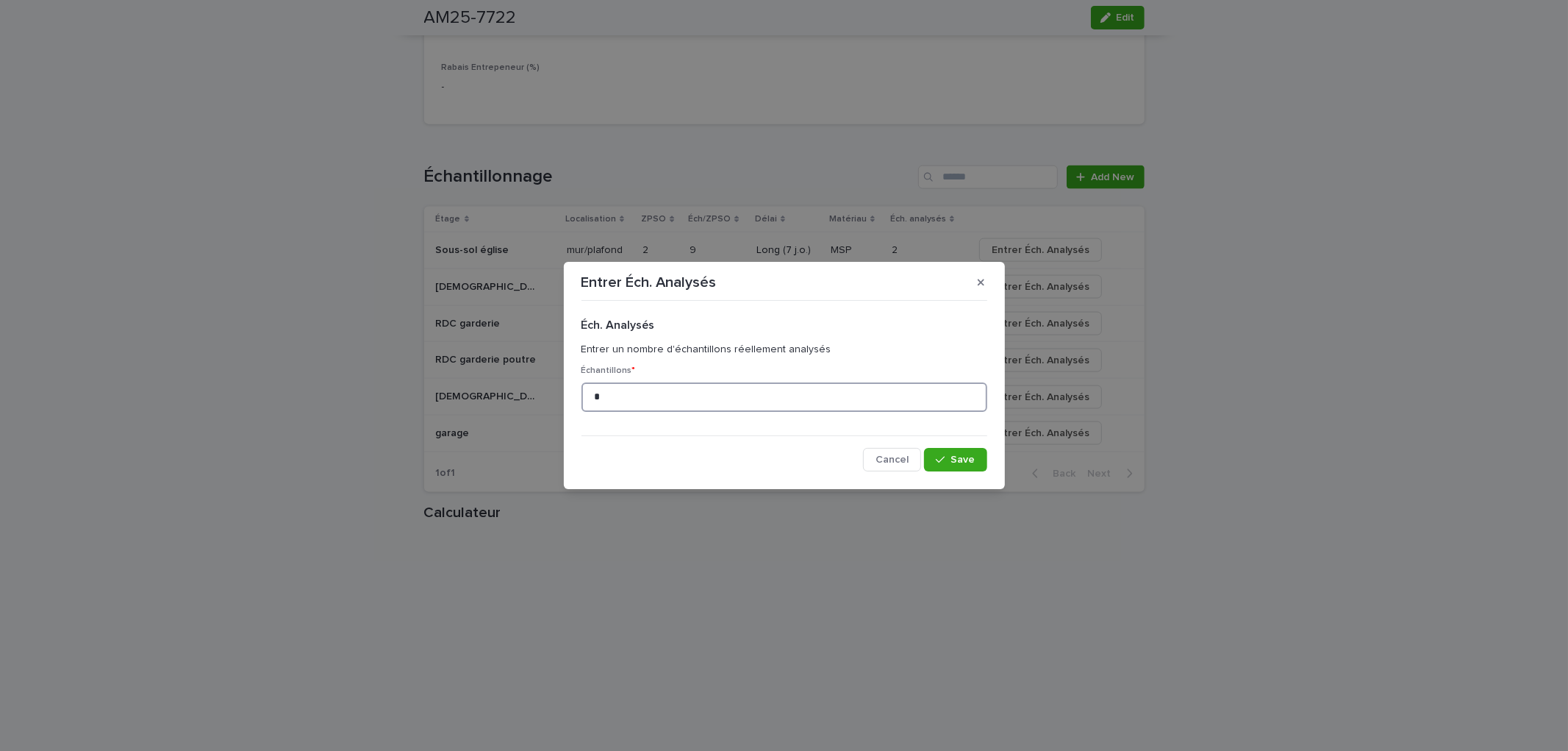
click at [725, 387] on input "*" at bounding box center [784, 397] width 406 height 30
type input "*"
click at [971, 457] on span "Save" at bounding box center [963, 459] width 24 height 10
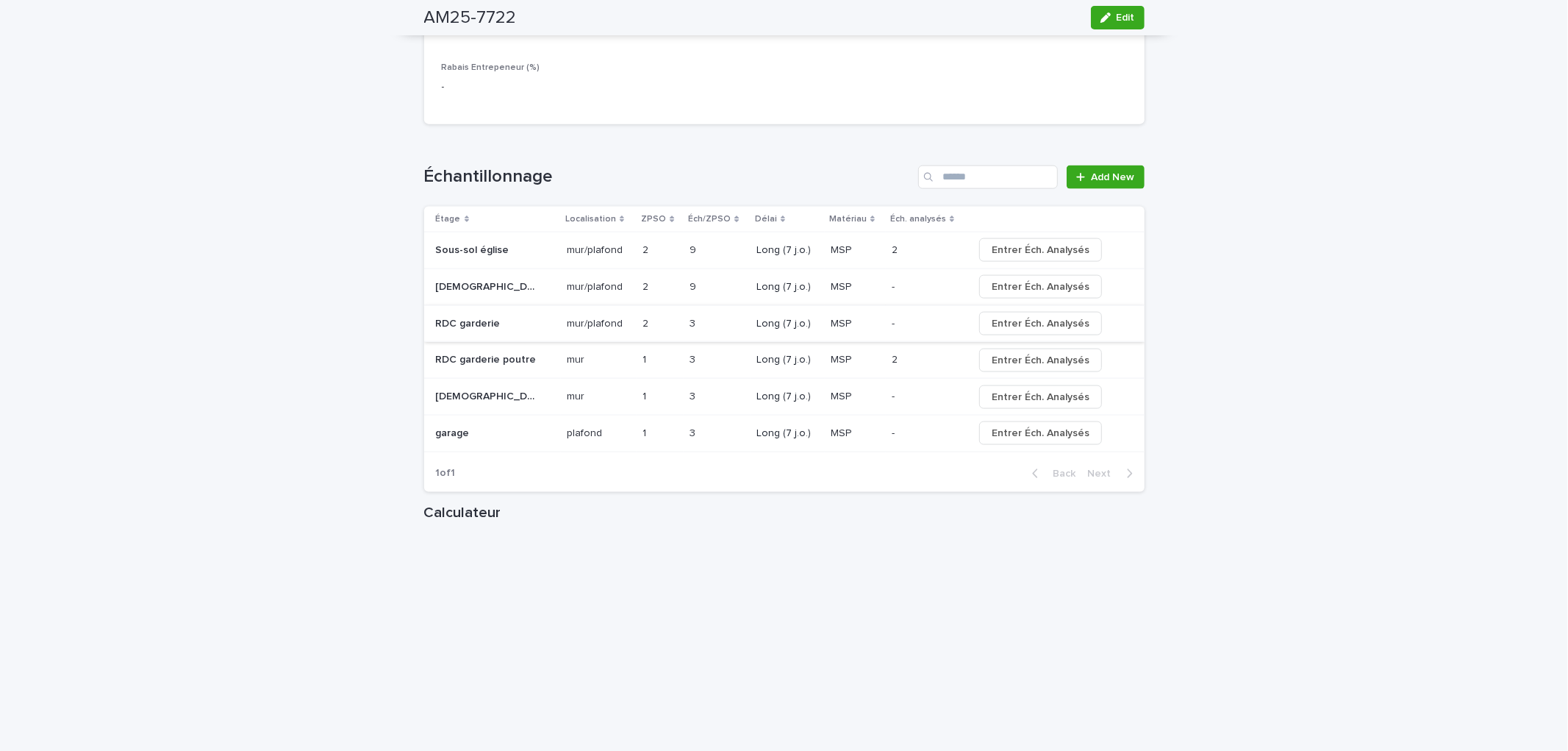
click at [1044, 327] on span "Entrer Éch. Analysés" at bounding box center [1040, 323] width 98 height 15
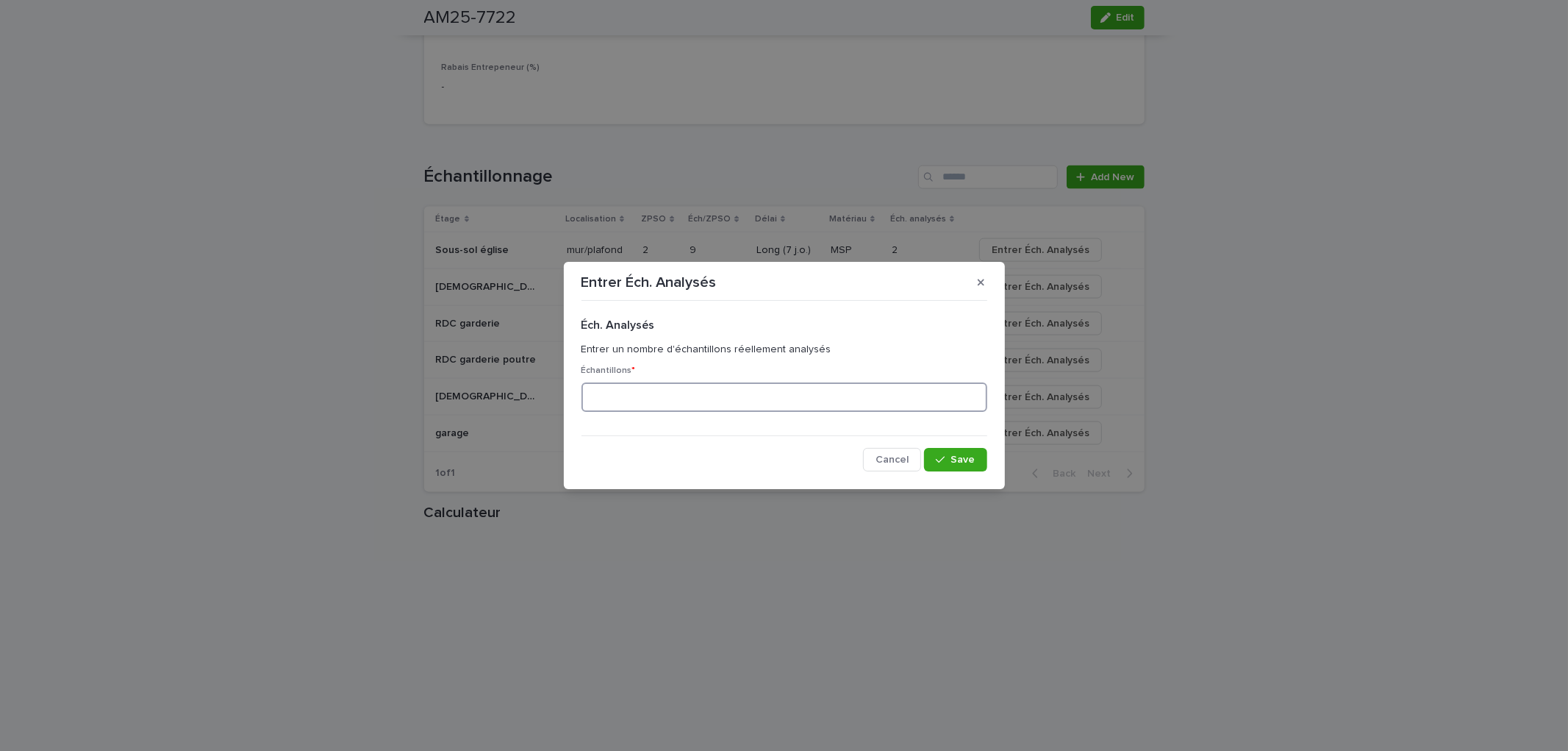
click at [631, 398] on input at bounding box center [784, 397] width 406 height 30
type input "*"
click at [960, 451] on button "Save" at bounding box center [955, 460] width 63 height 23
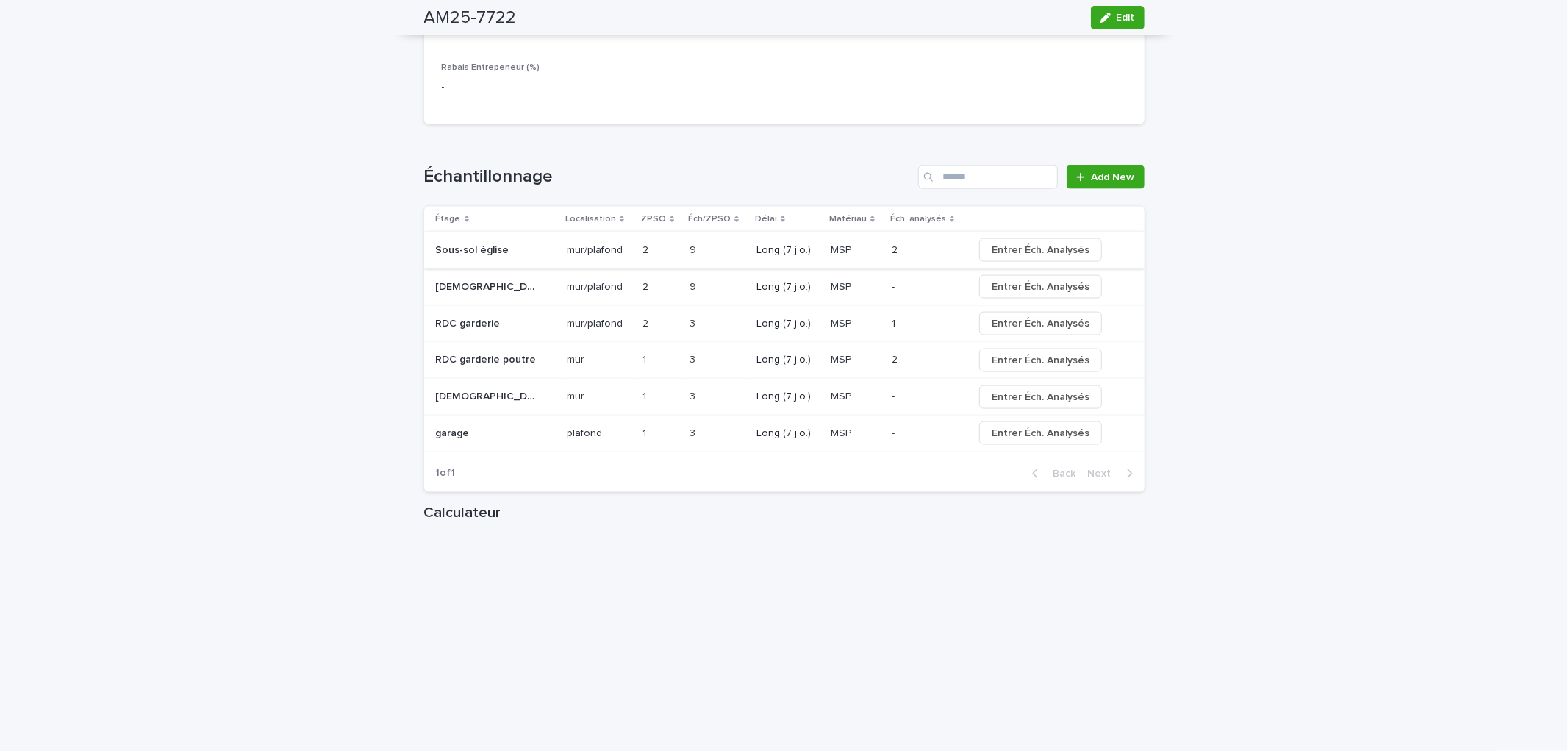
click at [1041, 245] on span "Entrer Éch. Analysés" at bounding box center [1040, 250] width 98 height 15
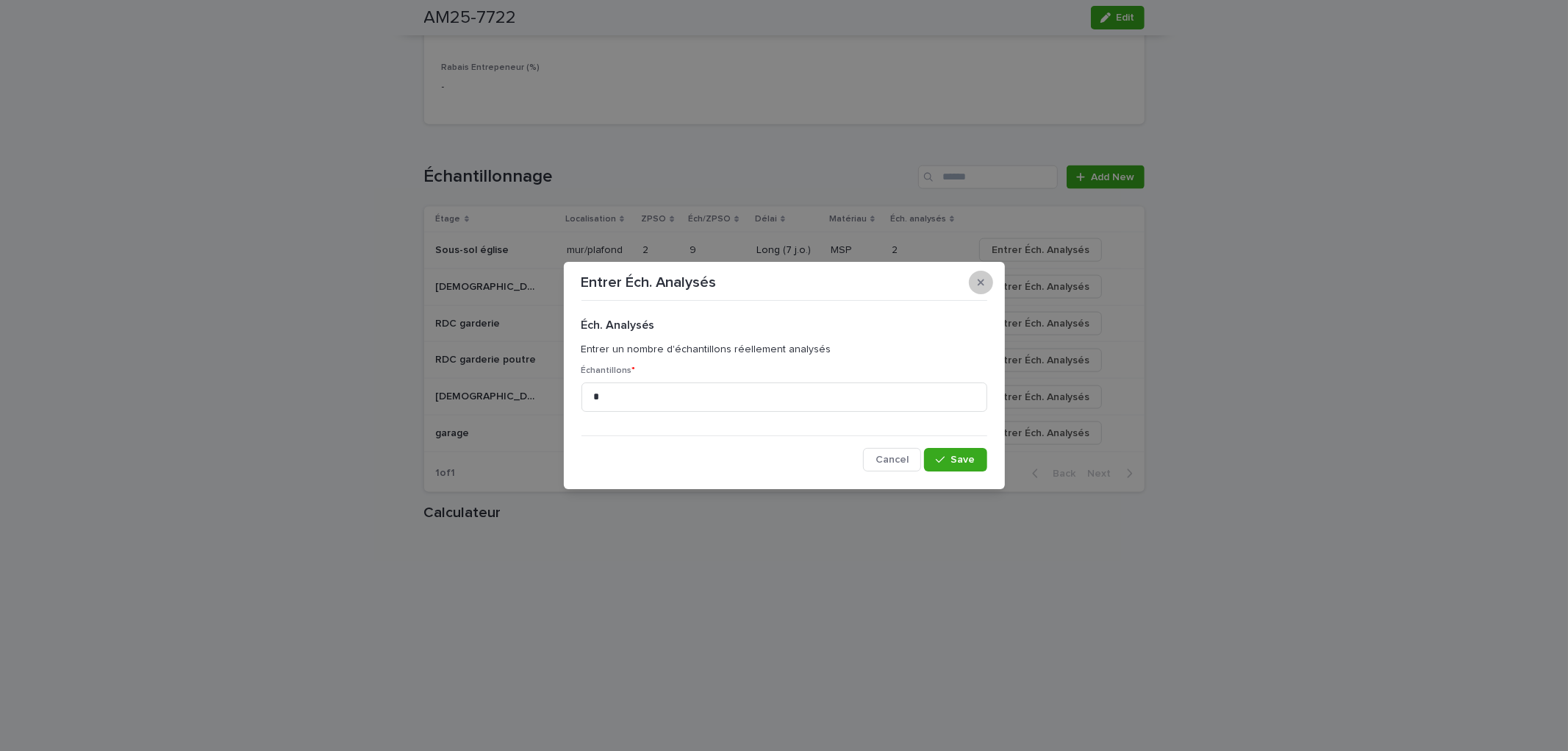
click at [978, 283] on icon "button" at bounding box center [981, 282] width 6 height 10
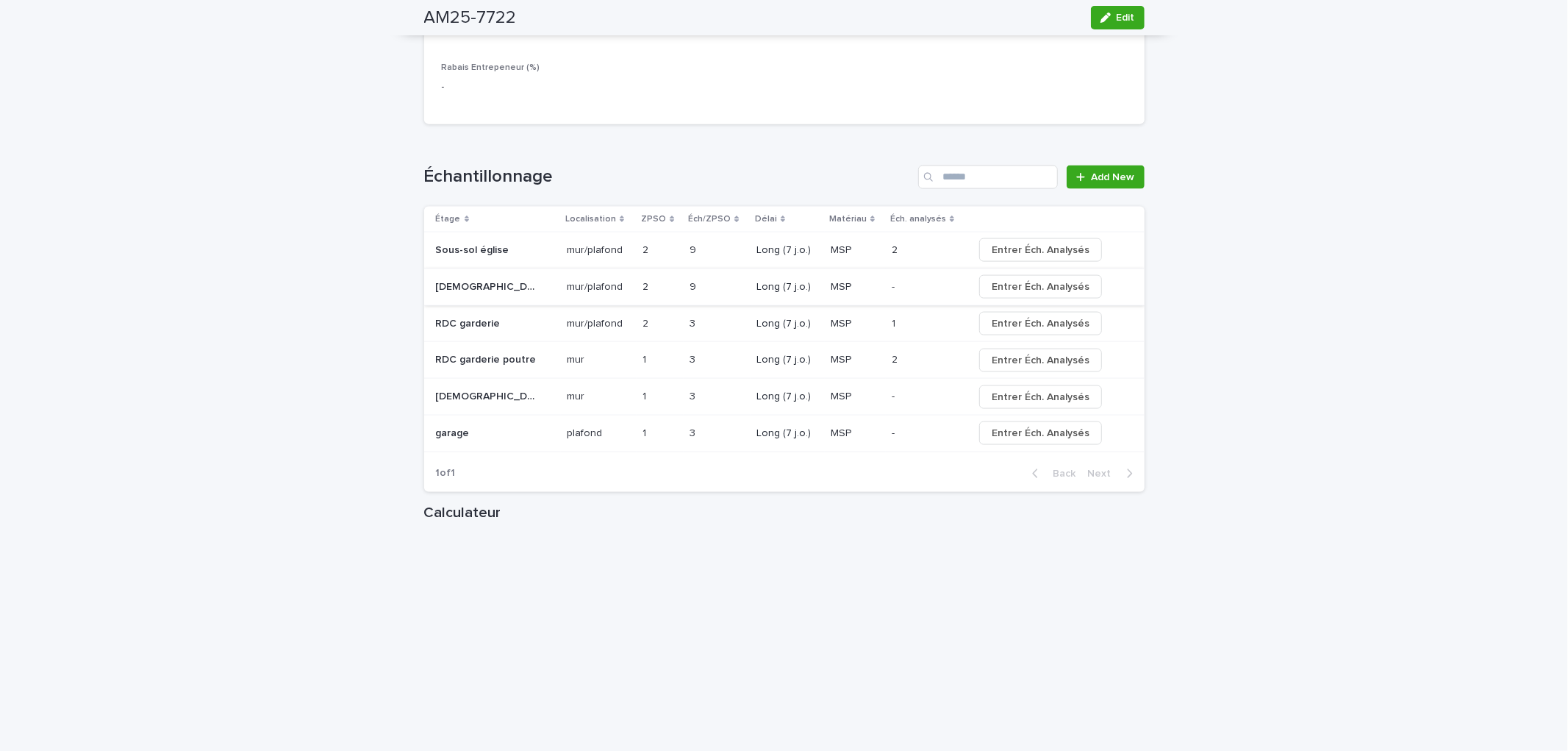
click at [1019, 294] on button "Entrer Éch. Analysés" at bounding box center [1040, 287] width 123 height 23
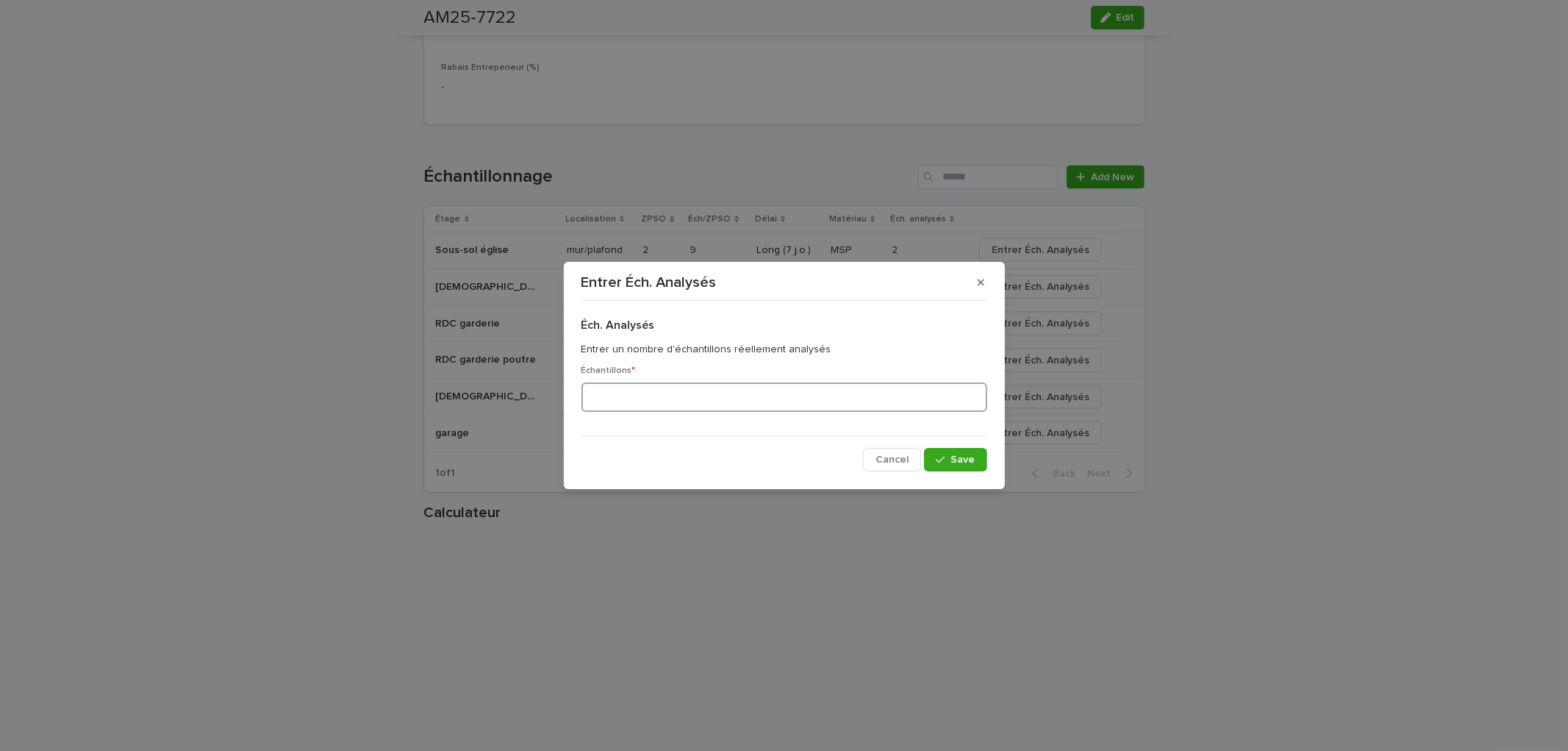
click at [737, 388] on input at bounding box center [784, 397] width 406 height 30
type input "*"
click at [936, 461] on button "Save" at bounding box center [955, 460] width 63 height 23
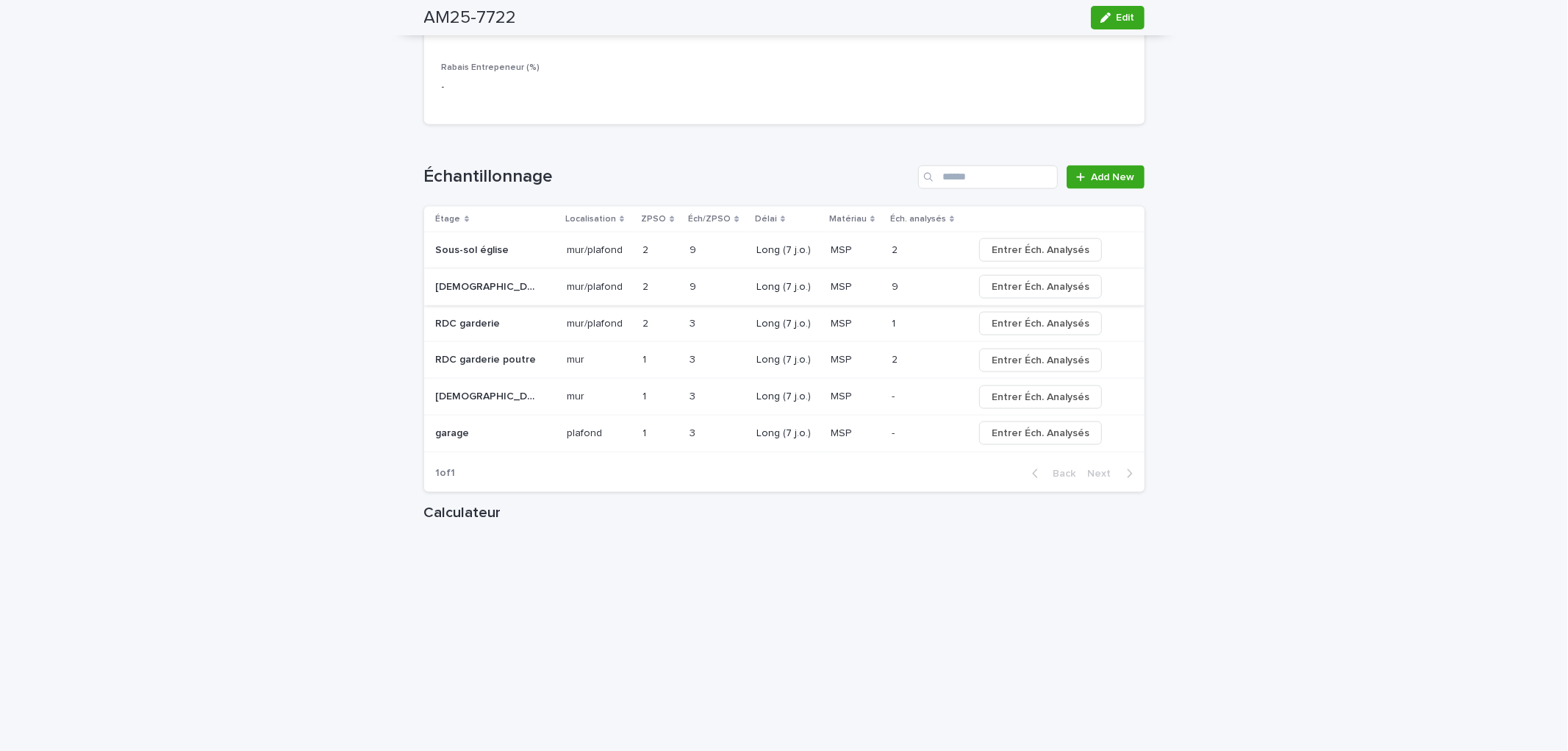
click at [1002, 280] on span "Entrer Éch. Analysés" at bounding box center [1040, 287] width 98 height 15
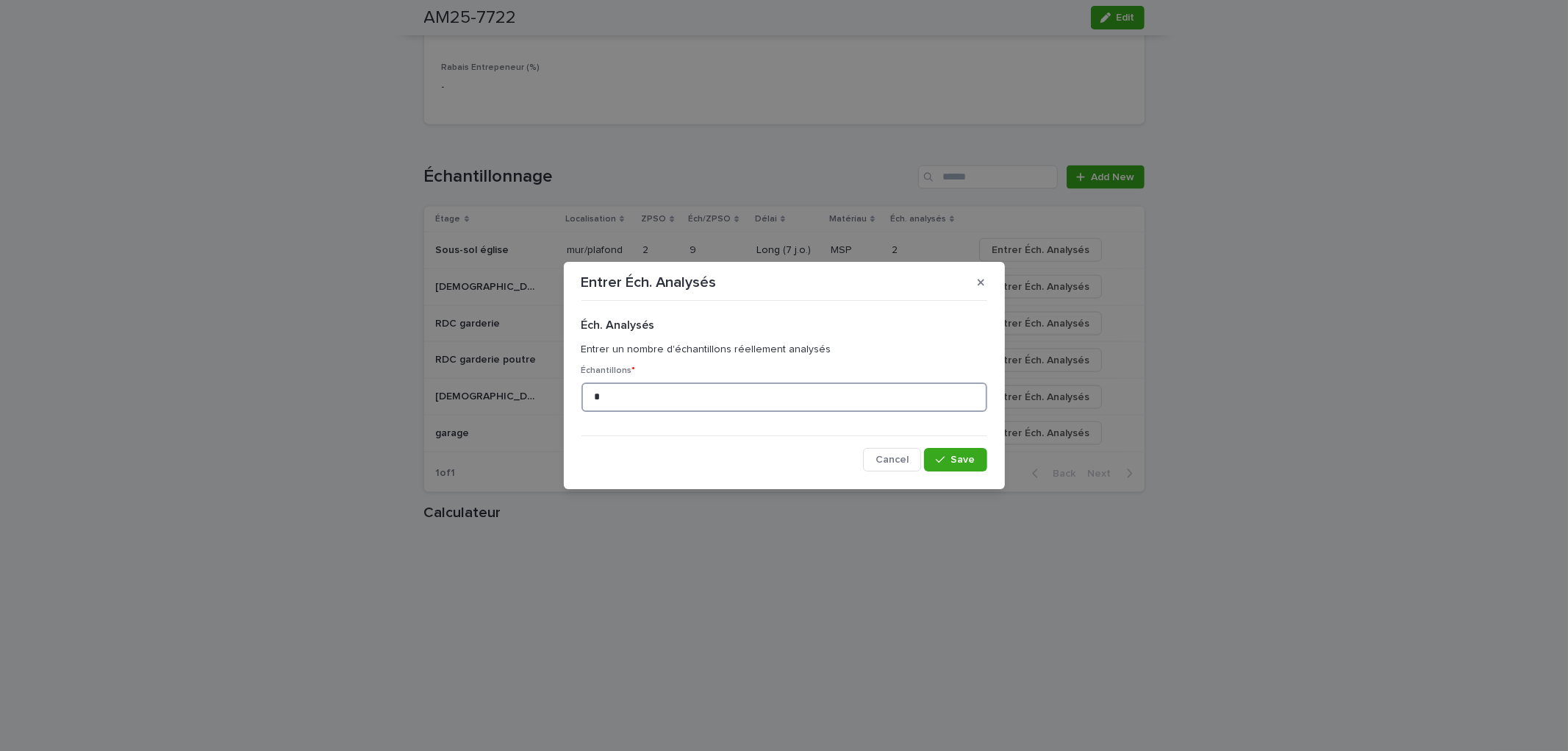
click at [678, 392] on input "*" at bounding box center [784, 397] width 406 height 30
type input "*"
click at [981, 282] on icon "button" at bounding box center [981, 283] width 6 height 6
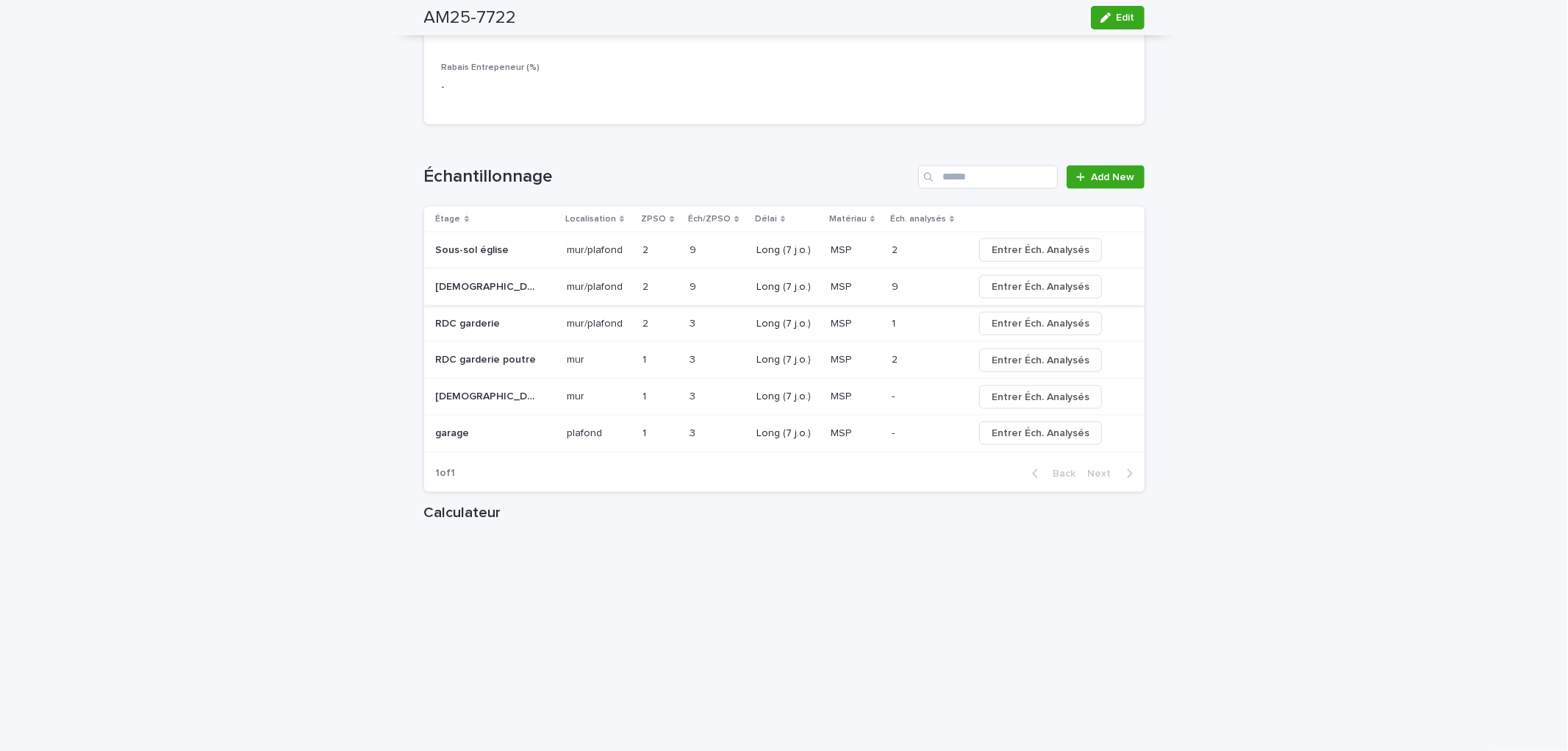
click at [1050, 290] on span "Entrer Éch. Analysés" at bounding box center [1040, 287] width 98 height 15
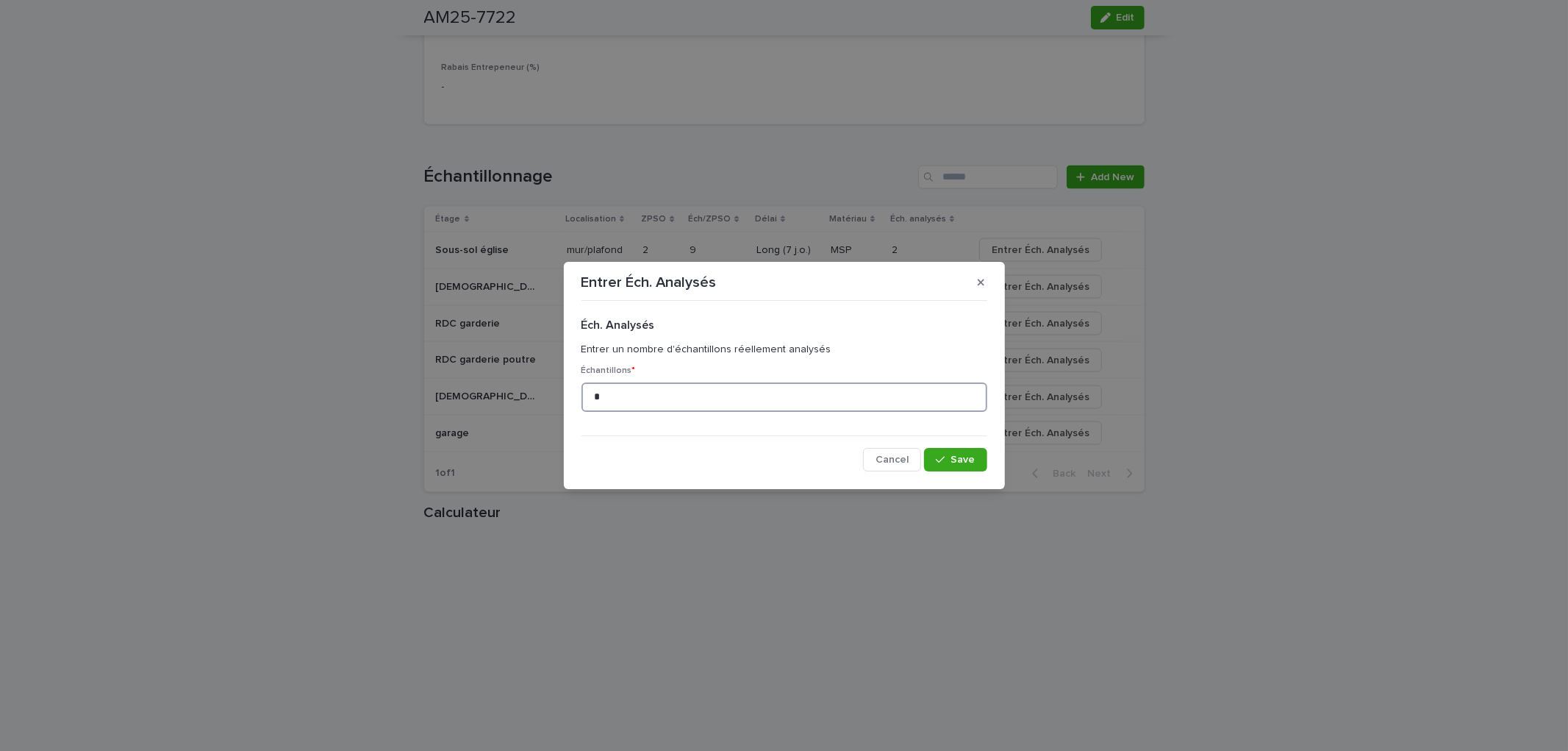
drag, startPoint x: 635, startPoint y: 391, endPoint x: 648, endPoint y: 386, distance: 13.9
click at [636, 391] on input "*" at bounding box center [784, 397] width 406 height 30
type input "**"
click at [978, 464] on button "Save" at bounding box center [955, 460] width 63 height 23
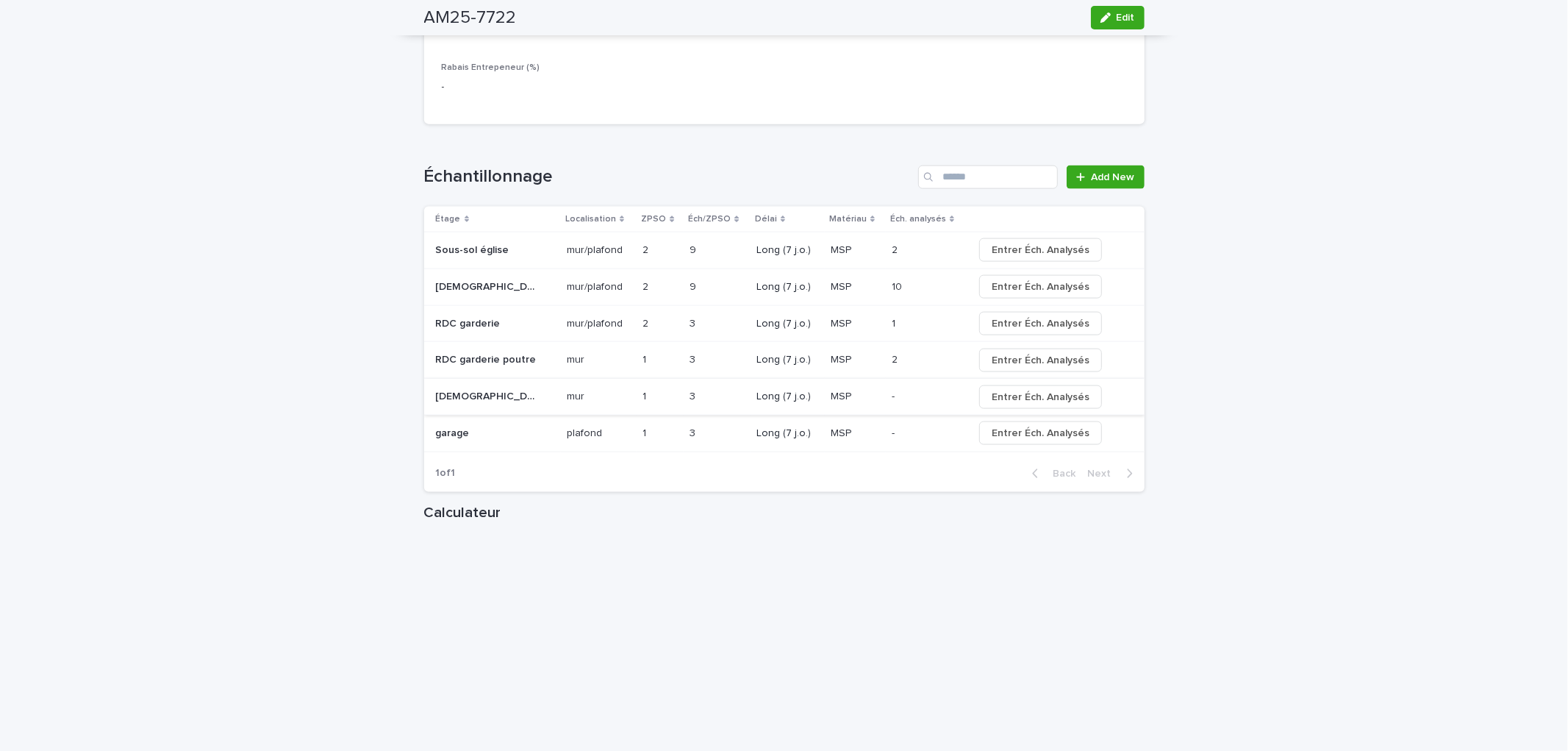
click at [1013, 401] on span "Entrer Éch. Analysés" at bounding box center [1040, 397] width 98 height 15
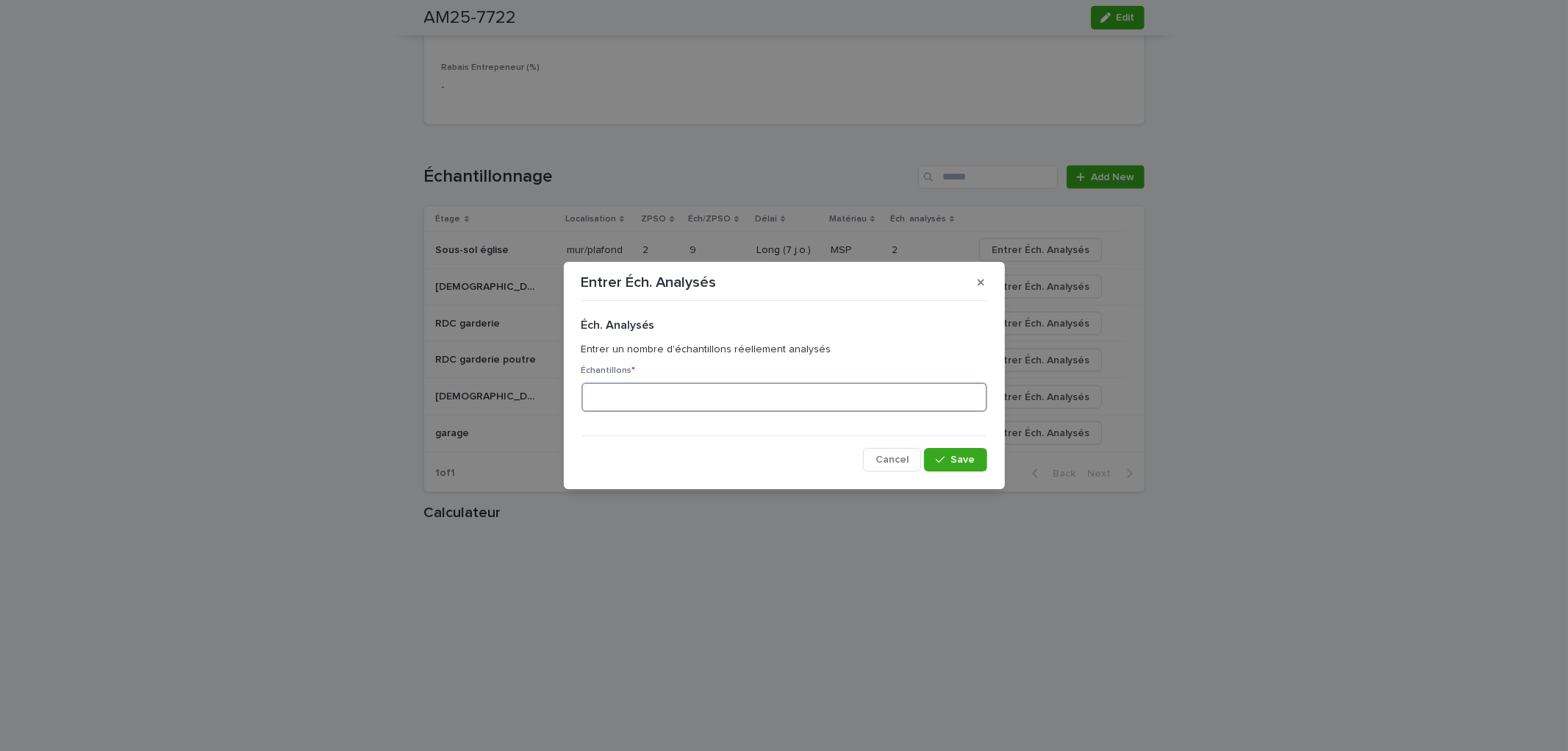
drag, startPoint x: 716, startPoint y: 397, endPoint x: 770, endPoint y: 412, distance: 56.0
click at [719, 397] on input at bounding box center [784, 397] width 406 height 30
type input "*"
click at [970, 454] on span "Save" at bounding box center [963, 459] width 24 height 10
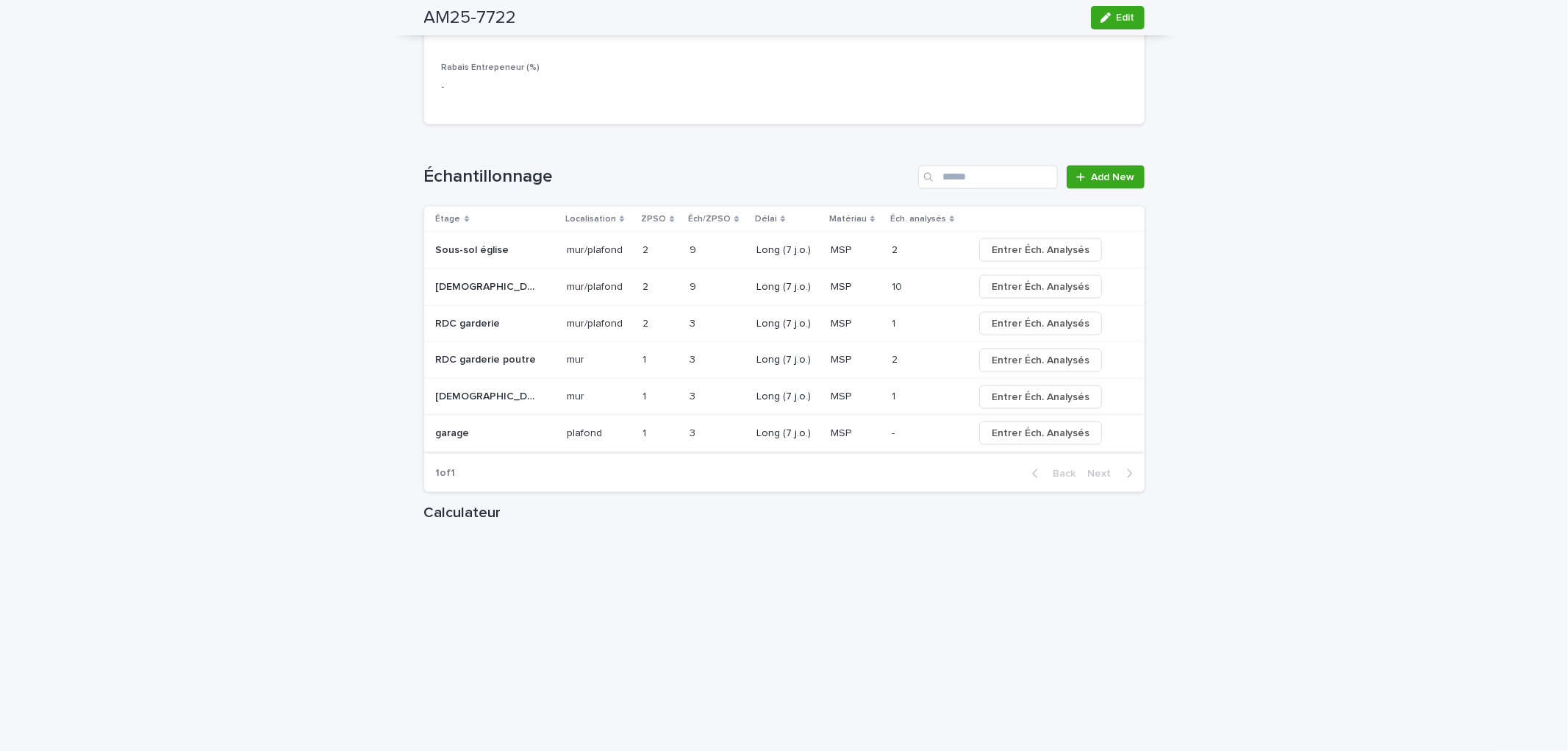
click at [1059, 431] on span "Entrer Éch. Analysés" at bounding box center [1040, 433] width 98 height 15
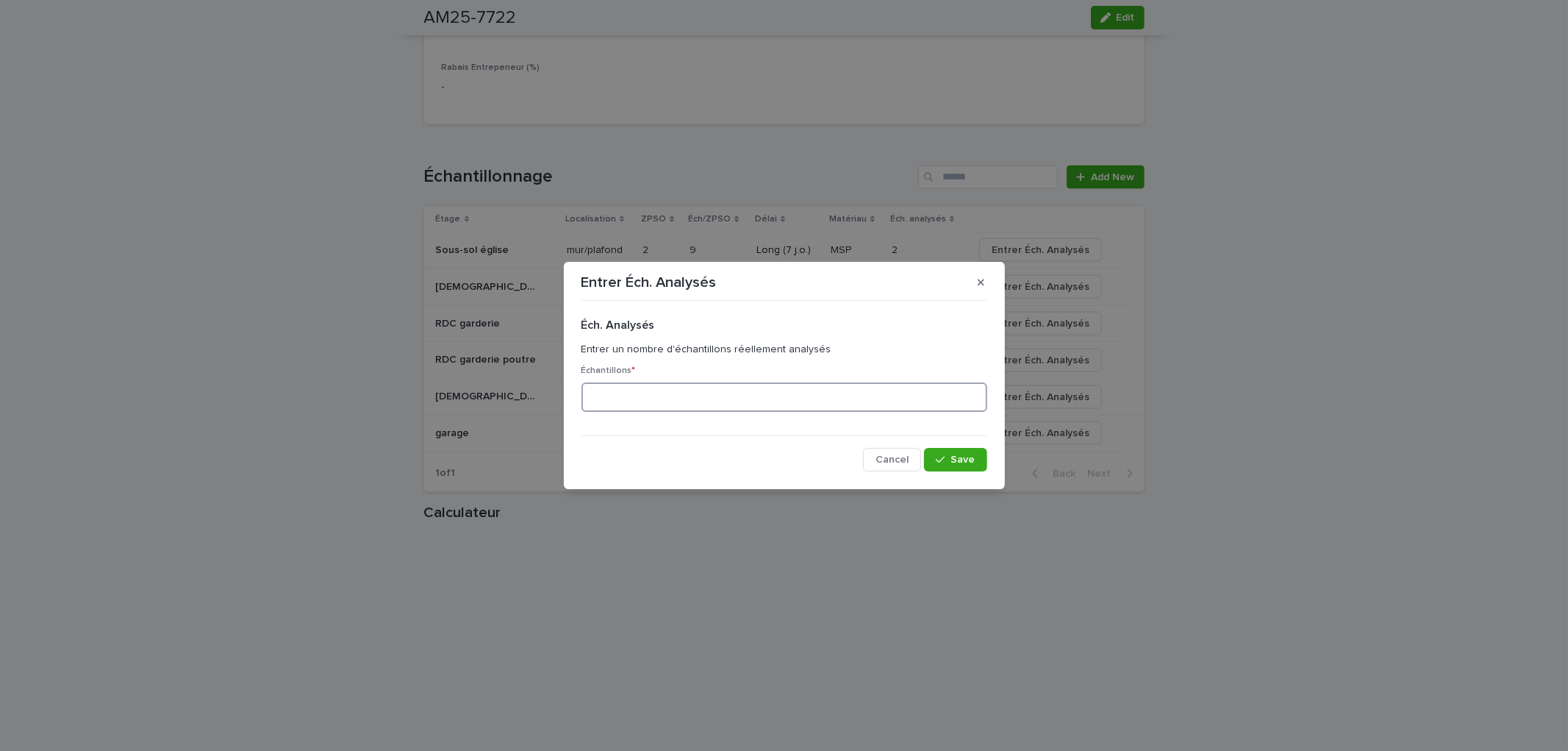
click at [603, 392] on input at bounding box center [784, 397] width 406 height 30
type input "*"
click at [946, 457] on div "button" at bounding box center [943, 459] width 15 height 10
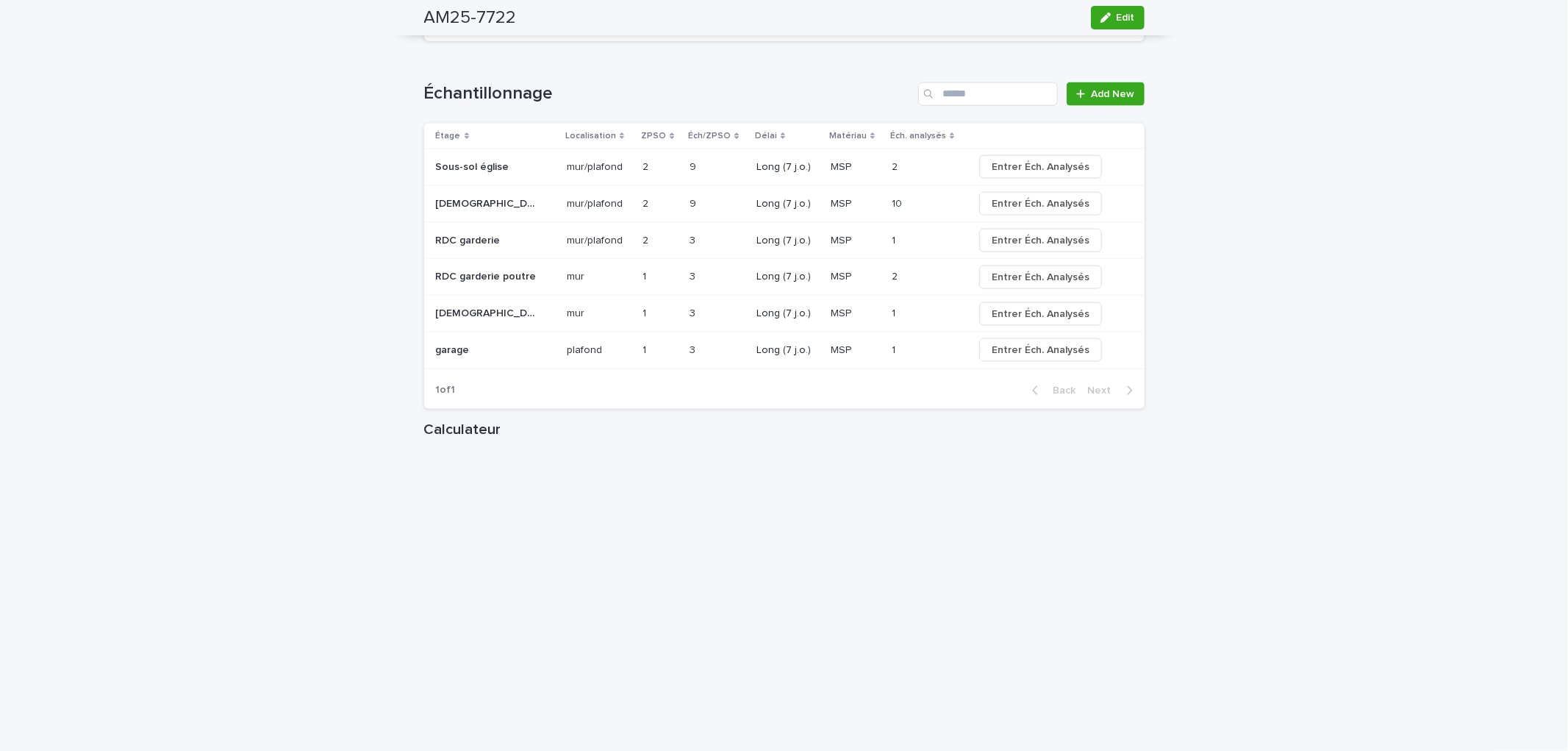
scroll to position [1709, 0]
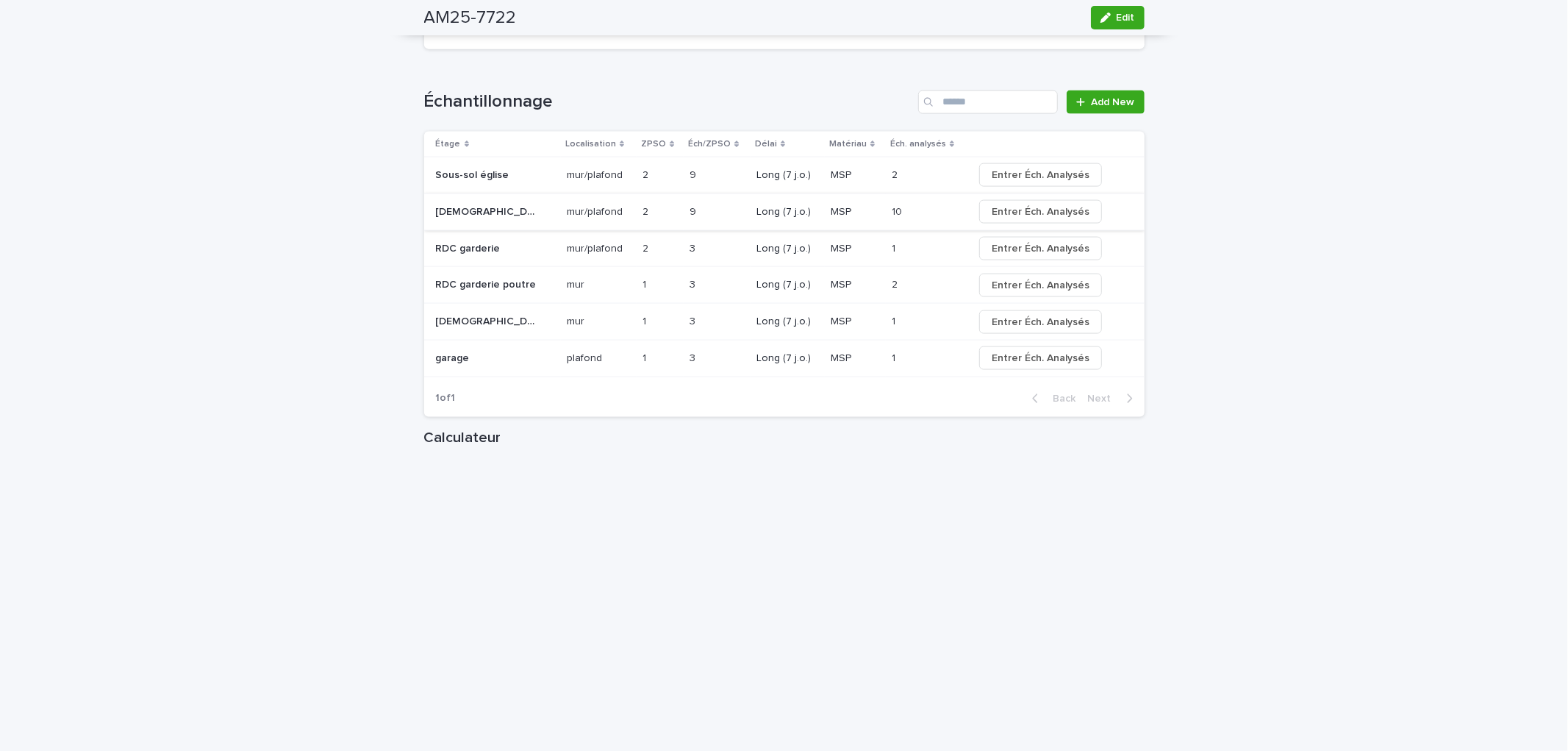
click at [997, 211] on span "Entrer Éch. Analysés" at bounding box center [1040, 211] width 98 height 15
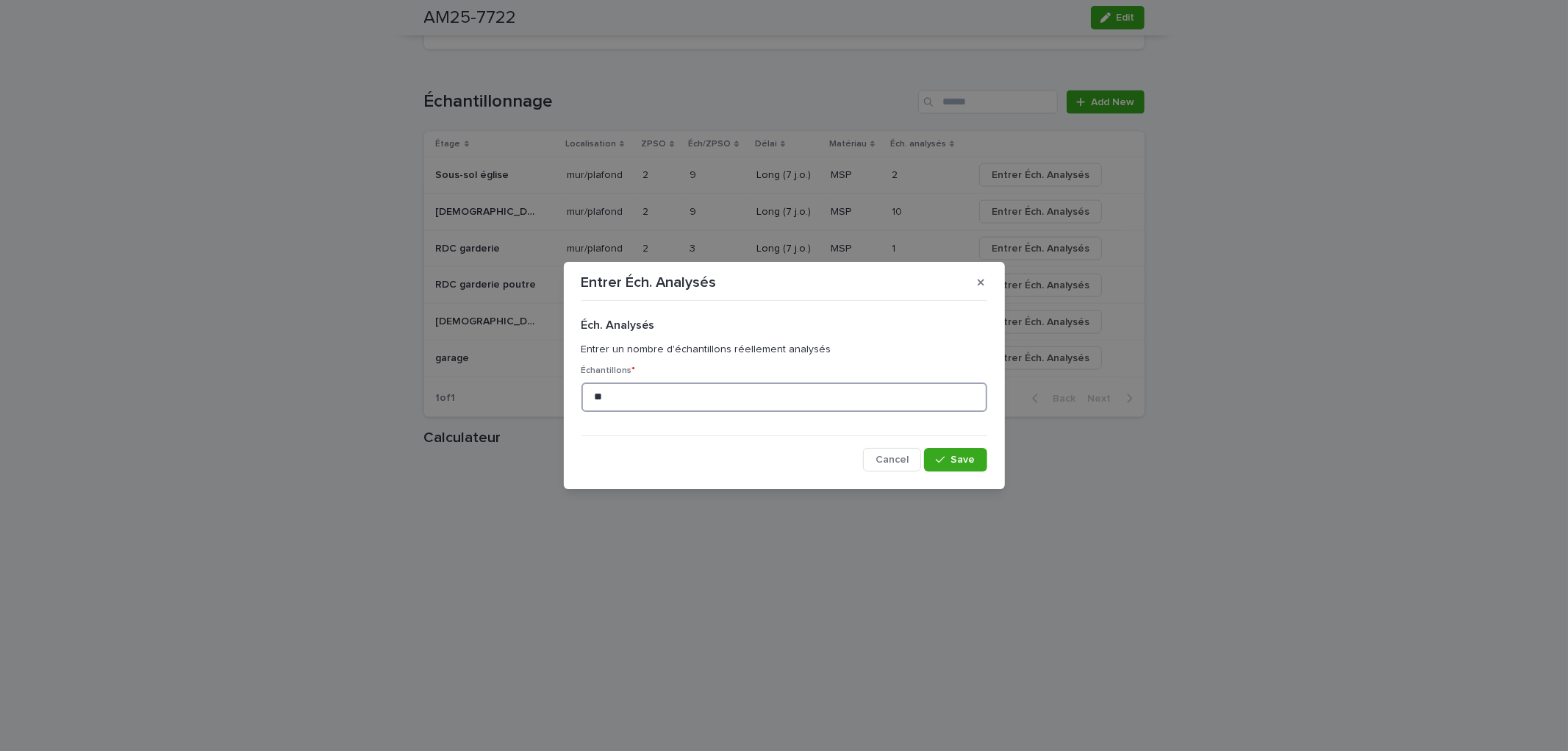
click at [696, 400] on input "**" at bounding box center [784, 397] width 406 height 30
type input "*"
type input "**"
click at [966, 460] on span "Save" at bounding box center [963, 459] width 24 height 10
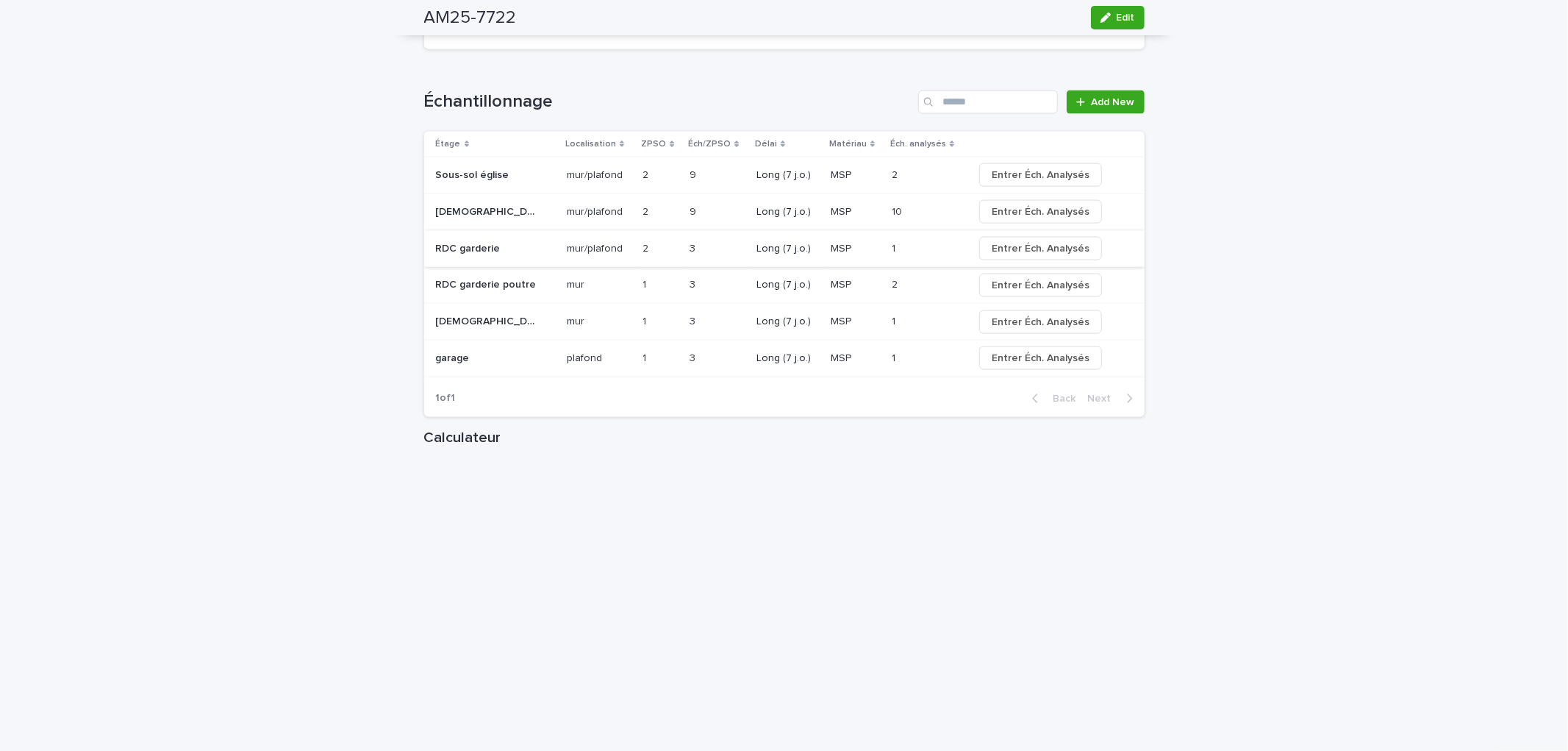
click at [1005, 251] on span "Entrer Éch. Analysés" at bounding box center [1040, 248] width 98 height 15
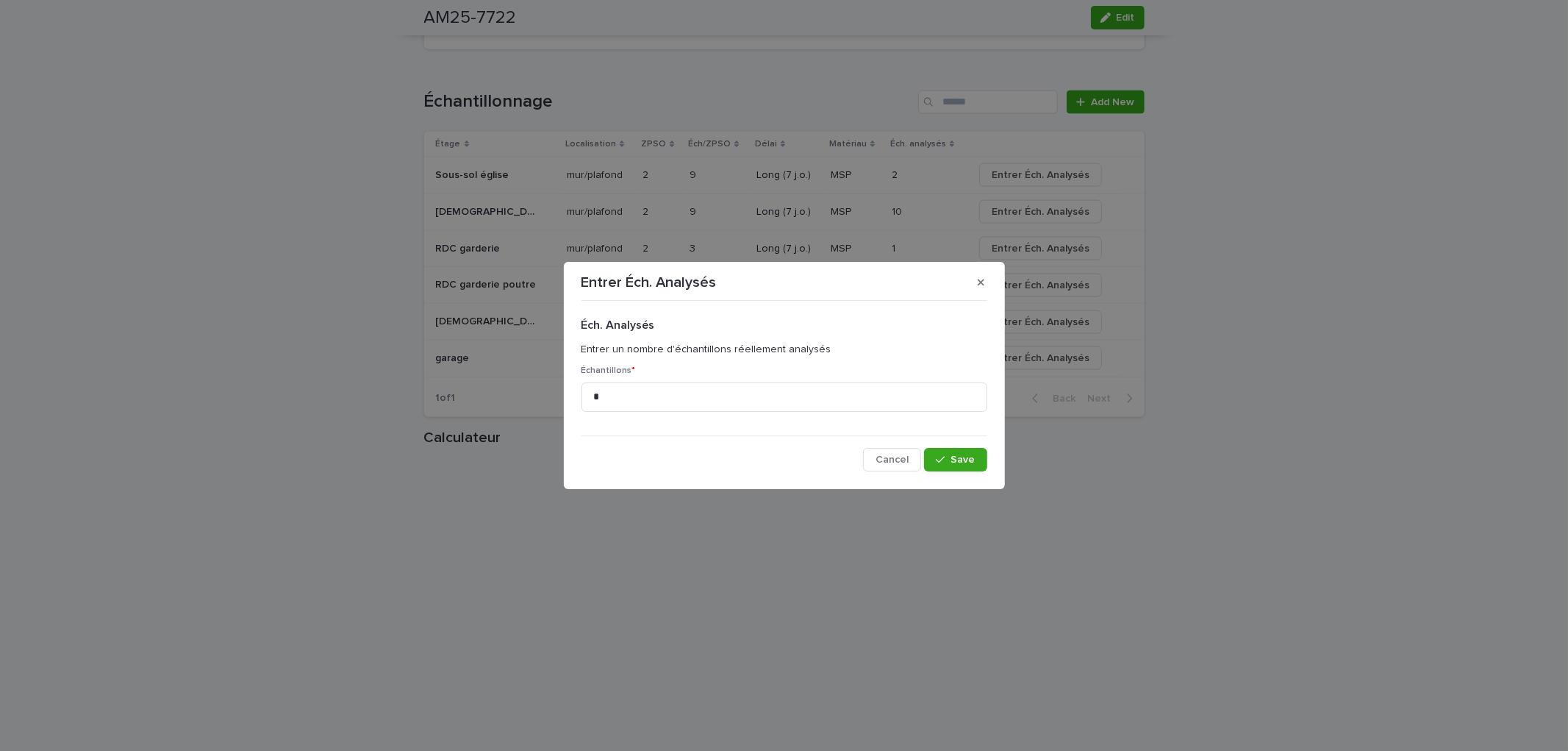
click at [701, 413] on div "Échantillons * *" at bounding box center [784, 394] width 406 height 57
click at [693, 392] on input "*" at bounding box center [784, 397] width 406 height 30
click at [982, 277] on icon "button" at bounding box center [981, 282] width 6 height 10
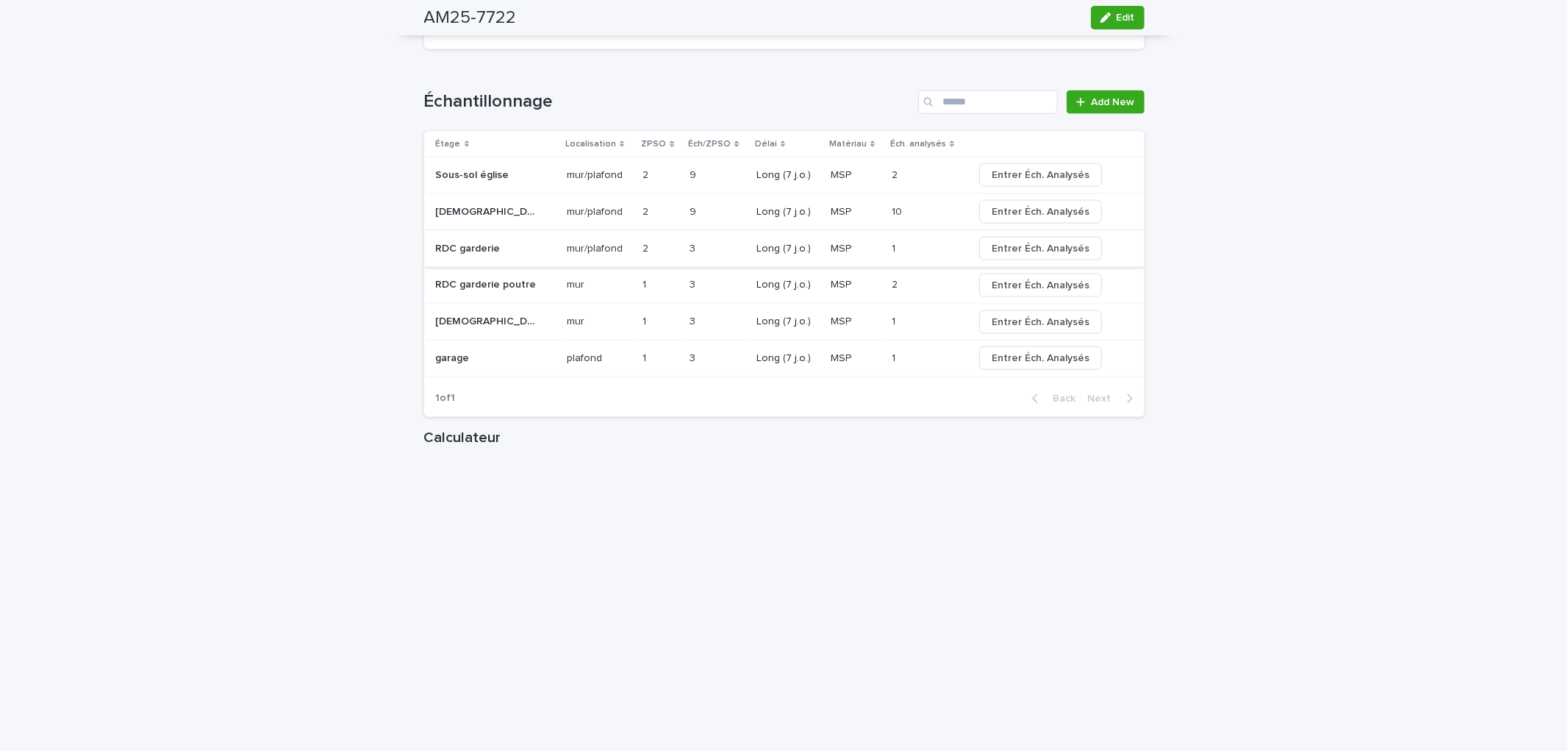
click at [1011, 247] on span "Entrer Éch. Analysés" at bounding box center [1040, 248] width 98 height 15
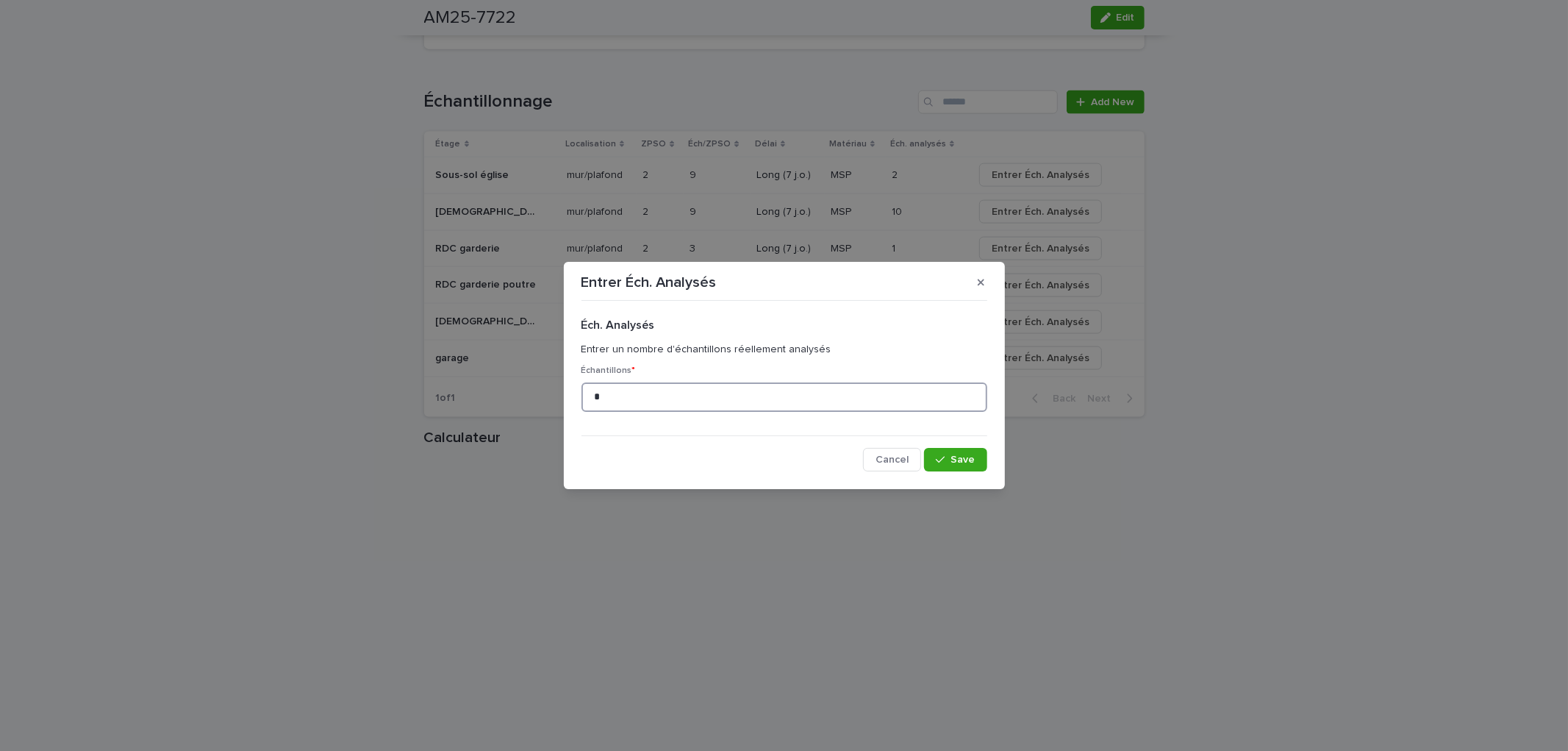
click at [648, 387] on input "*" at bounding box center [784, 397] width 406 height 30
type input "*"
click at [979, 462] on button "Save" at bounding box center [955, 460] width 63 height 23
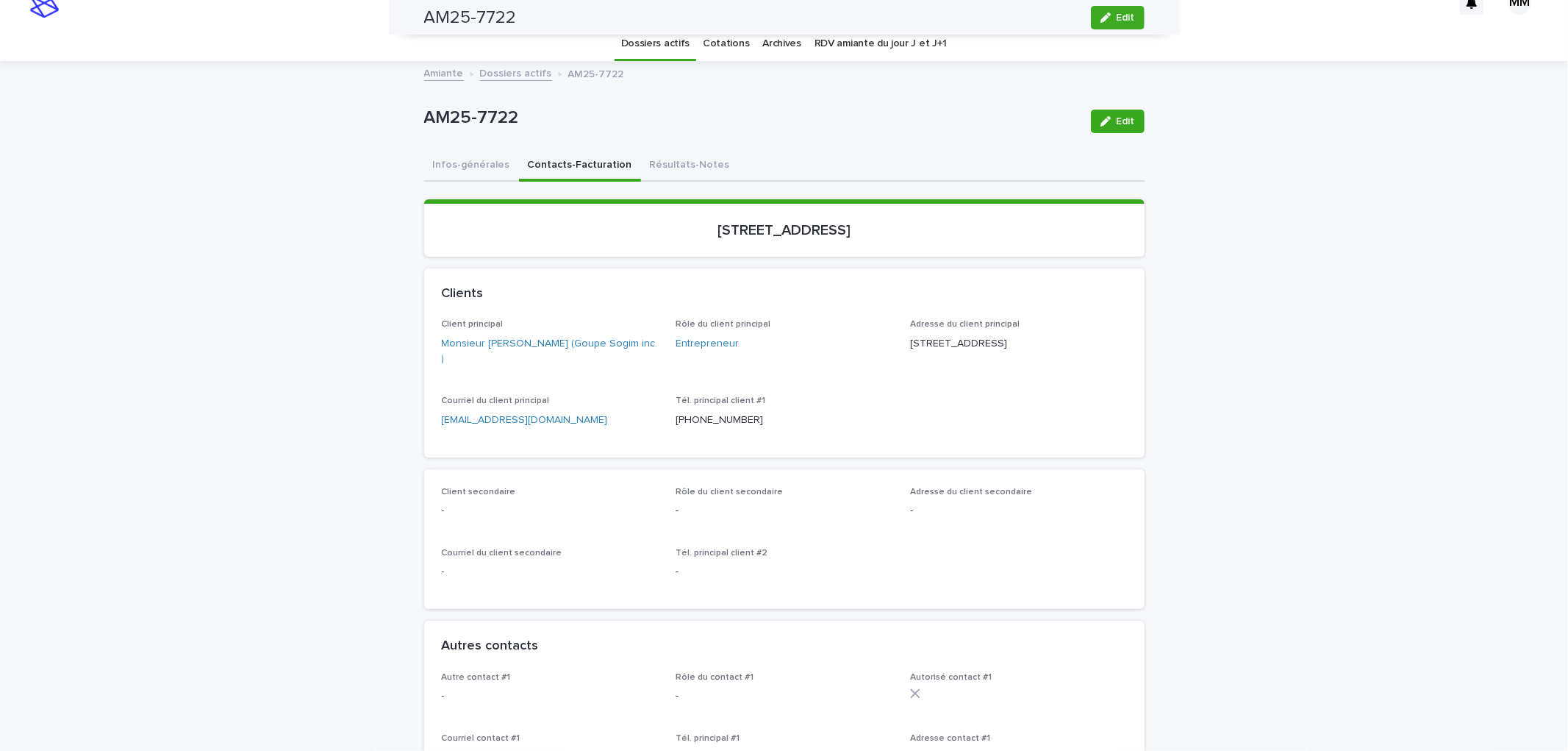
scroll to position [0, 0]
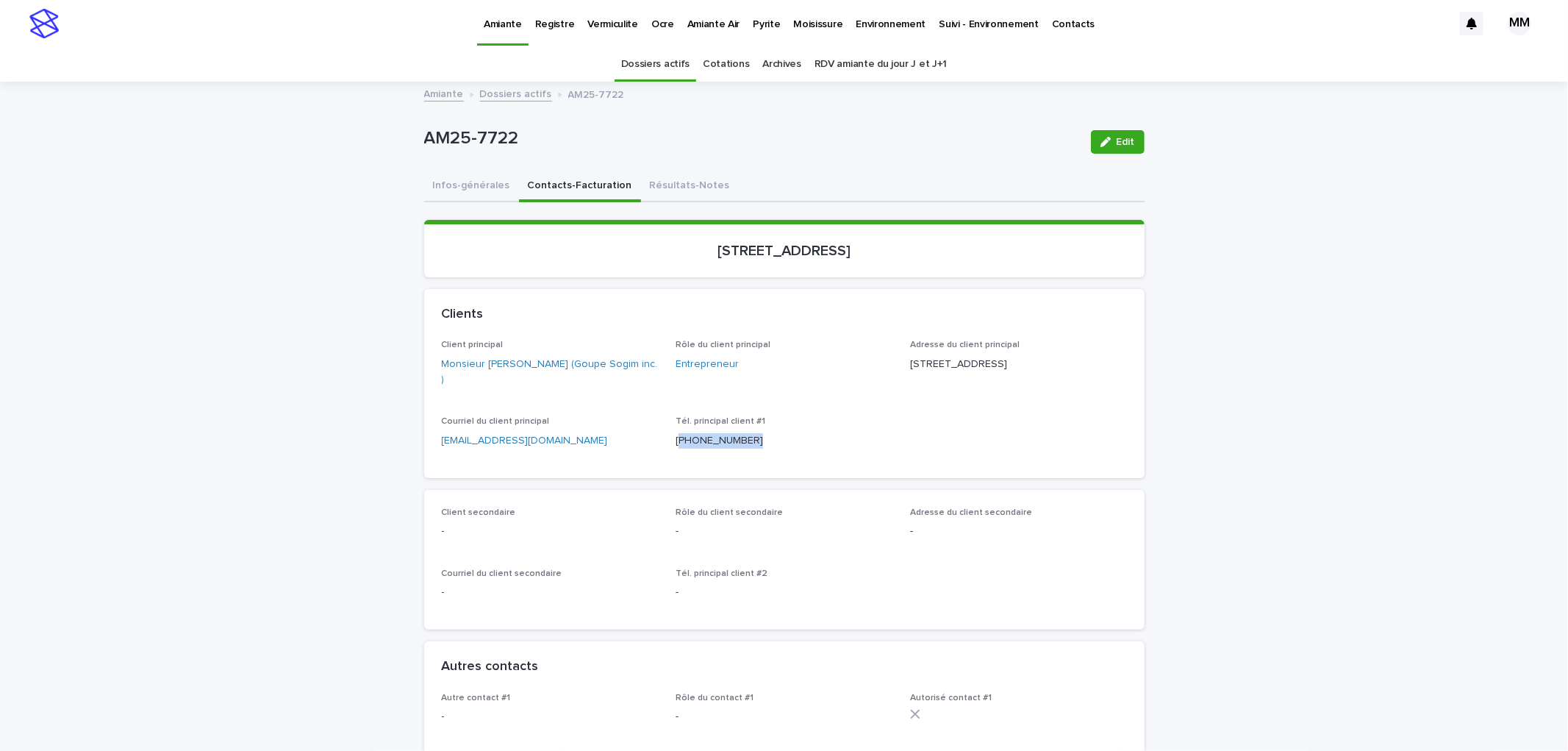
drag, startPoint x: 757, startPoint y: 435, endPoint x: 673, endPoint y: 439, distance: 84.1
click at [676, 439] on p "[PHONE_NUMBER]" at bounding box center [784, 441] width 217 height 16
click at [751, 439] on p "[PHONE_NUMBER]" at bounding box center [784, 441] width 217 height 16
drag, startPoint x: 736, startPoint y: 442, endPoint x: 690, endPoint y: 434, distance: 46.7
click at [668, 438] on div "Client principal Monsieur [PERSON_NAME] (Goupe Sogim inc. ) Rôle du client prin…" at bounding box center [784, 399] width 685 height 120
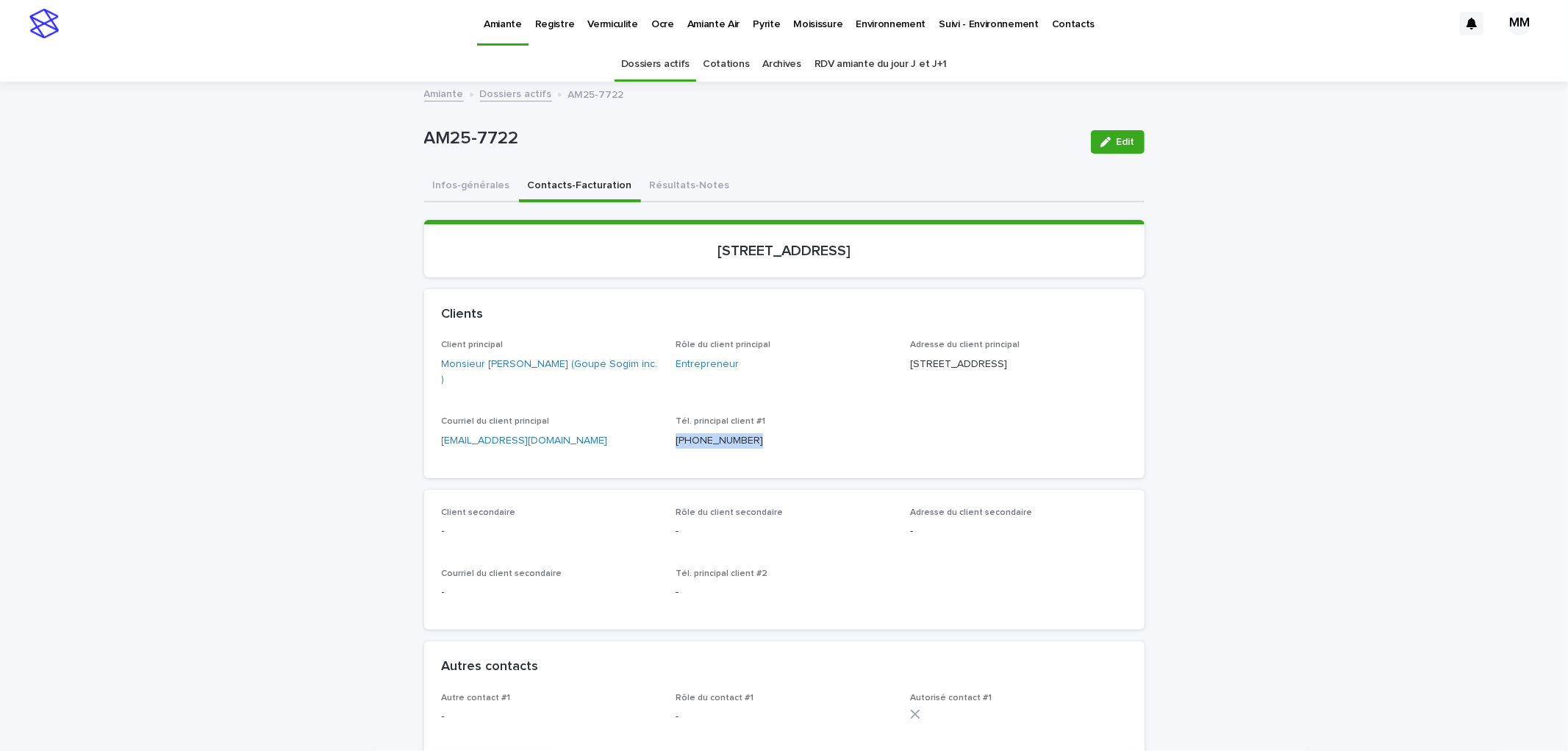
copy p "[PHONE_NUMBER]"
drag, startPoint x: 1448, startPoint y: 312, endPoint x: 1534, endPoint y: 133, distance: 198.6
drag, startPoint x: 1112, startPoint y: 361, endPoint x: 1535, endPoint y: 406, distance: 425.4
click at [1117, 362] on p "[STREET_ADDRESS]" at bounding box center [1018, 364] width 217 height 16
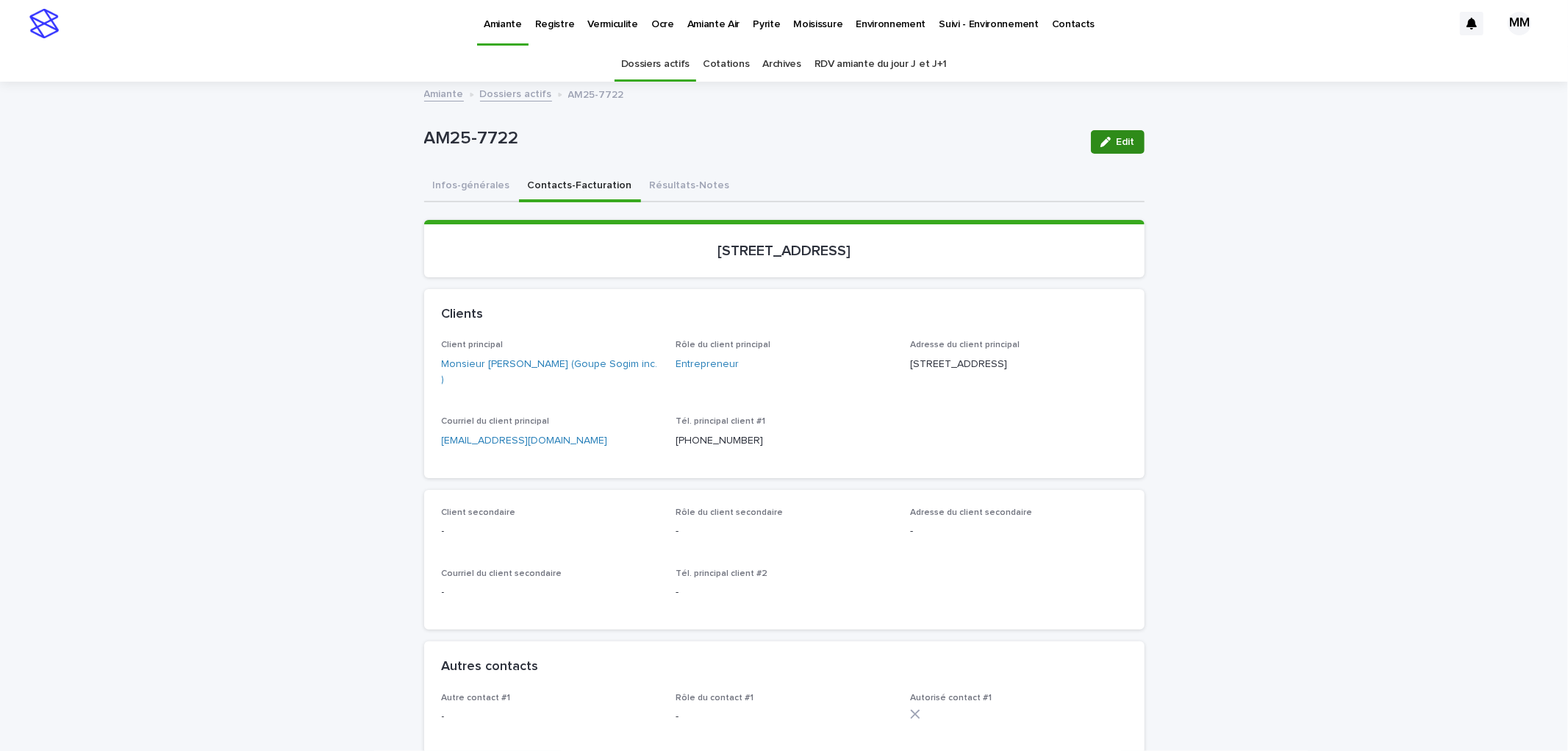
click at [667, 186] on button "Résultats-Notes" at bounding box center [690, 186] width 98 height 31
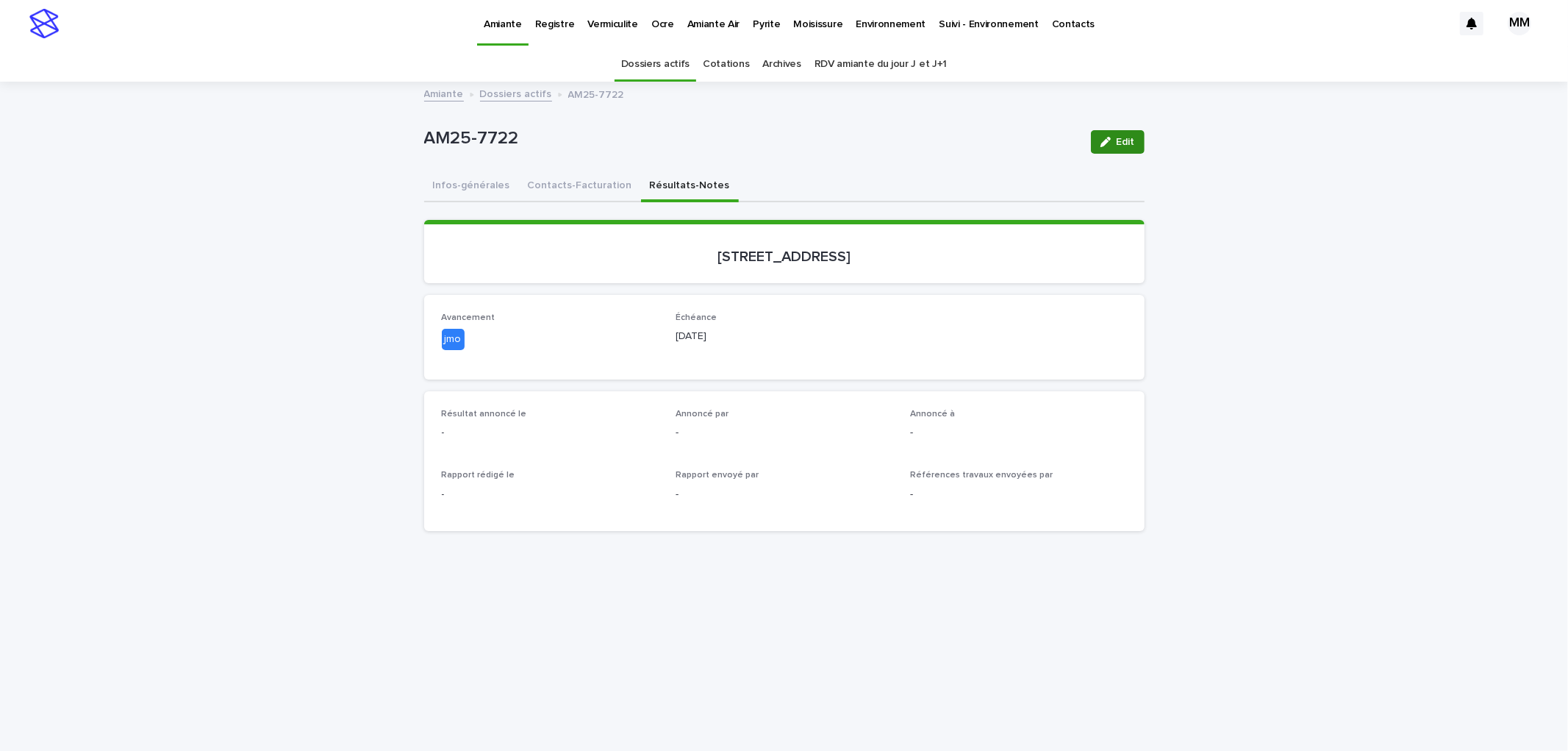
click at [1100, 147] on button "Edit" at bounding box center [1117, 142] width 54 height 23
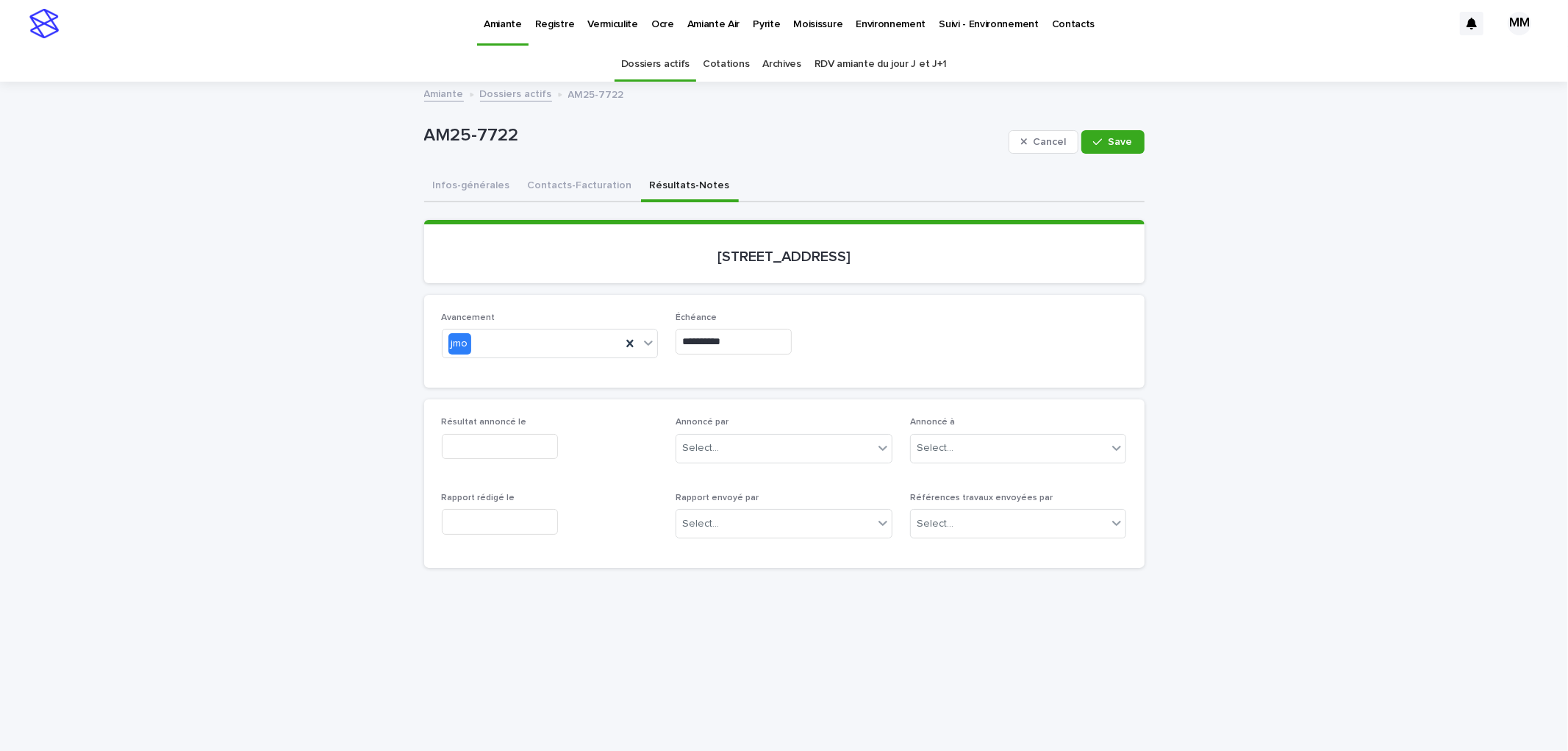
click at [505, 442] on input "text" at bounding box center [499, 446] width 116 height 26
click at [490, 321] on div "14" at bounding box center [485, 324] width 20 height 20
type input "**********"
click at [493, 531] on input "text" at bounding box center [499, 522] width 116 height 26
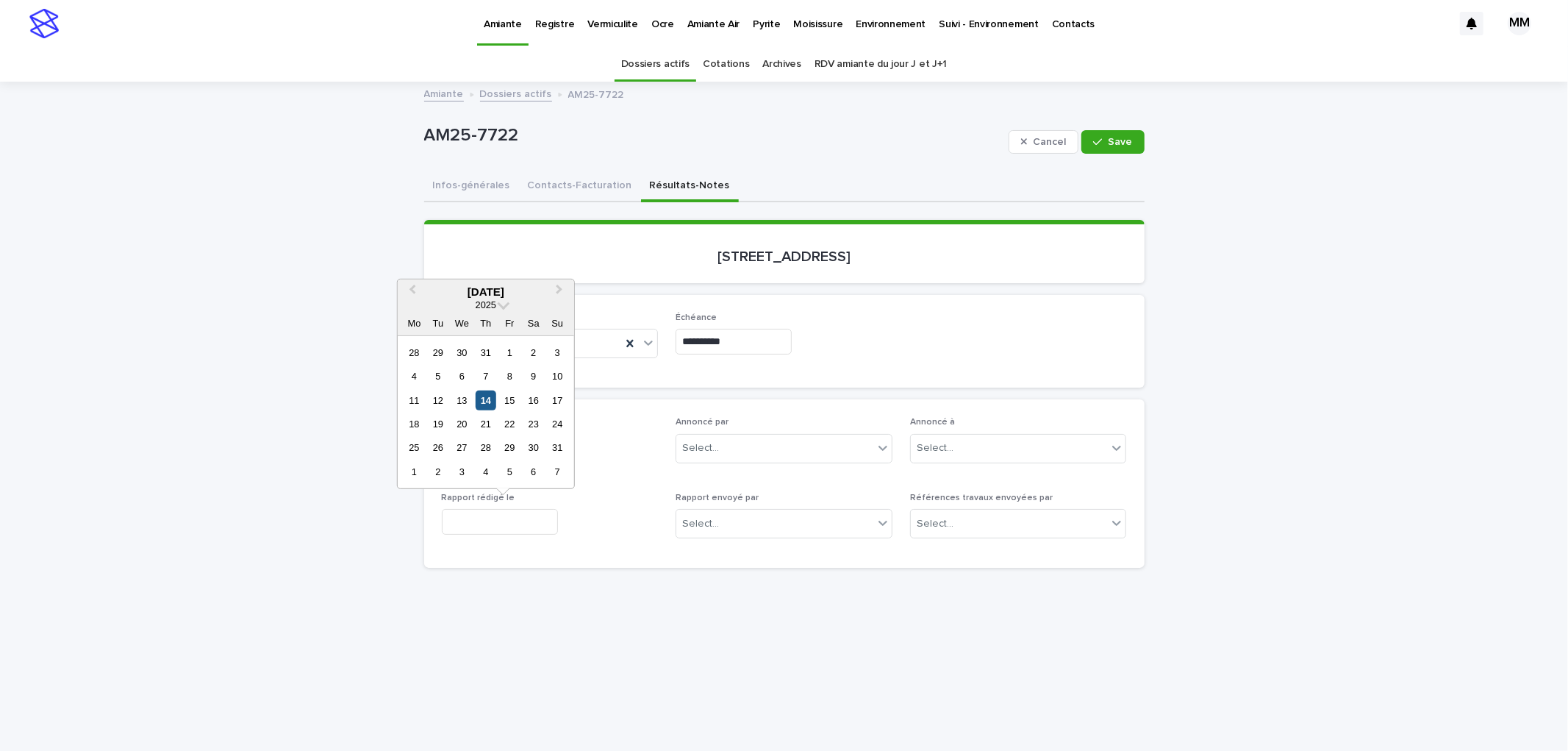
click at [480, 392] on div "14" at bounding box center [485, 399] width 20 height 20
type input "**********"
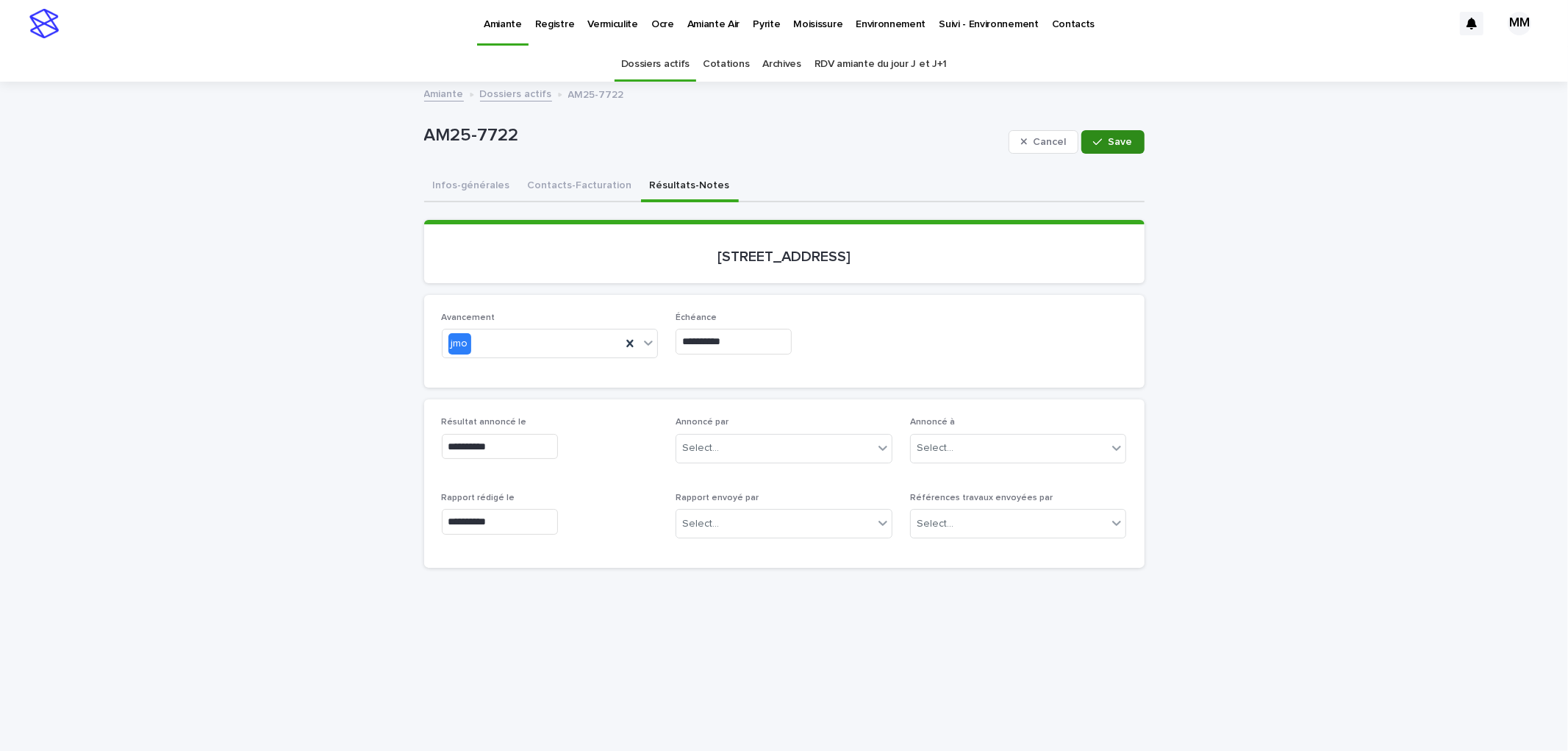
drag, startPoint x: 1122, startPoint y: 135, endPoint x: 1563, endPoint y: 234, distance: 452.0
click at [1122, 134] on button "Save" at bounding box center [1112, 142] width 63 height 23
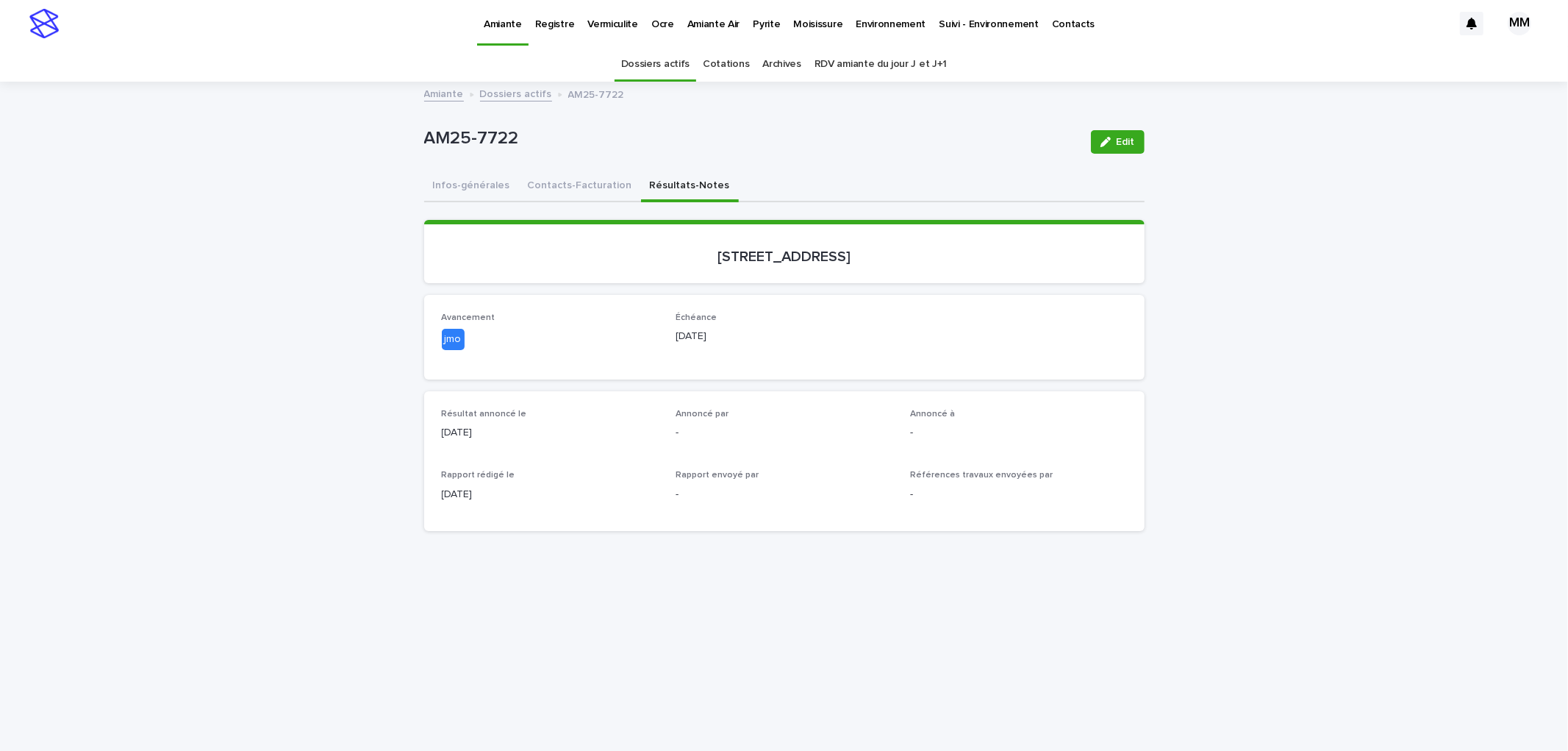
drag, startPoint x: 1117, startPoint y: 141, endPoint x: 638, endPoint y: 386, distance: 538.0
click at [1117, 141] on span "Edit" at bounding box center [1125, 142] width 18 height 10
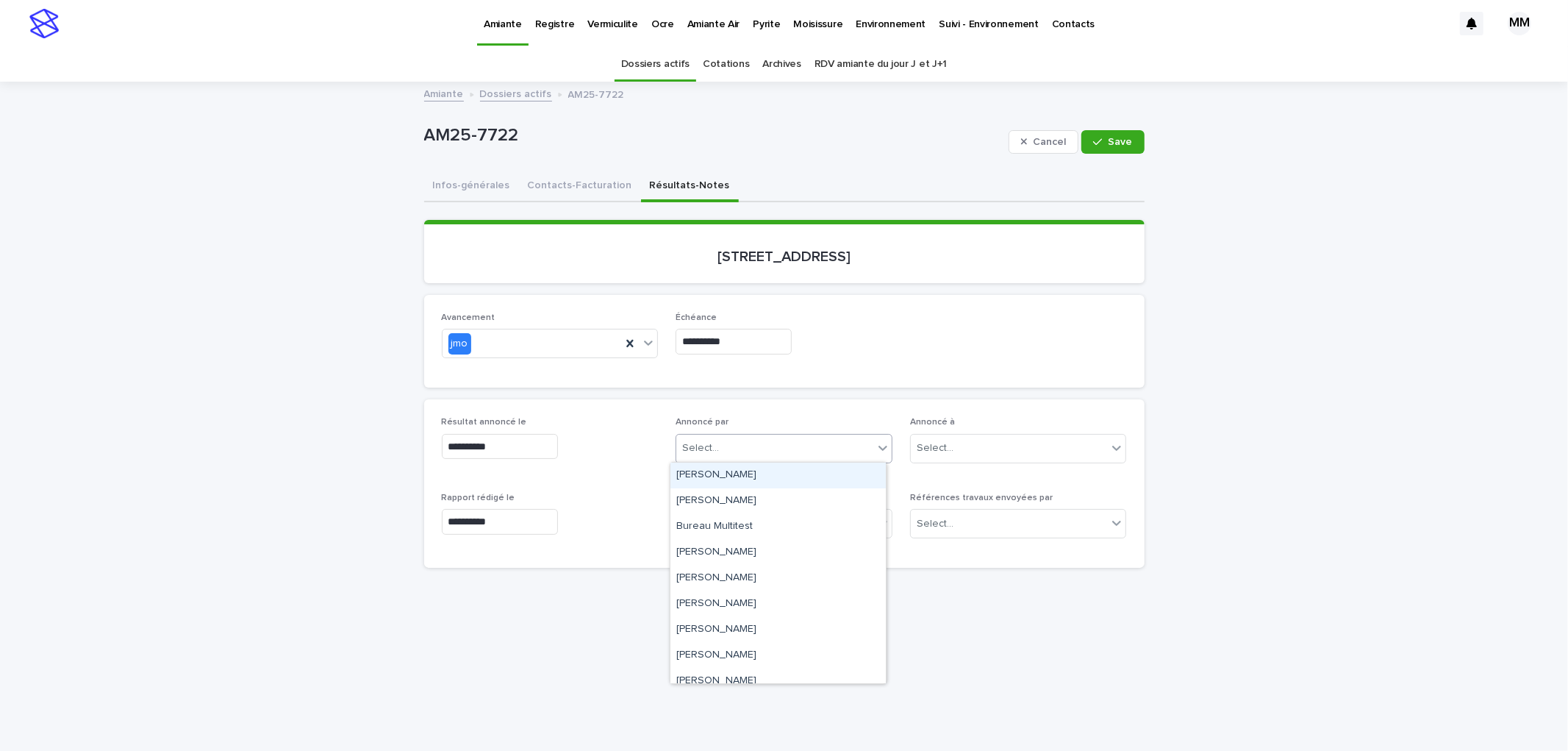
drag, startPoint x: 731, startPoint y: 457, endPoint x: 751, endPoint y: 450, distance: 21.2
click at [738, 453] on div "Select..." at bounding box center [775, 448] width 197 height 24
type input "**"
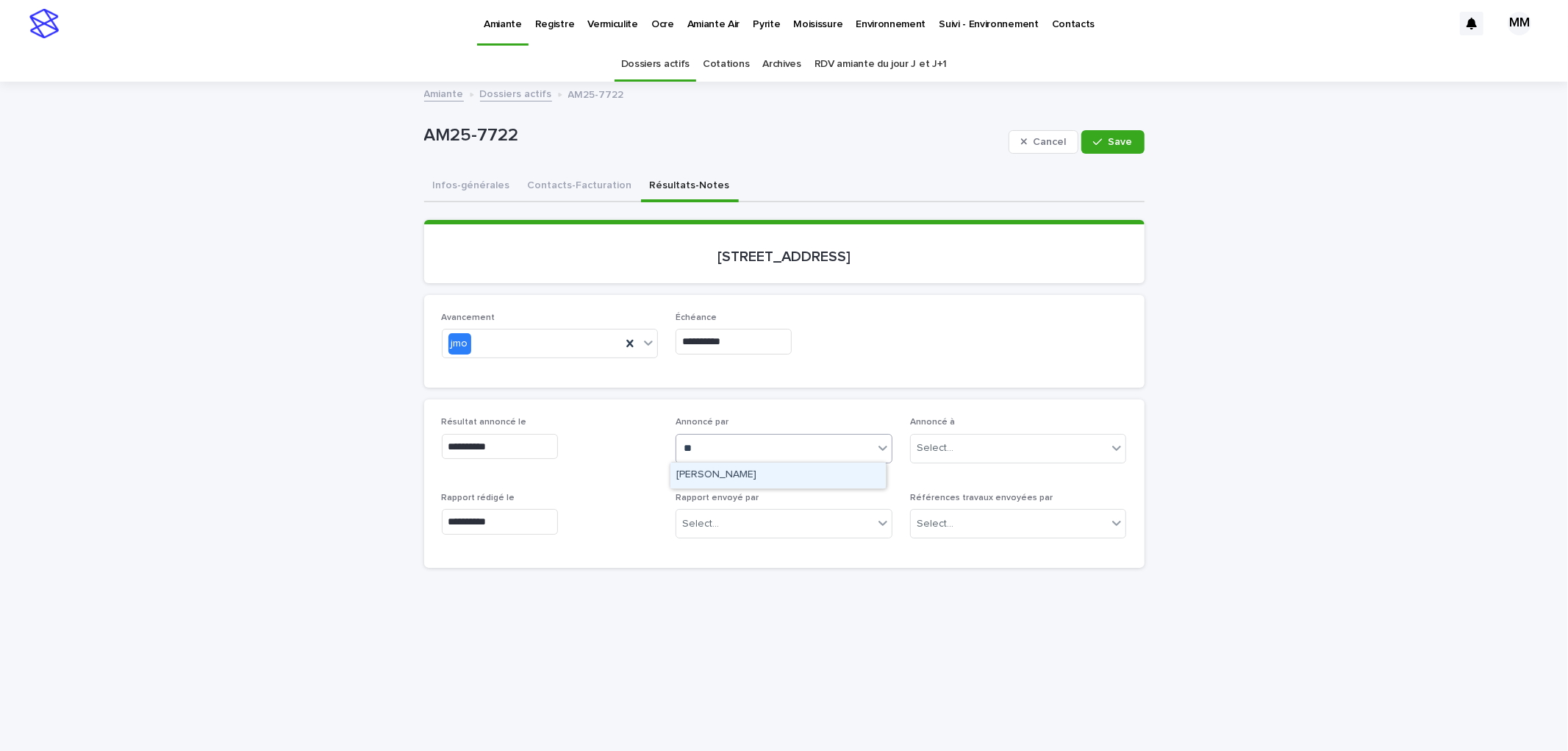
drag, startPoint x: 718, startPoint y: 479, endPoint x: 737, endPoint y: 478, distance: 19.0
click at [722, 479] on div "[PERSON_NAME]" at bounding box center [777, 475] width 215 height 26
click at [971, 439] on div "Select..." at bounding box center [1009, 448] width 197 height 24
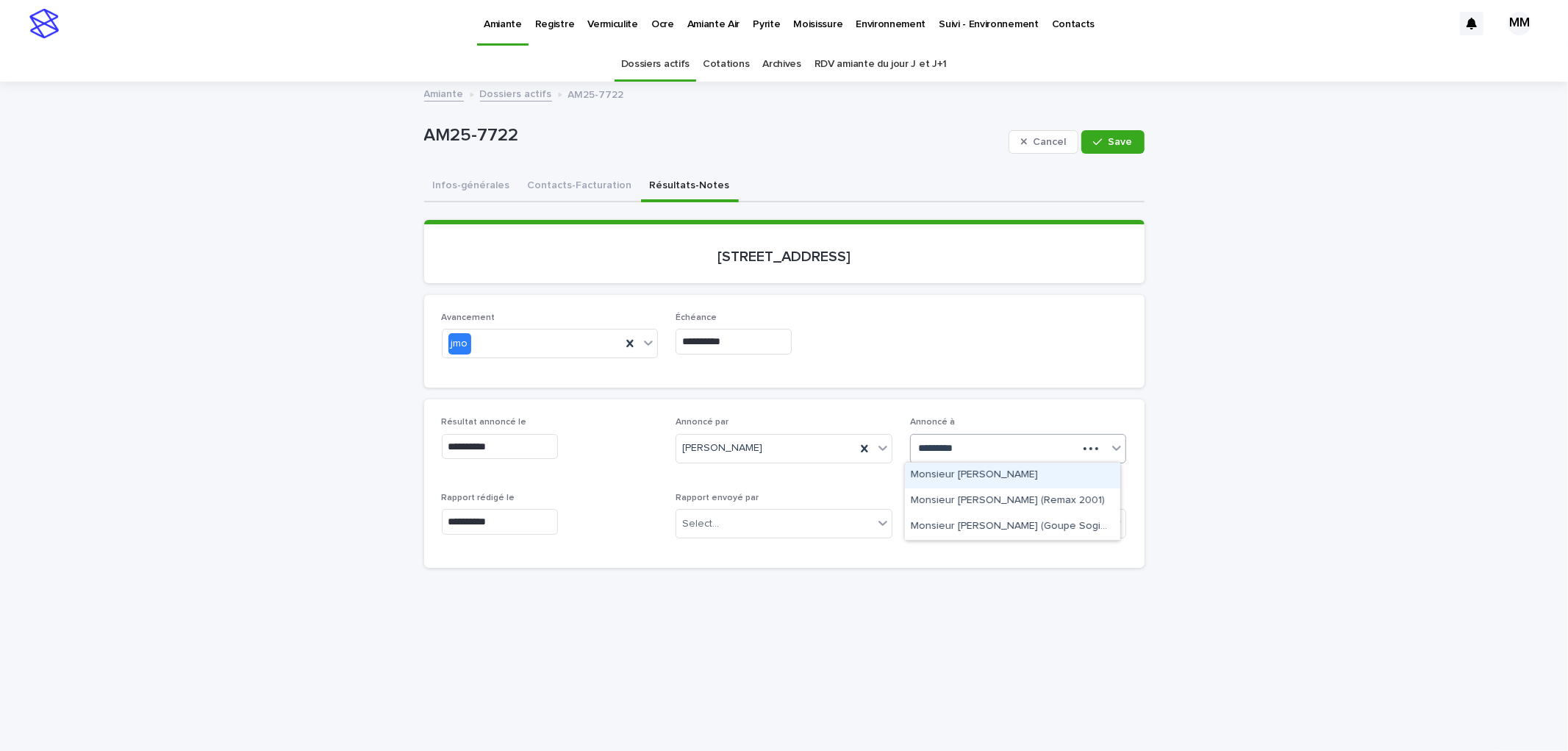
type input "**********"
click at [1026, 504] on div "Monsieur [PERSON_NAME] (Goupe Sogim inc. )" at bounding box center [1012, 500] width 215 height 26
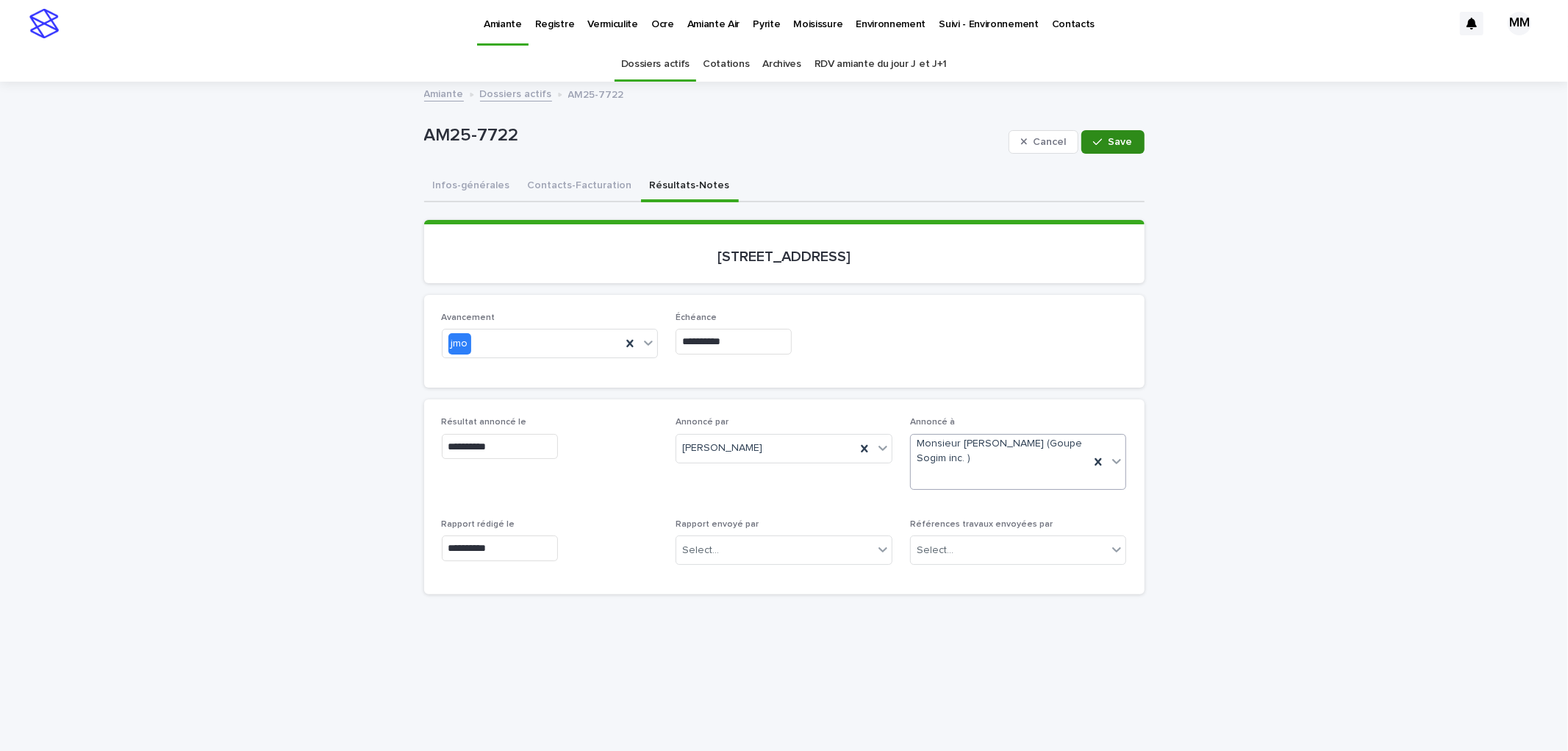
click at [1126, 144] on span "Save" at bounding box center [1120, 142] width 24 height 10
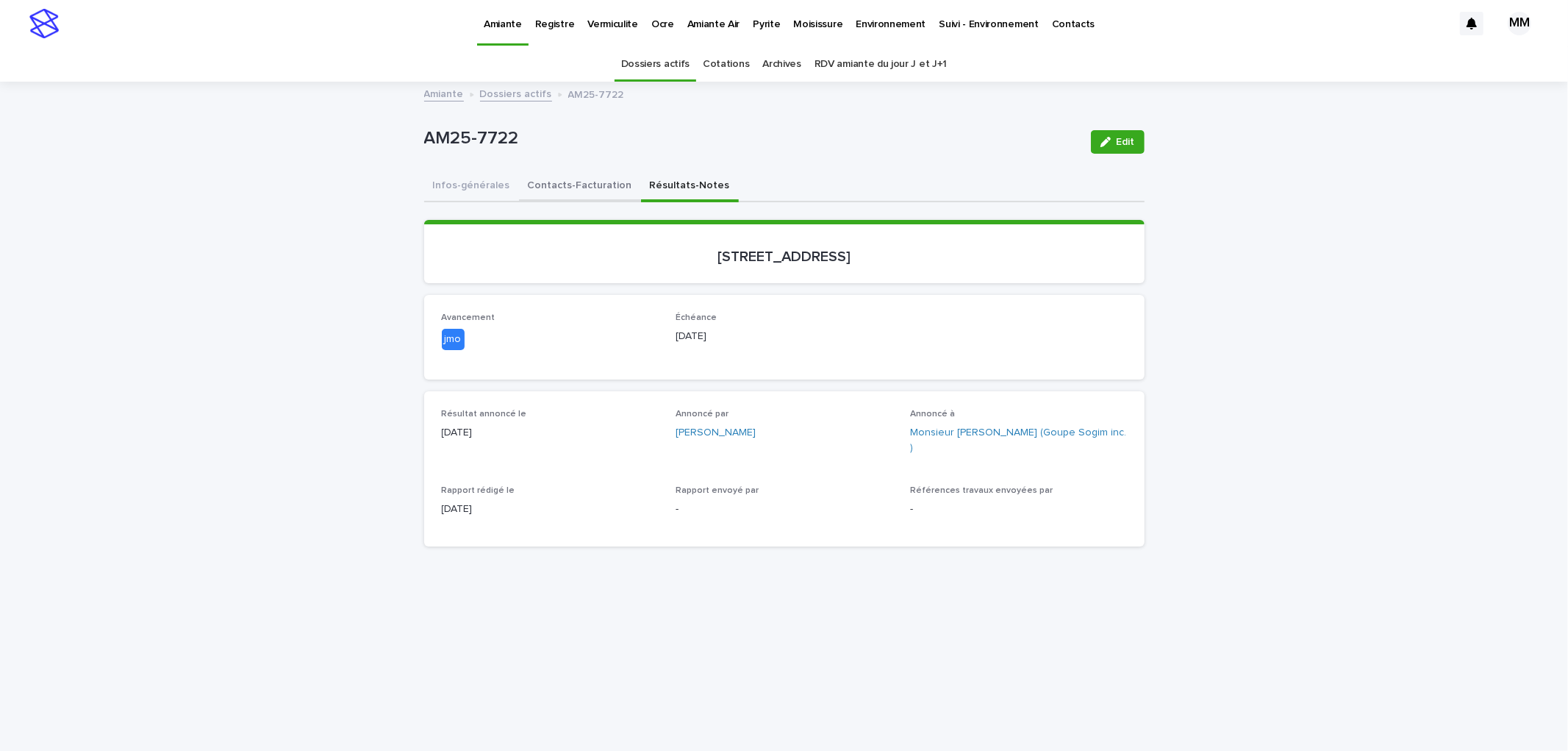
click at [567, 176] on button "Contacts-Facturation" at bounding box center [580, 186] width 122 height 31
